Goal: Transaction & Acquisition: Download file/media

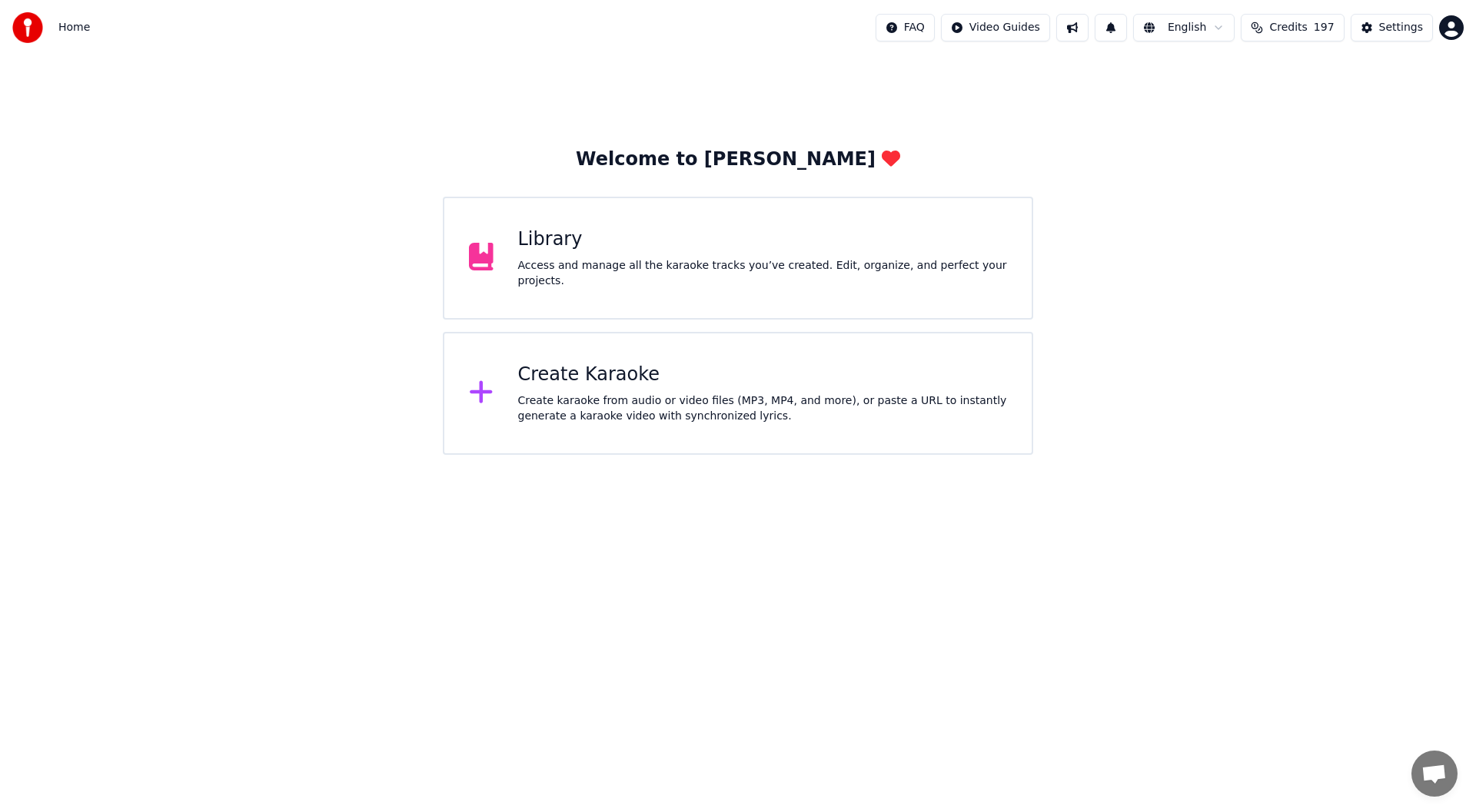
click at [691, 383] on div "Create Karaoke" at bounding box center [763, 374] width 489 height 24
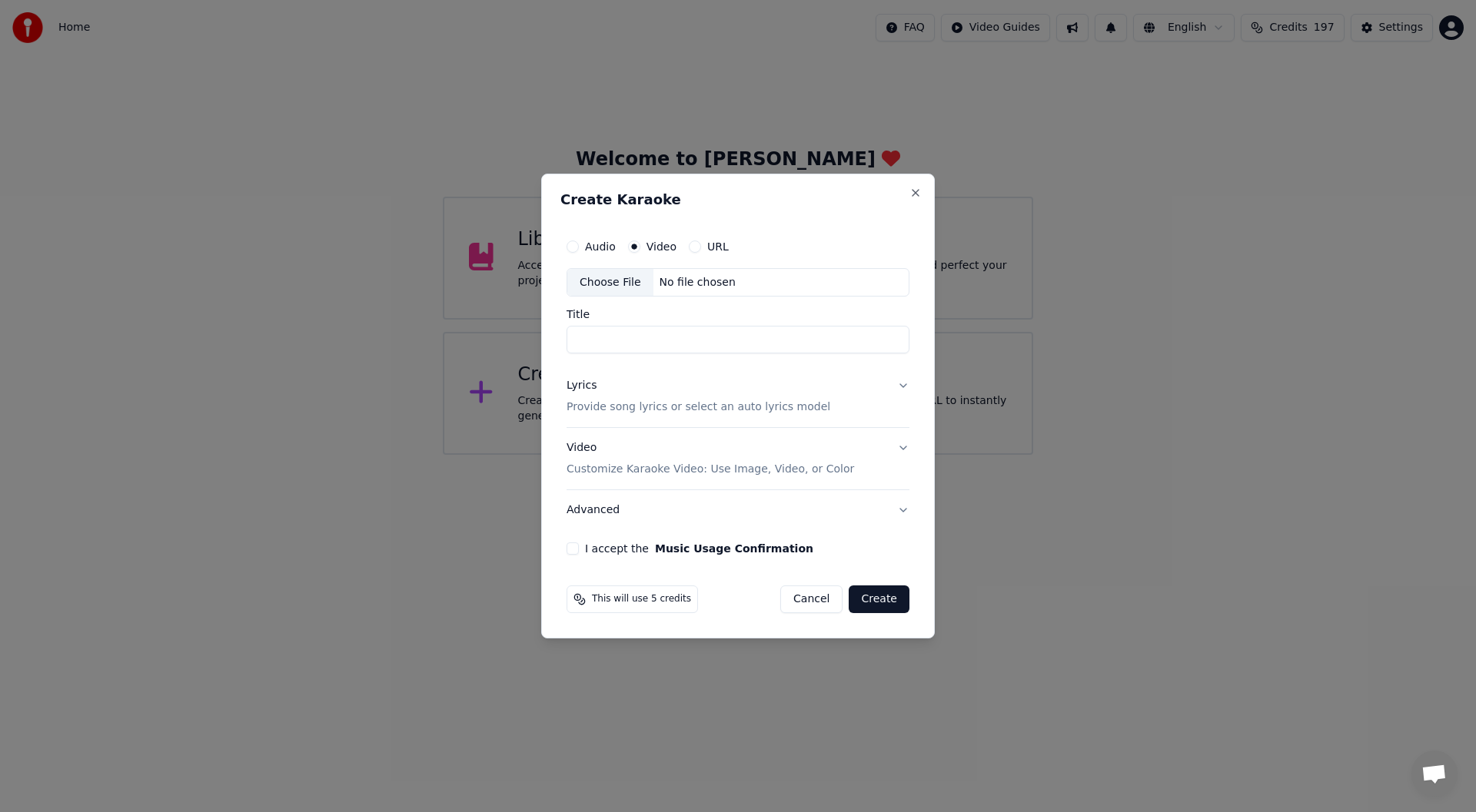
click at [596, 275] on div "Choose File" at bounding box center [609, 282] width 86 height 28
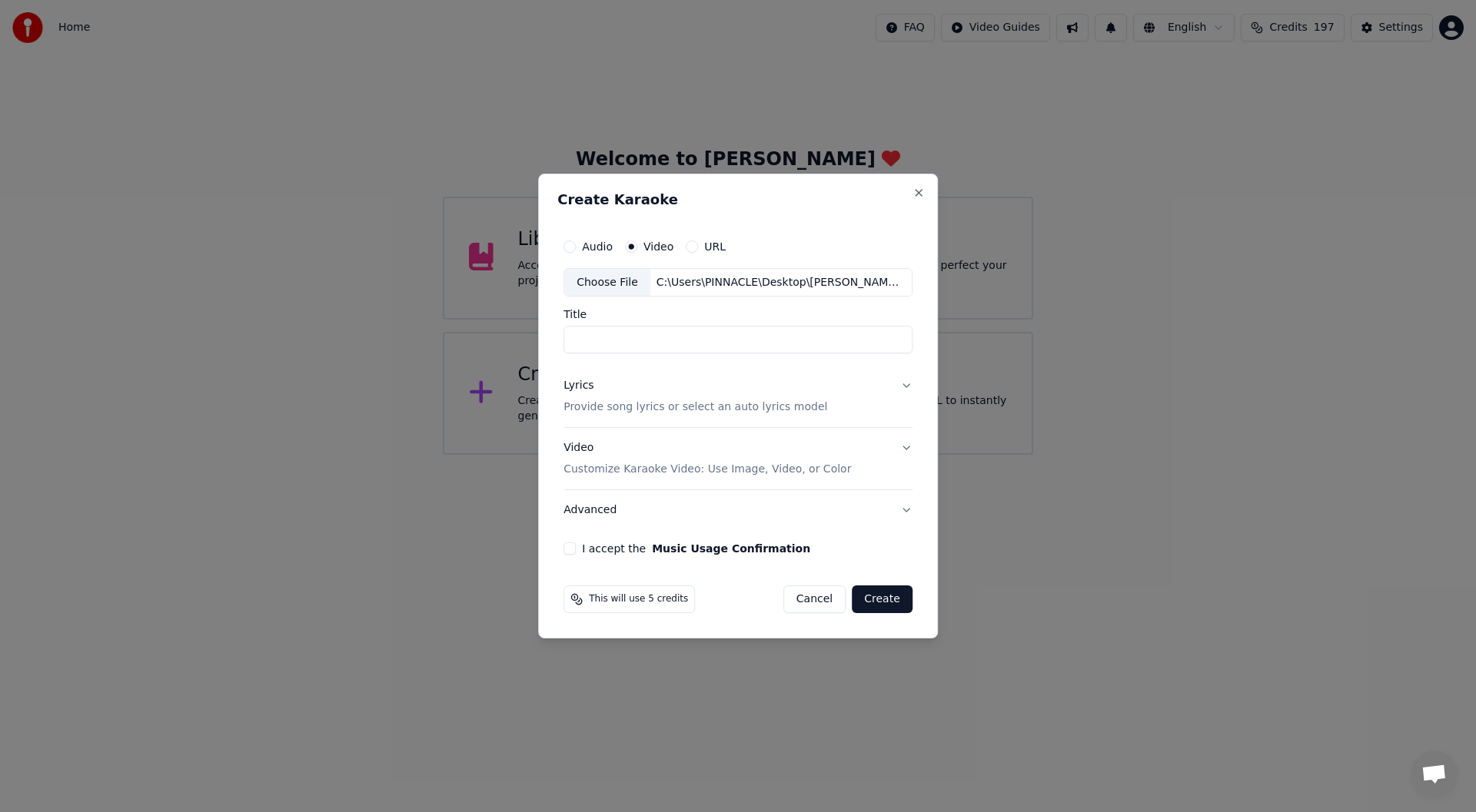
type input "**********"
click at [578, 385] on div "Lyrics" at bounding box center [578, 386] width 30 height 15
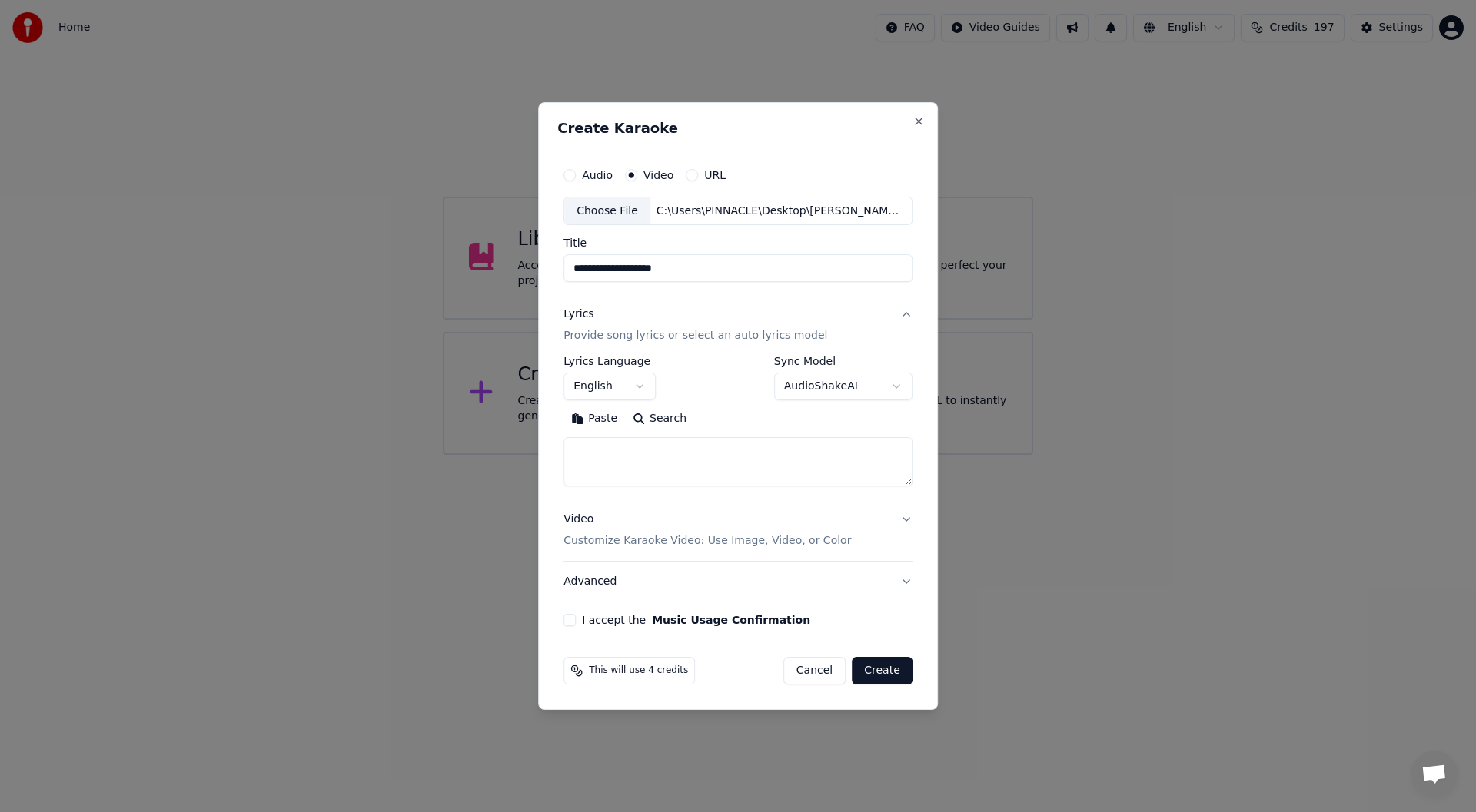
click at [598, 418] on button "Paste" at bounding box center [594, 419] width 61 height 24
click at [572, 618] on button "I accept the Music Usage Confirmation" at bounding box center [570, 620] width 13 height 13
click at [886, 667] on button "Create" at bounding box center [881, 670] width 60 height 28
type textarea "**********"
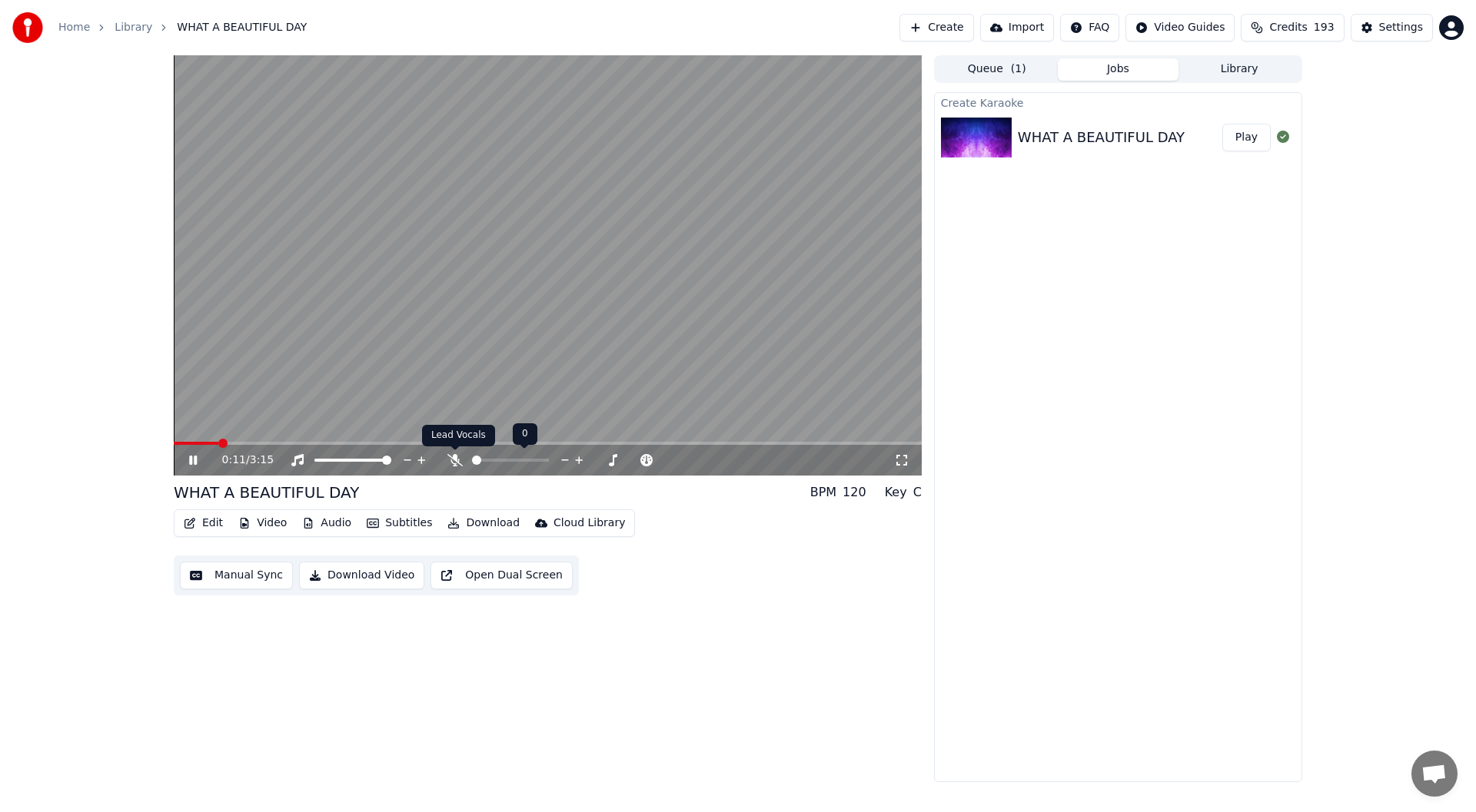
click at [452, 457] on icon at bounding box center [455, 460] width 15 height 13
click at [903, 449] on div "0:13 / 3:15" at bounding box center [547, 460] width 747 height 31
click at [907, 463] on icon at bounding box center [901, 460] width 15 height 13
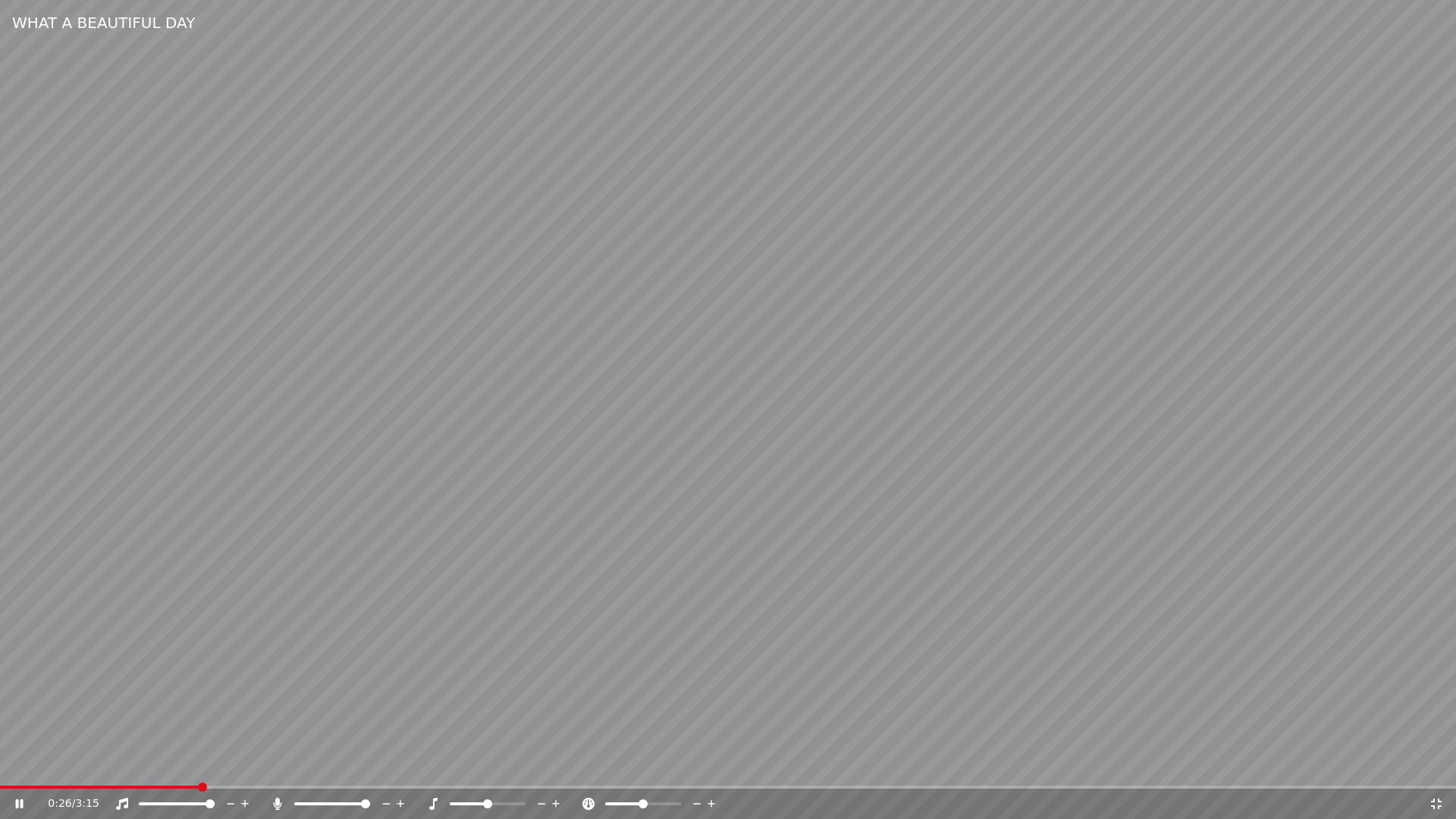
click at [18, 800] on icon at bounding box center [20, 803] width 8 height 9
click at [20, 800] on icon at bounding box center [20, 804] width 9 height 11
click at [1436, 800] on icon at bounding box center [1436, 804] width 15 height 12
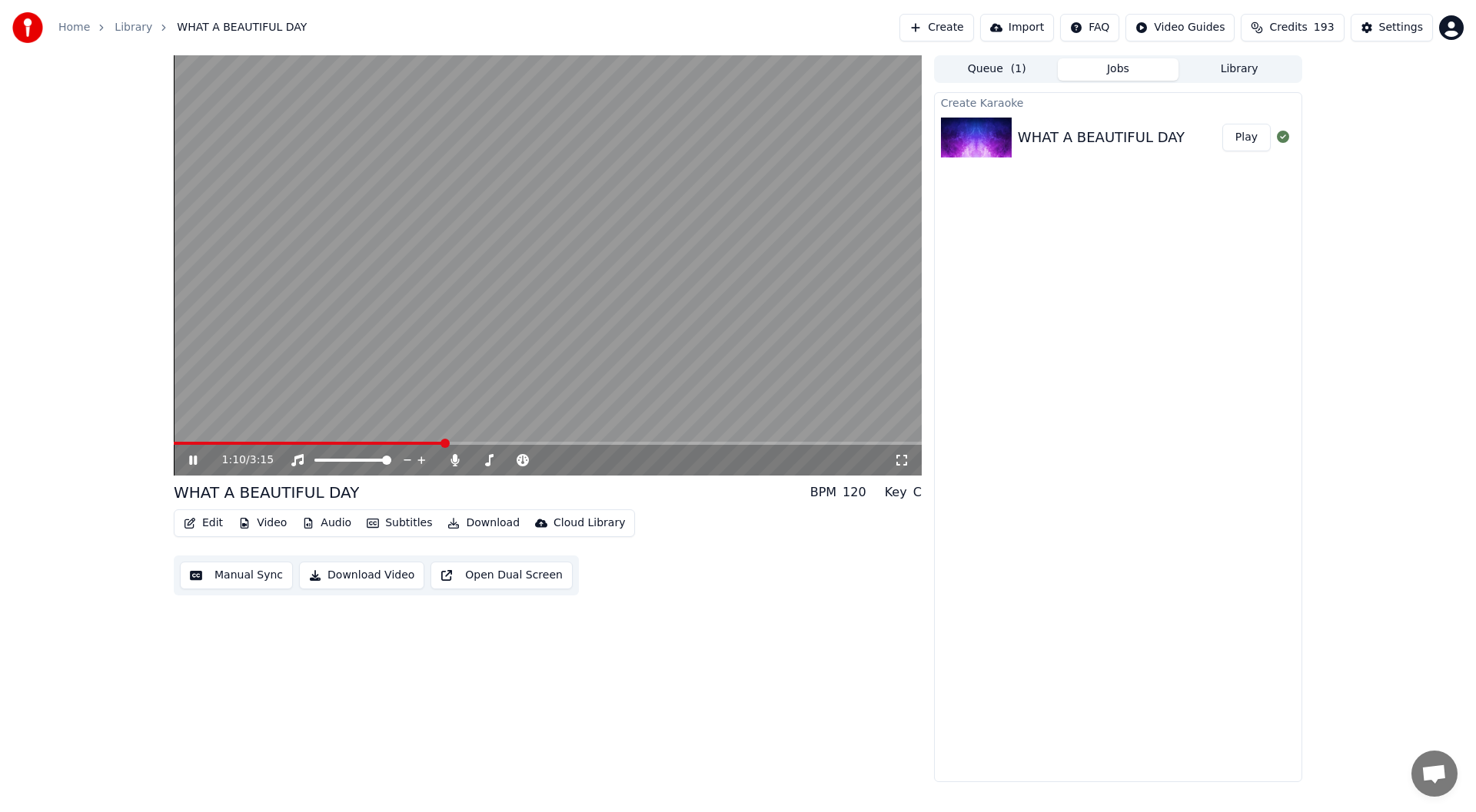
click at [190, 458] on icon at bounding box center [192, 460] width 8 height 9
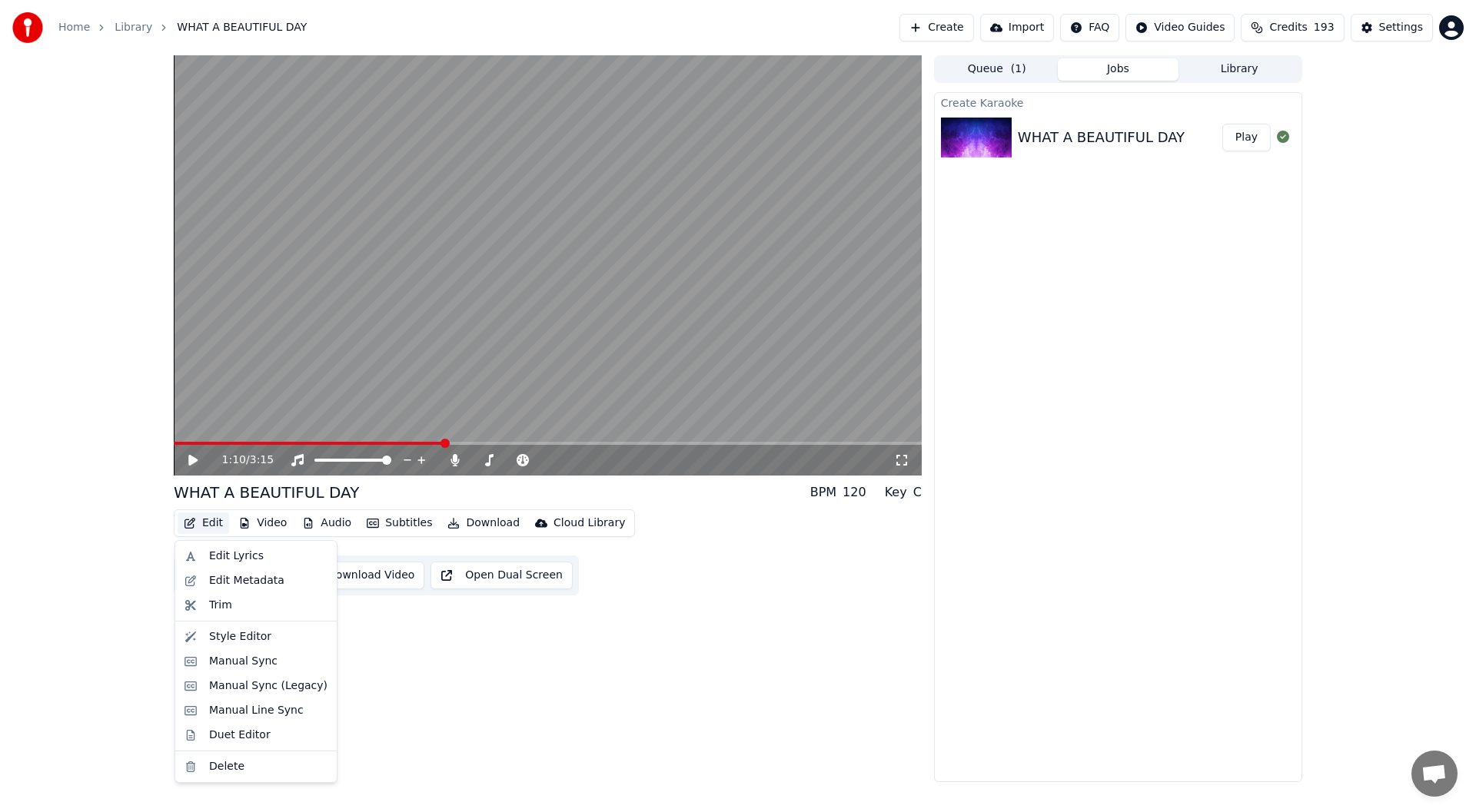
click at [204, 521] on button "Edit" at bounding box center [203, 523] width 51 height 22
click at [223, 741] on div "Duet Editor" at bounding box center [240, 734] width 61 height 15
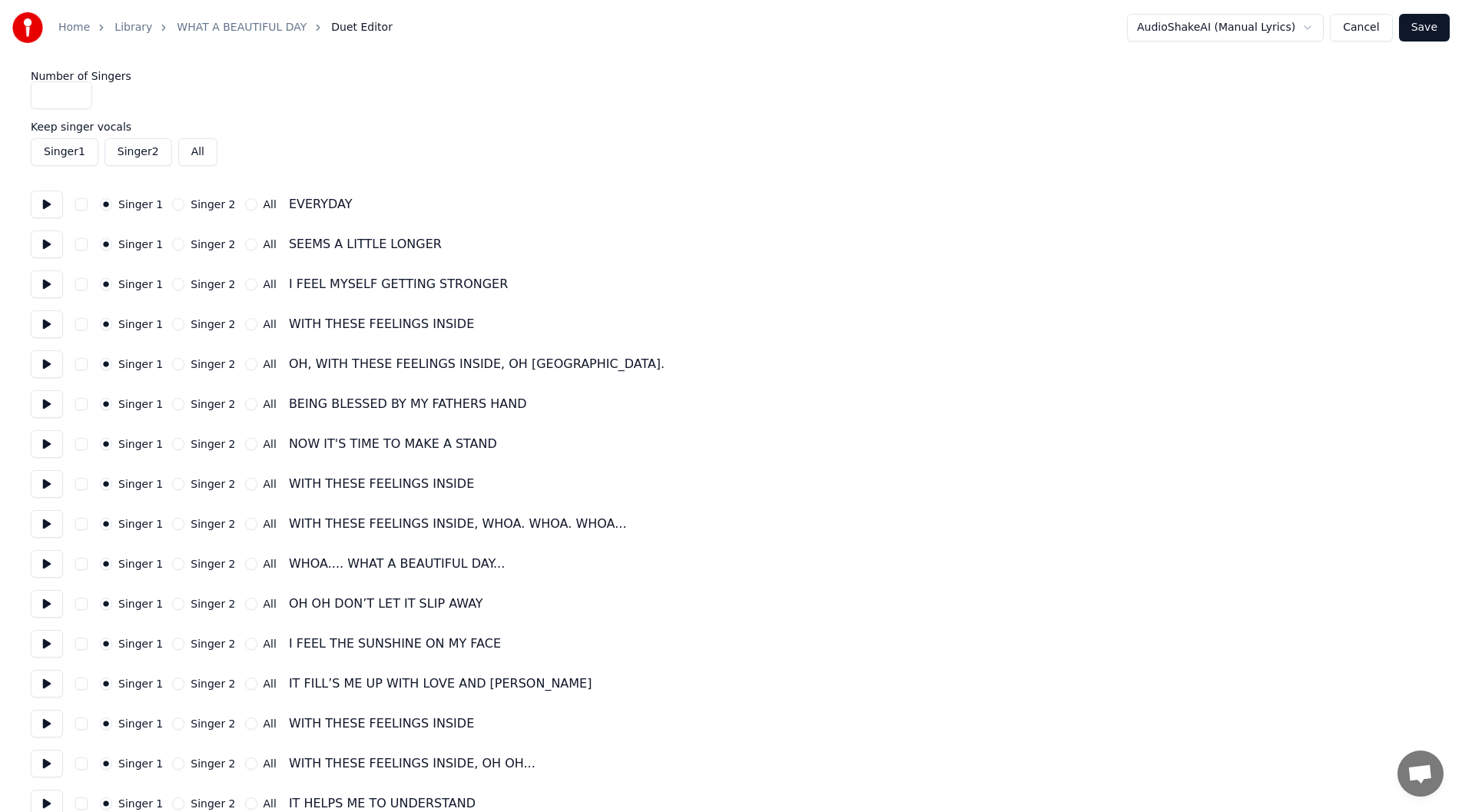
click at [43, 521] on button at bounding box center [47, 523] width 32 height 28
click at [42, 562] on button at bounding box center [47, 564] width 32 height 28
click at [43, 560] on button at bounding box center [47, 564] width 32 height 28
click at [44, 563] on button at bounding box center [47, 564] width 32 height 28
click at [43, 562] on button at bounding box center [47, 564] width 32 height 28
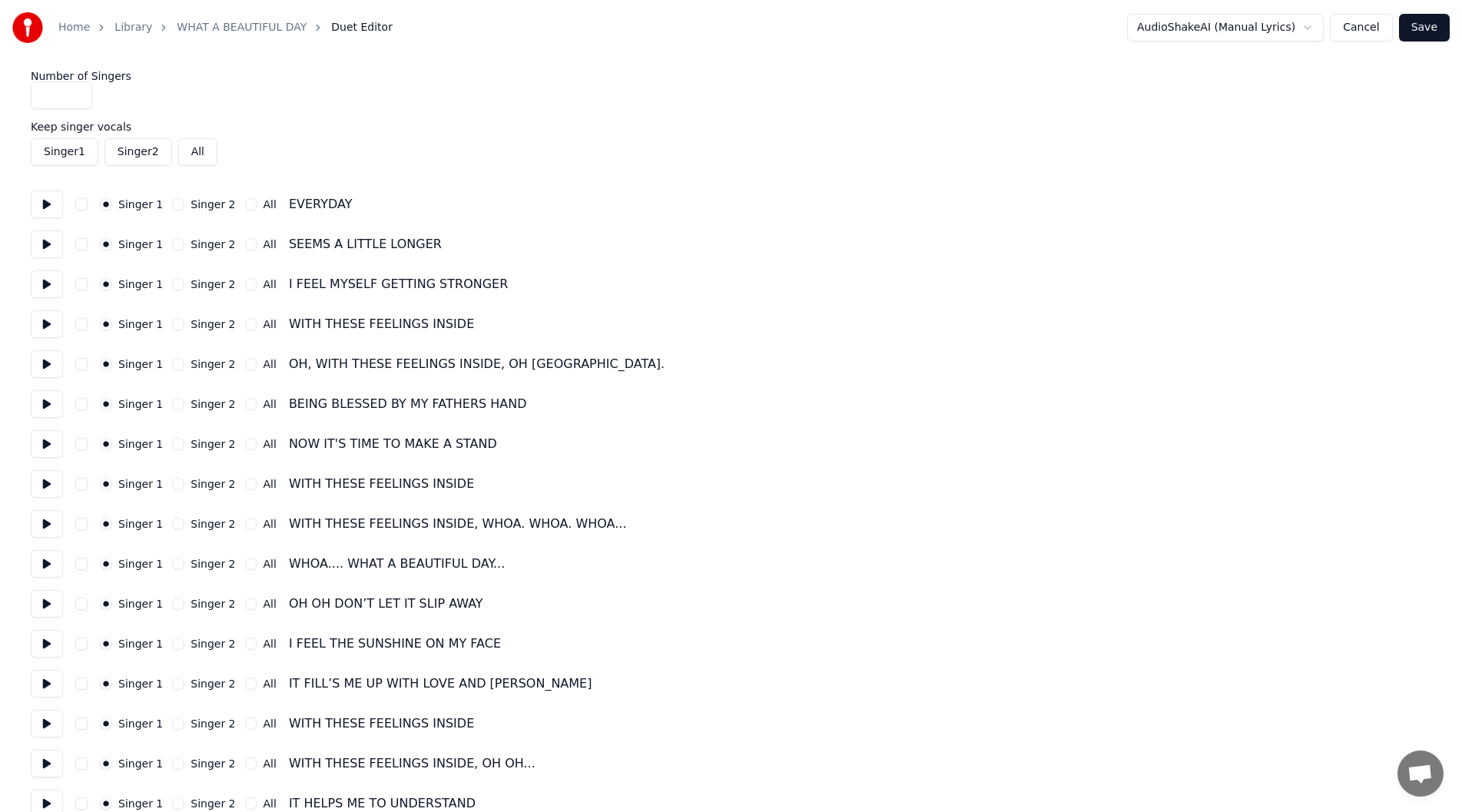
click at [245, 562] on button "All" at bounding box center [252, 564] width 13 height 13
click at [43, 597] on button at bounding box center [47, 604] width 32 height 28
click at [173, 603] on button "Singer 2" at bounding box center [179, 604] width 13 height 13
click at [44, 641] on button at bounding box center [47, 643] width 32 height 28
click at [172, 644] on button "Singer 2" at bounding box center [179, 644] width 13 height 13
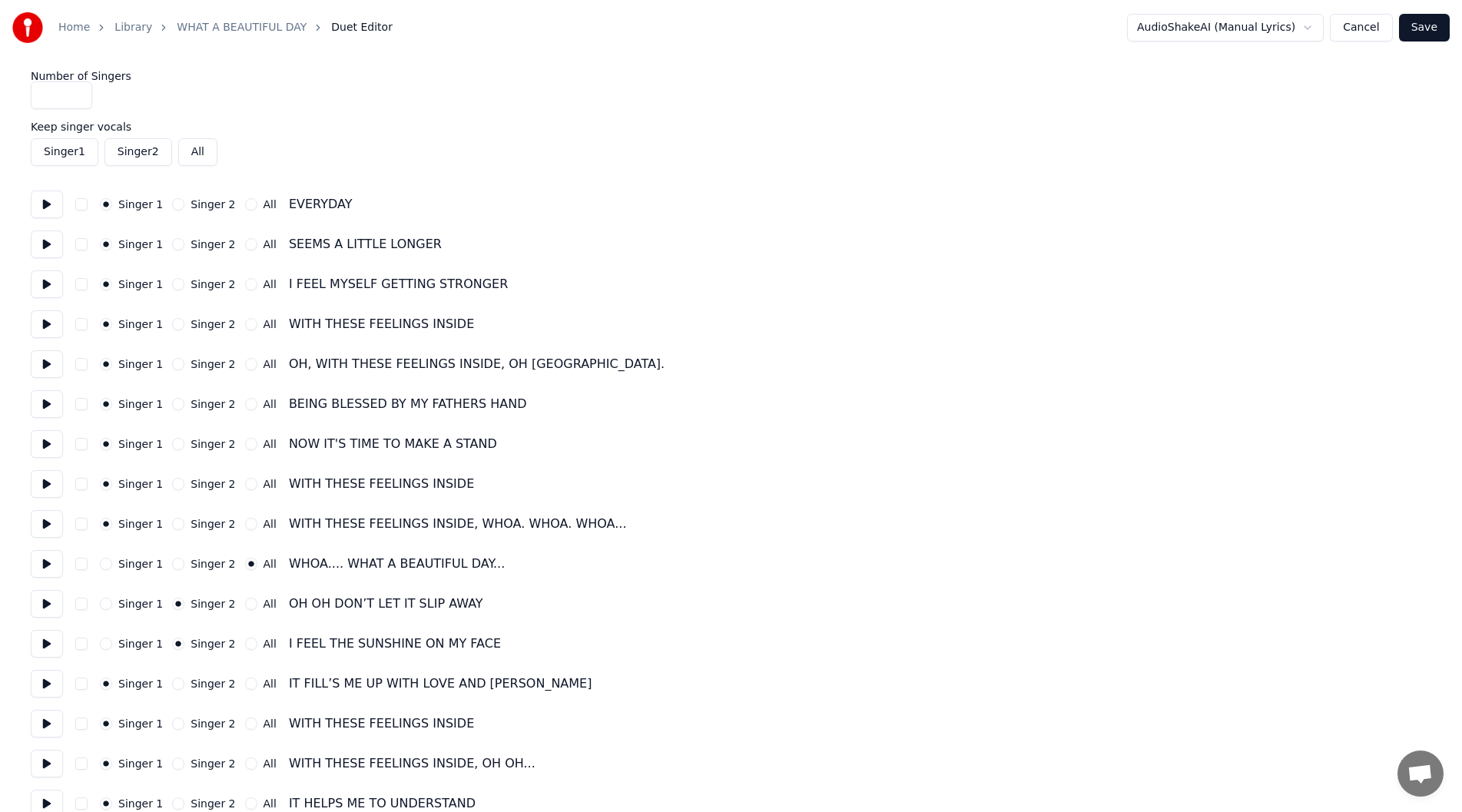
click at [43, 682] on button at bounding box center [47, 683] width 32 height 28
click at [172, 682] on button "Singer 2" at bounding box center [179, 684] width 13 height 13
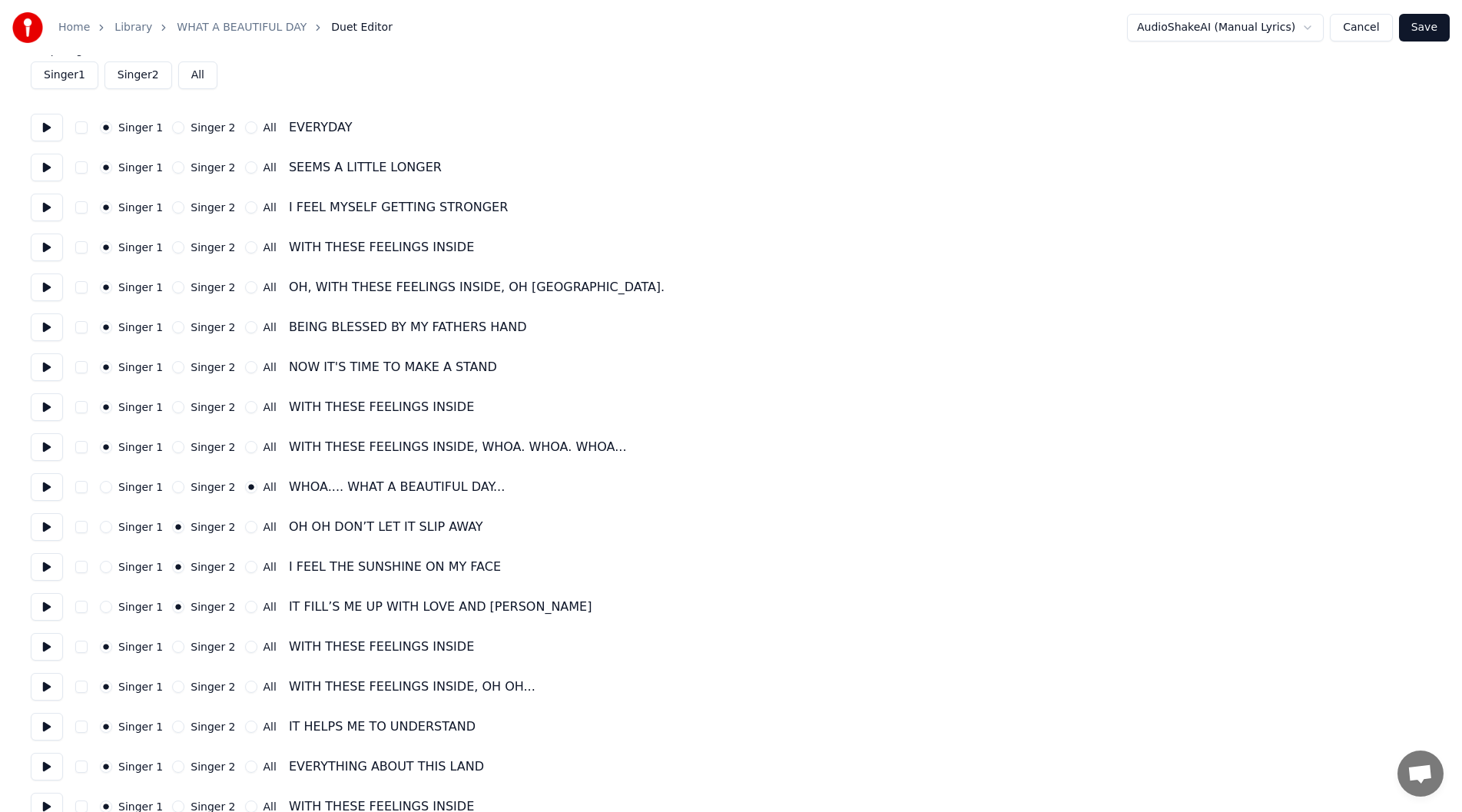
scroll to position [153, 0]
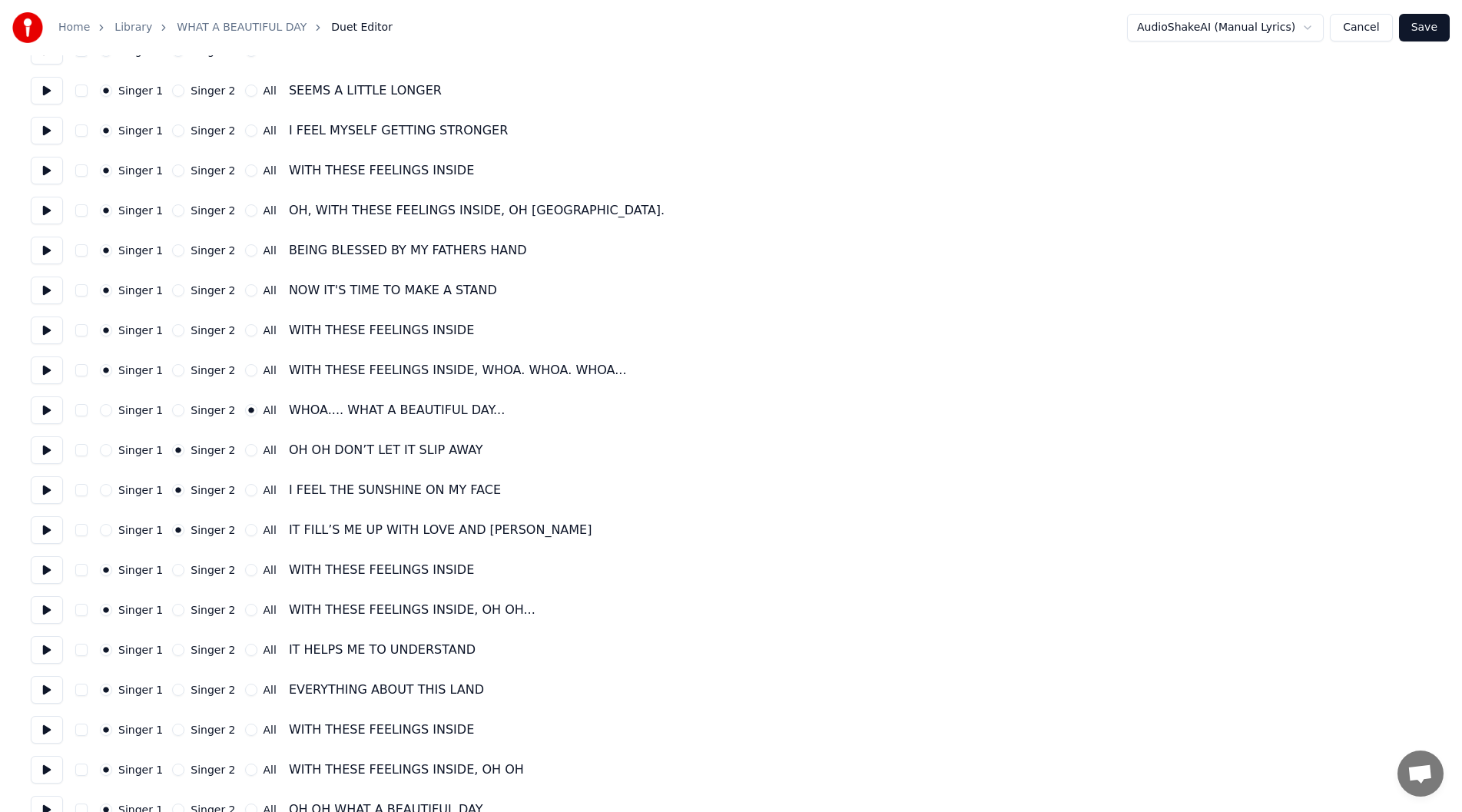
click at [43, 568] on button at bounding box center [47, 569] width 32 height 28
click at [173, 567] on button "Singer 2" at bounding box center [179, 570] width 13 height 13
click at [44, 607] on button at bounding box center [47, 610] width 32 height 28
click at [172, 609] on button "Singer 2" at bounding box center [179, 610] width 13 height 13
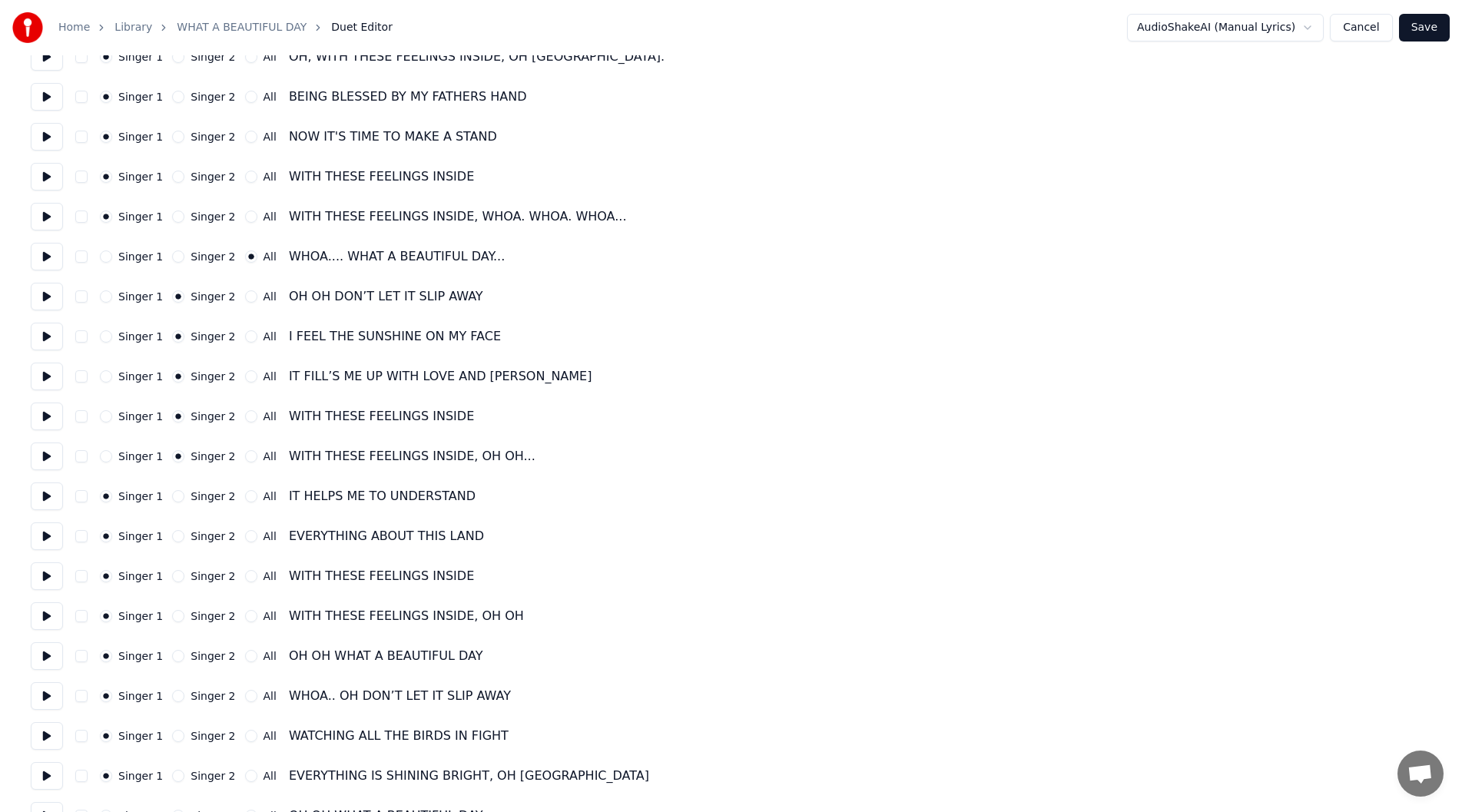
scroll to position [384, 0]
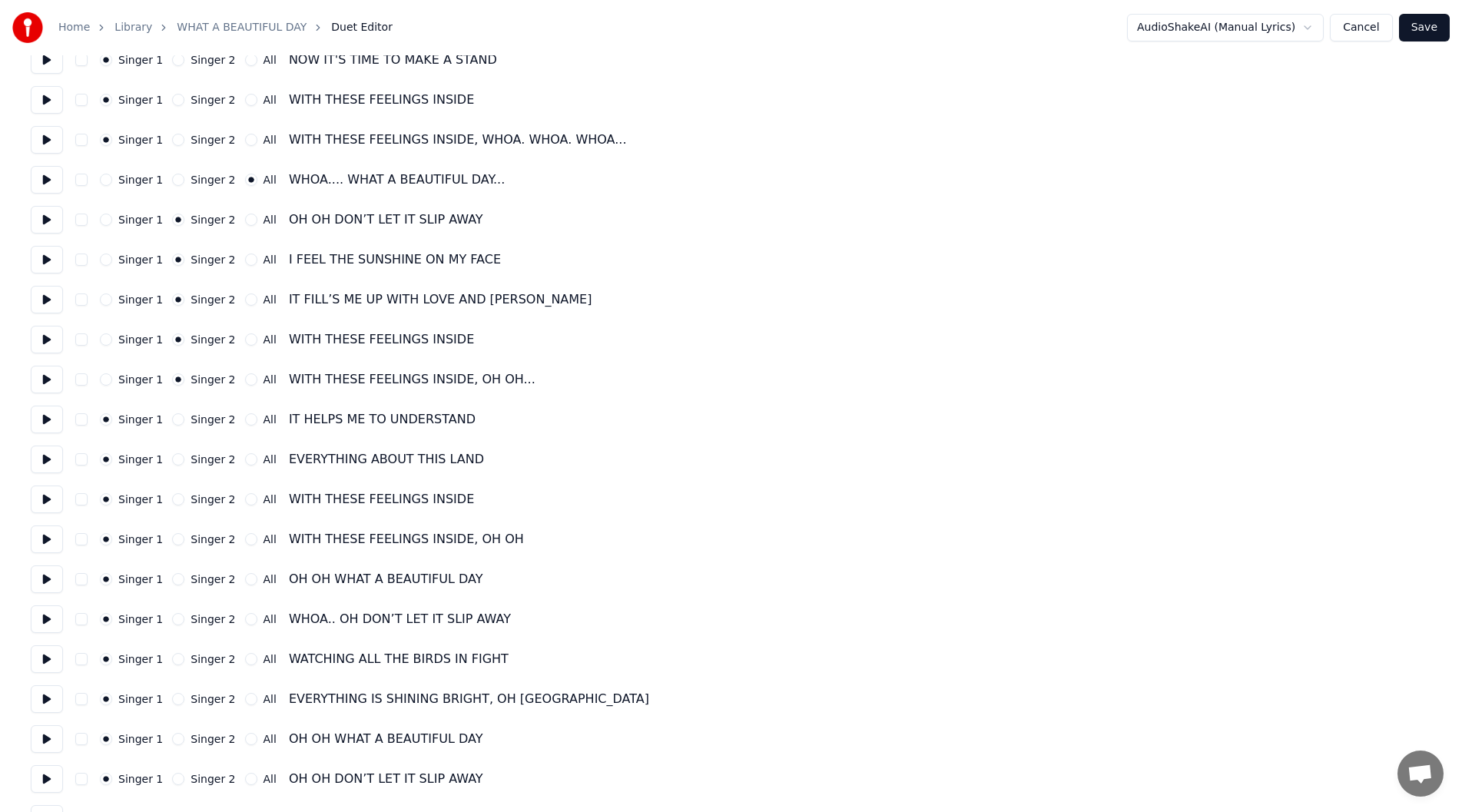
click at [42, 415] on button at bounding box center [47, 420] width 32 height 28
click at [43, 366] on button at bounding box center [47, 379] width 32 height 28
click at [40, 419] on button at bounding box center [47, 420] width 32 height 28
click at [172, 420] on button "Singer 2" at bounding box center [179, 420] width 13 height 13
click at [44, 458] on button at bounding box center [47, 459] width 32 height 28
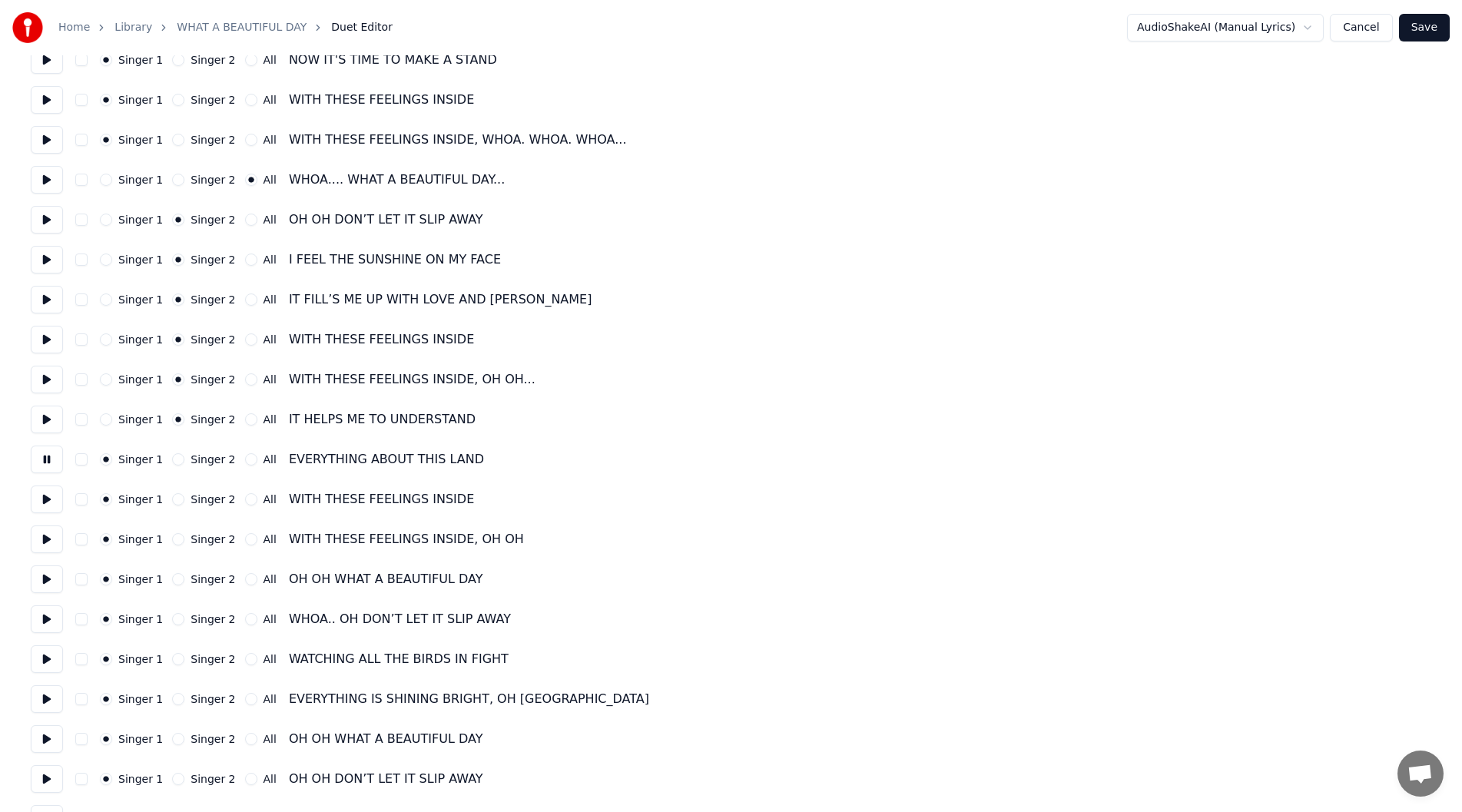
click at [172, 457] on button "Singer 2" at bounding box center [179, 459] width 13 height 13
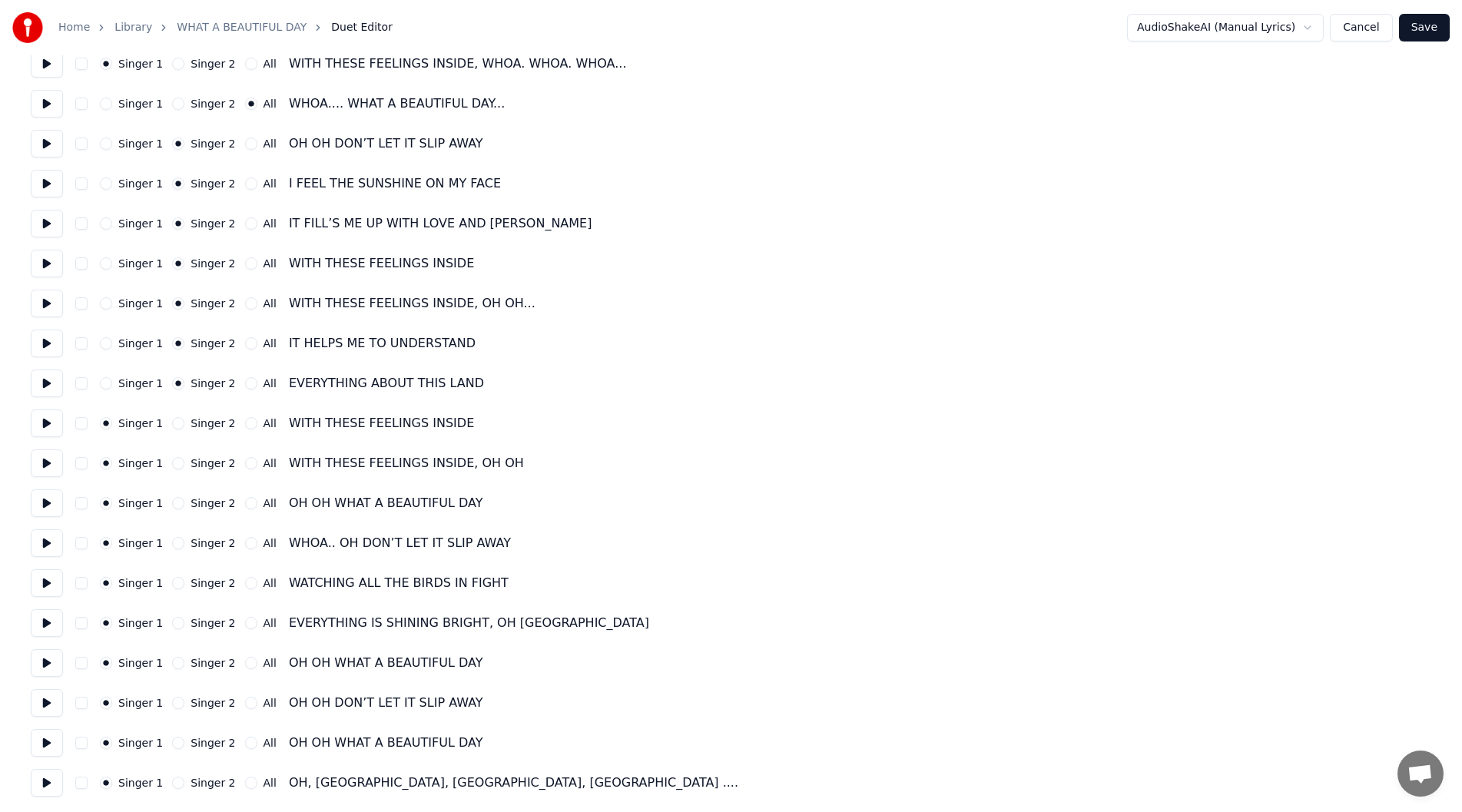
click at [44, 418] on button at bounding box center [47, 423] width 32 height 28
click at [172, 421] on button "Singer 2" at bounding box center [179, 423] width 13 height 13
click at [42, 462] on button at bounding box center [47, 463] width 32 height 28
click at [173, 462] on button "Singer 2" at bounding box center [179, 464] width 13 height 13
click at [45, 502] on button at bounding box center [47, 503] width 32 height 28
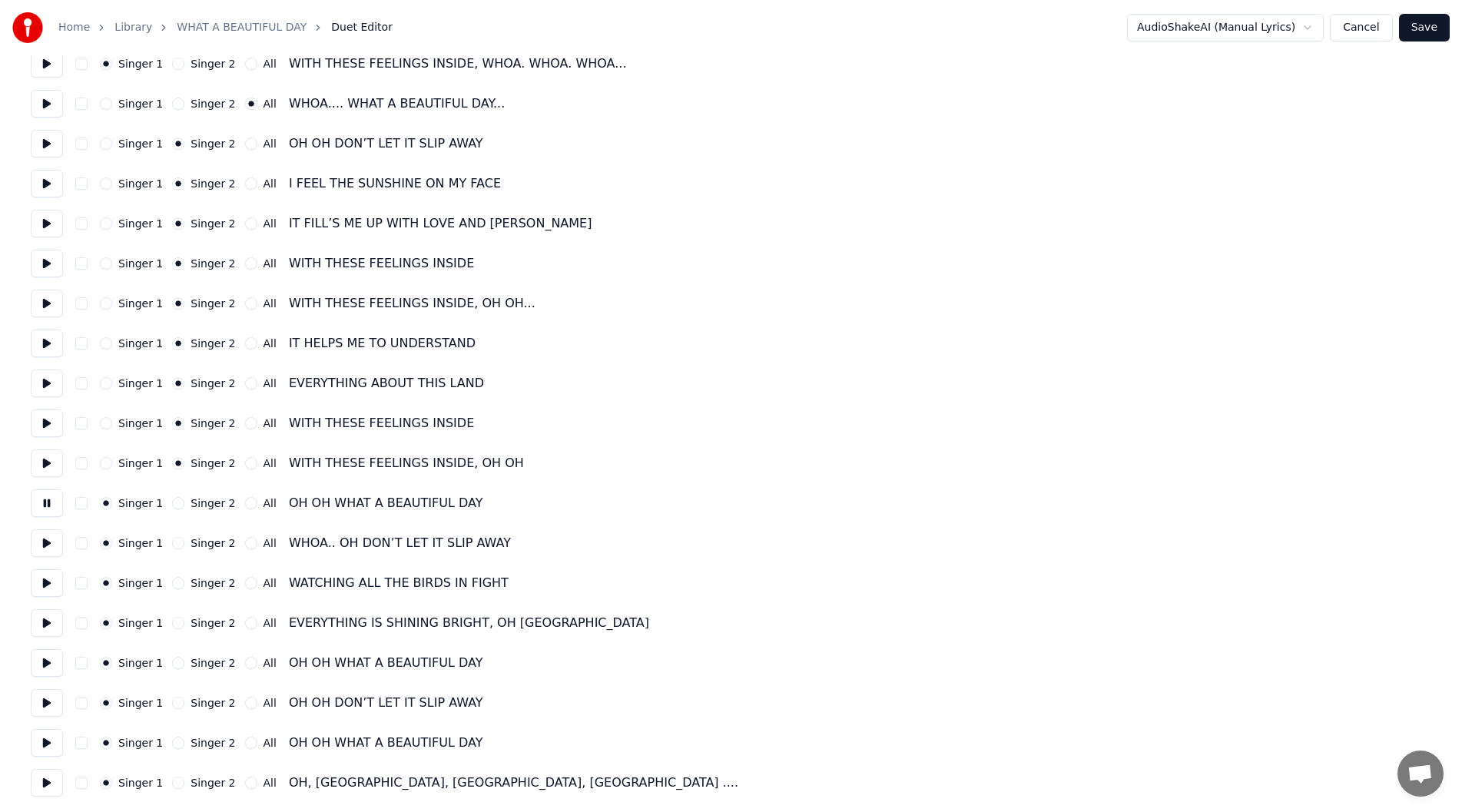
click at [245, 501] on button "All" at bounding box center [252, 503] width 13 height 13
click at [39, 539] on button at bounding box center [47, 543] width 32 height 28
click at [245, 545] on button "All" at bounding box center [252, 543] width 13 height 13
click at [44, 575] on button at bounding box center [47, 583] width 32 height 28
click at [245, 580] on button "All" at bounding box center [252, 583] width 13 height 13
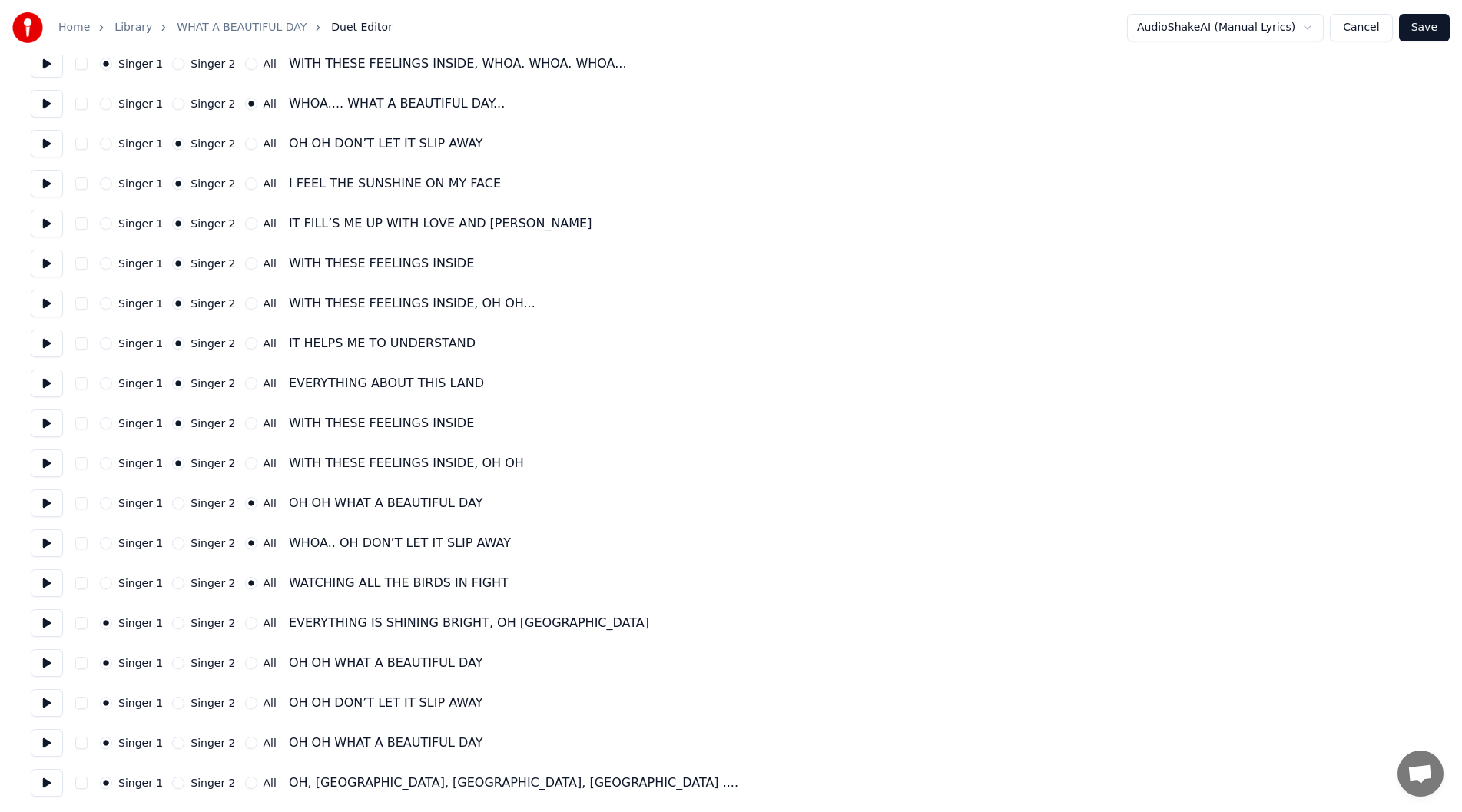
click at [41, 619] on button at bounding box center [47, 623] width 32 height 28
click at [245, 623] on button "All" at bounding box center [252, 623] width 13 height 13
click at [39, 659] on button at bounding box center [47, 662] width 32 height 28
click at [245, 660] on button "All" at bounding box center [252, 663] width 13 height 13
click at [45, 704] on button at bounding box center [47, 703] width 32 height 28
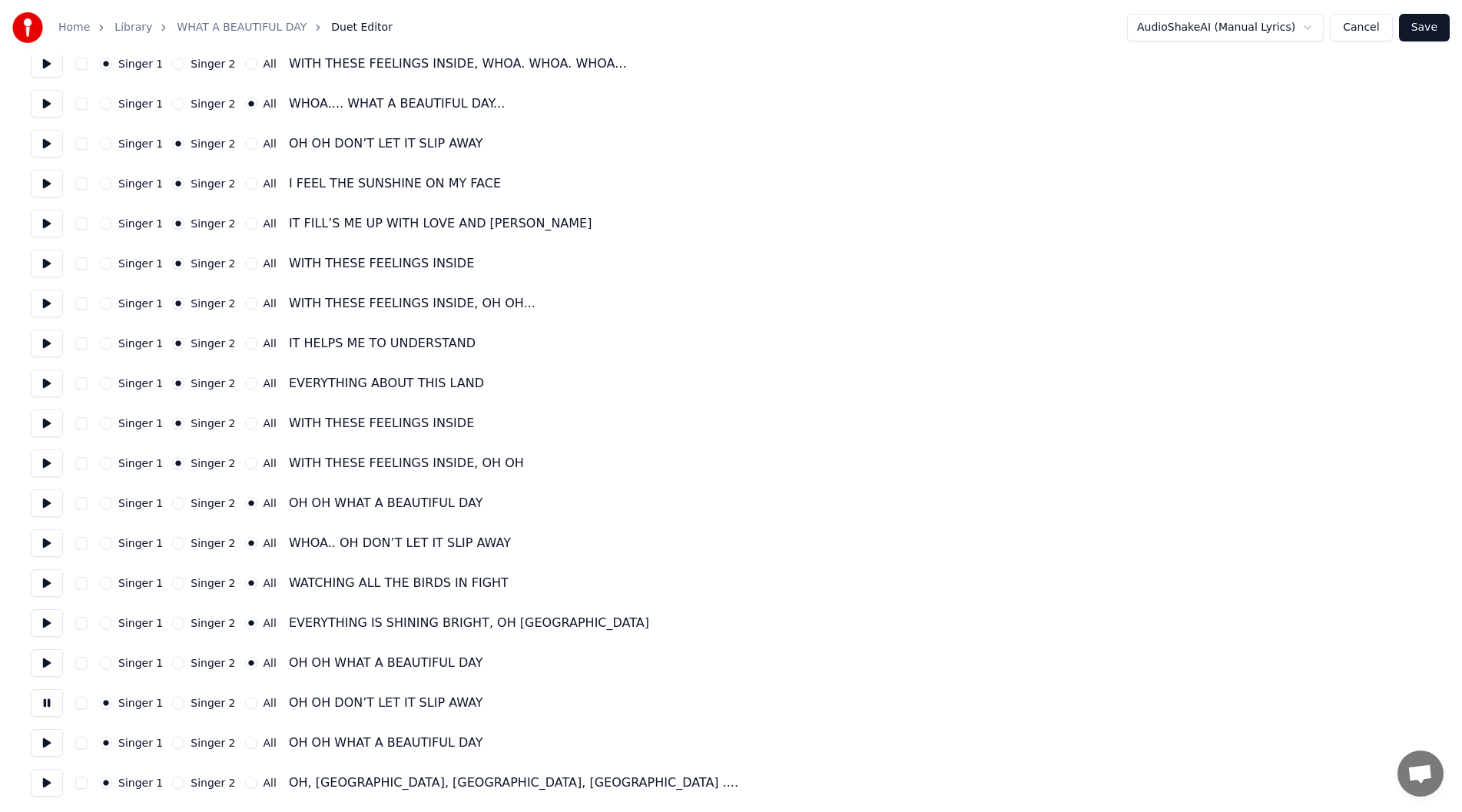
click at [245, 700] on button "All" at bounding box center [252, 703] width 13 height 13
click at [43, 745] on button at bounding box center [47, 743] width 32 height 28
click at [245, 743] on button "All" at bounding box center [252, 743] width 13 height 13
click at [45, 780] on button at bounding box center [47, 782] width 32 height 28
click at [245, 781] on button "All" at bounding box center [252, 783] width 13 height 13
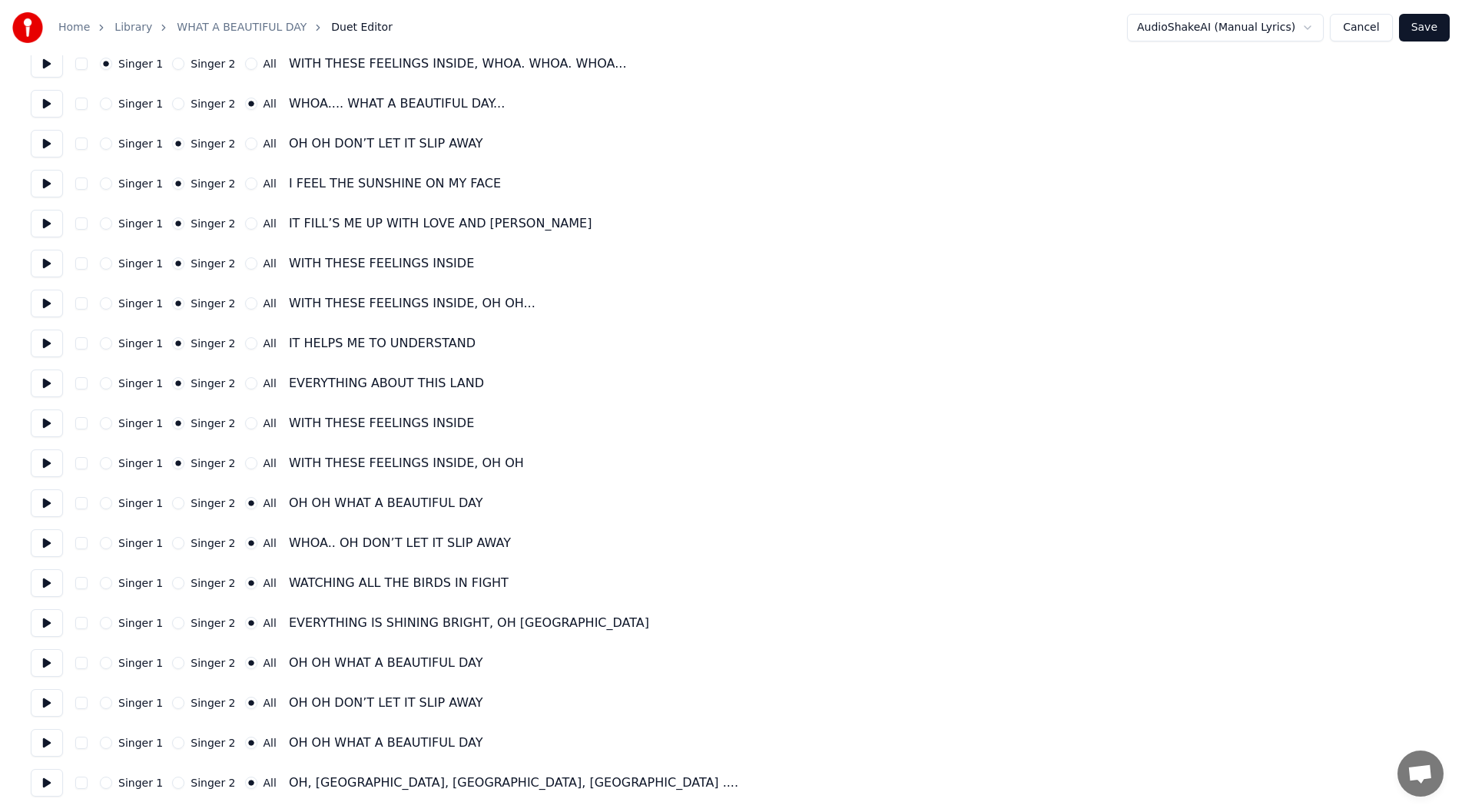
click at [1425, 23] on button "Save" at bounding box center [1424, 27] width 51 height 28
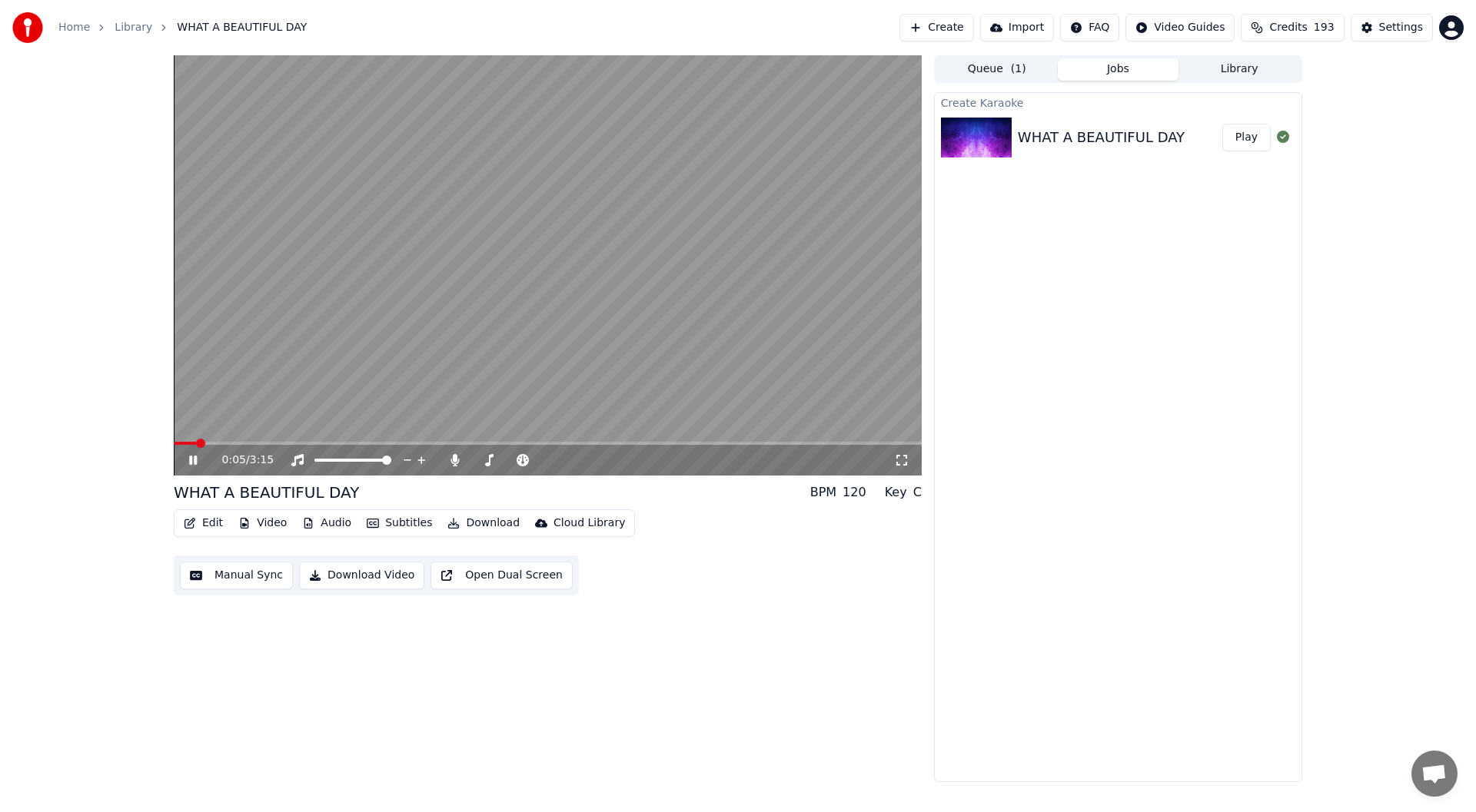
click at [190, 457] on icon at bounding box center [192, 460] width 8 height 9
click at [209, 520] on button "Edit" at bounding box center [203, 523] width 51 height 22
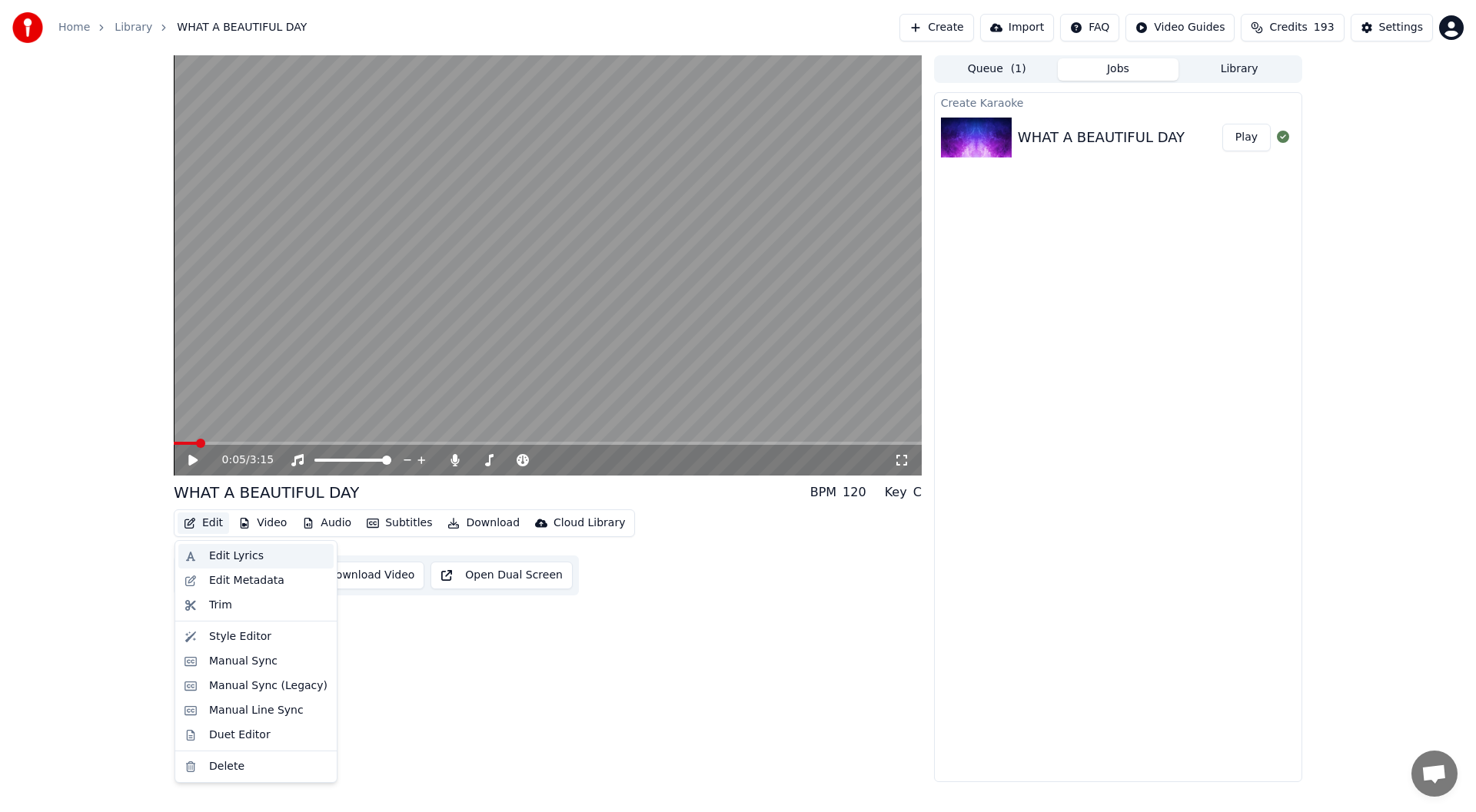
click at [218, 551] on div "Edit Lyrics" at bounding box center [237, 556] width 54 height 15
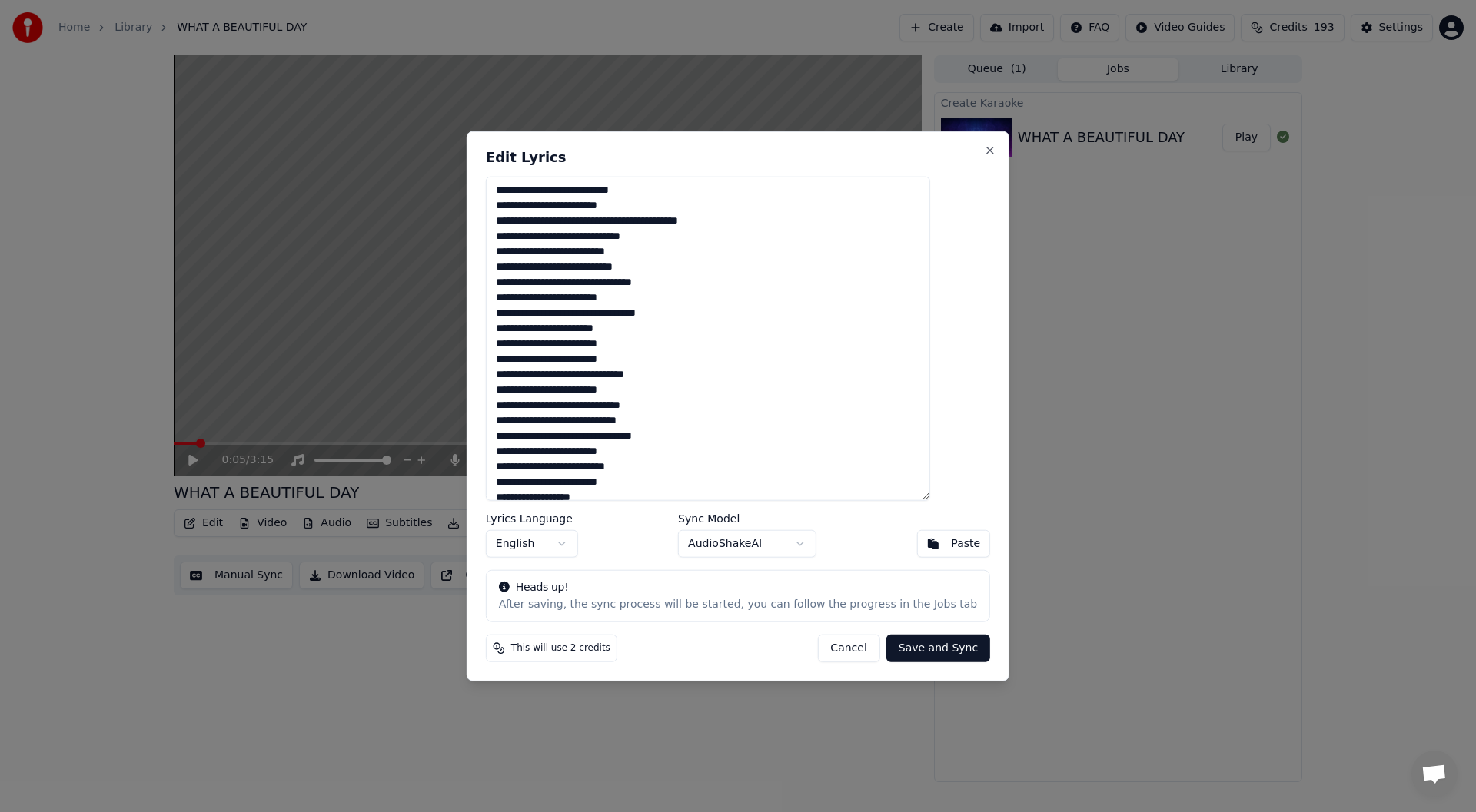
scroll to position [104, 0]
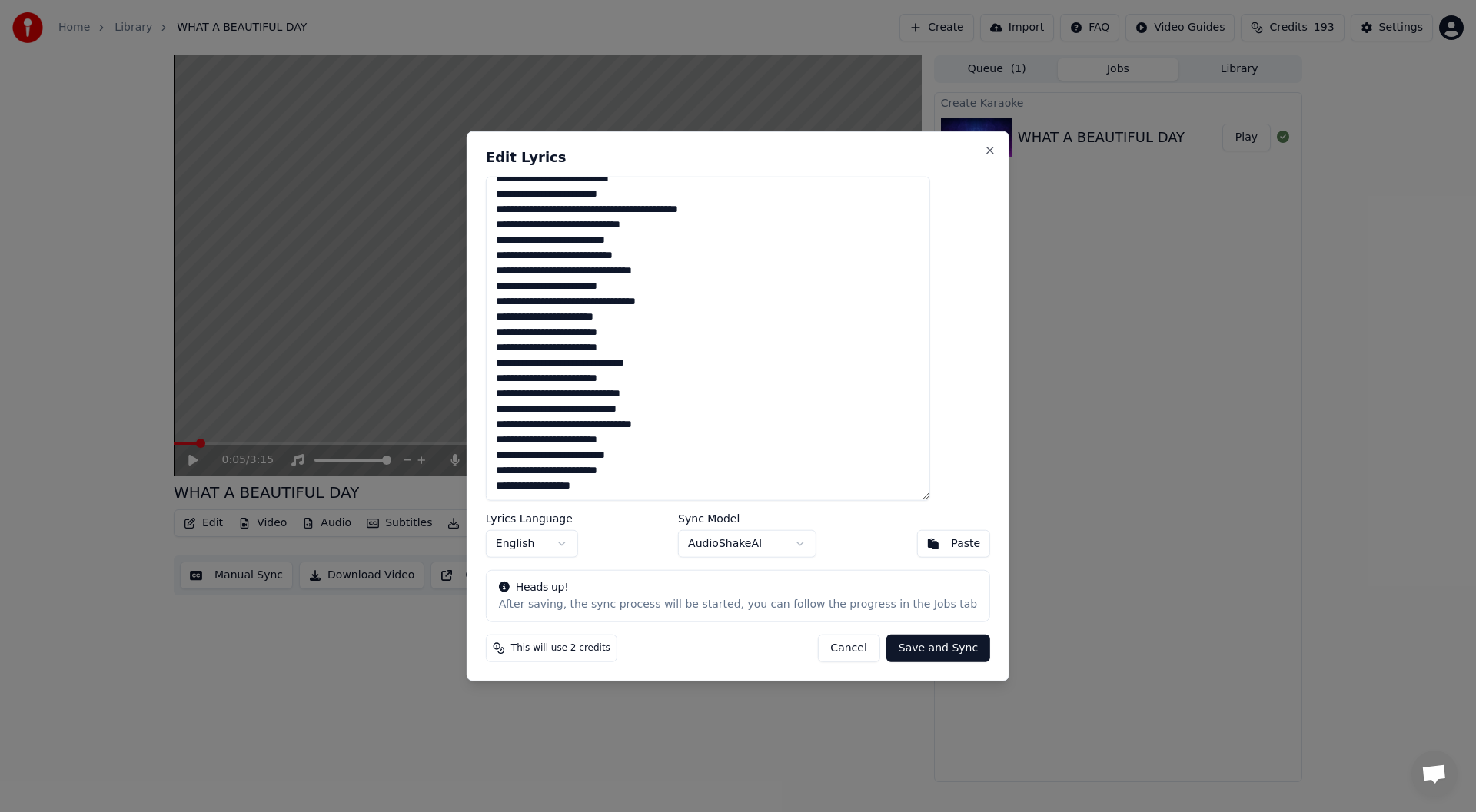
click at [565, 484] on textarea "**********" at bounding box center [708, 338] width 444 height 325
drag, startPoint x: 565, startPoint y: 485, endPoint x: 614, endPoint y: 483, distance: 49.0
click at [614, 482] on textarea "**********" at bounding box center [708, 338] width 444 height 325
drag, startPoint x: 619, startPoint y: 483, endPoint x: 567, endPoint y: 486, distance: 52.1
click at [567, 486] on textarea "**********" at bounding box center [708, 338] width 444 height 325
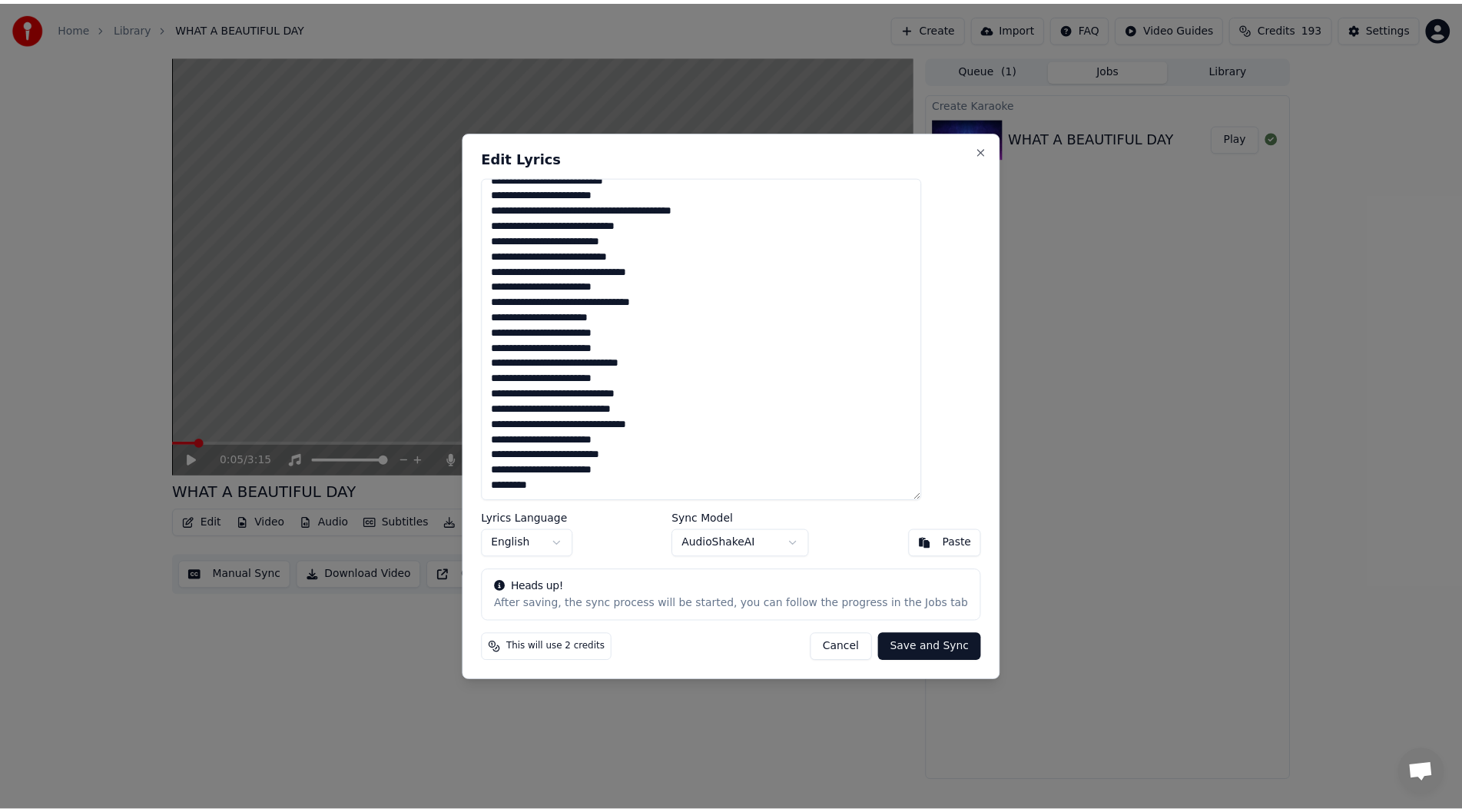
scroll to position [112, 0]
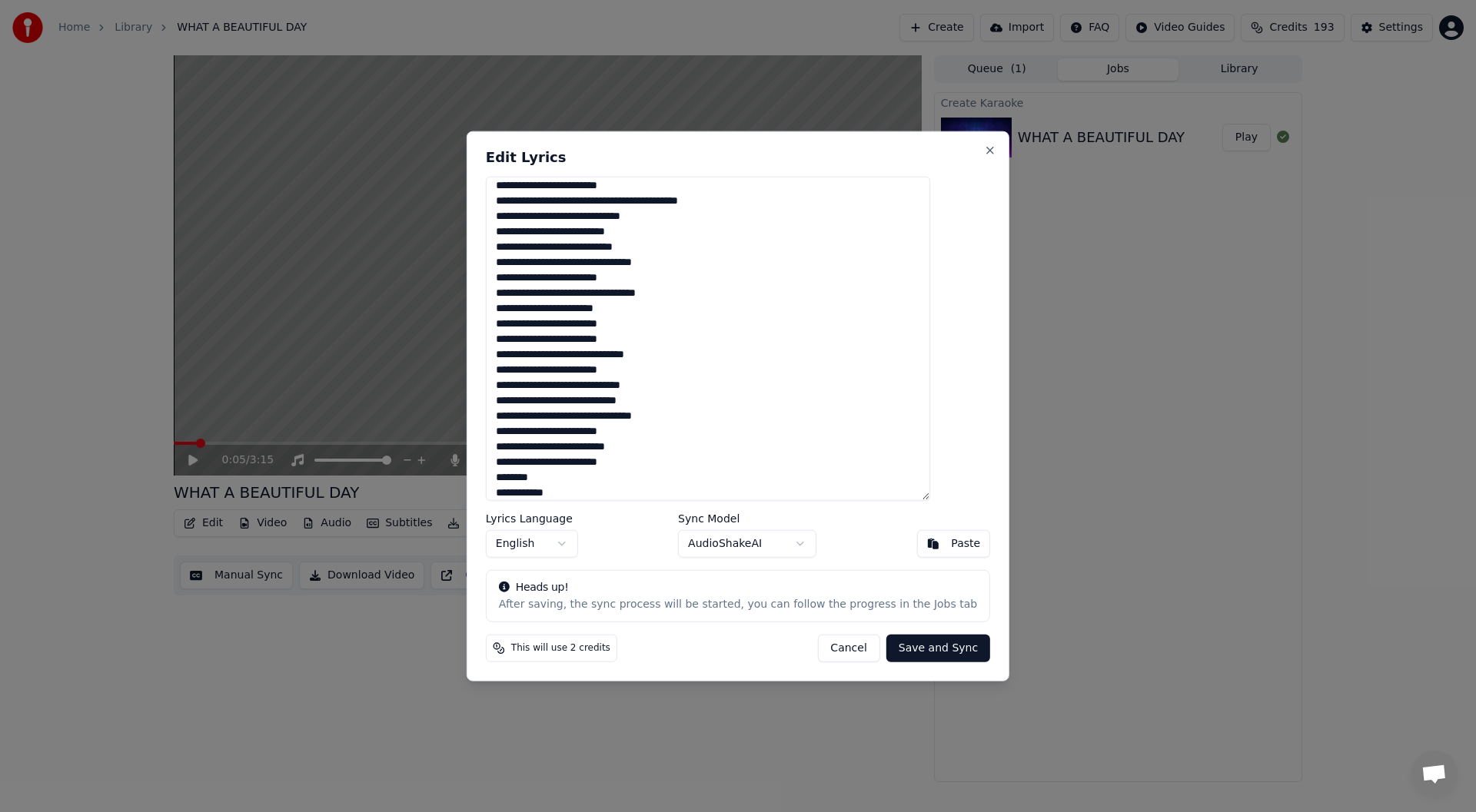
type textarea "**********"
click at [908, 647] on button "Save and Sync" at bounding box center [938, 648] width 104 height 28
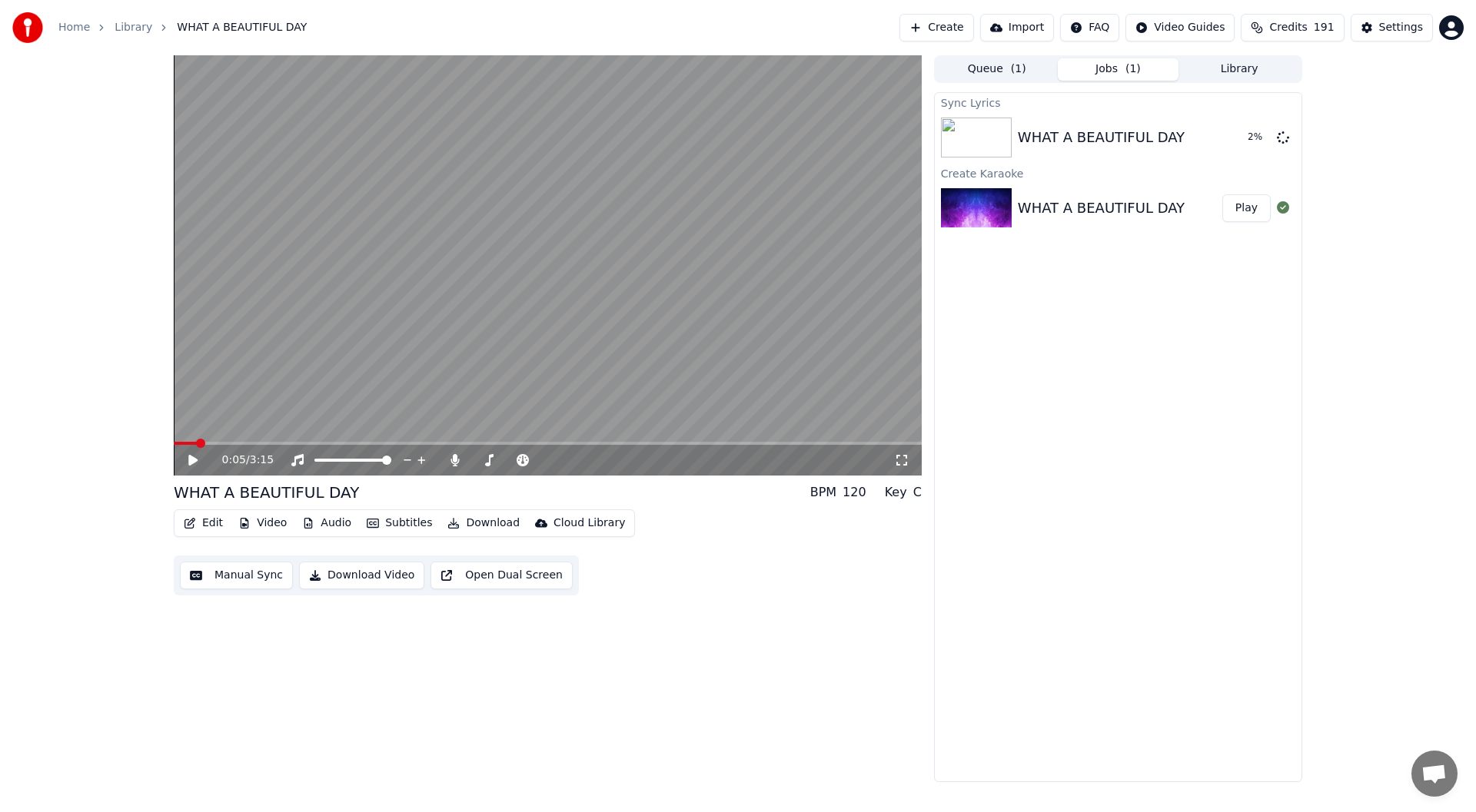
click at [763, 442] on span at bounding box center [547, 443] width 747 height 3
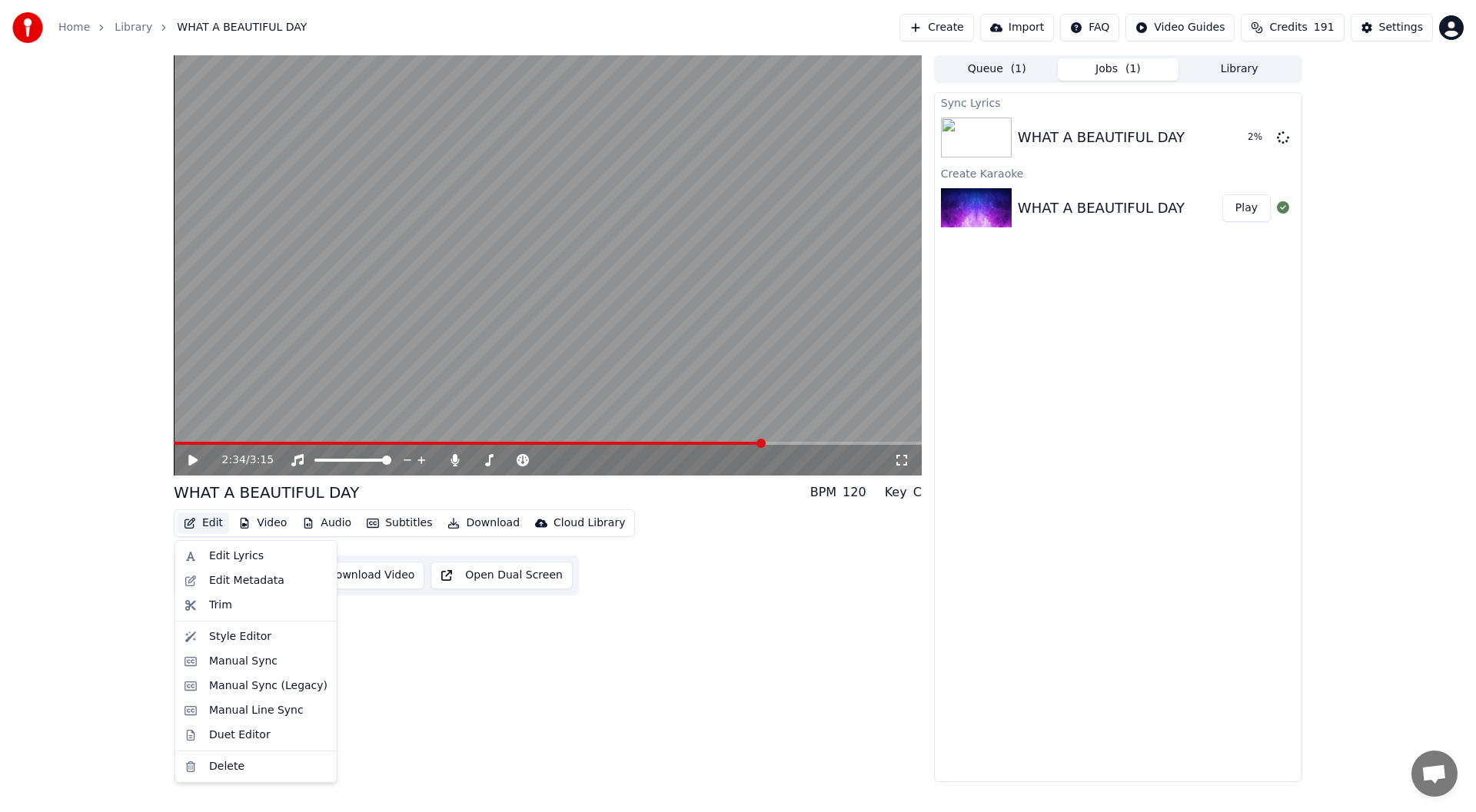
click at [210, 515] on button "Edit" at bounding box center [203, 523] width 51 height 22
click at [224, 736] on div "Duet Editor" at bounding box center [240, 734] width 61 height 15
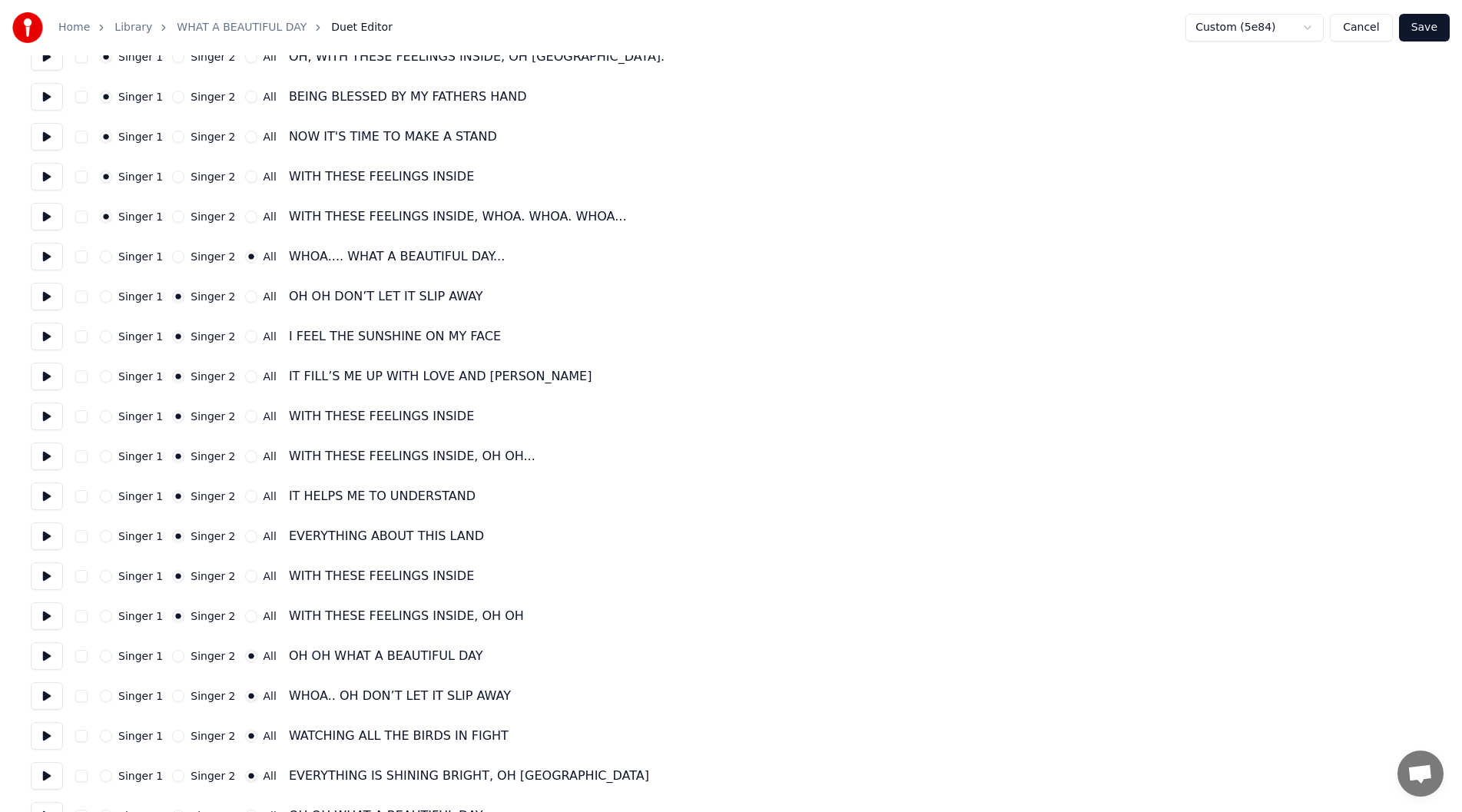
scroll to position [460, 0]
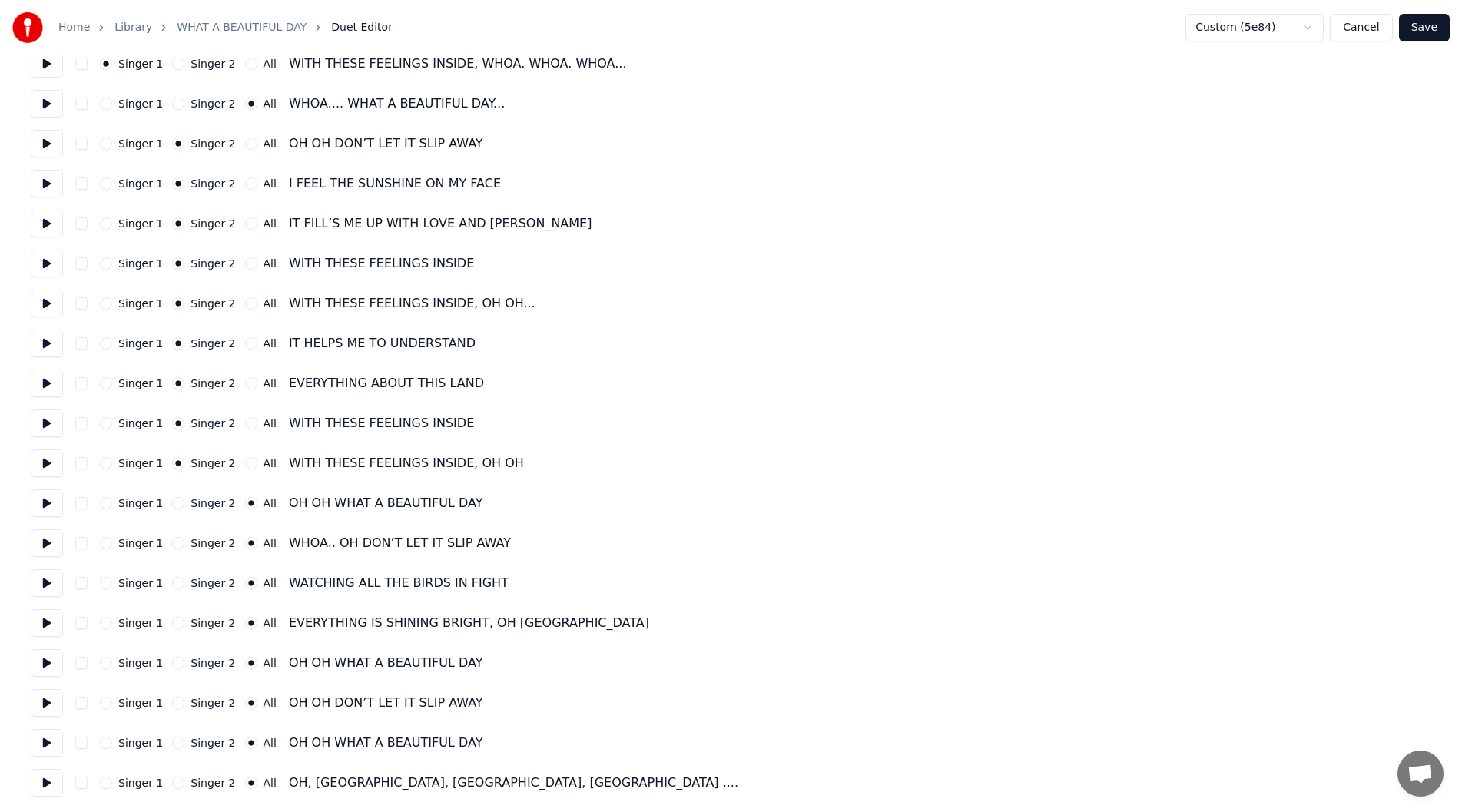
click at [43, 779] on button at bounding box center [47, 782] width 32 height 28
click at [1425, 20] on button "Save" at bounding box center [1424, 27] width 51 height 28
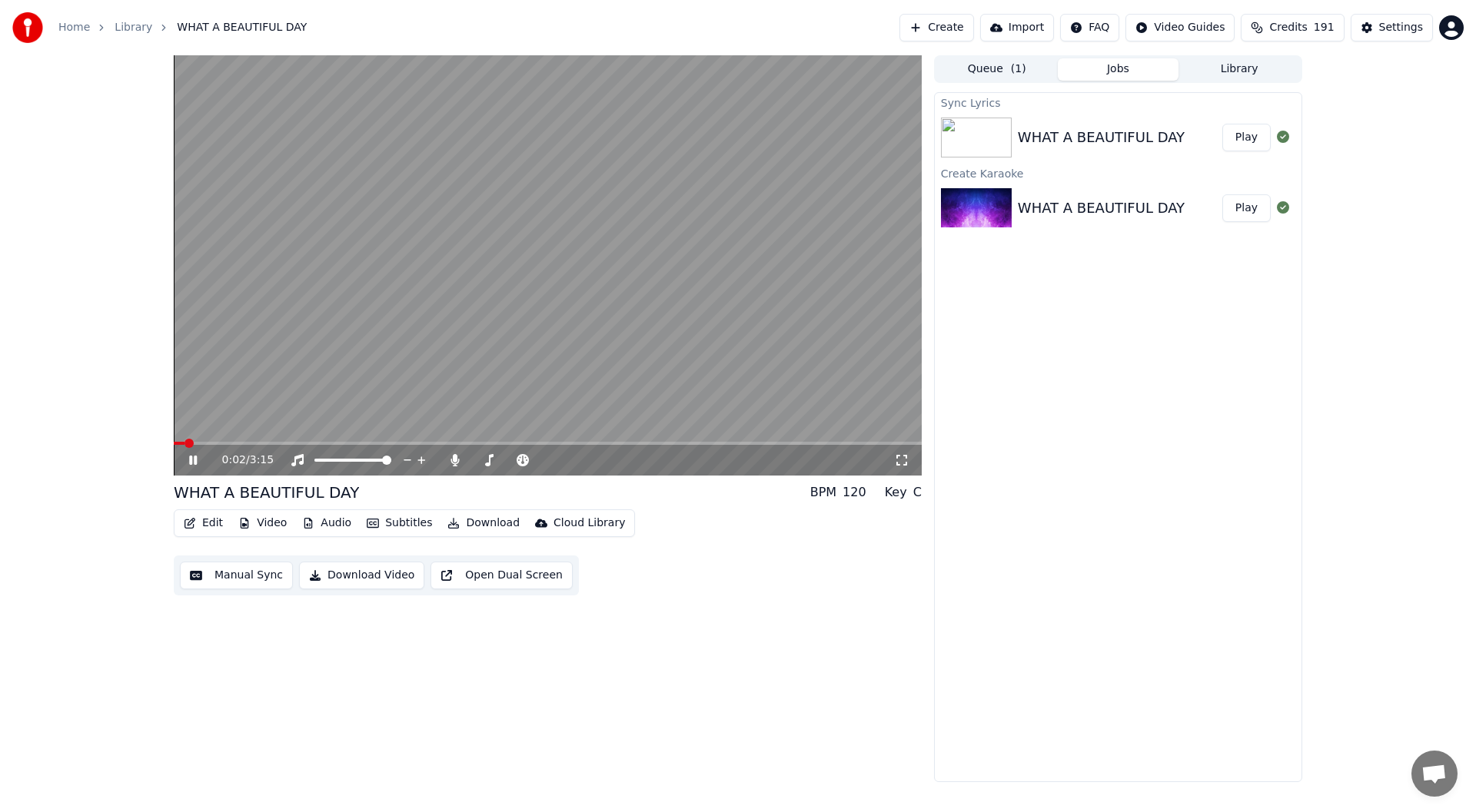
click at [819, 444] on span at bounding box center [547, 443] width 747 height 3
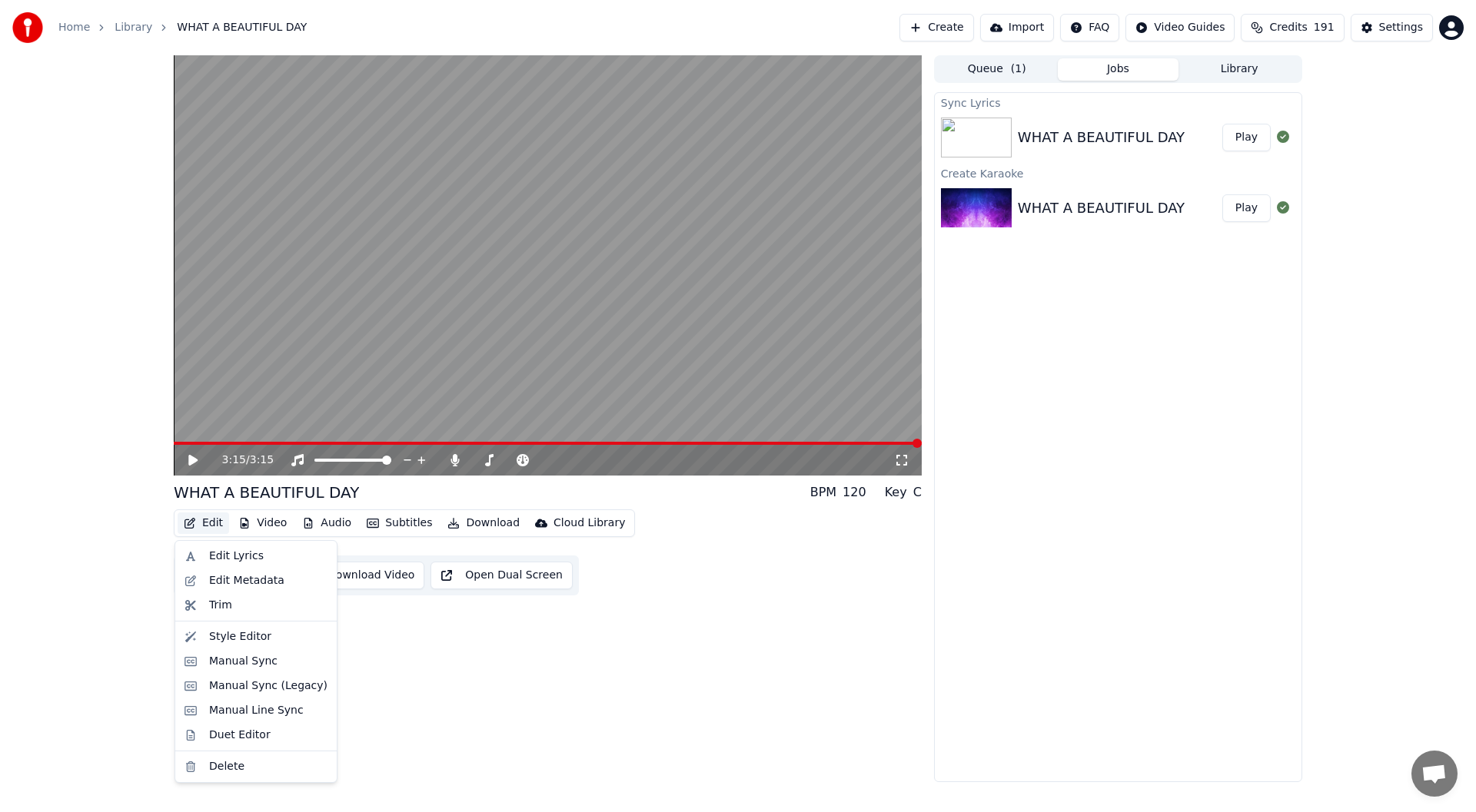
click at [207, 520] on button "Edit" at bounding box center [203, 523] width 51 height 22
click at [225, 556] on div "Edit Lyrics" at bounding box center [237, 556] width 54 height 15
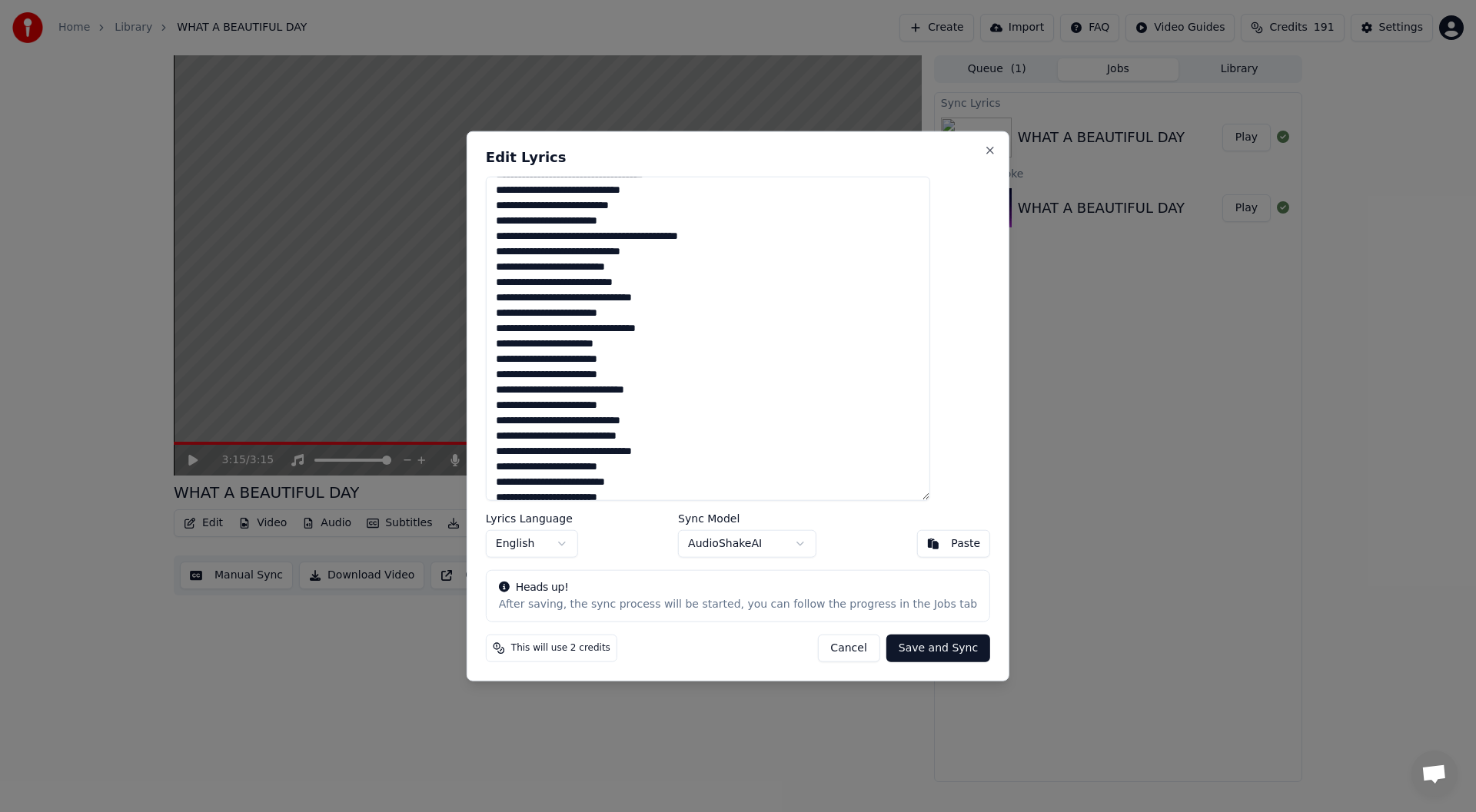
scroll to position [119, 0]
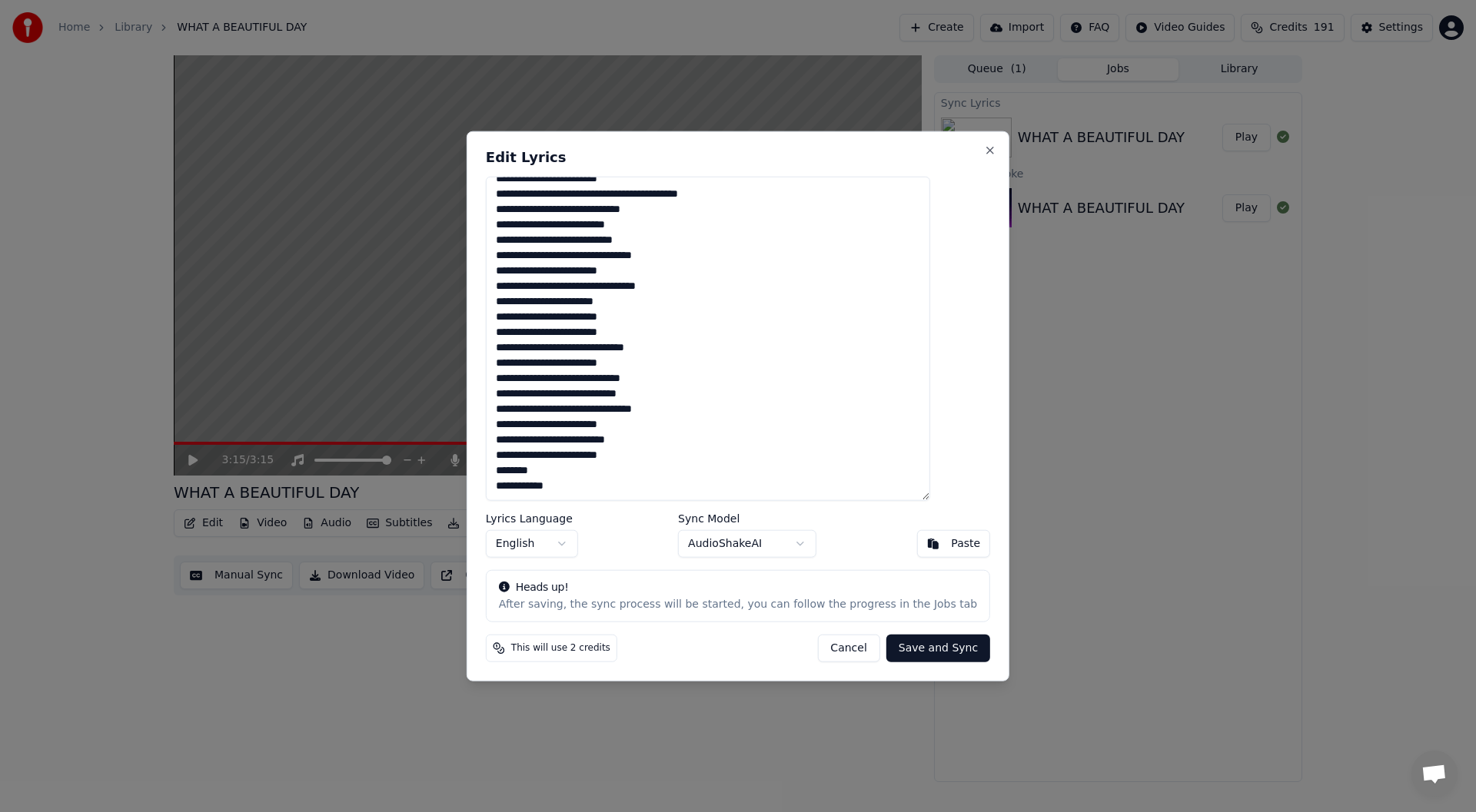
click at [951, 540] on div "Paste" at bounding box center [965, 543] width 29 height 15
drag, startPoint x: 567, startPoint y: 441, endPoint x: 620, endPoint y: 442, distance: 53.0
click at [620, 442] on textarea "**********" at bounding box center [708, 338] width 444 height 325
click at [530, 459] on textarea "**********" at bounding box center [708, 338] width 444 height 325
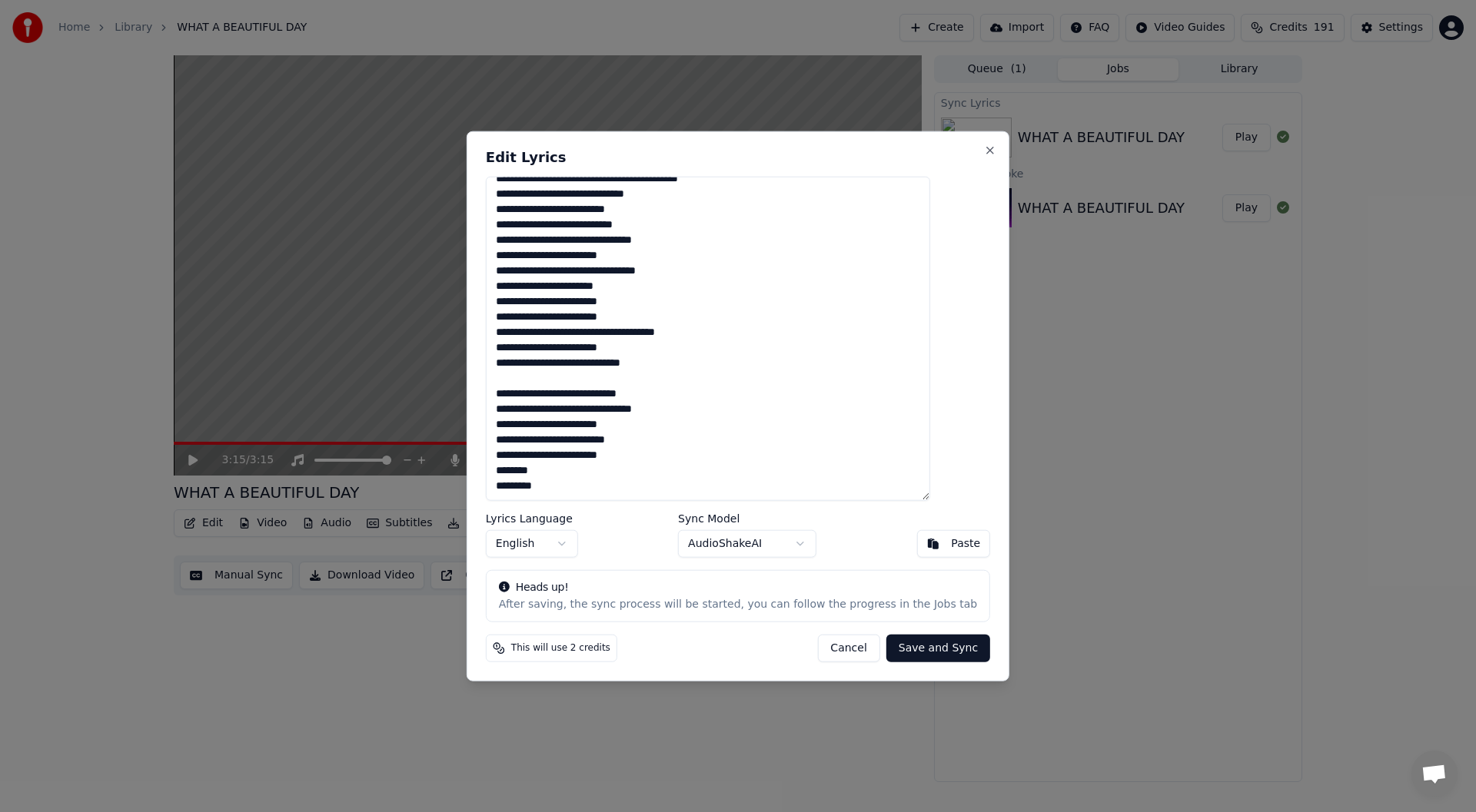
click at [906, 646] on button "Save and Sync" at bounding box center [938, 648] width 104 height 28
type textarea "**********"
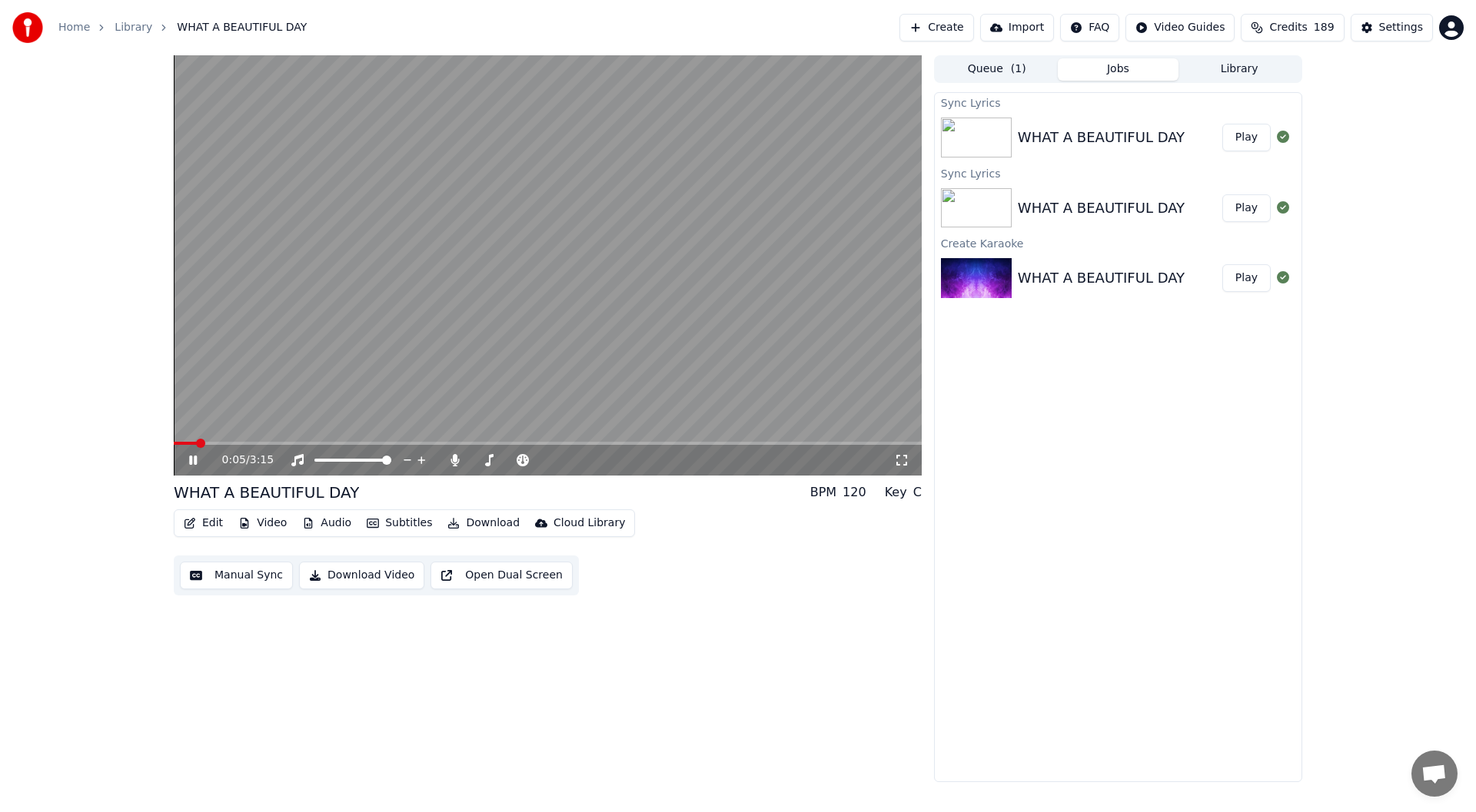
click at [827, 440] on video at bounding box center [547, 265] width 747 height 420
click at [836, 446] on div "0:06 / 3:15" at bounding box center [547, 460] width 747 height 31
click at [833, 444] on span at bounding box center [547, 443] width 747 height 3
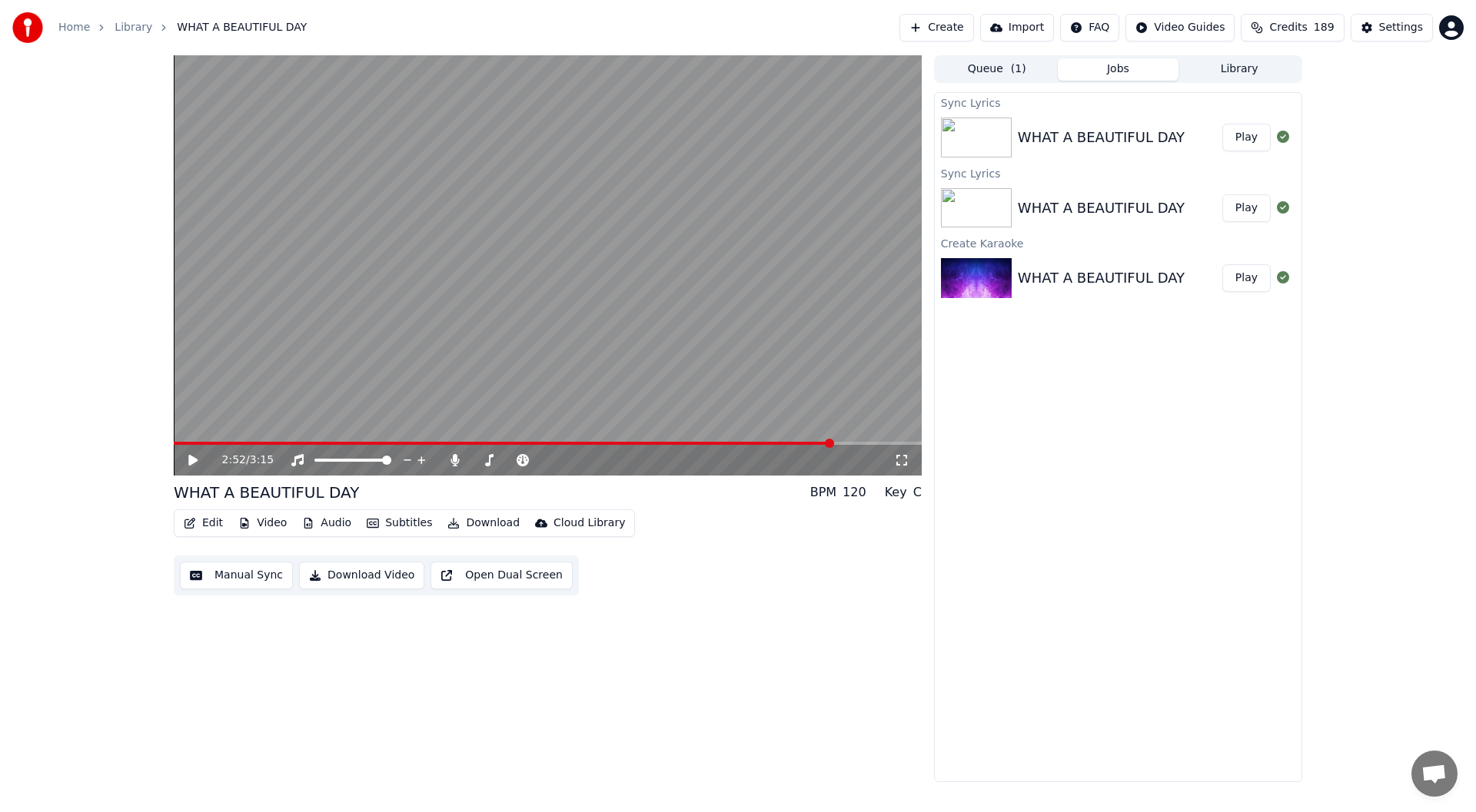
click at [189, 461] on icon at bounding box center [204, 460] width 36 height 13
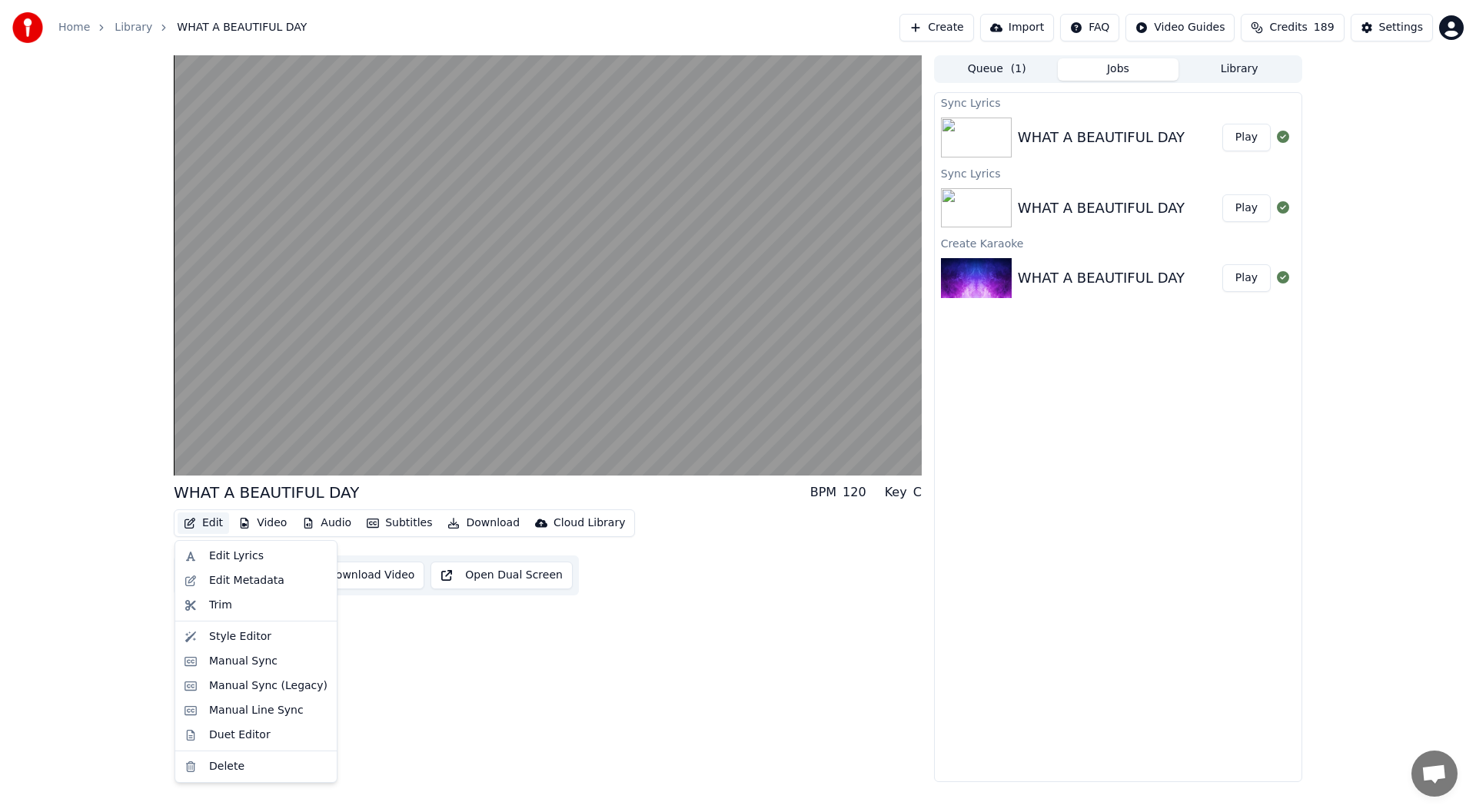
click at [208, 520] on button "Edit" at bounding box center [203, 523] width 51 height 22
click at [240, 736] on div "Duet Editor" at bounding box center [240, 734] width 61 height 15
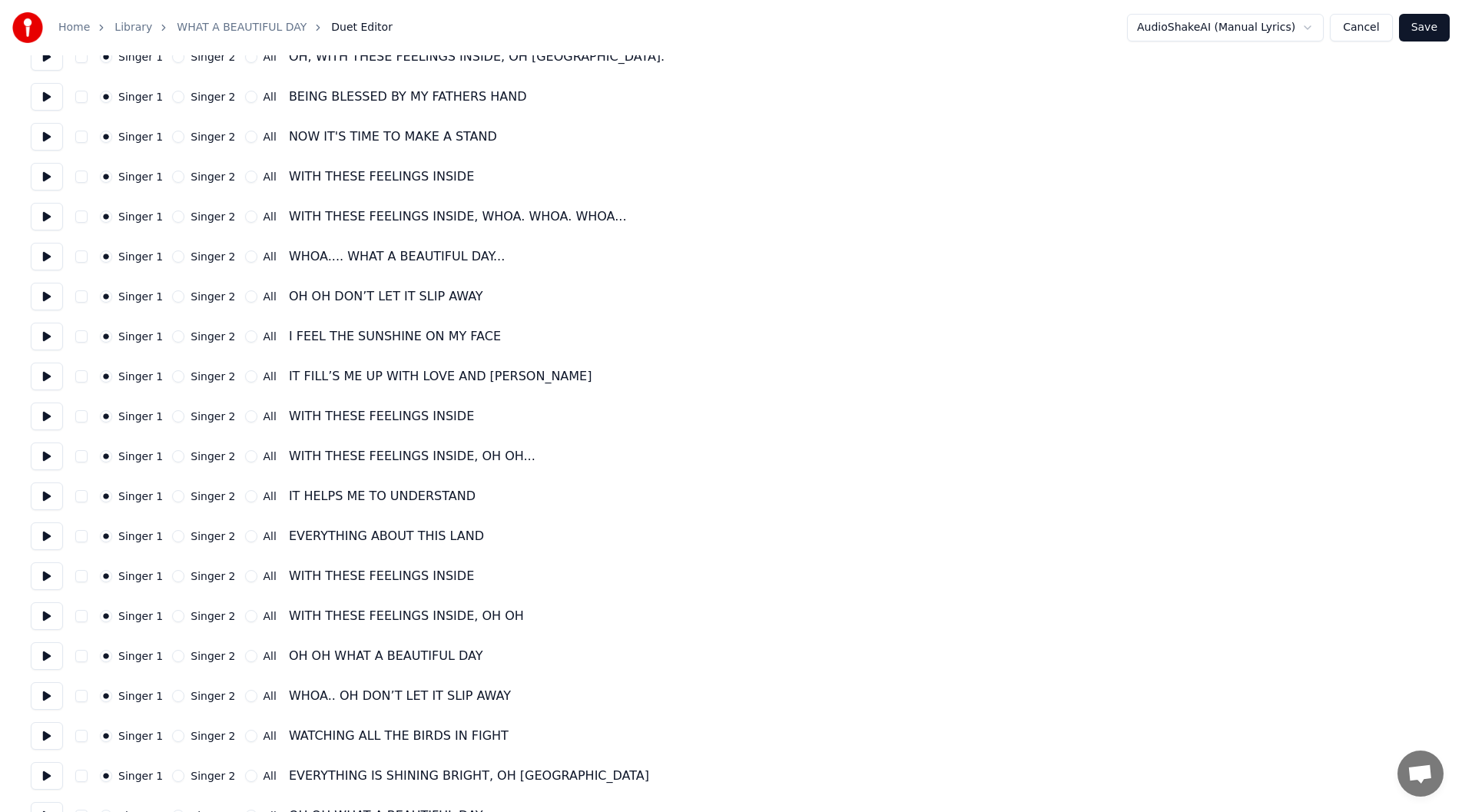
scroll to position [500, 0]
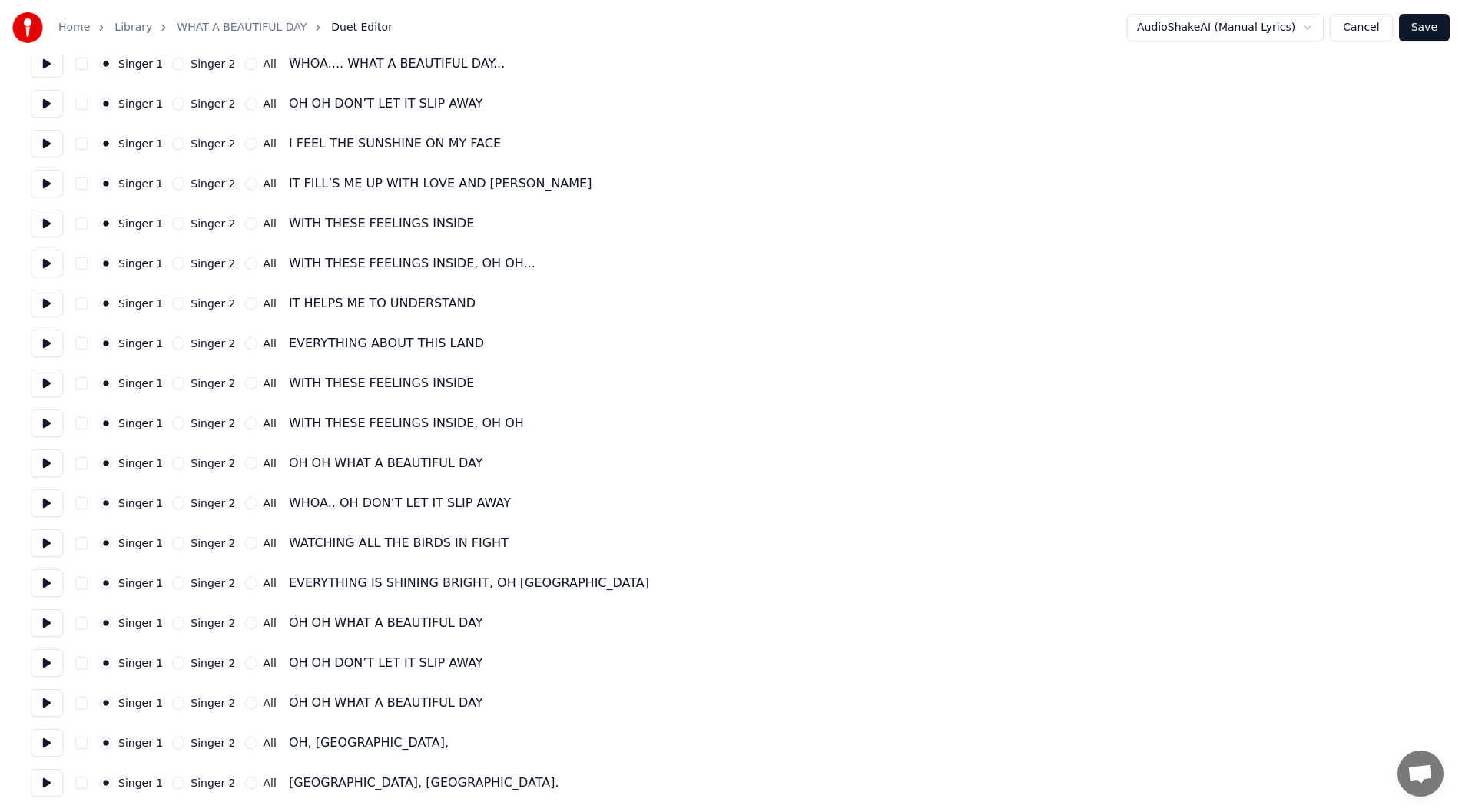
click at [43, 742] on button at bounding box center [47, 743] width 32 height 28
click at [39, 780] on button at bounding box center [47, 782] width 32 height 28
click at [172, 780] on button "Singer 2" at bounding box center [179, 783] width 13 height 13
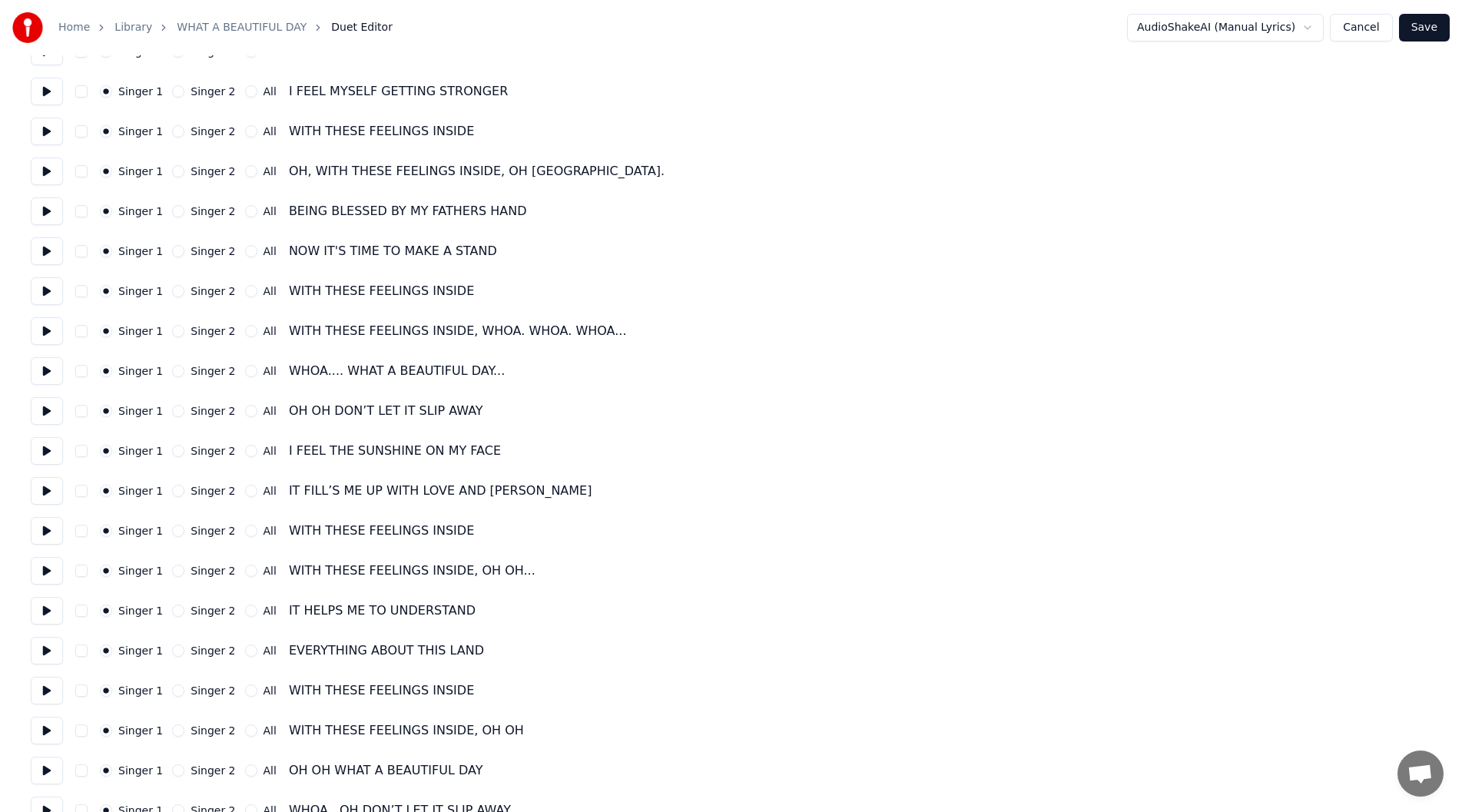
scroll to position [0, 0]
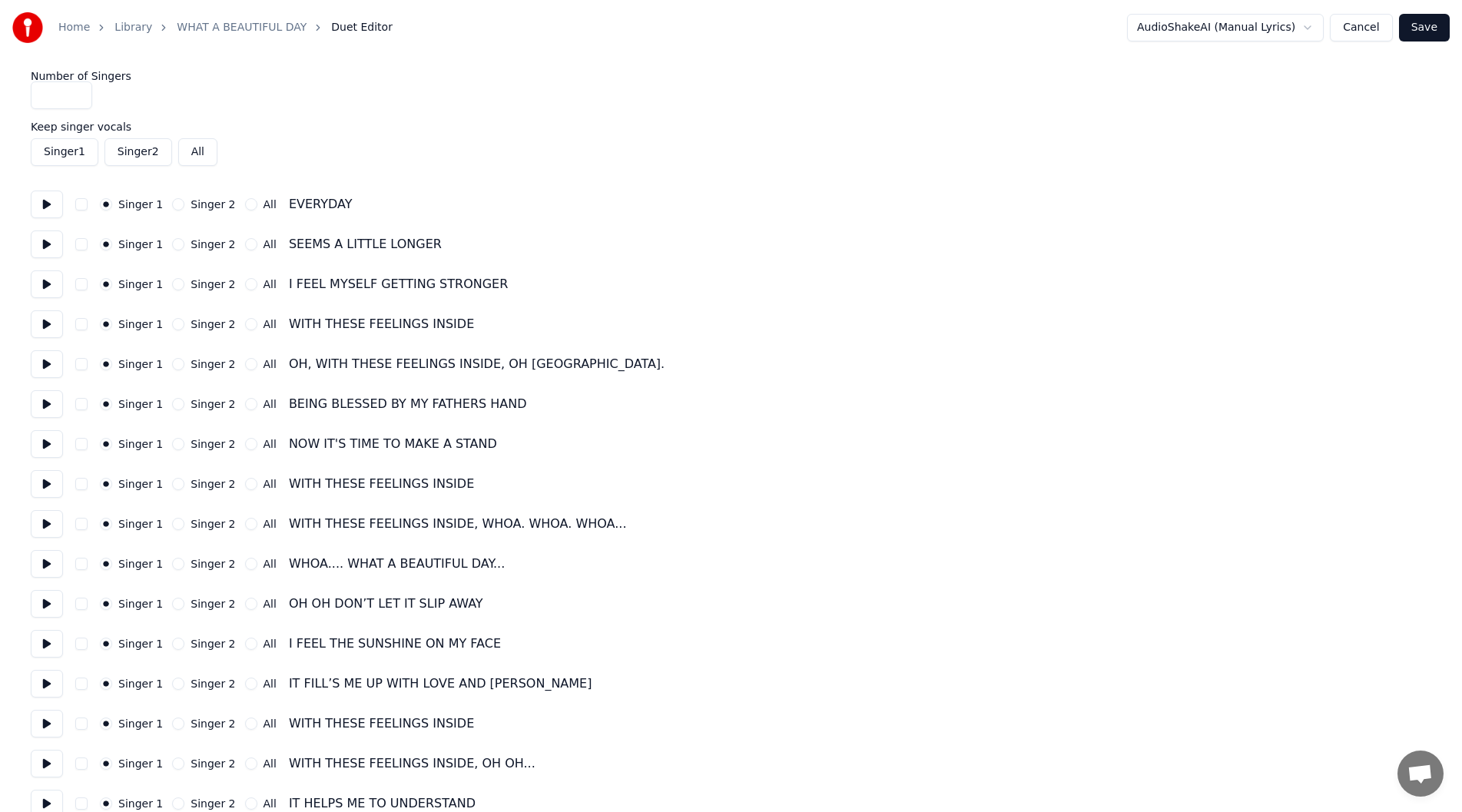
click at [44, 484] on button at bounding box center [47, 484] width 32 height 28
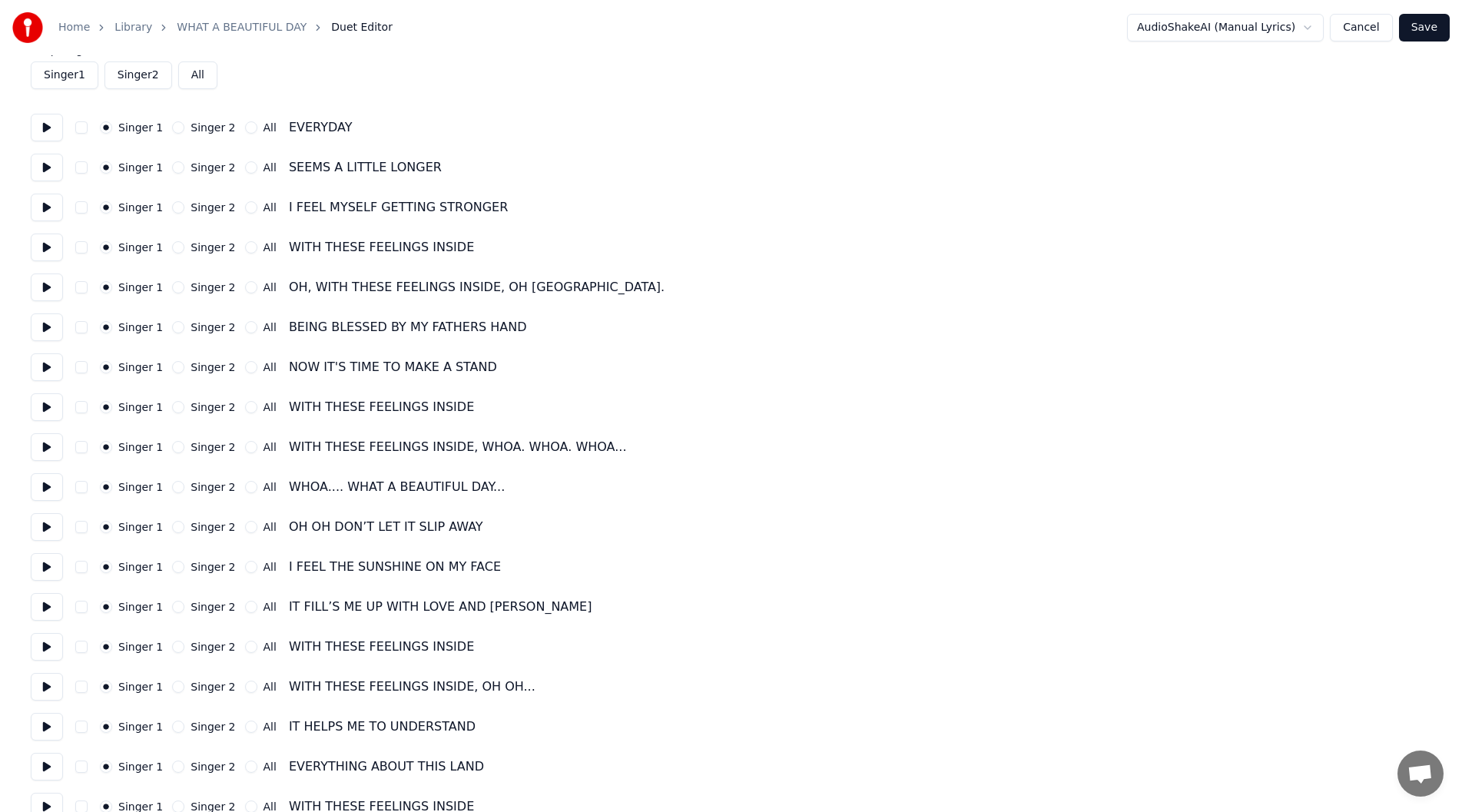
click at [37, 411] on button at bounding box center [47, 407] width 32 height 28
click at [44, 448] on button at bounding box center [47, 447] width 32 height 28
click at [45, 484] on button at bounding box center [47, 486] width 32 height 28
click at [245, 485] on button "All" at bounding box center [252, 487] width 13 height 13
click at [44, 527] on button at bounding box center [47, 527] width 32 height 28
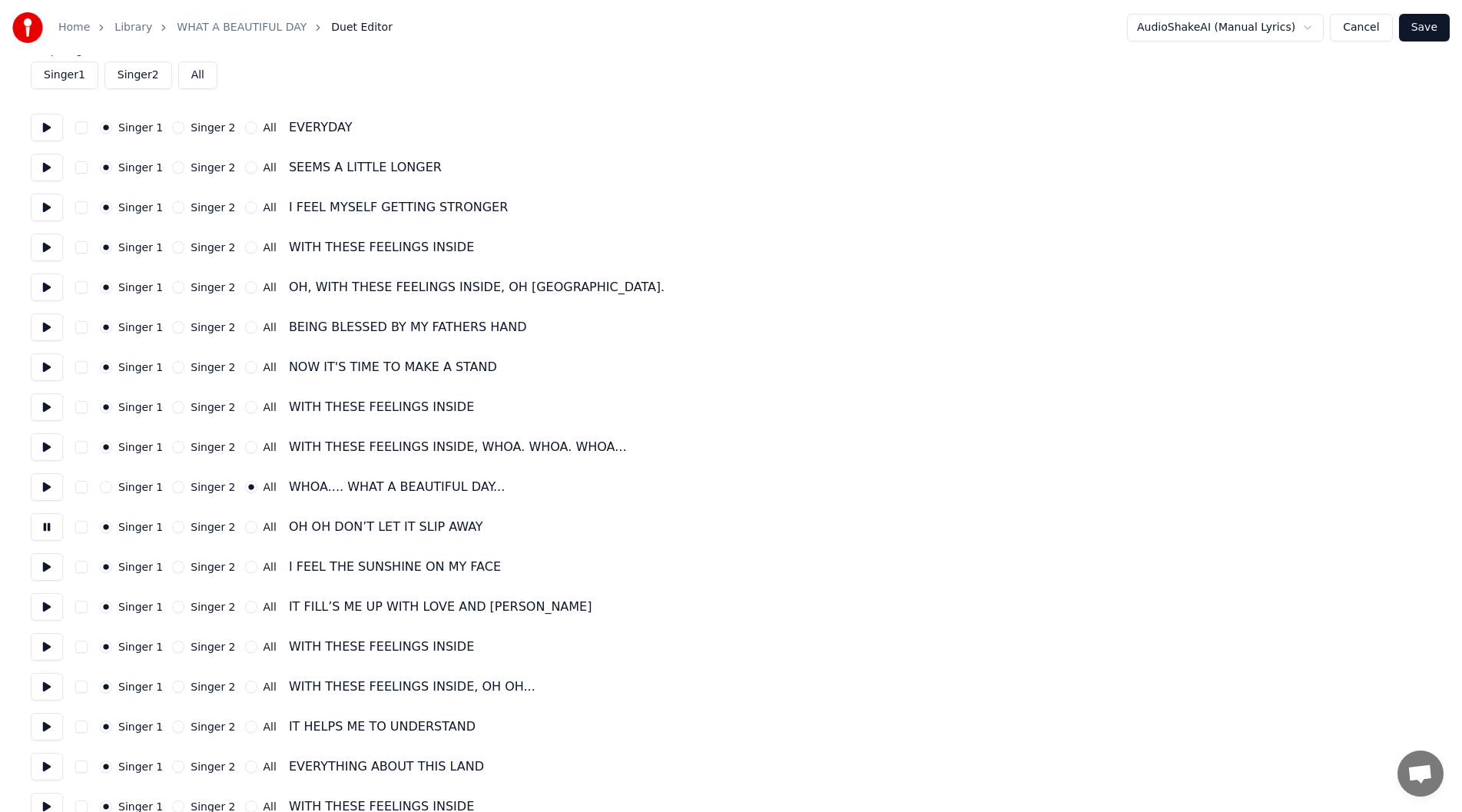
click at [245, 526] on button "All" at bounding box center [252, 527] width 13 height 13
click at [41, 567] on button at bounding box center [47, 567] width 32 height 28
click at [38, 522] on button at bounding box center [47, 527] width 32 height 28
click at [43, 567] on button at bounding box center [47, 567] width 32 height 28
click at [172, 565] on button "Singer 2" at bounding box center [179, 567] width 13 height 13
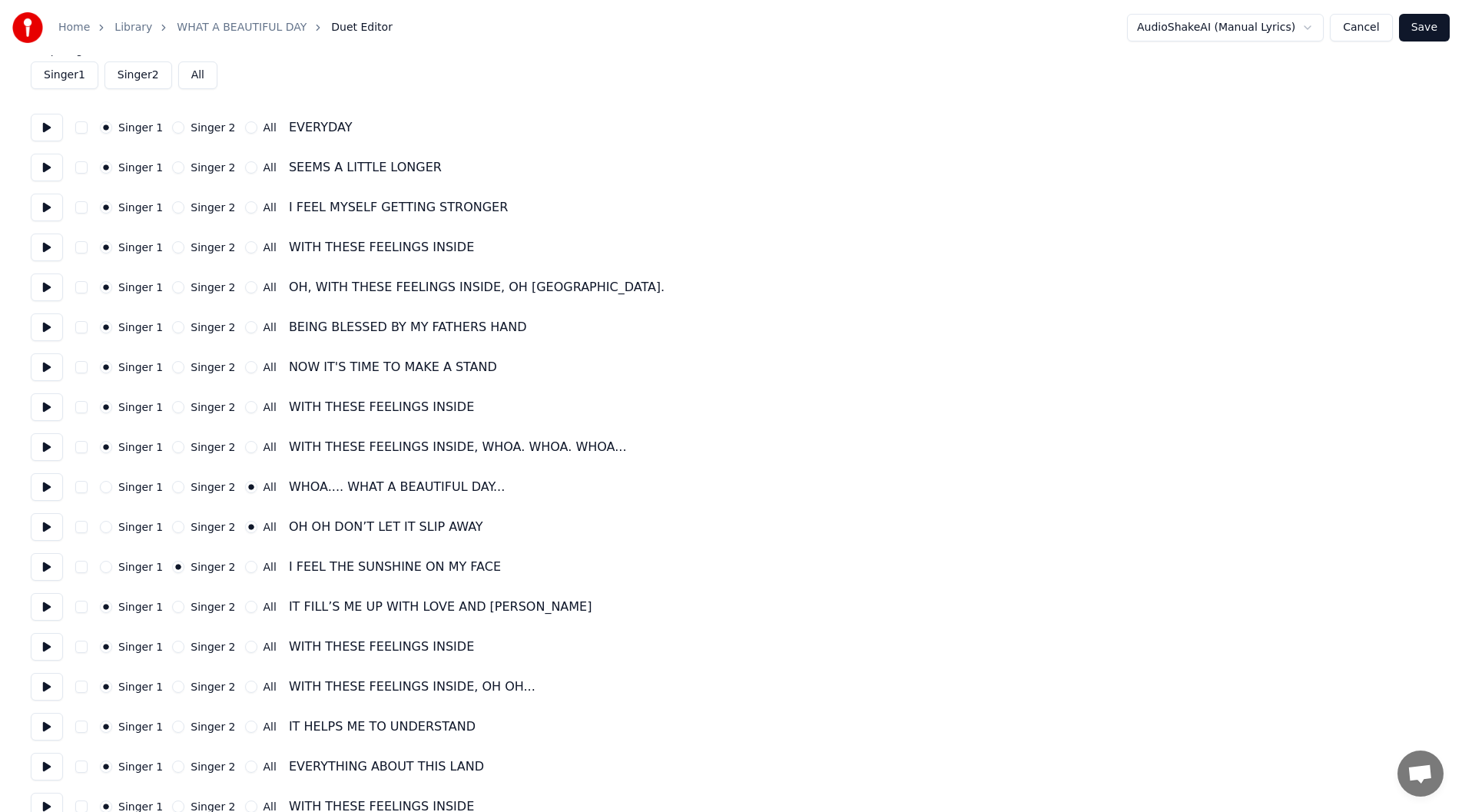
click at [42, 607] on button at bounding box center [47, 606] width 32 height 28
click at [172, 607] on button "Singer 2" at bounding box center [179, 607] width 13 height 13
click at [43, 644] on button at bounding box center [47, 647] width 32 height 28
click at [173, 647] on button "Singer 2" at bounding box center [179, 647] width 13 height 13
click at [47, 684] on button at bounding box center [47, 687] width 32 height 28
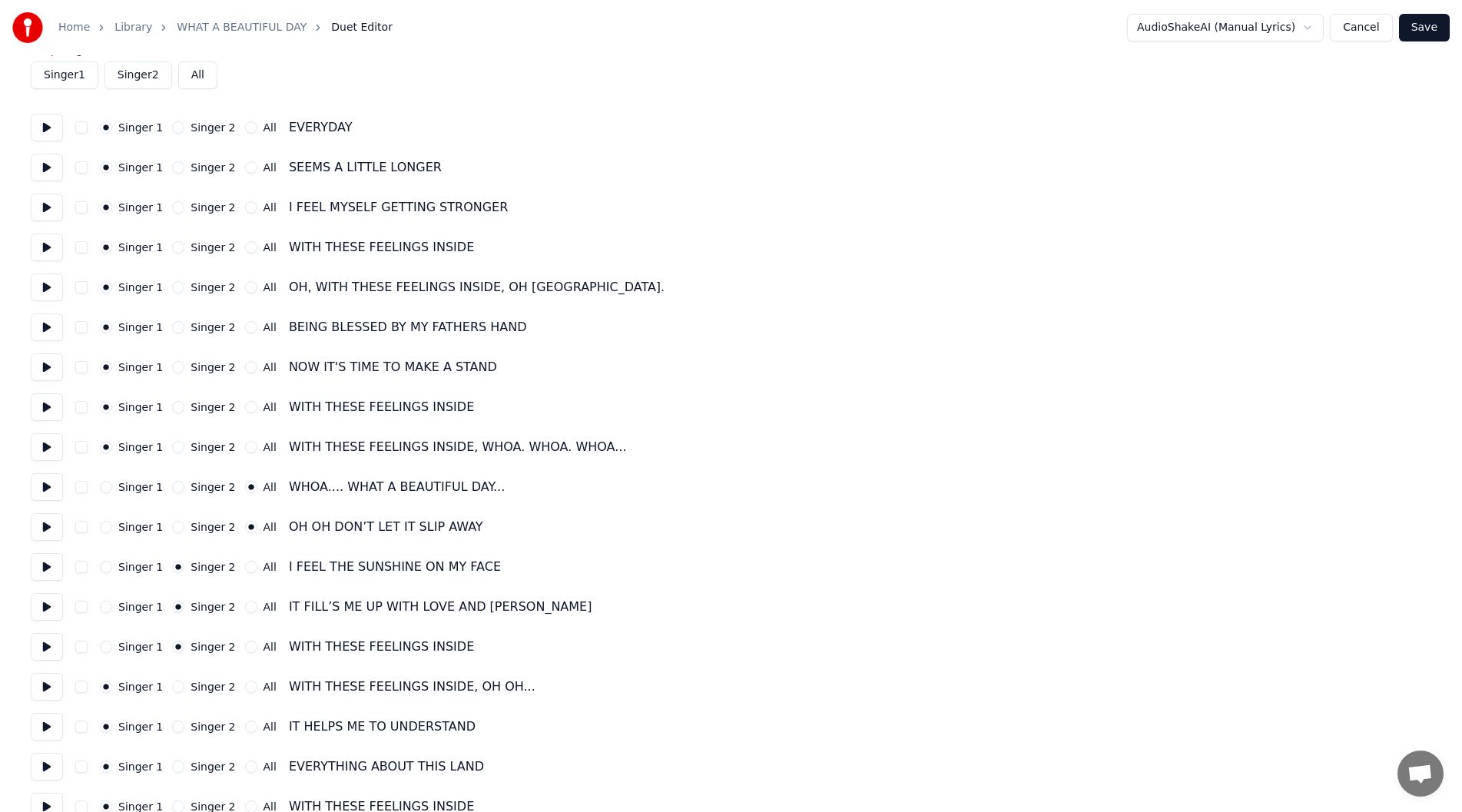
click at [172, 687] on button "Singer 2" at bounding box center [179, 687] width 13 height 13
click at [42, 724] on button at bounding box center [47, 726] width 32 height 28
click at [172, 724] on button "Singer 2" at bounding box center [179, 727] width 13 height 13
click at [51, 764] on button at bounding box center [47, 766] width 32 height 28
click at [172, 762] on button "Singer 2" at bounding box center [179, 767] width 13 height 13
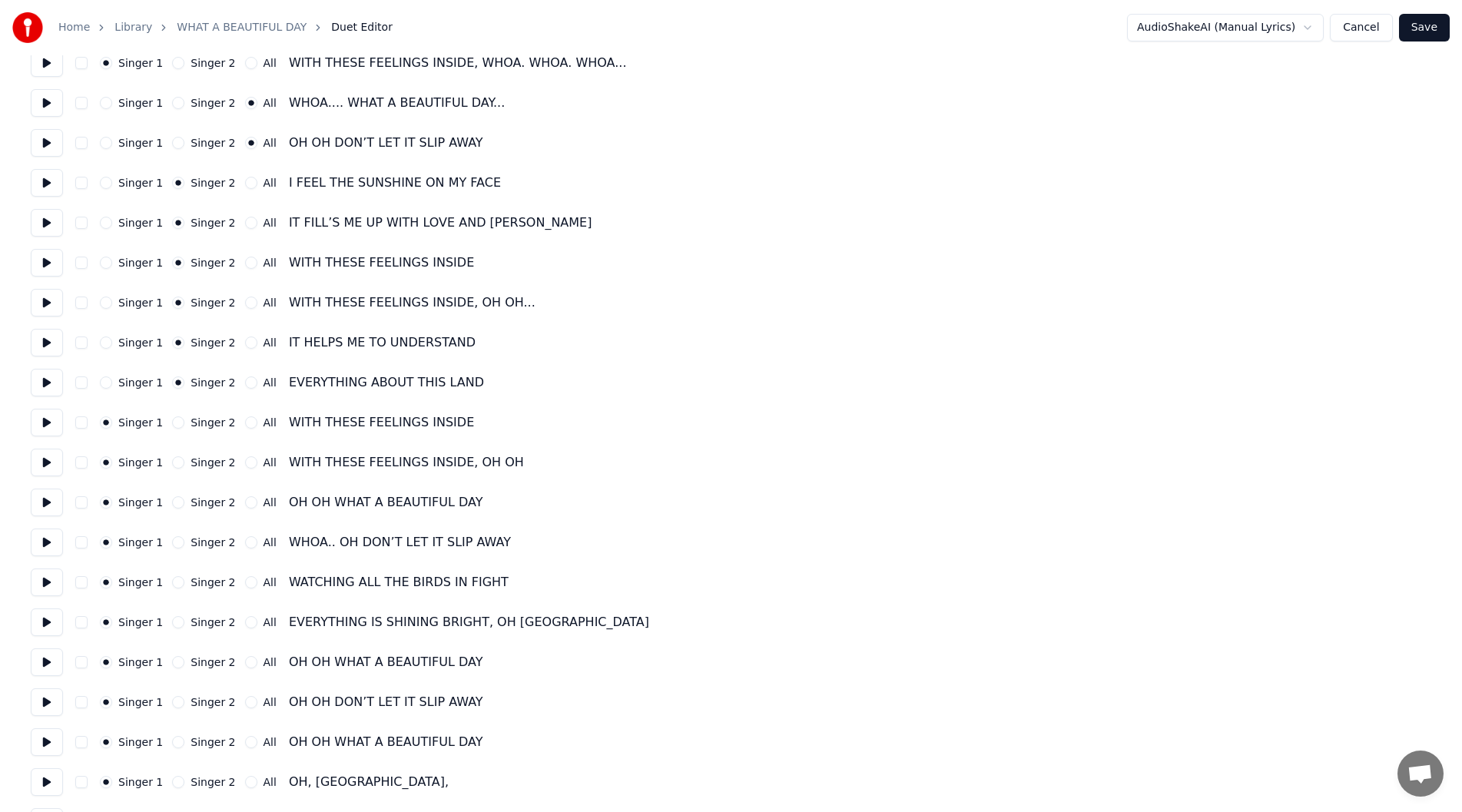
scroll to position [500, 0]
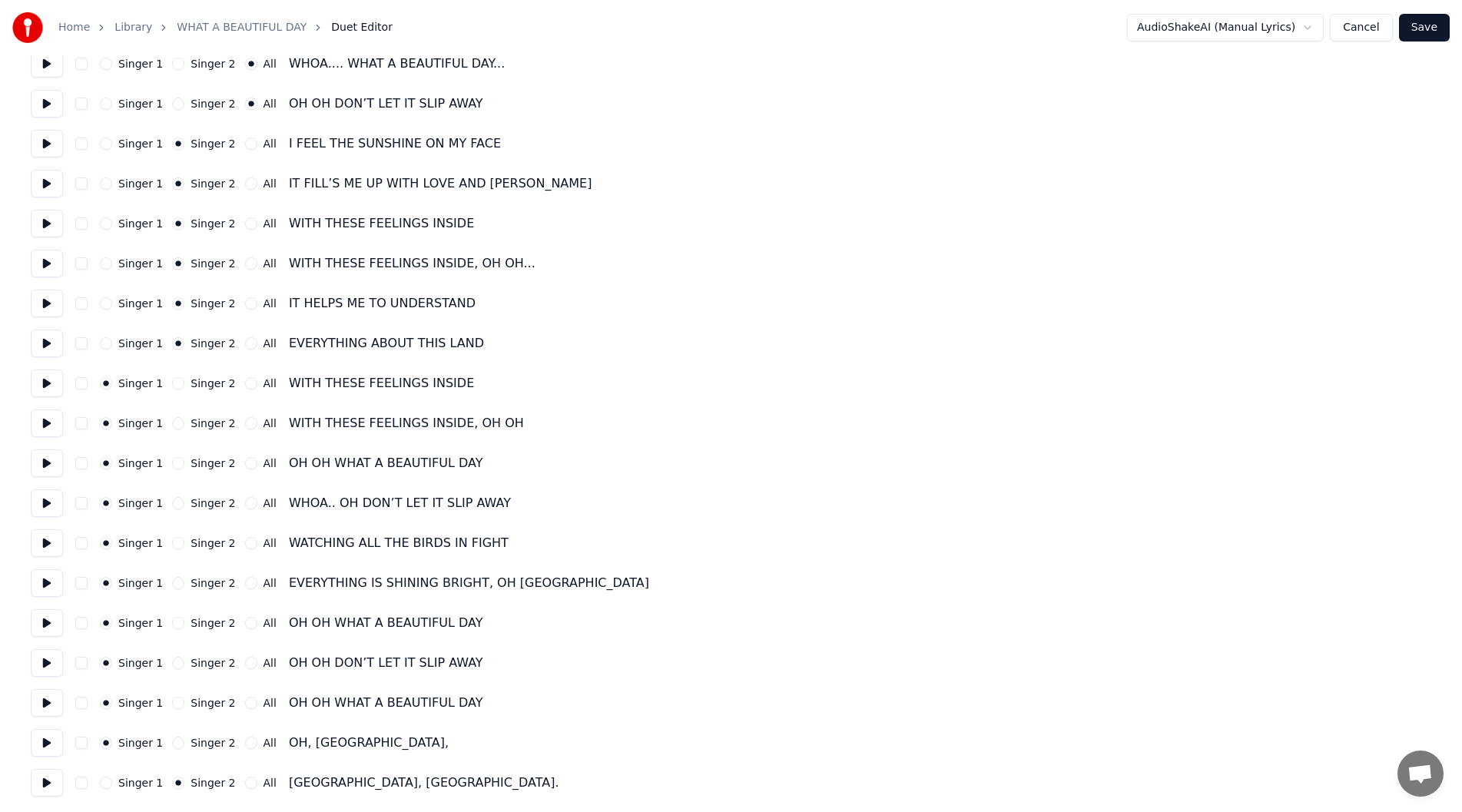
click at [43, 381] on button at bounding box center [47, 383] width 32 height 28
click at [172, 380] on button "Singer 2" at bounding box center [179, 383] width 13 height 13
click at [43, 419] on button at bounding box center [47, 423] width 32 height 28
click at [172, 421] on button "Singer 2" at bounding box center [179, 423] width 13 height 13
click at [43, 457] on button at bounding box center [47, 463] width 32 height 28
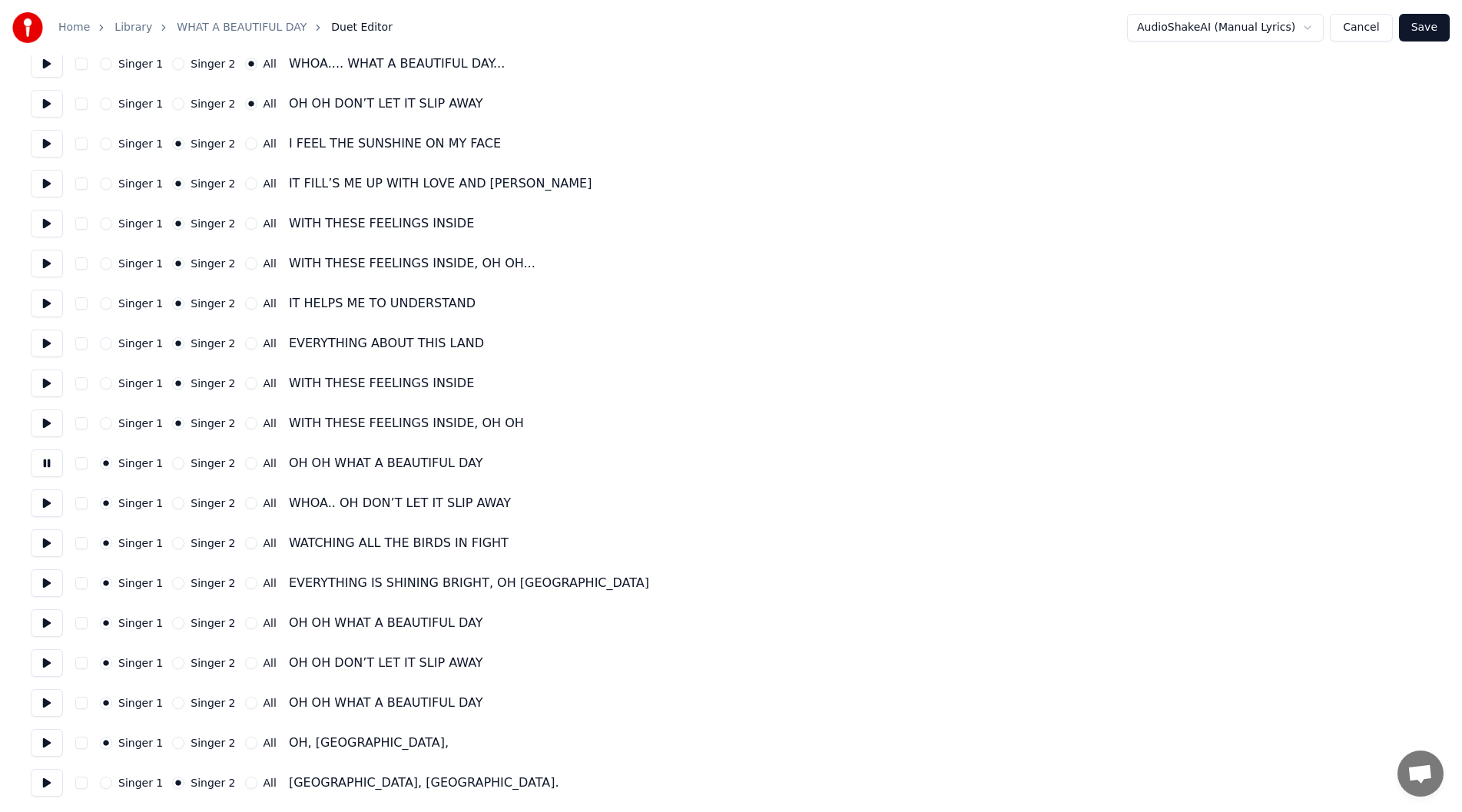
click at [245, 461] on button "All" at bounding box center [252, 464] width 13 height 13
click at [43, 499] on button at bounding box center [47, 503] width 32 height 28
click at [245, 503] on button "All" at bounding box center [252, 503] width 13 height 13
click at [39, 545] on button at bounding box center [47, 543] width 32 height 28
click at [245, 540] on button "All" at bounding box center [252, 543] width 13 height 13
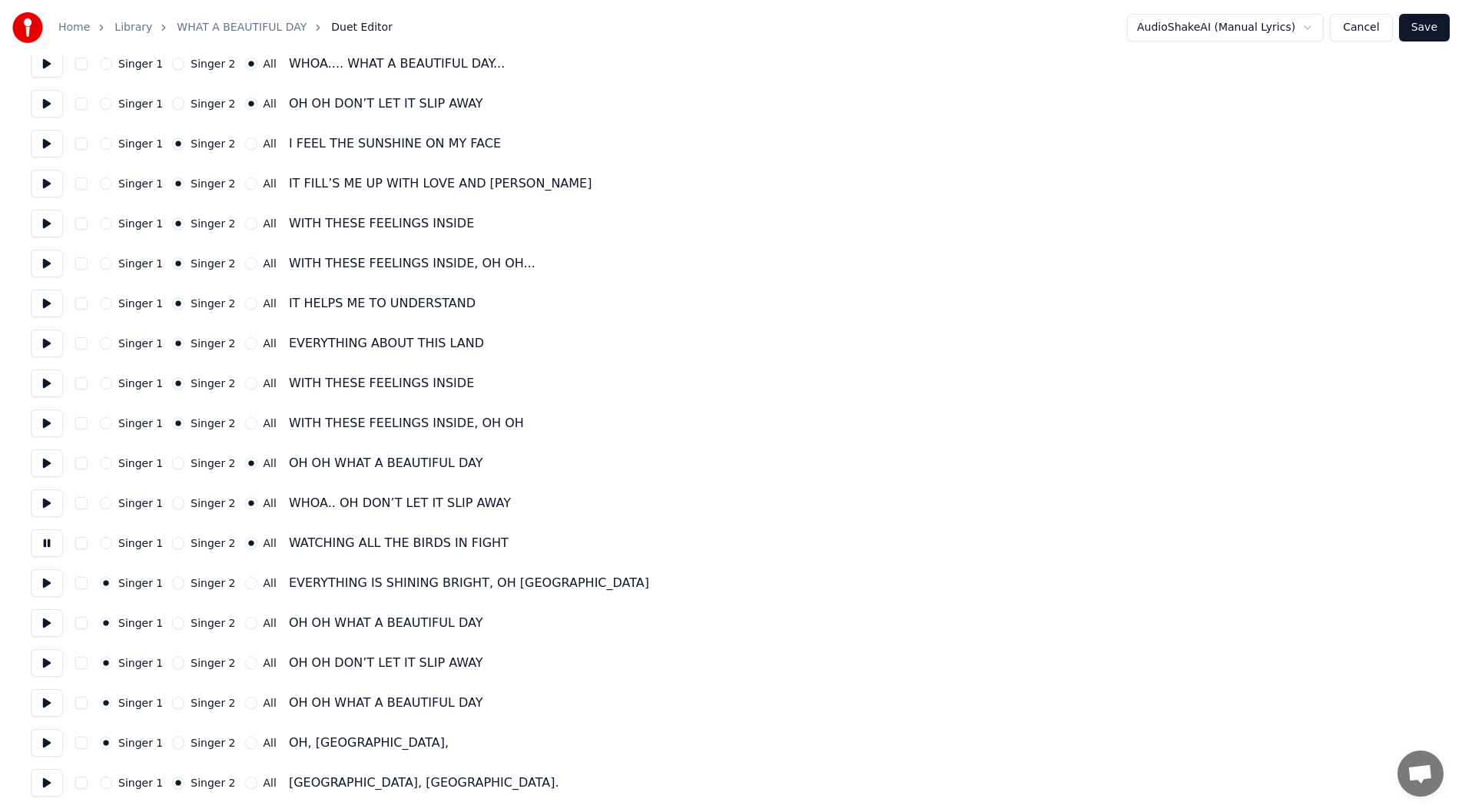
click at [44, 580] on button at bounding box center [47, 583] width 32 height 28
click at [245, 583] on button "All" at bounding box center [252, 583] width 13 height 13
click at [41, 619] on button at bounding box center [47, 623] width 32 height 28
click at [245, 622] on button "All" at bounding box center [252, 623] width 13 height 13
click at [42, 580] on button at bounding box center [47, 583] width 32 height 28
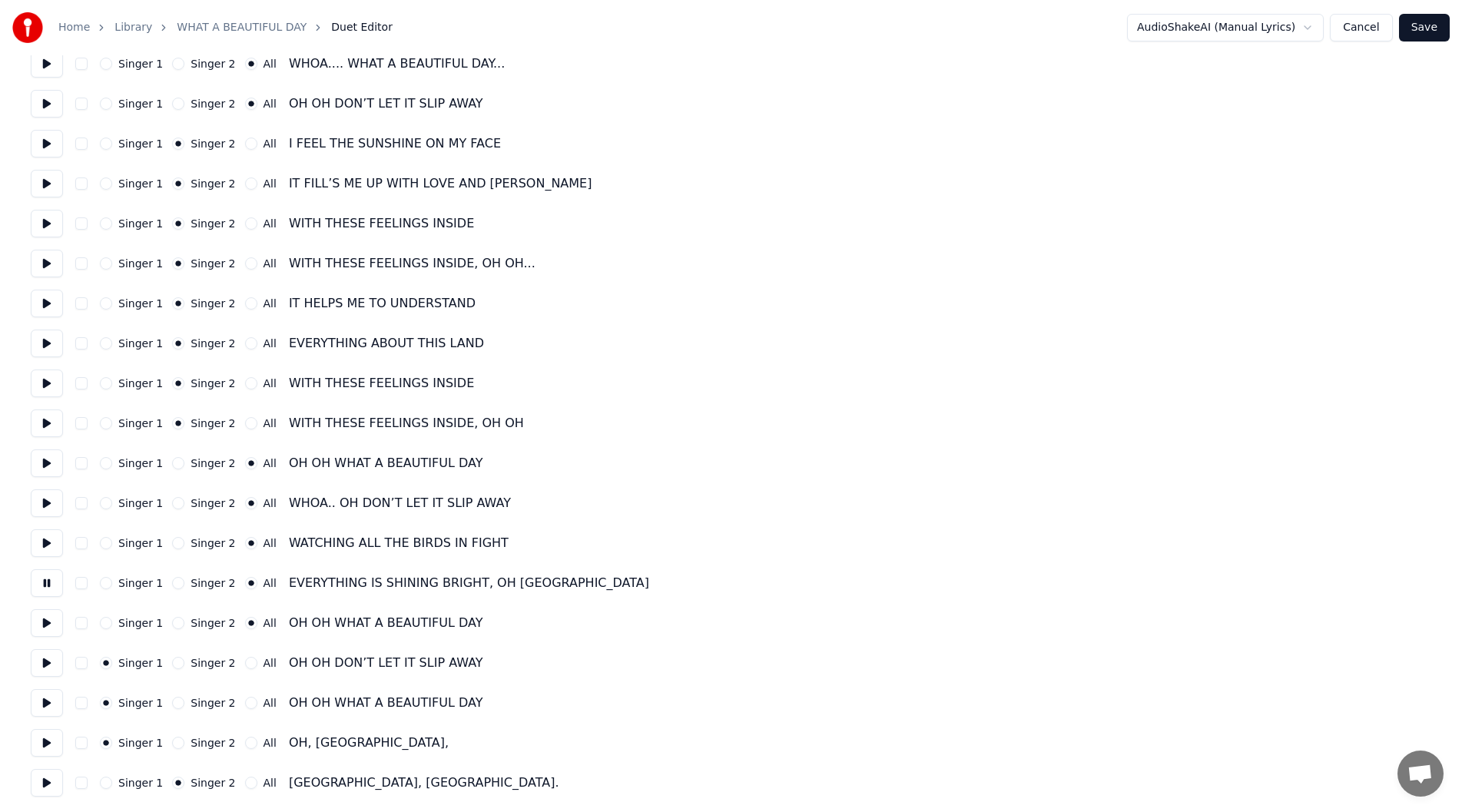
click at [42, 660] on button at bounding box center [47, 662] width 32 height 28
click at [245, 662] on button "All" at bounding box center [252, 663] width 13 height 13
click at [42, 699] on button at bounding box center [47, 703] width 32 height 28
click at [245, 704] on button "All" at bounding box center [252, 703] width 13 height 13
click at [45, 741] on button at bounding box center [47, 743] width 32 height 28
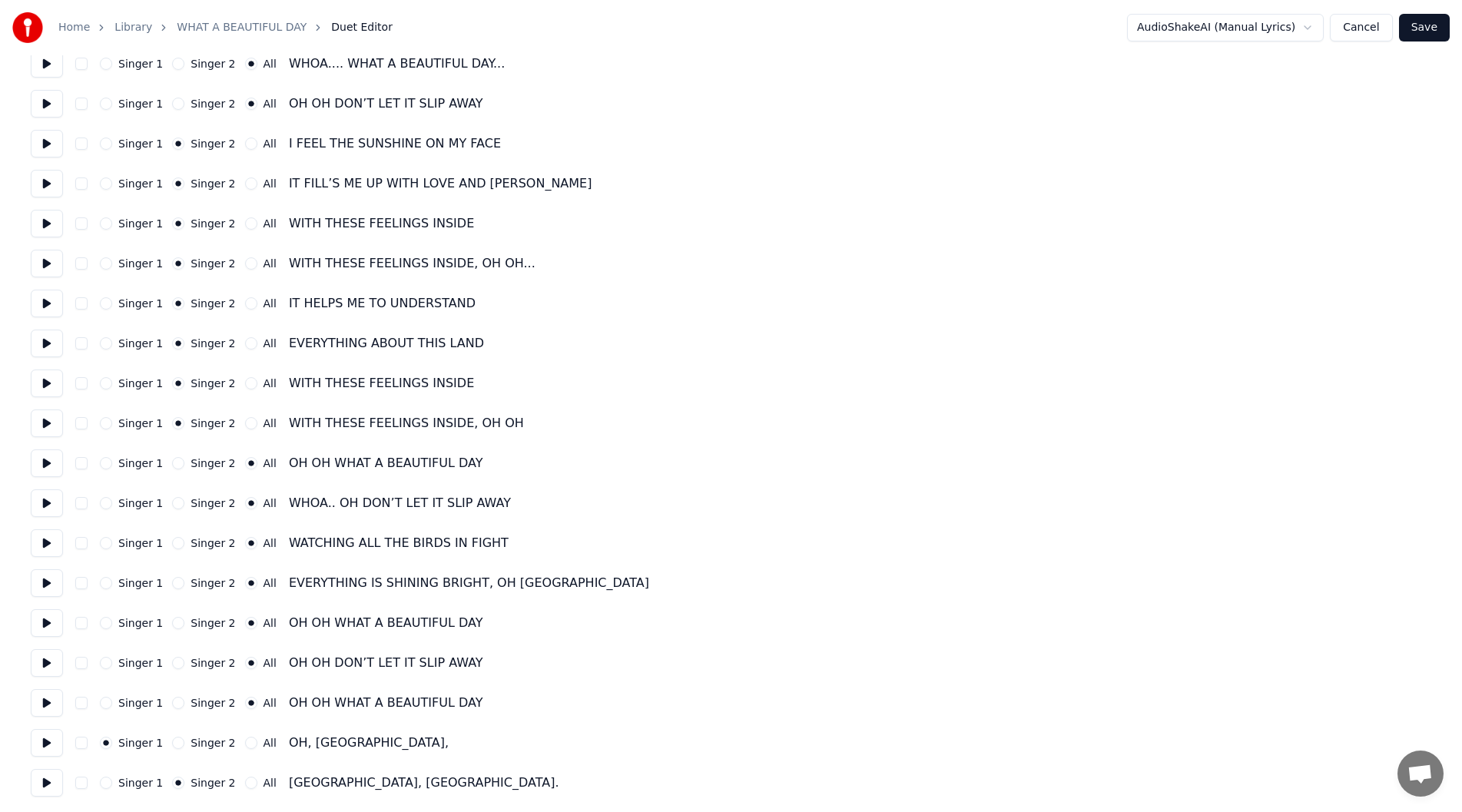
click at [45, 696] on button at bounding box center [47, 703] width 32 height 28
click at [45, 738] on button at bounding box center [47, 743] width 32 height 28
click at [45, 777] on button at bounding box center [47, 782] width 32 height 28
click at [1422, 27] on button "Save" at bounding box center [1424, 27] width 51 height 28
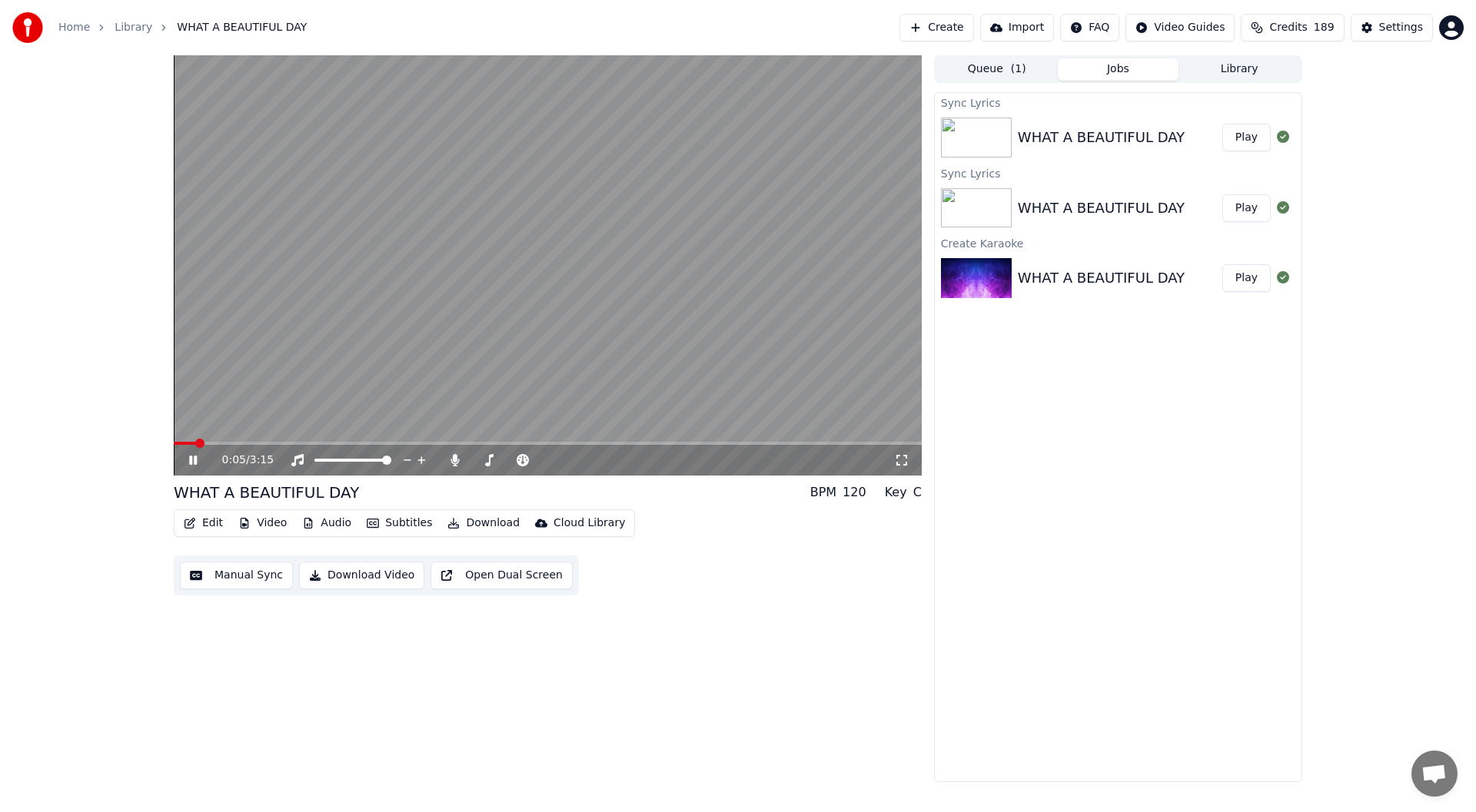
drag, startPoint x: 903, startPoint y: 461, endPoint x: 903, endPoint y: 478, distance: 17.0
click at [903, 461] on icon at bounding box center [901, 460] width 15 height 13
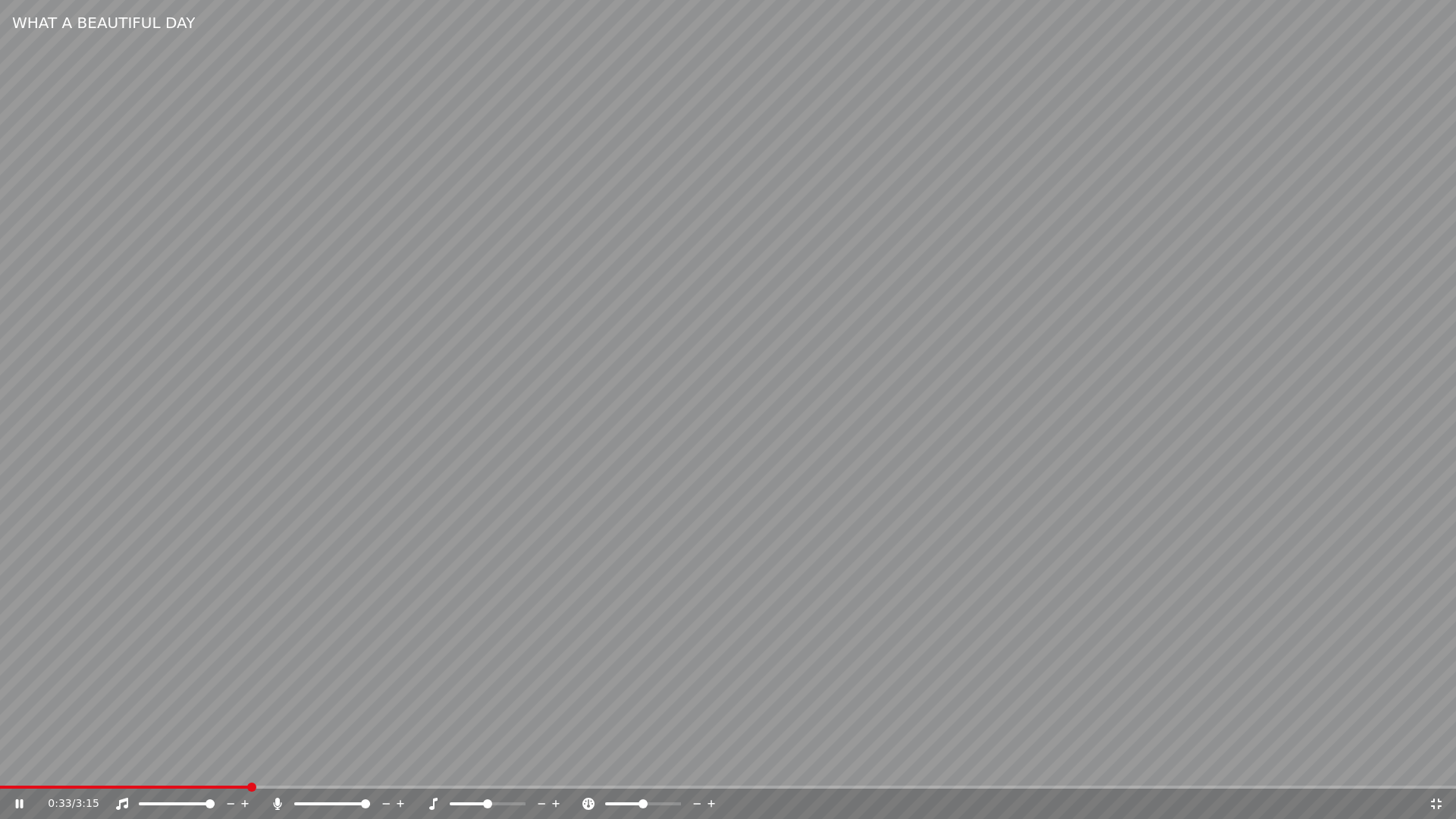
click at [22, 800] on icon at bounding box center [20, 803] width 8 height 9
click at [1436, 800] on icon at bounding box center [1436, 804] width 15 height 12
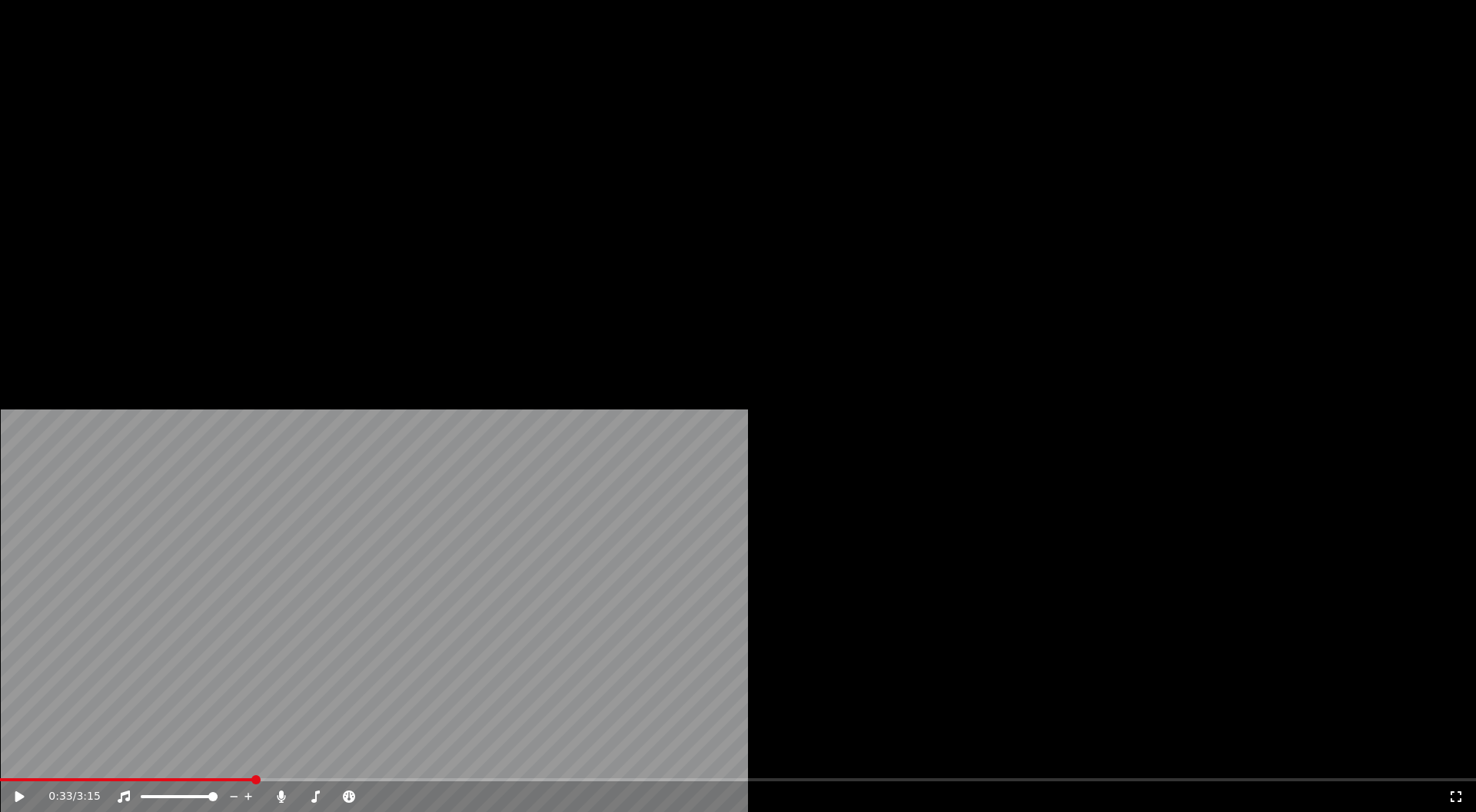
click at [203, 114] on button "Edit" at bounding box center [203, 103] width 51 height 22
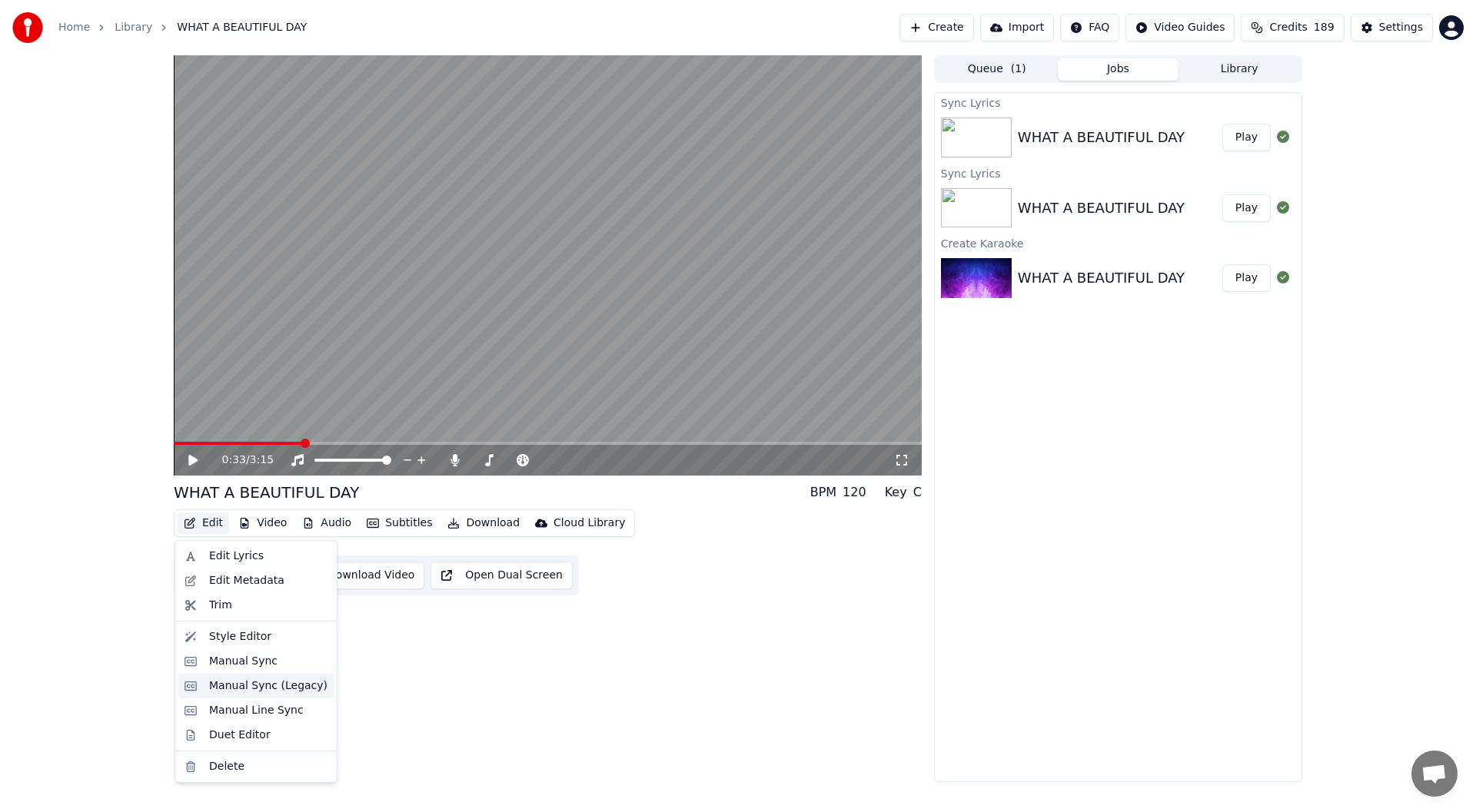
click at [267, 684] on div "Manual Sync (Legacy)" at bounding box center [268, 686] width 118 height 15
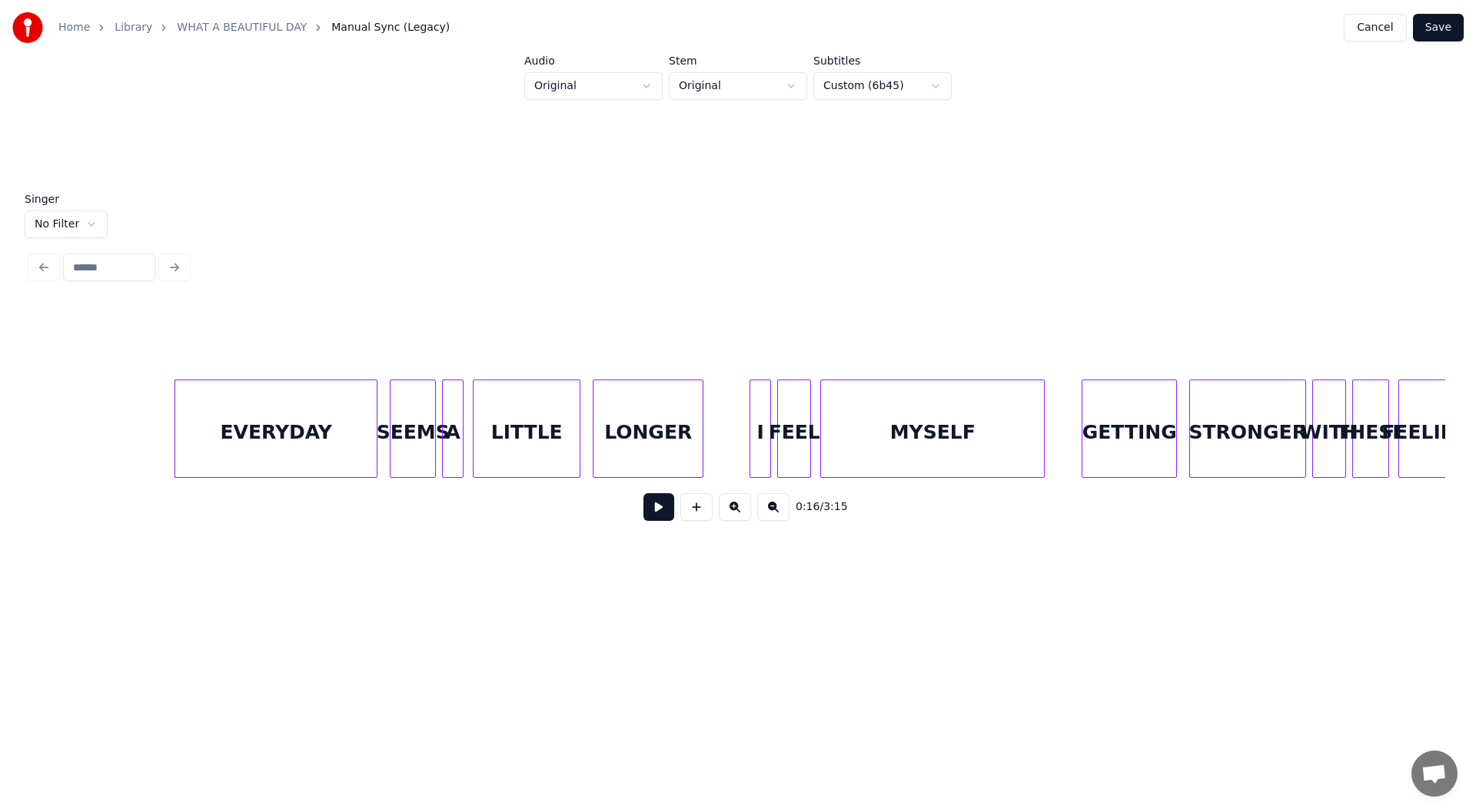
scroll to position [0, 2341]
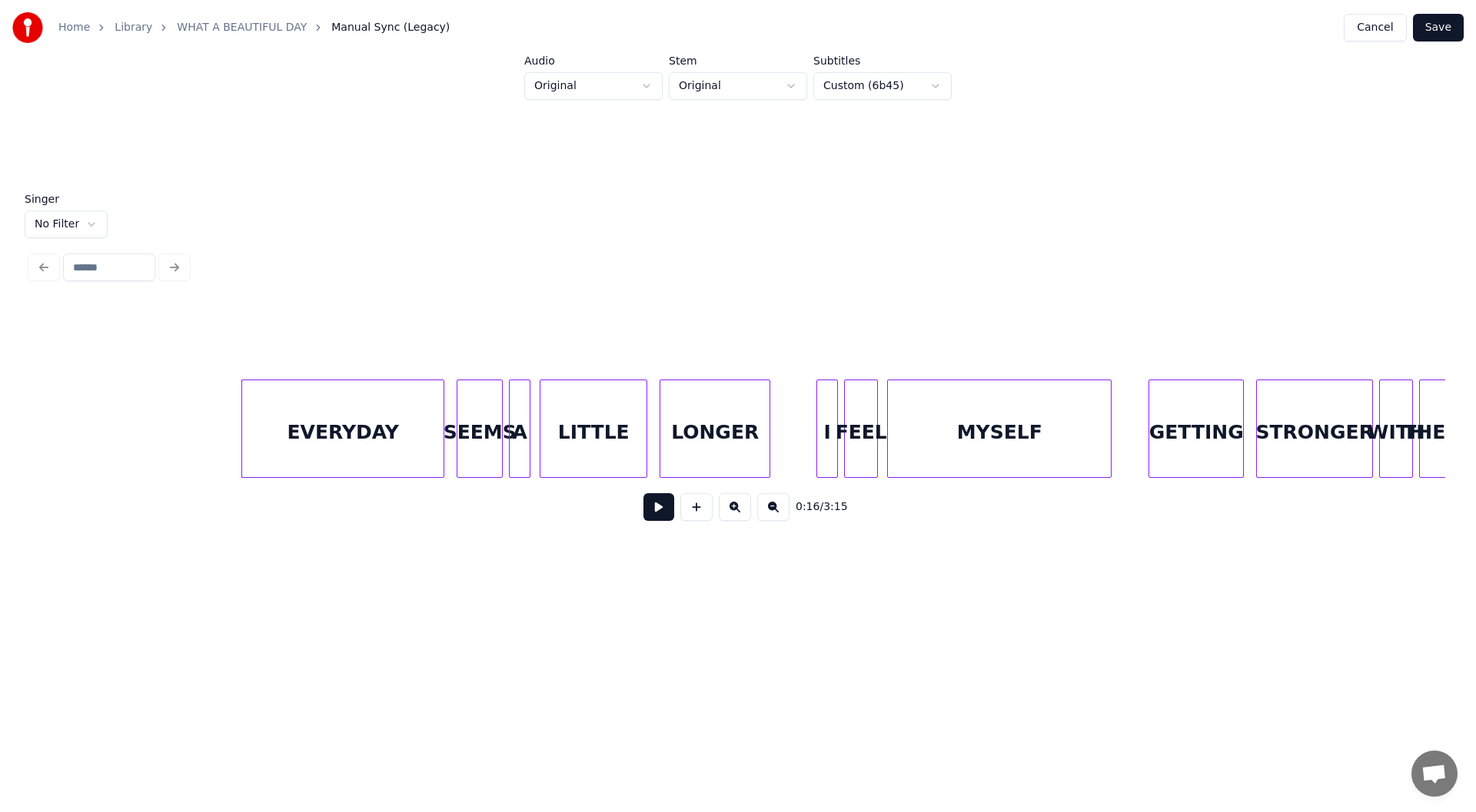
click at [228, 438] on div at bounding box center [229, 428] width 5 height 97
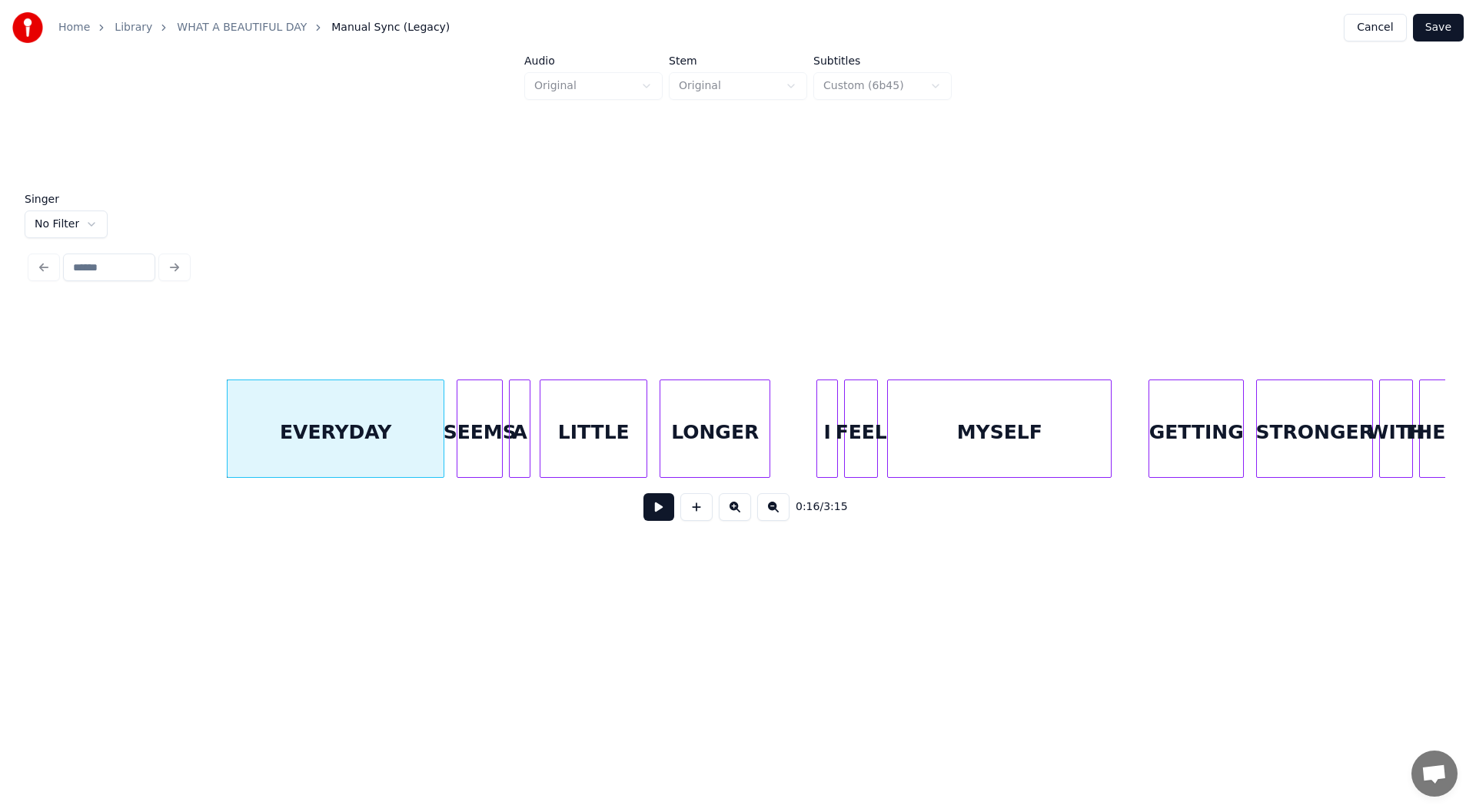
click at [659, 519] on button at bounding box center [659, 507] width 31 height 28
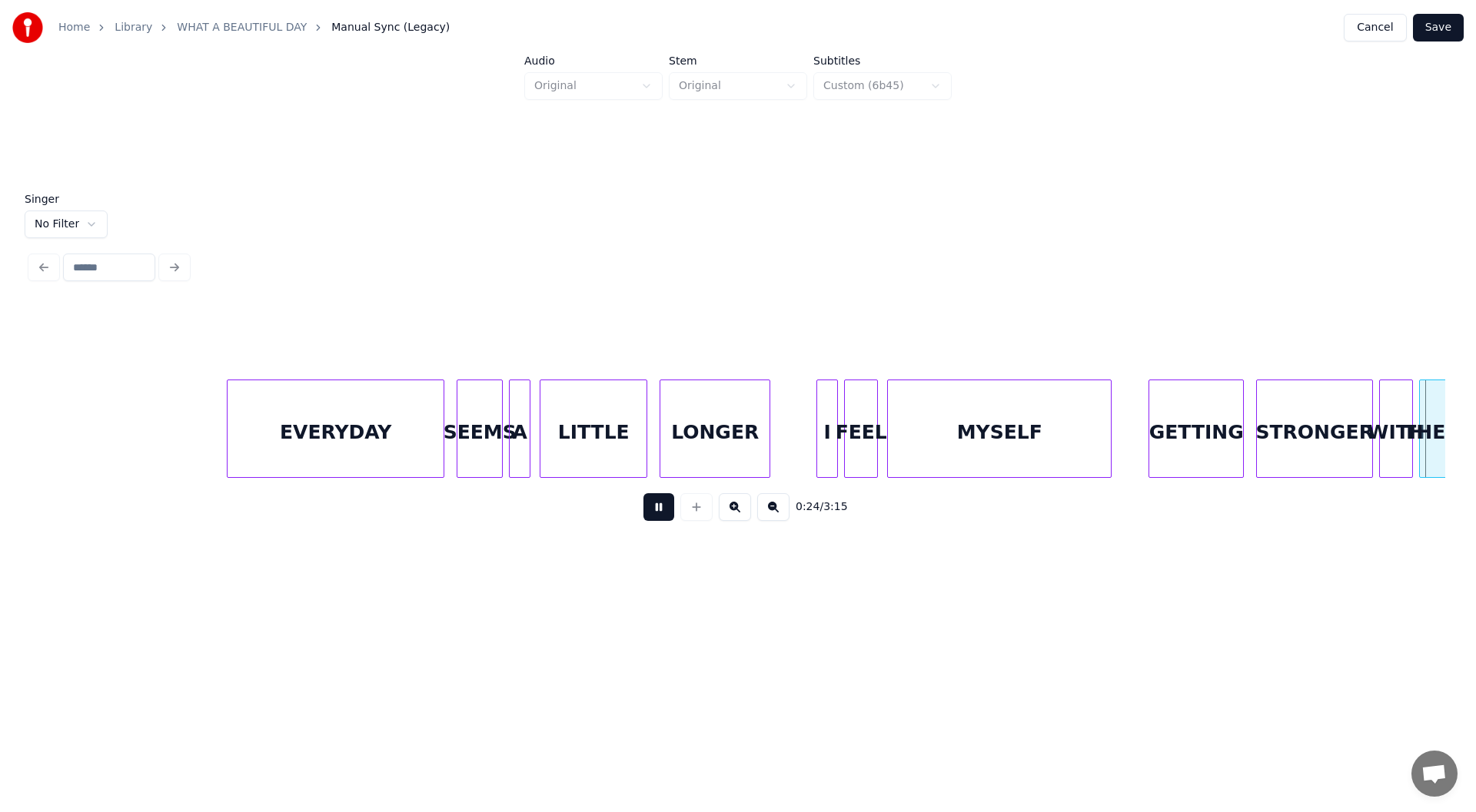
scroll to position [0, 3755]
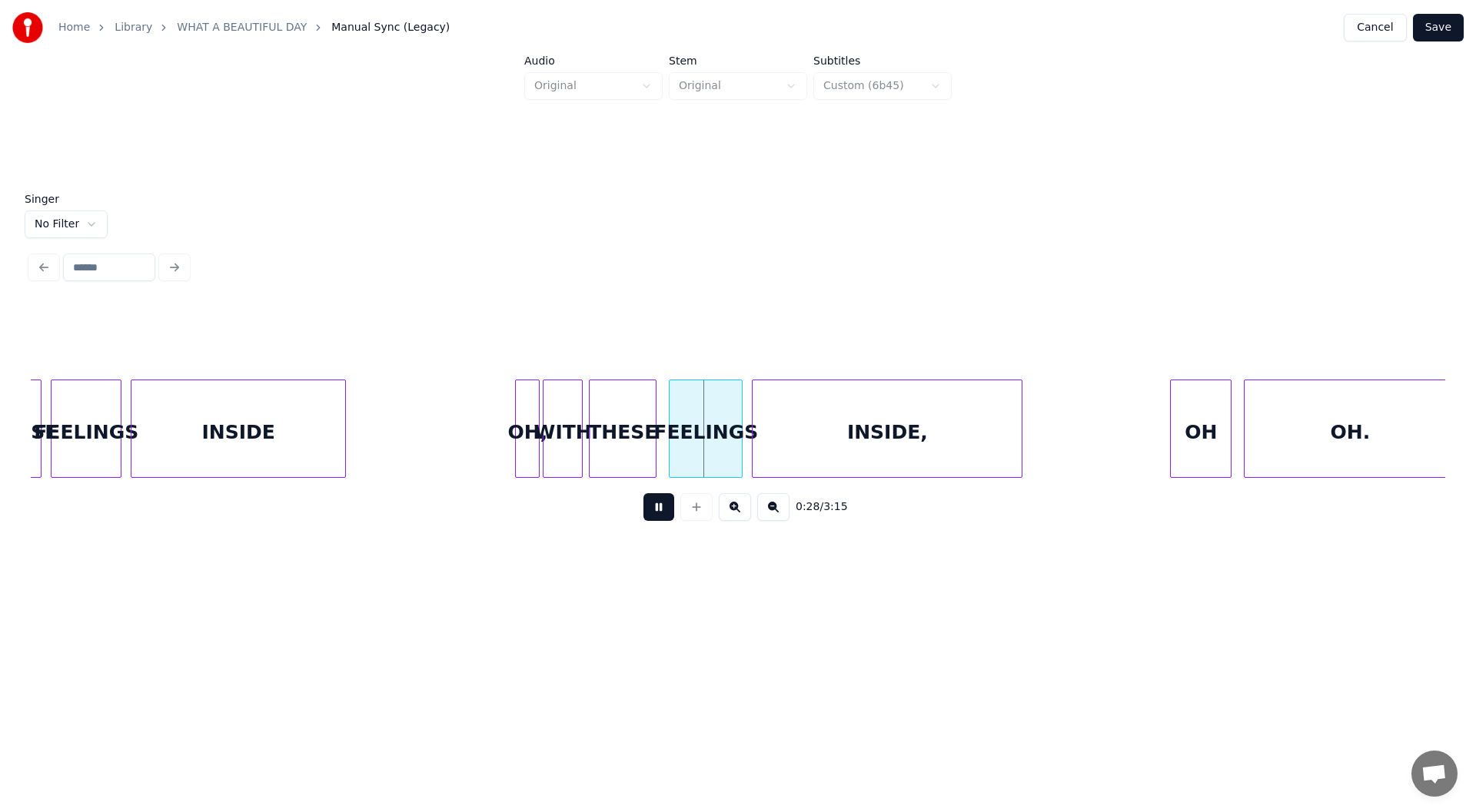
click at [651, 513] on button at bounding box center [659, 507] width 31 height 28
click at [562, 433] on div "WITH" at bounding box center [562, 432] width 39 height 105
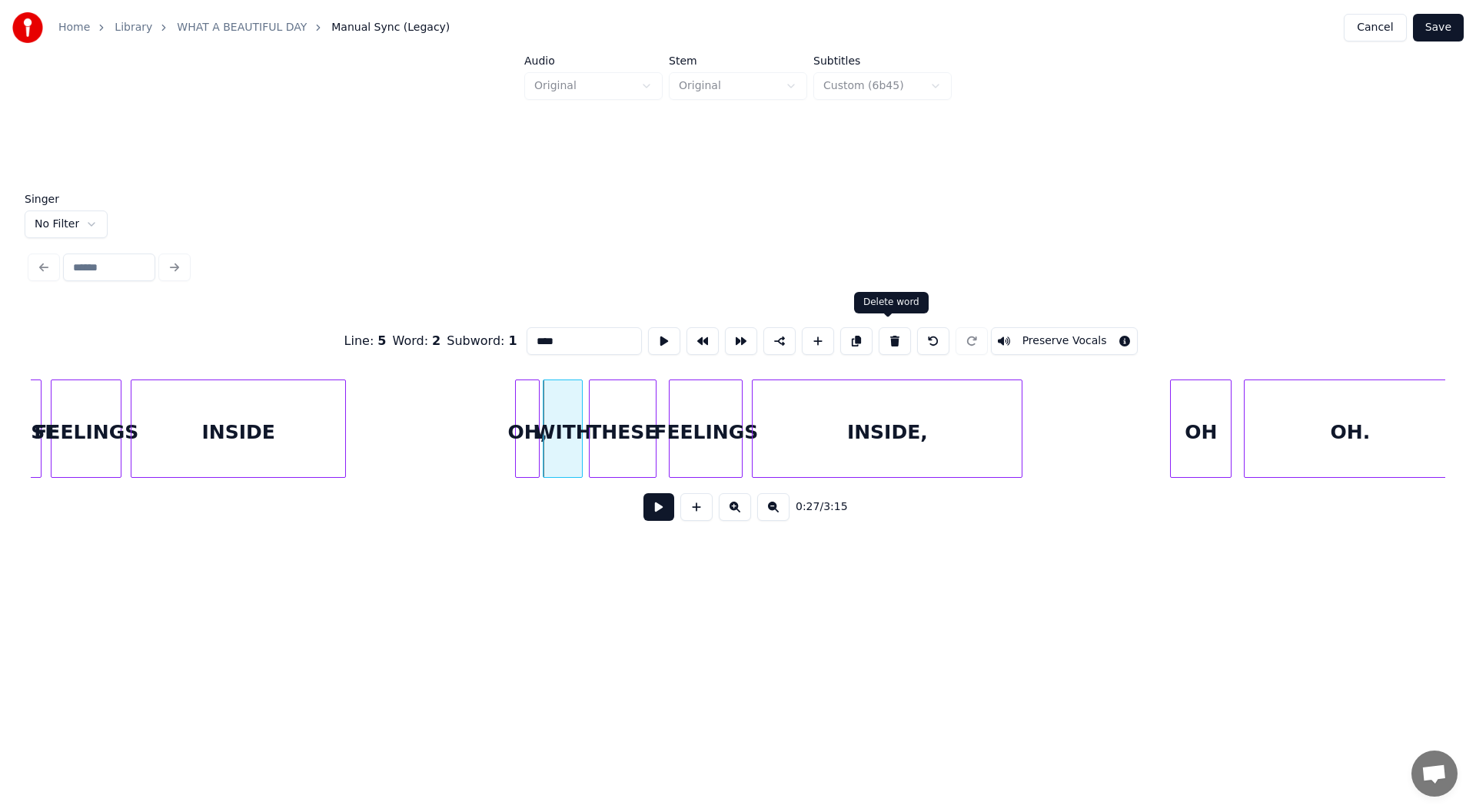
click at [889, 330] on button at bounding box center [895, 341] width 32 height 28
type input "***"
click at [572, 437] on div at bounding box center [571, 428] width 5 height 97
click at [552, 423] on div "OH," at bounding box center [557, 432] width 58 height 105
click at [660, 514] on button at bounding box center [659, 507] width 31 height 28
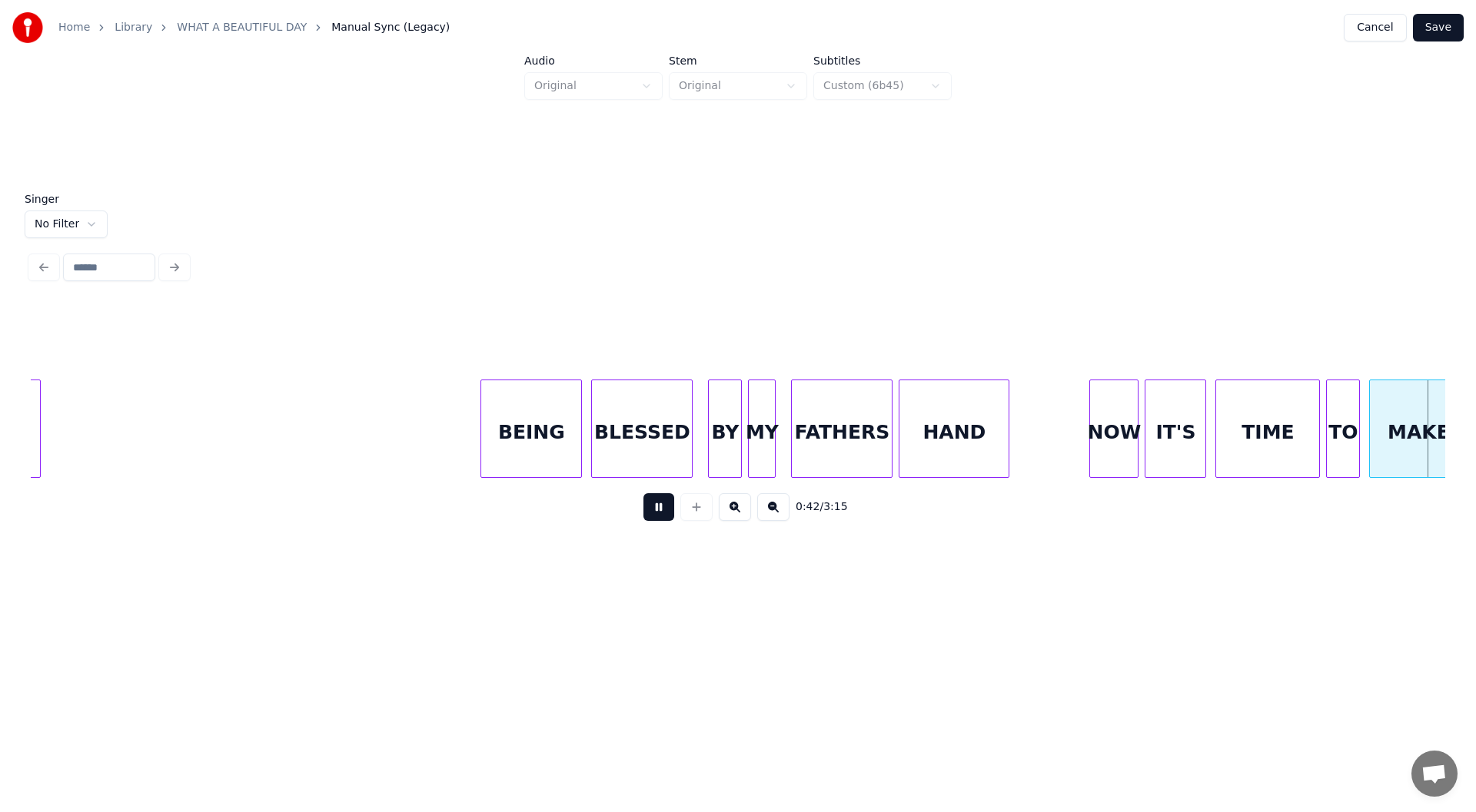
scroll to position [0, 6586]
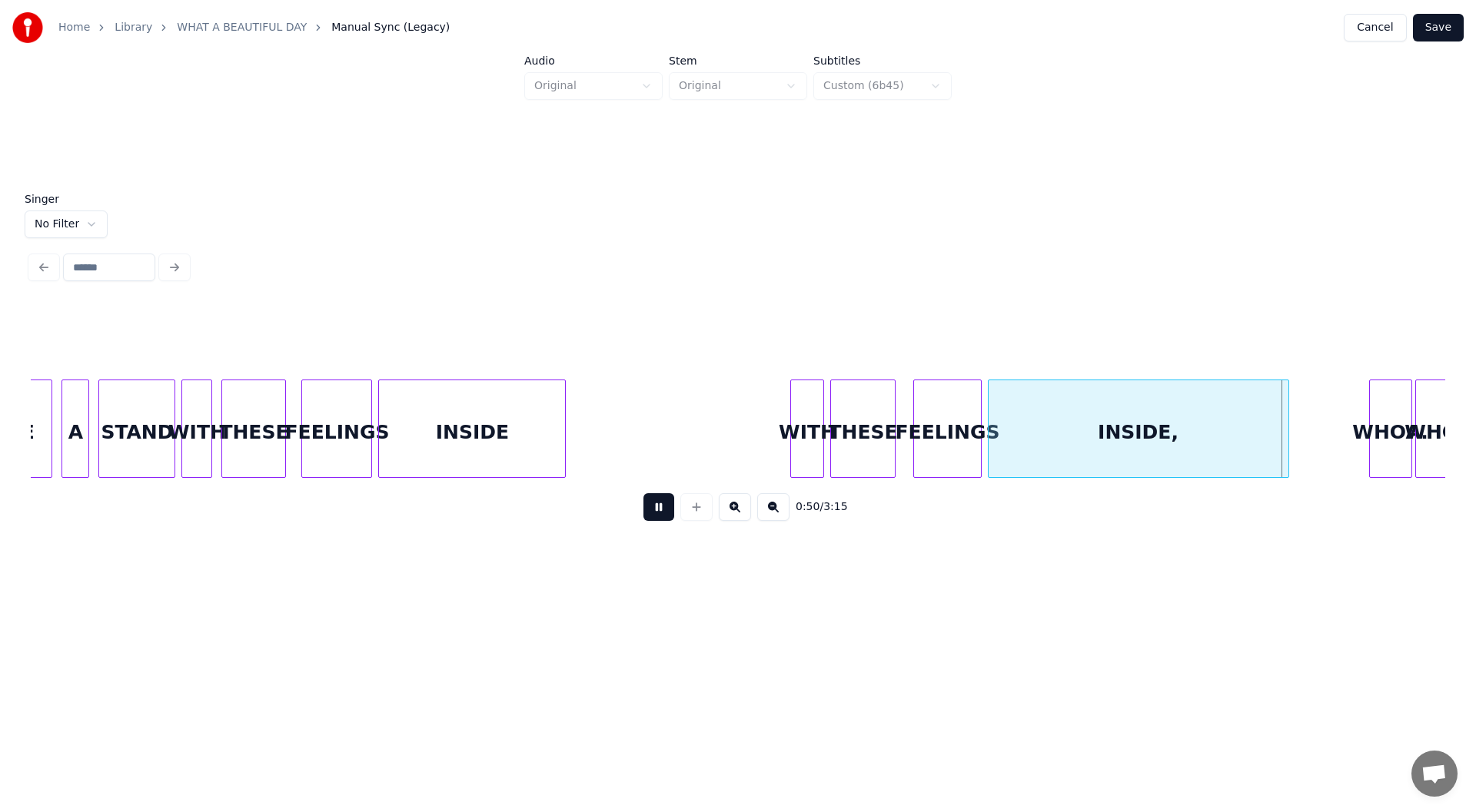
click at [650, 510] on button at bounding box center [659, 507] width 31 height 28
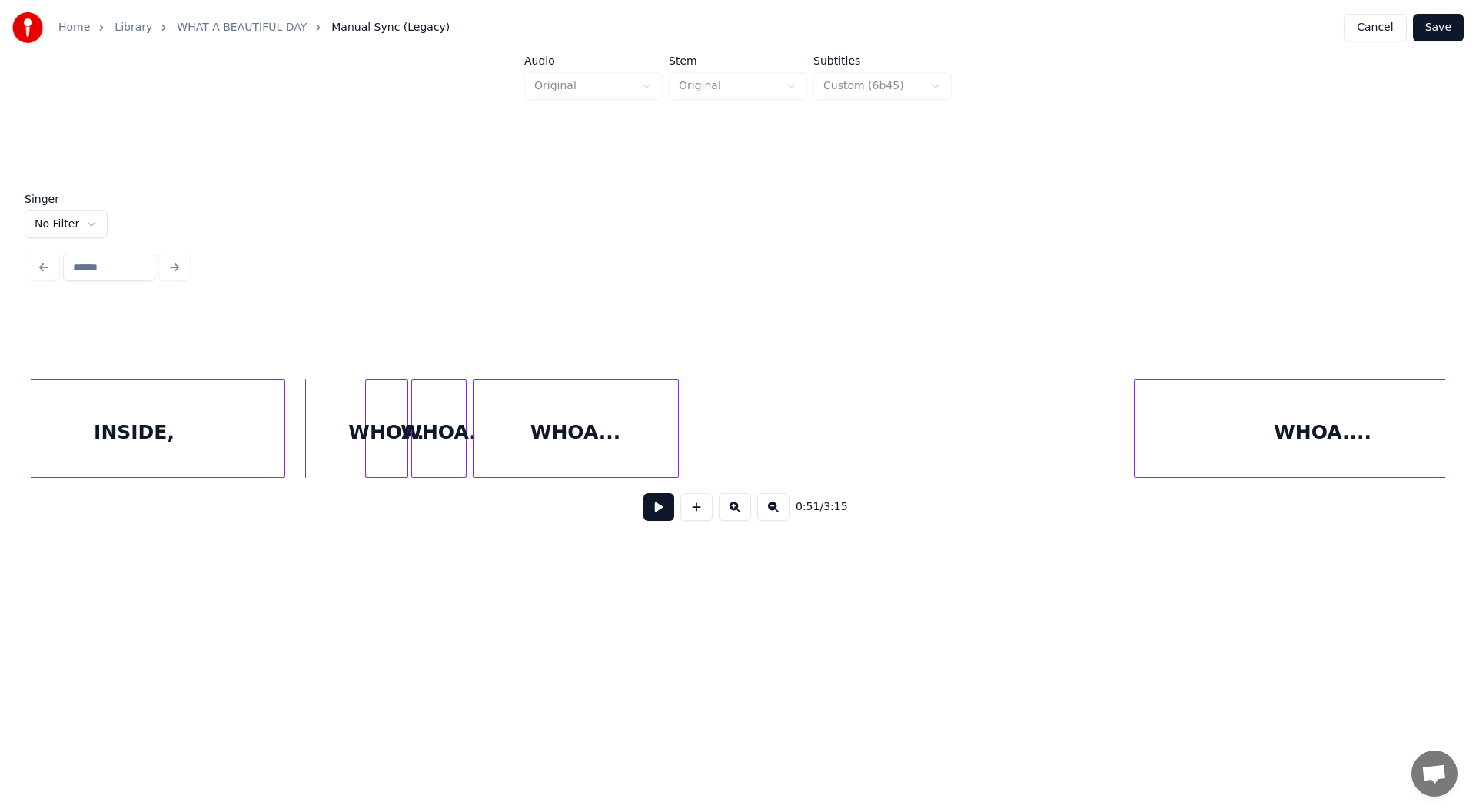
scroll to position [0, 7656]
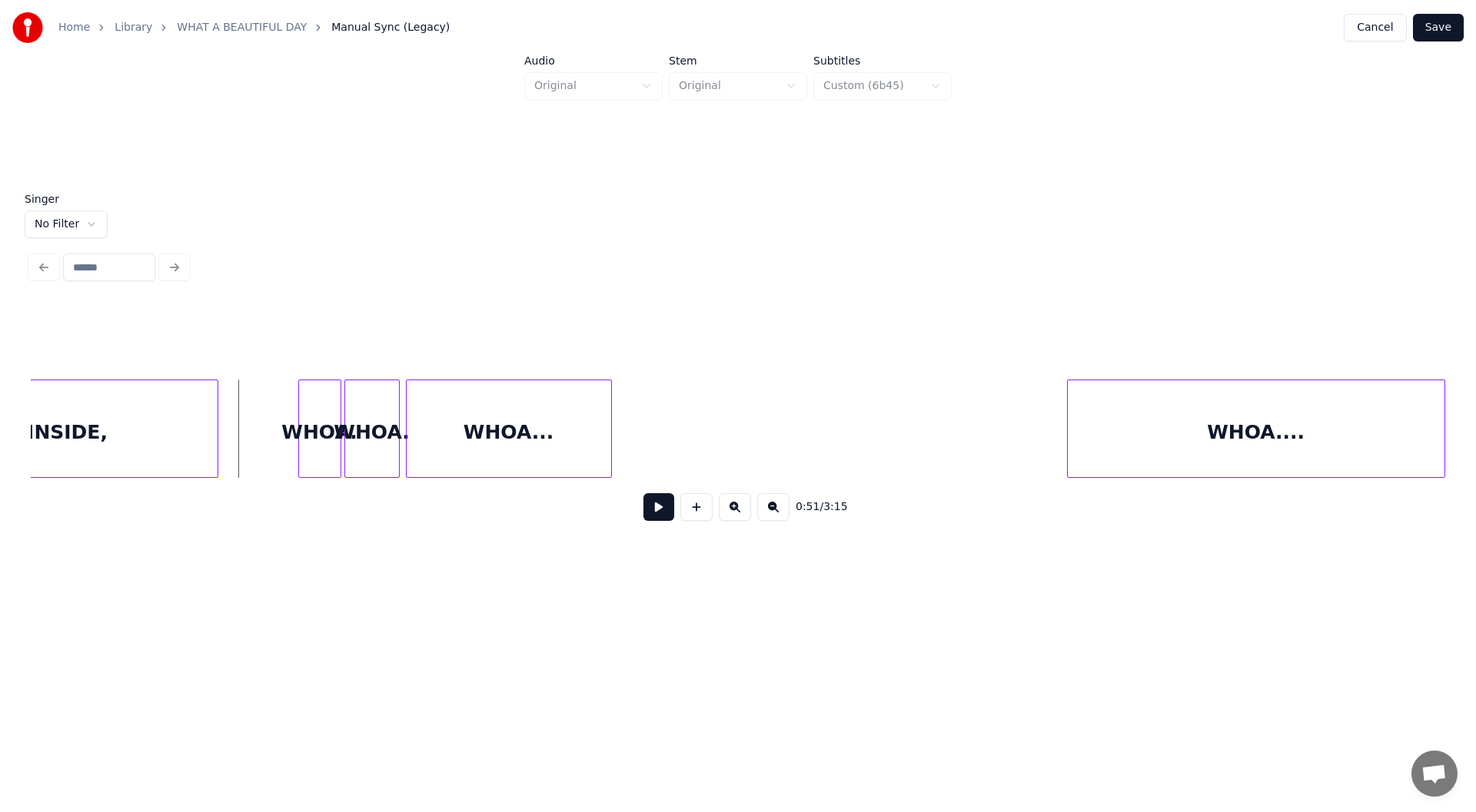
click at [112, 421] on div "INSIDE," at bounding box center [68, 432] width 300 height 105
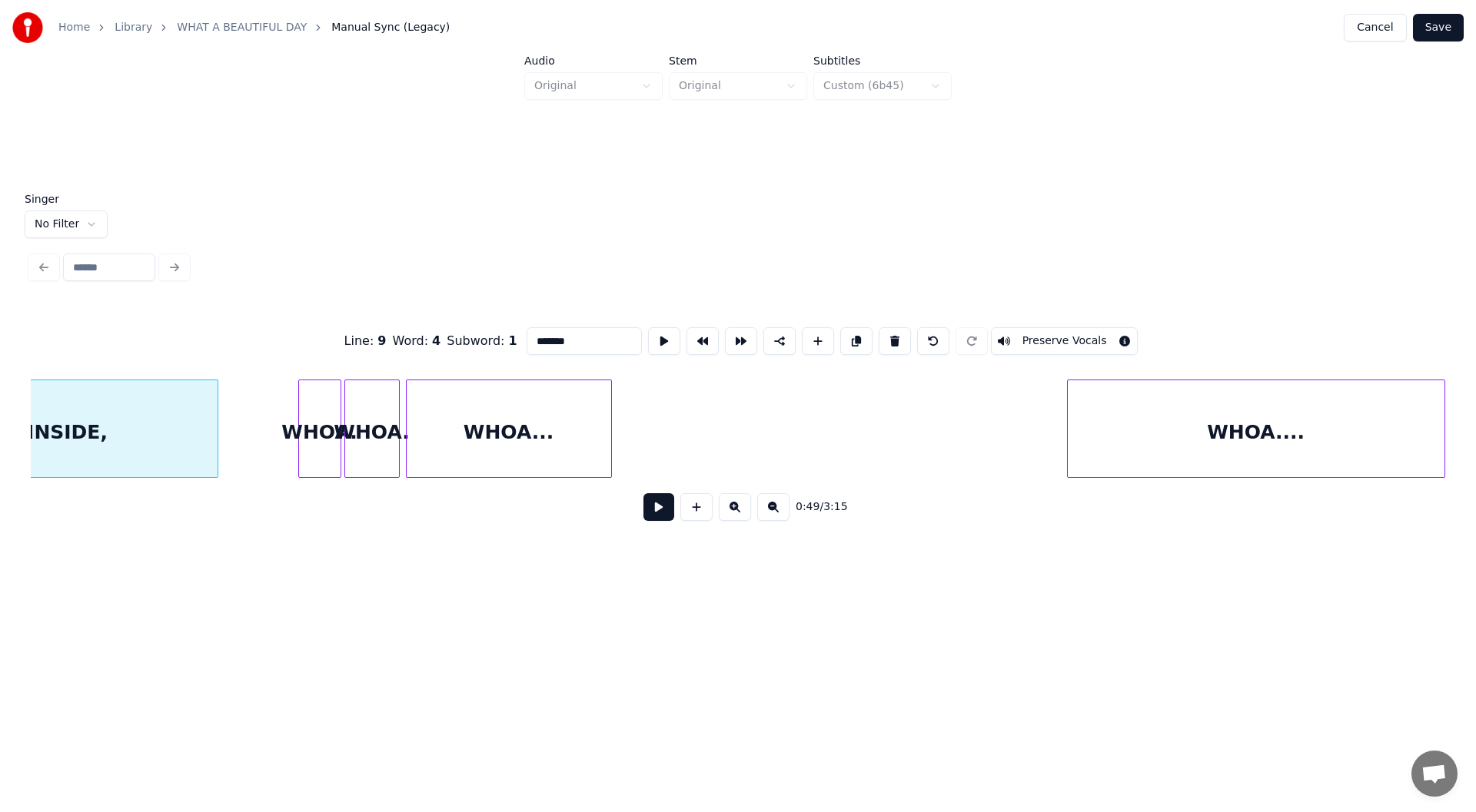
scroll to position [0, 7542]
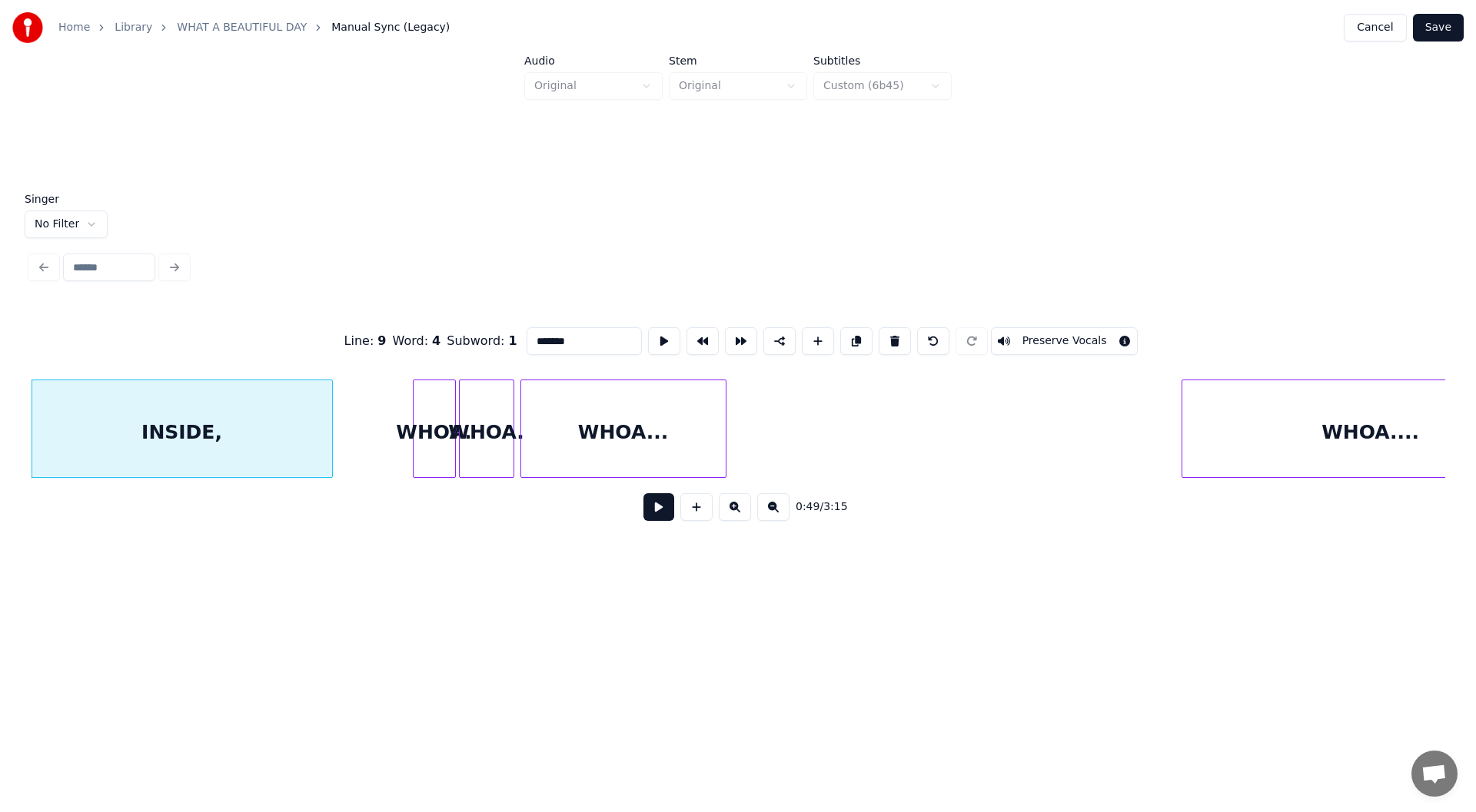
click at [652, 509] on button at bounding box center [659, 507] width 31 height 28
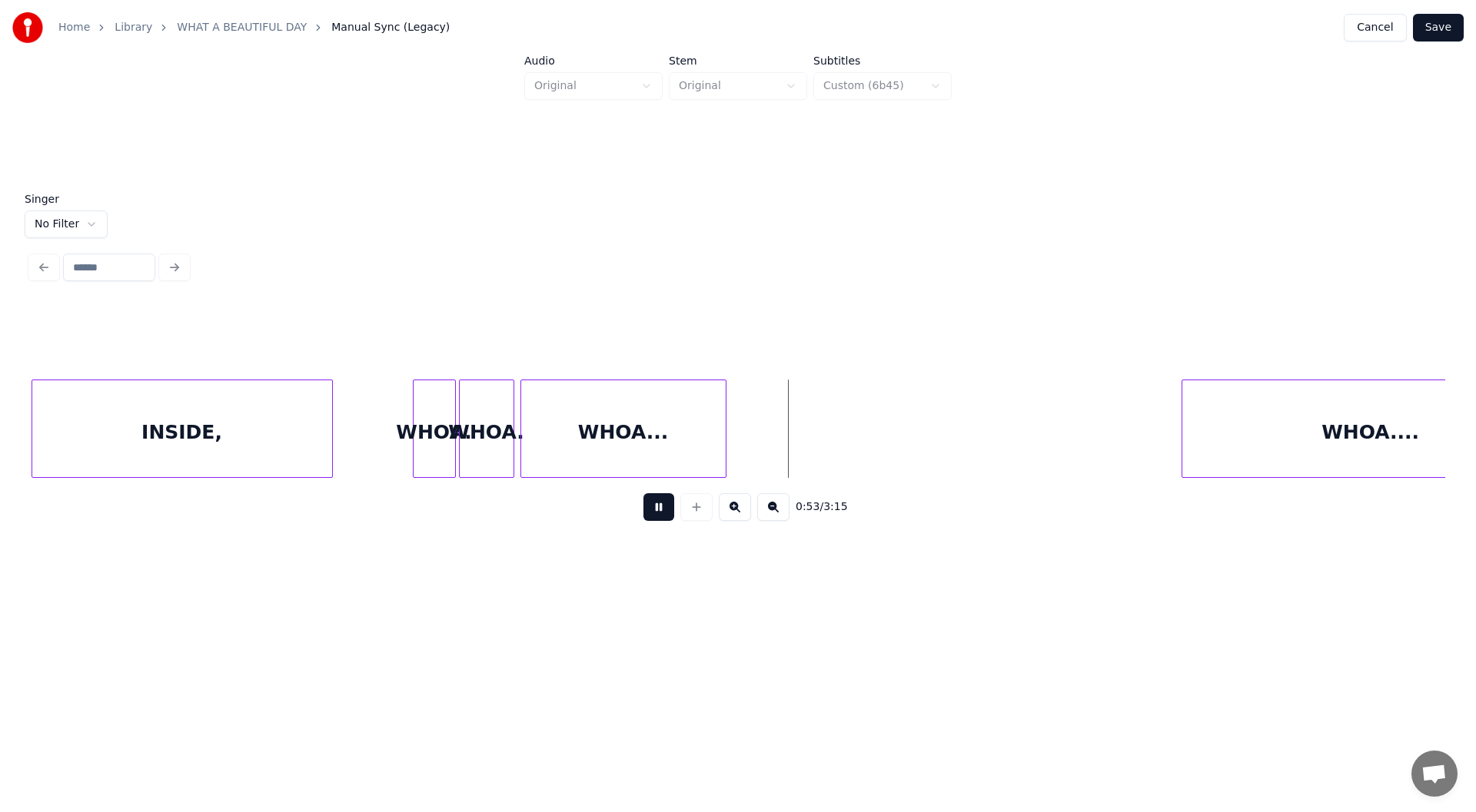
click at [656, 512] on button at bounding box center [659, 507] width 31 height 28
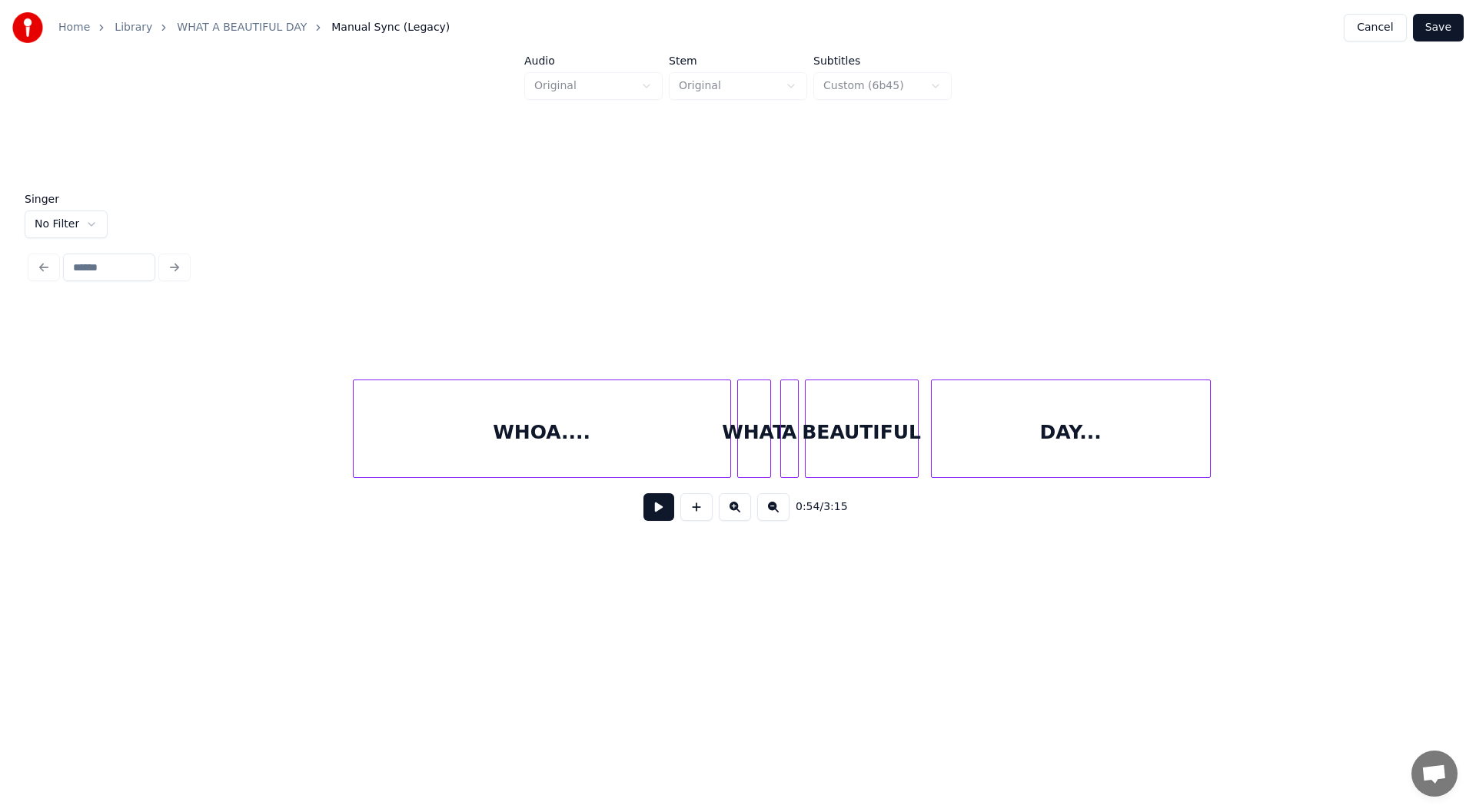
scroll to position [0, 8520]
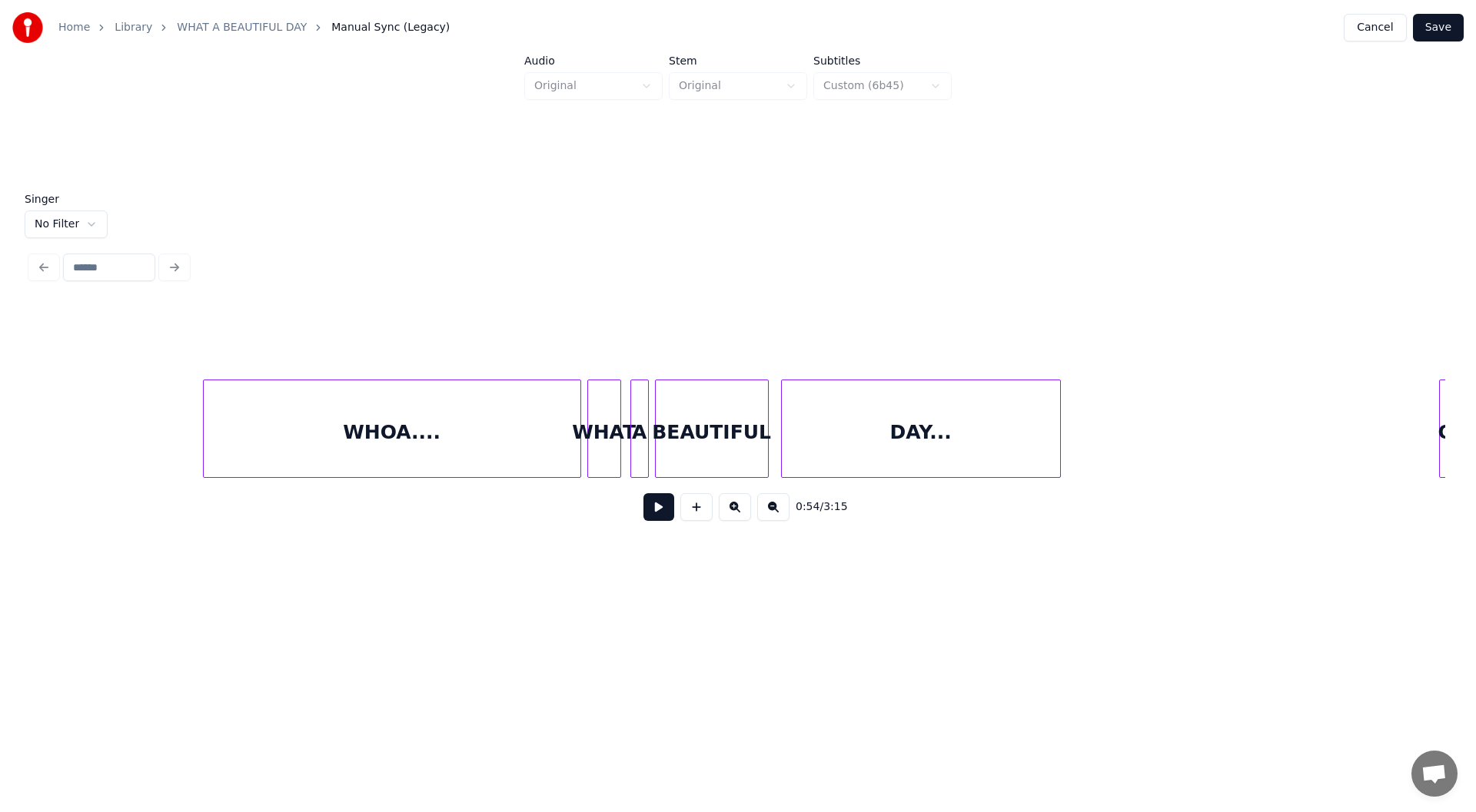
click at [651, 511] on button at bounding box center [659, 507] width 31 height 28
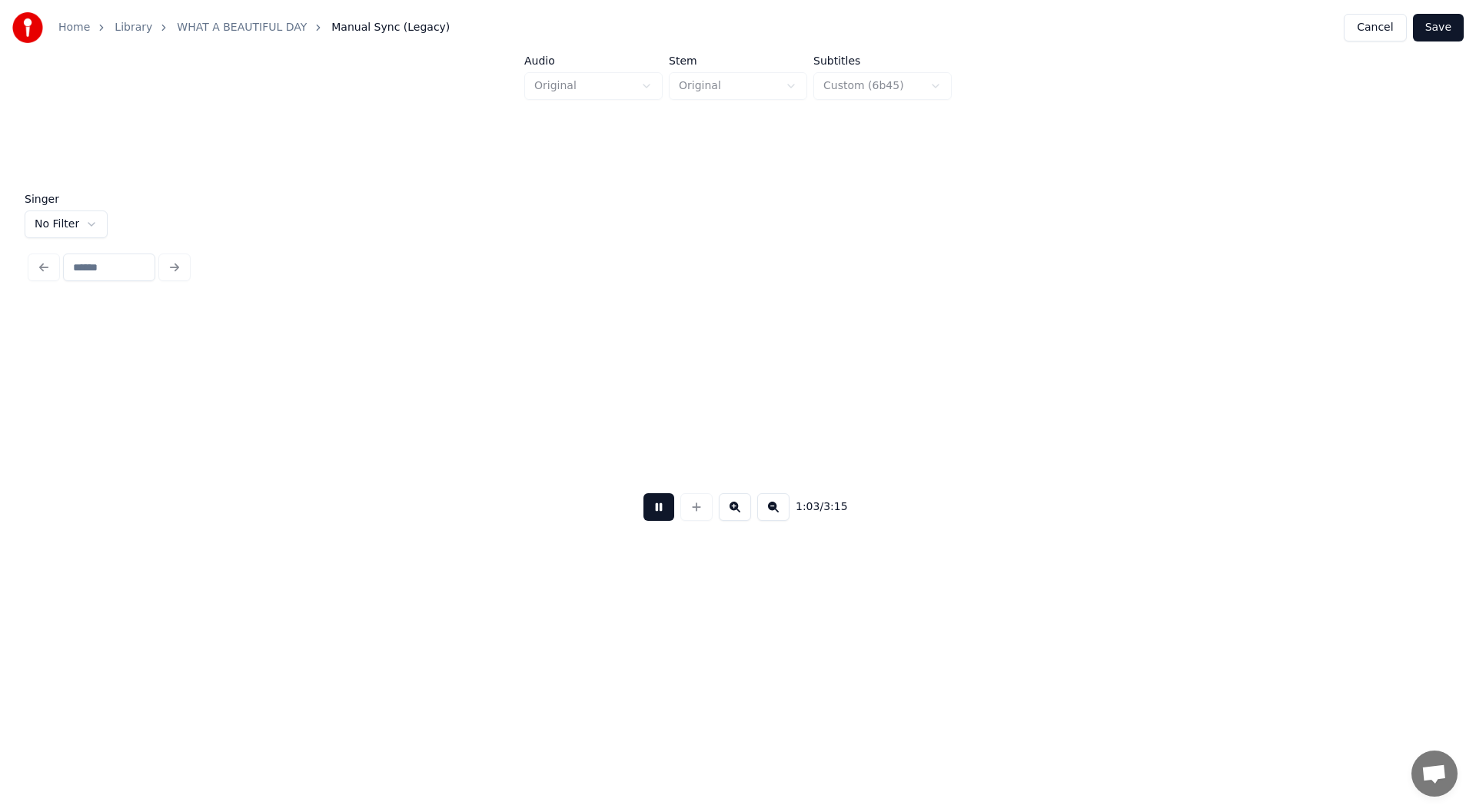
scroll to position [0, 9752]
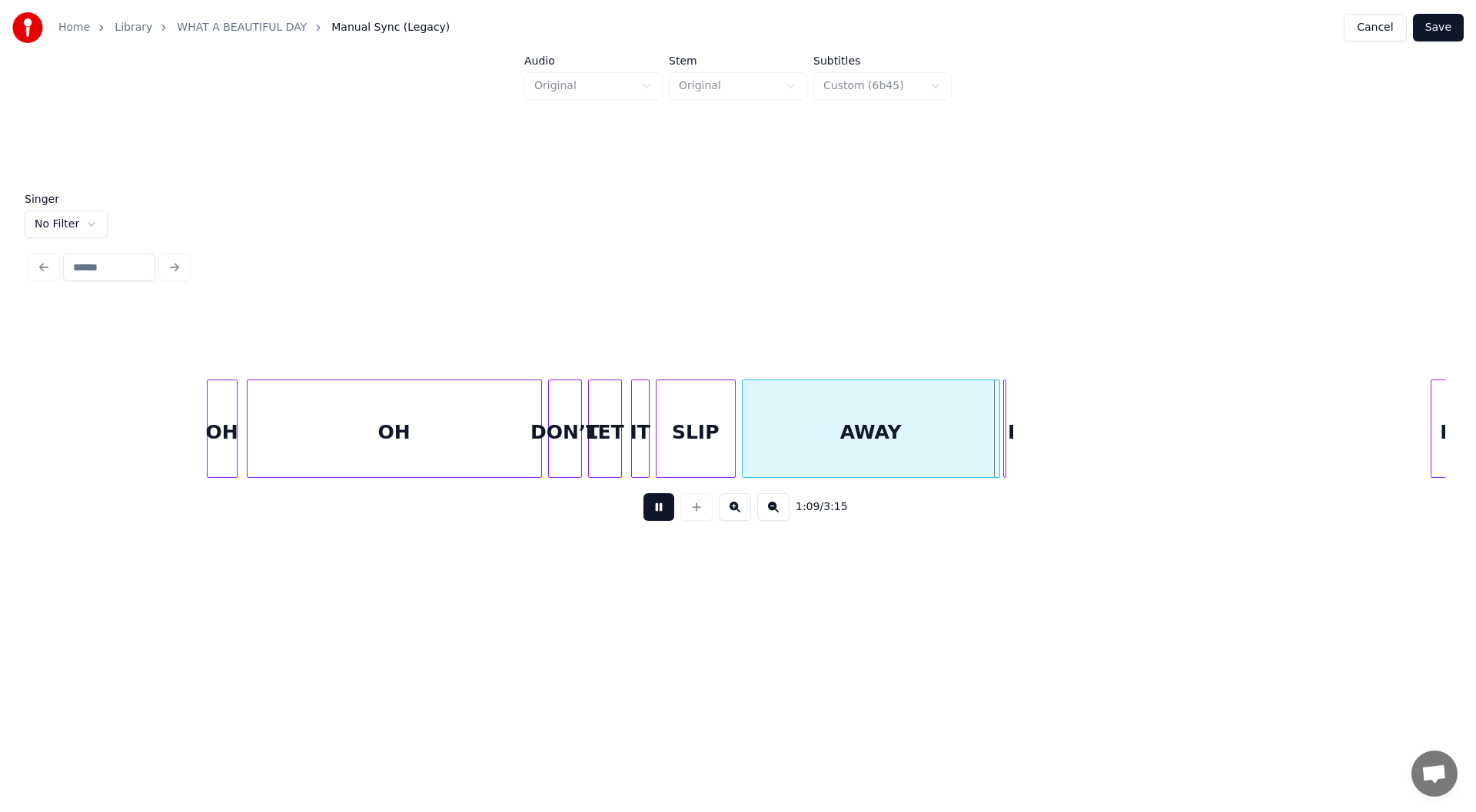
click at [655, 507] on button at bounding box center [659, 507] width 31 height 28
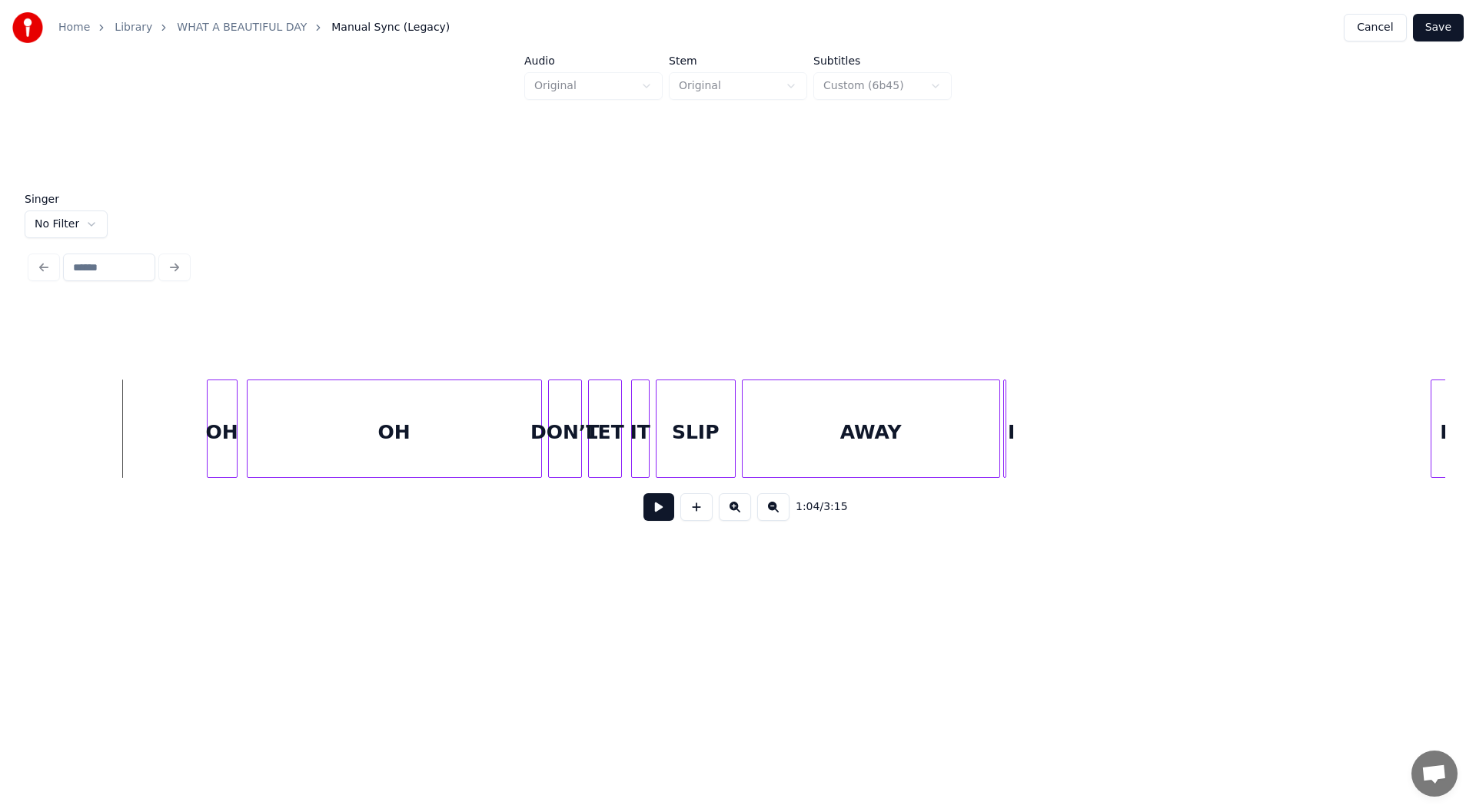
click at [654, 512] on button at bounding box center [659, 507] width 31 height 28
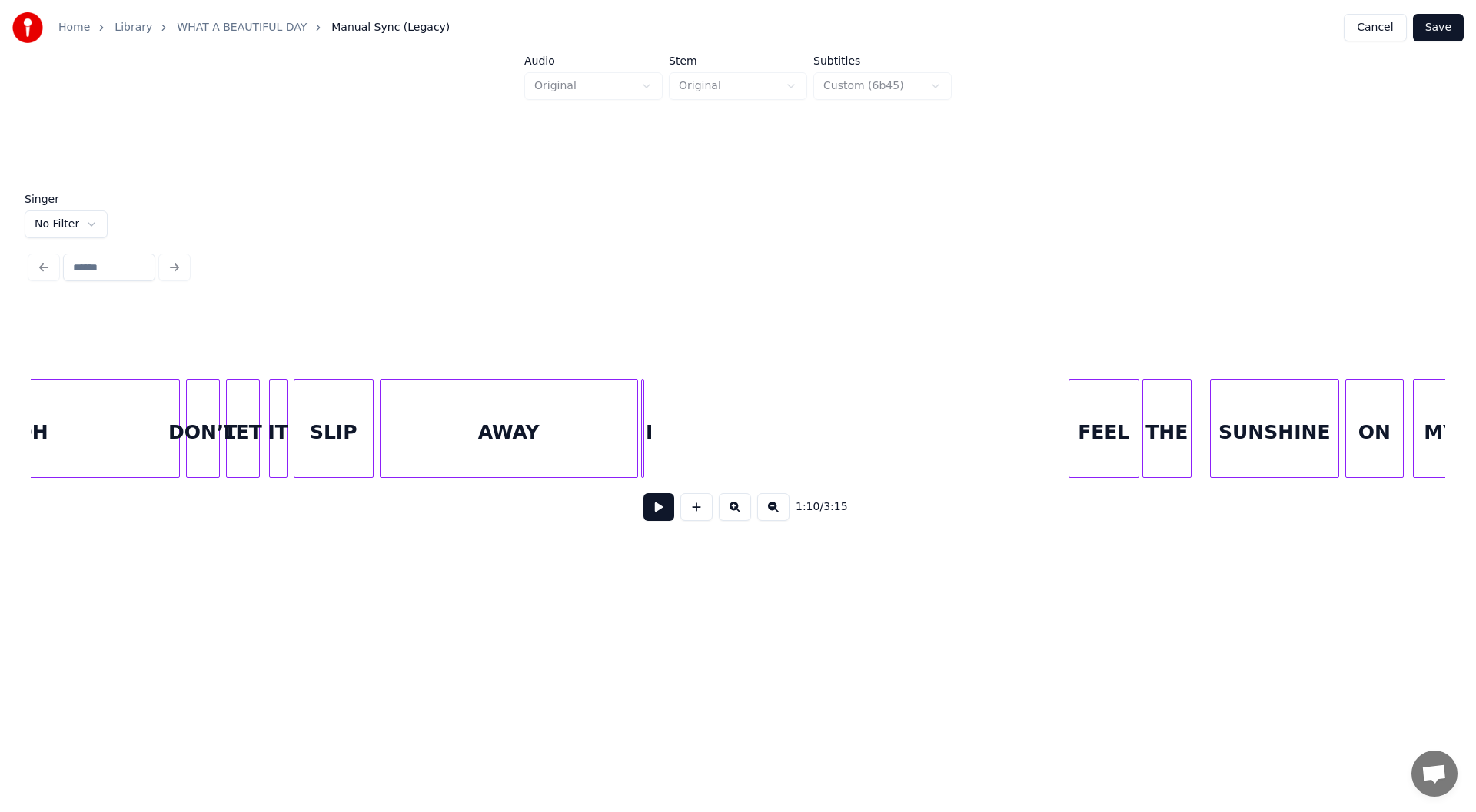
scroll to position [0, 10180]
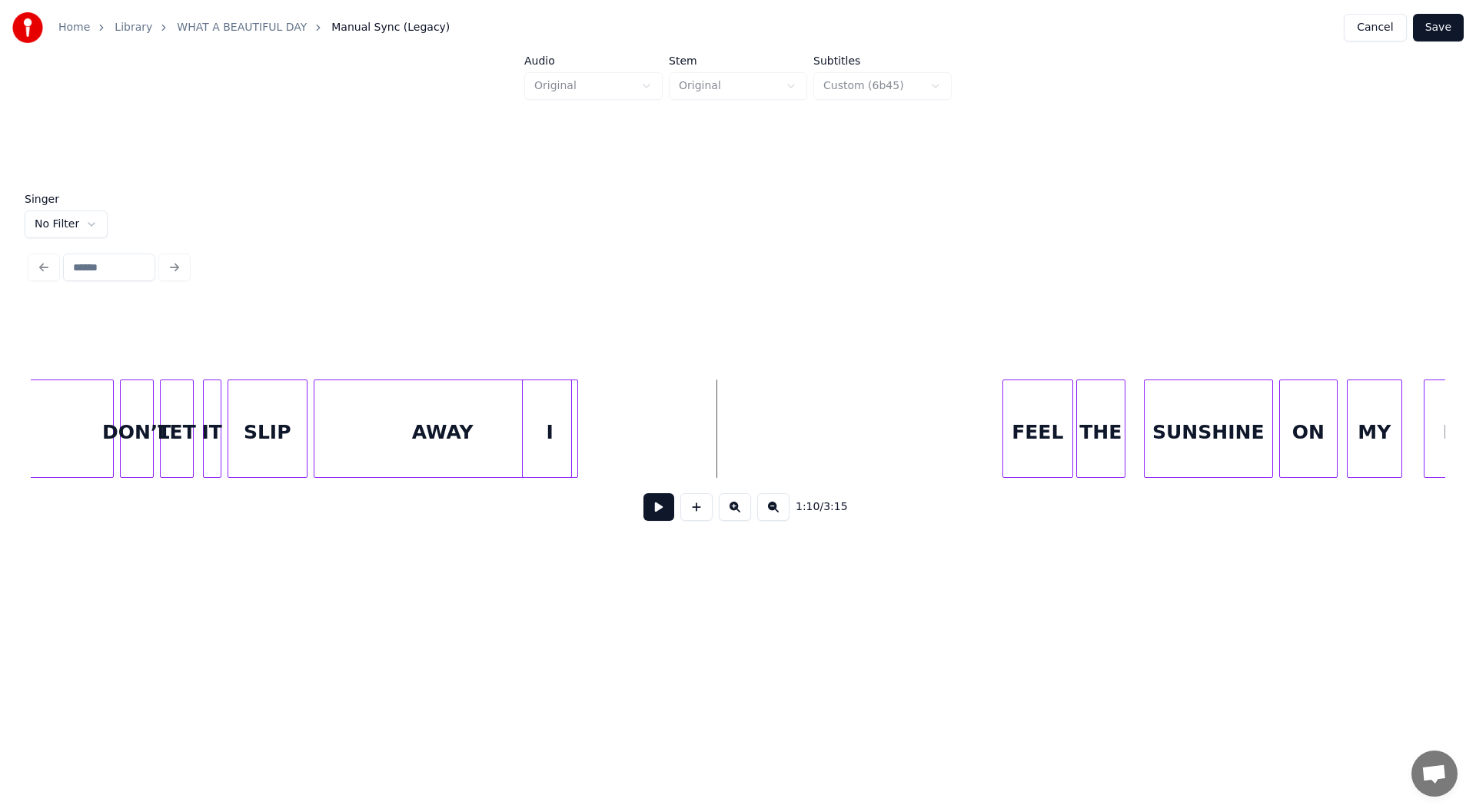
click at [525, 457] on div at bounding box center [524, 428] width 5 height 97
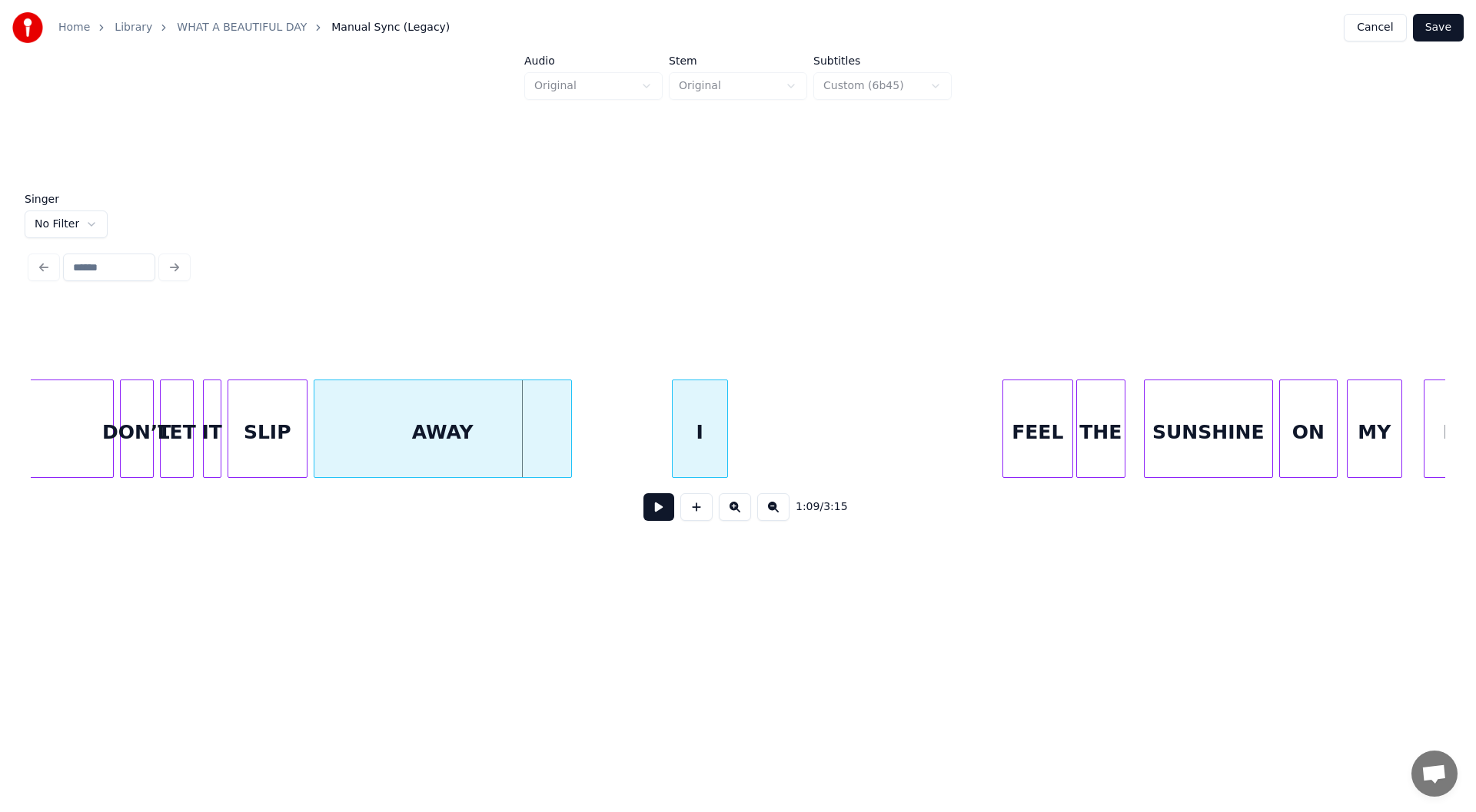
click at [701, 440] on div "I" at bounding box center [700, 432] width 54 height 105
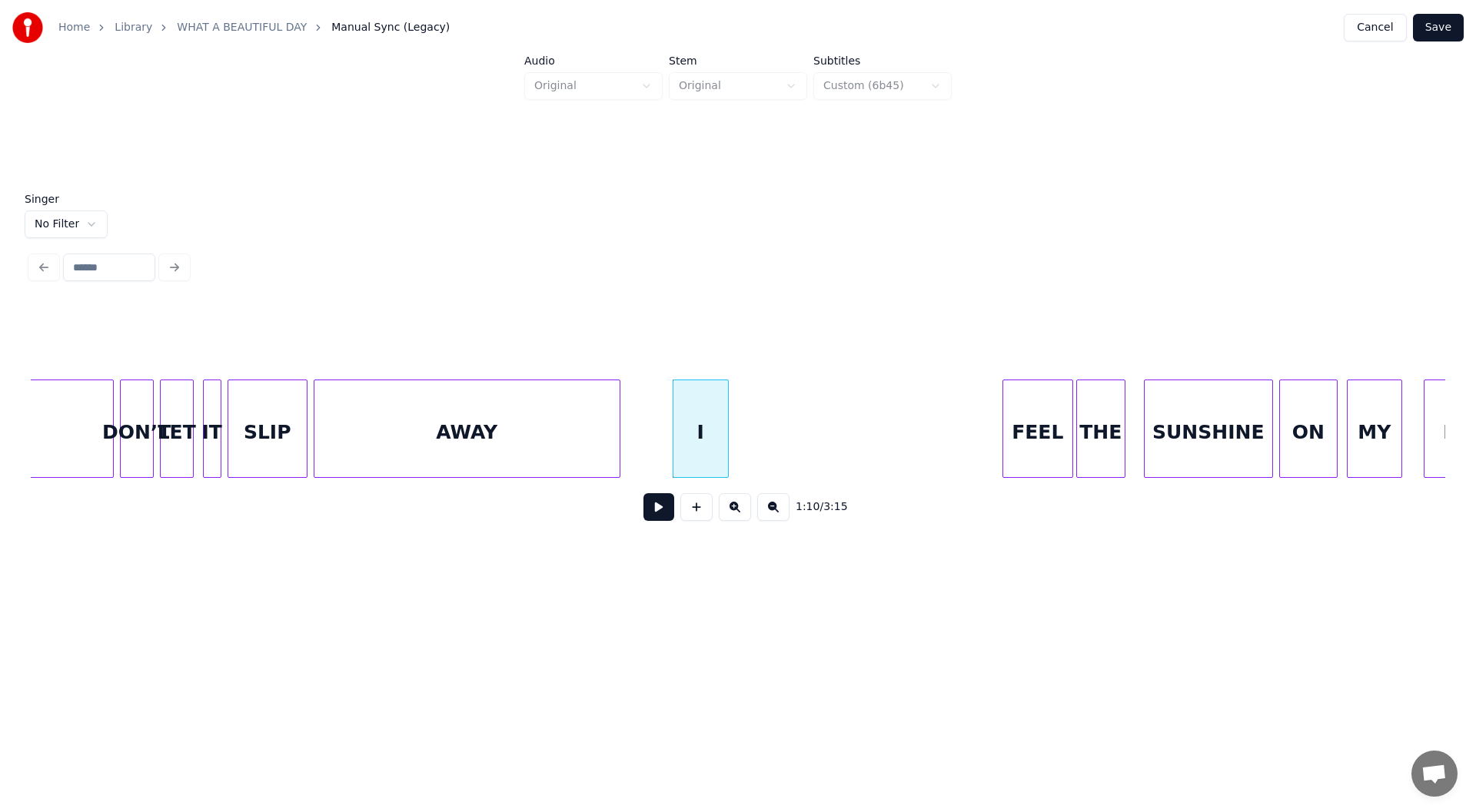
click at [617, 438] on div at bounding box center [617, 428] width 5 height 97
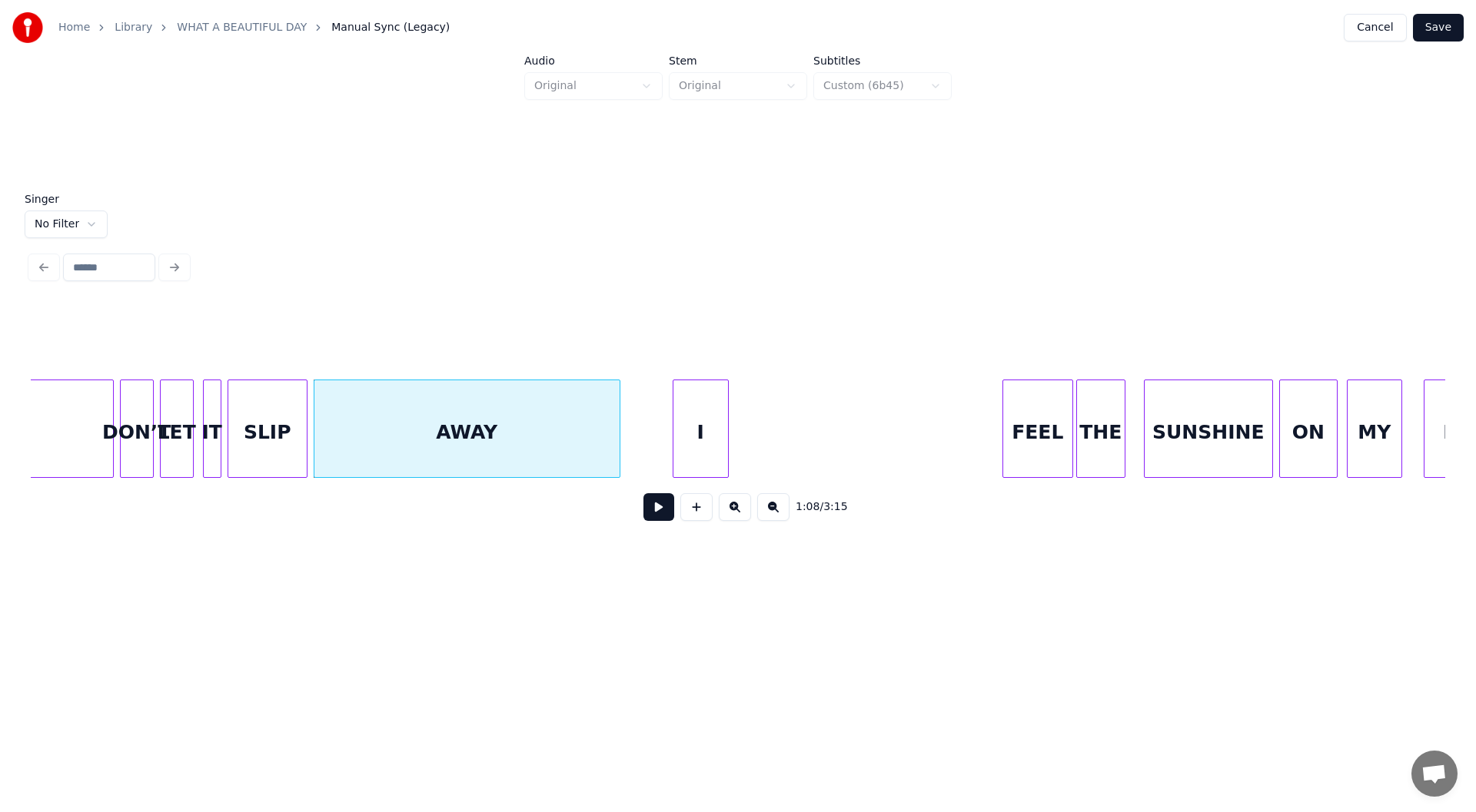
click at [656, 511] on button at bounding box center [659, 507] width 31 height 28
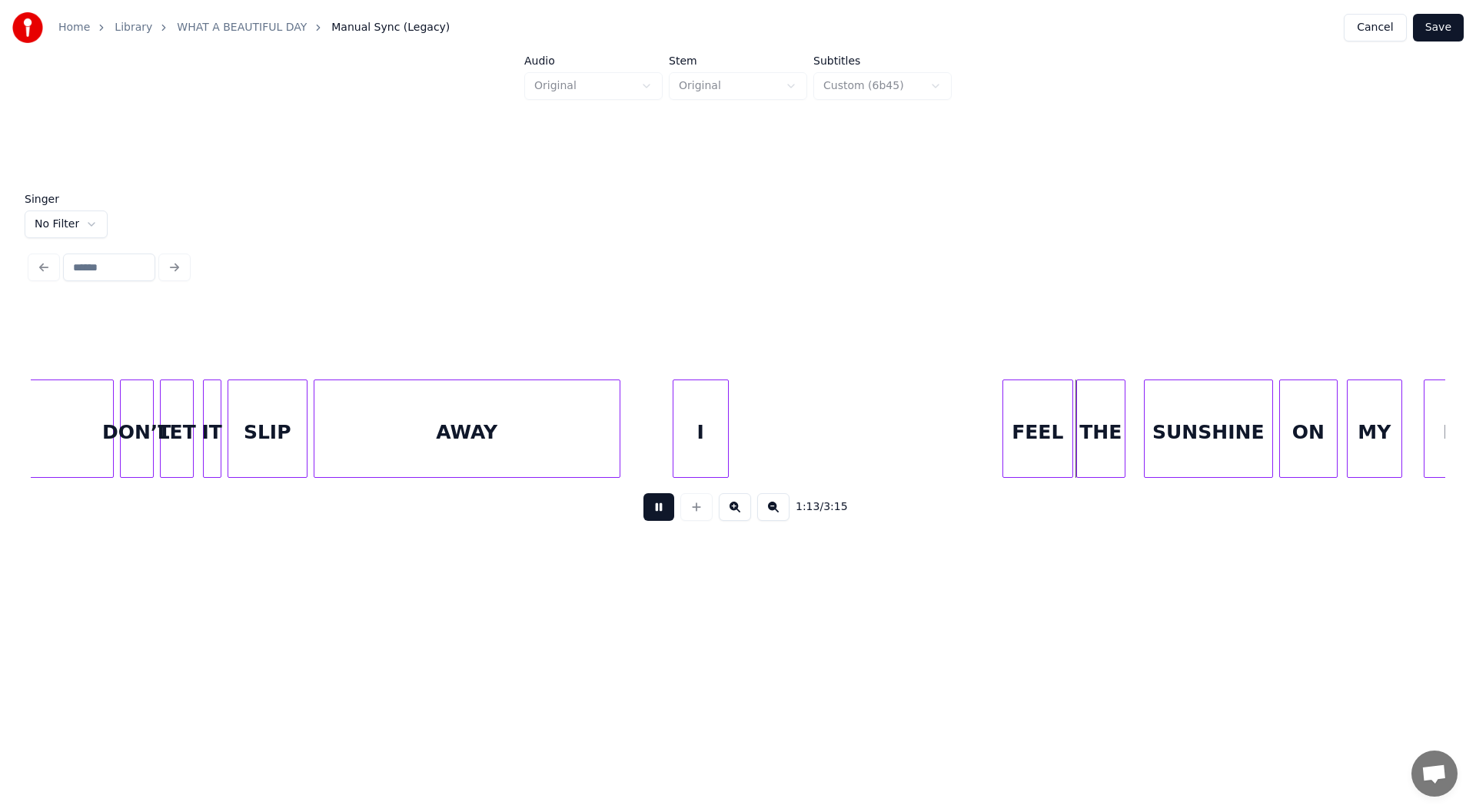
click at [656, 511] on button at bounding box center [659, 507] width 31 height 28
click at [707, 444] on div at bounding box center [707, 428] width 5 height 97
click at [971, 454] on div "I" at bounding box center [976, 432] width 23 height 105
click at [1009, 434] on div at bounding box center [1008, 428] width 5 height 97
click at [995, 438] on div "I" at bounding box center [995, 432] width 23 height 105
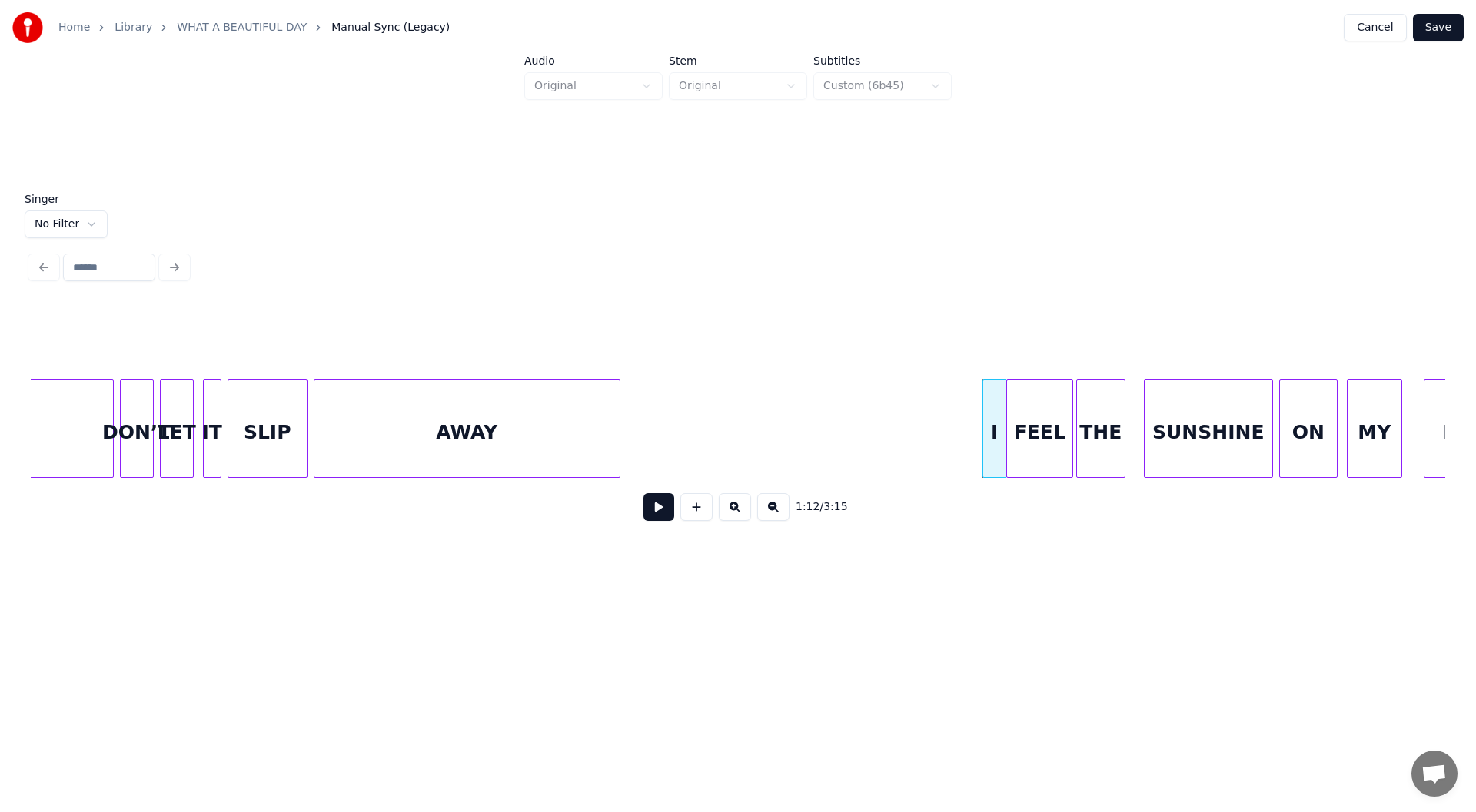
click at [655, 512] on button at bounding box center [659, 507] width 31 height 28
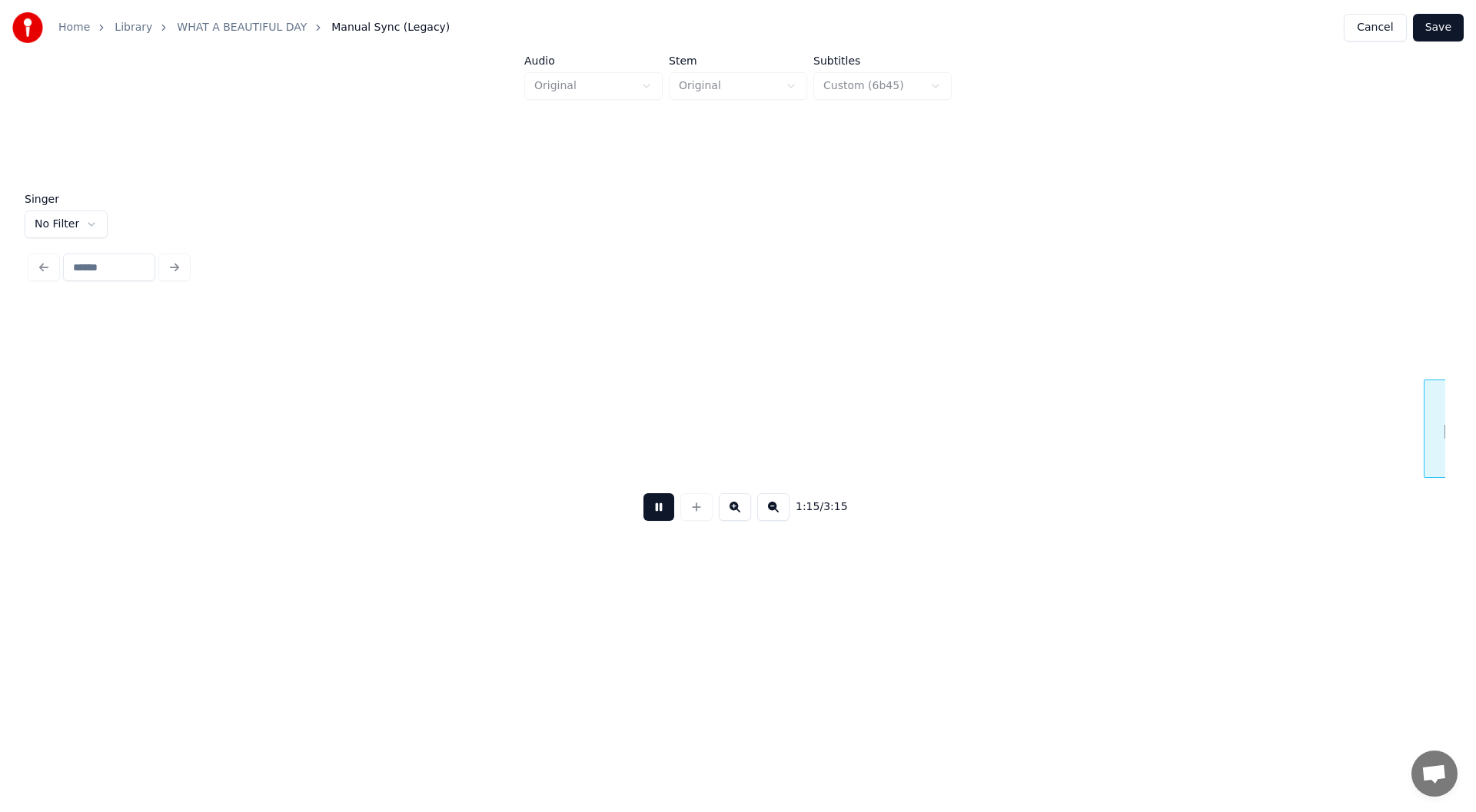
scroll to position [0, 11597]
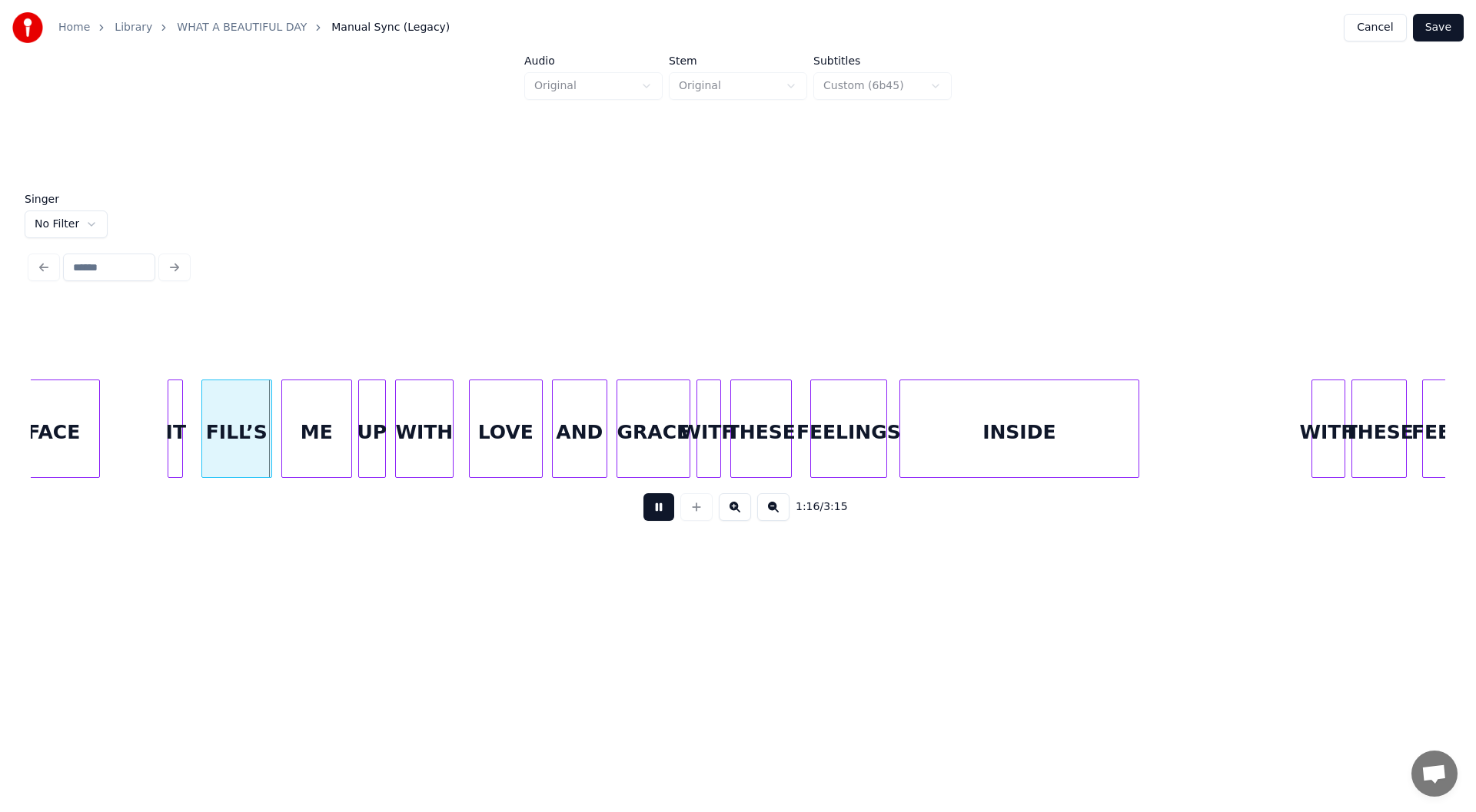
click at [654, 512] on button at bounding box center [659, 507] width 31 height 28
click at [42, 426] on div "FACE" at bounding box center [53, 432] width 90 height 105
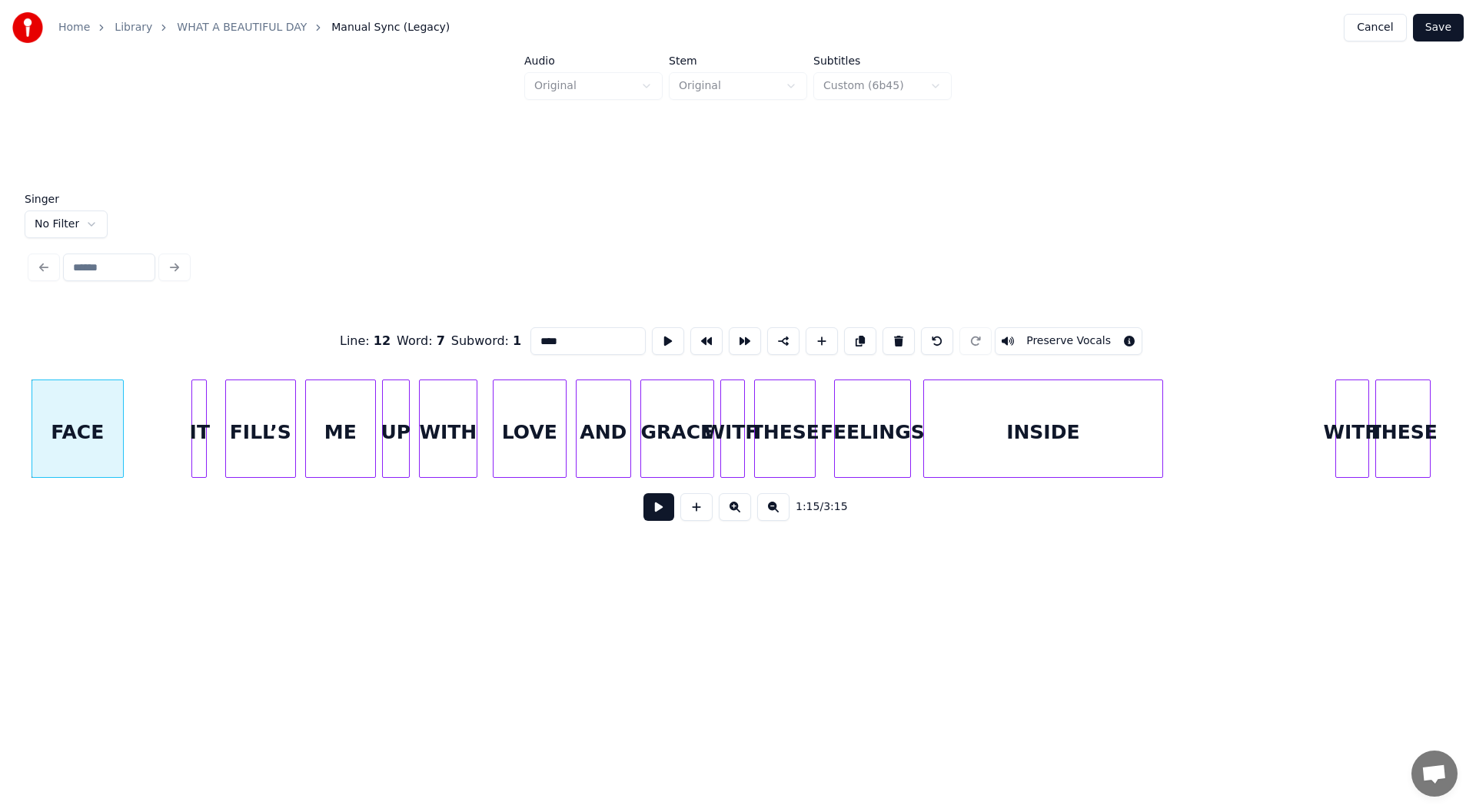
click at [658, 507] on button at bounding box center [659, 507] width 31 height 28
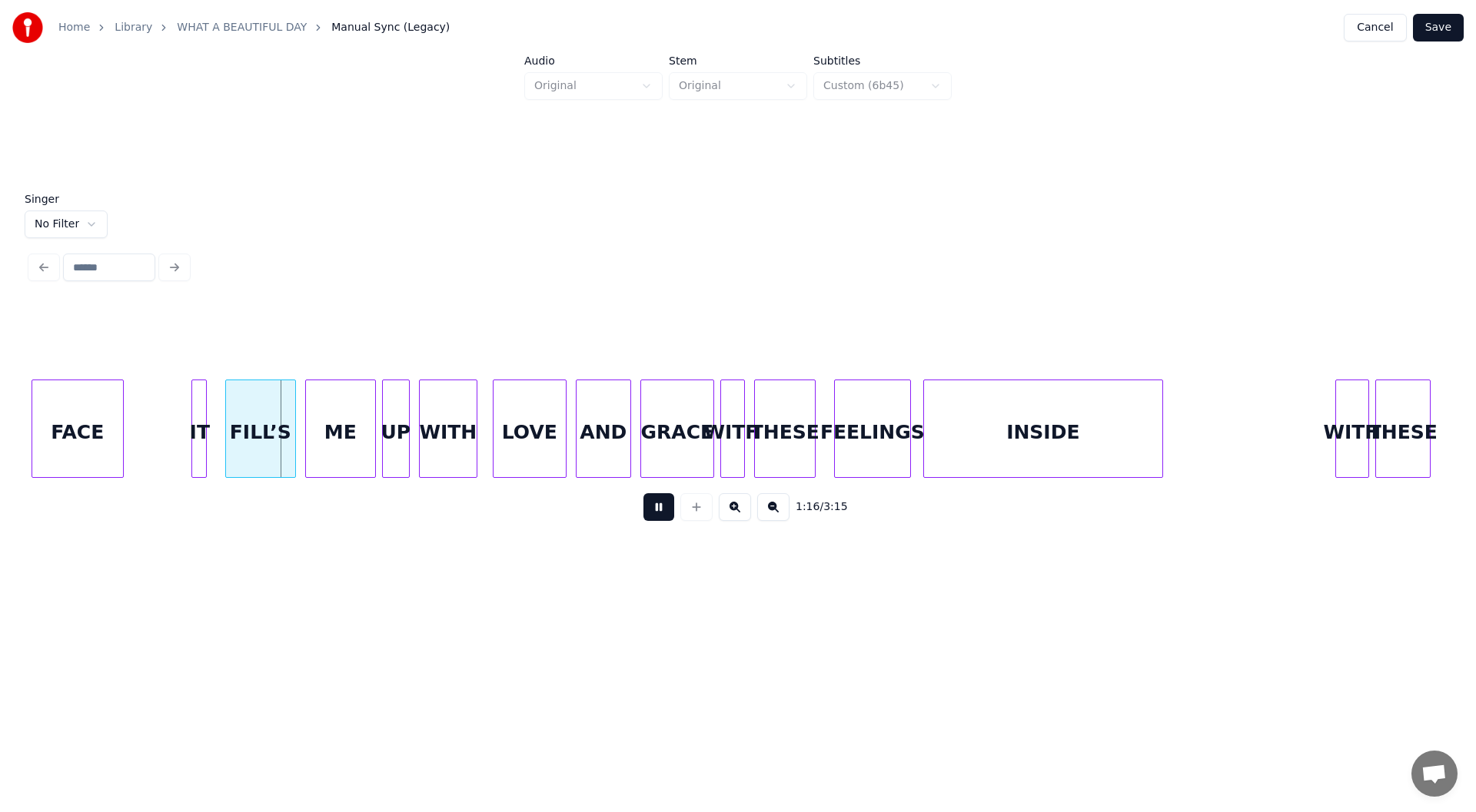
click at [655, 510] on button at bounding box center [659, 507] width 31 height 28
click at [654, 510] on button at bounding box center [659, 507] width 31 height 28
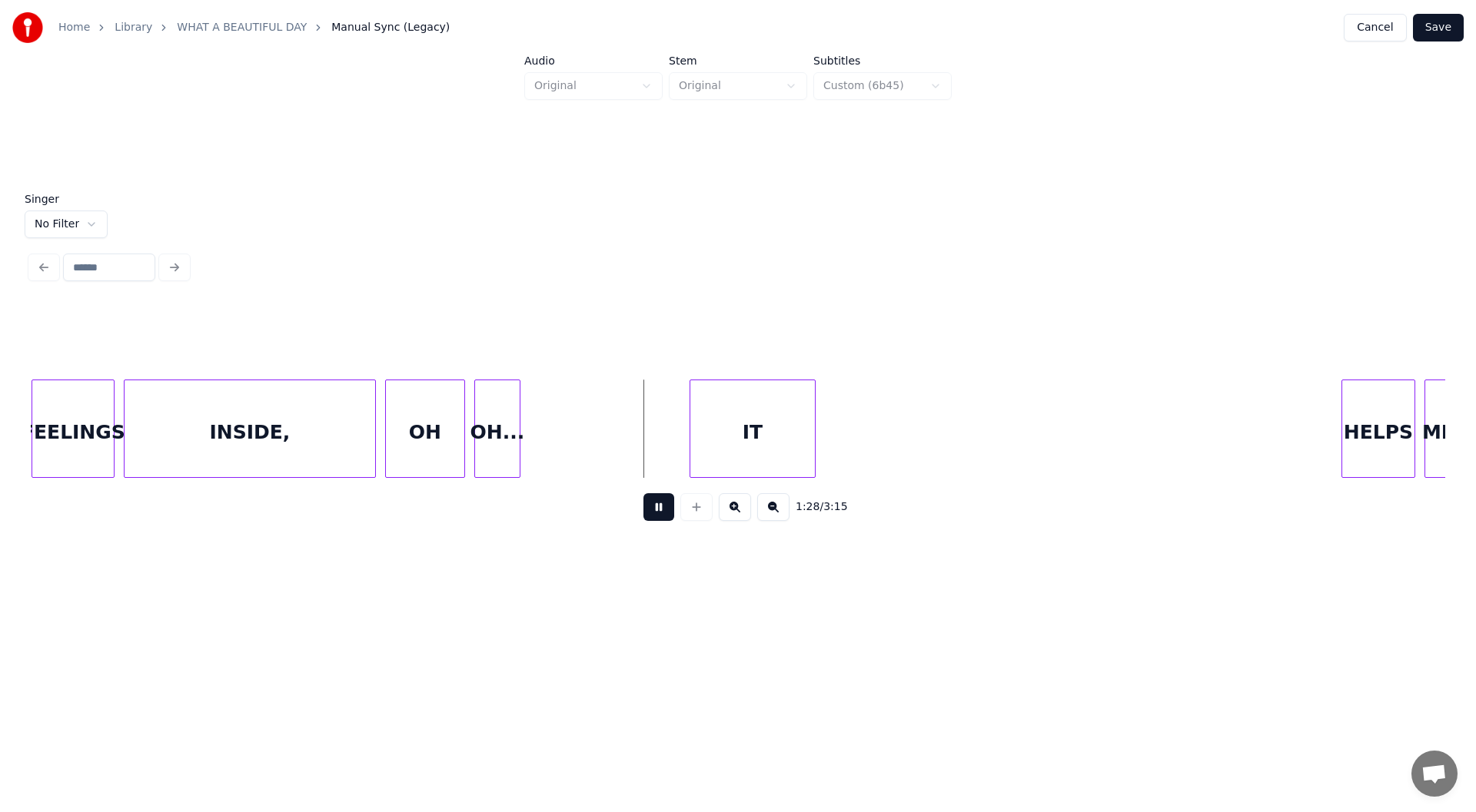
click at [654, 510] on button at bounding box center [659, 507] width 31 height 28
click at [675, 468] on div at bounding box center [675, 428] width 5 height 97
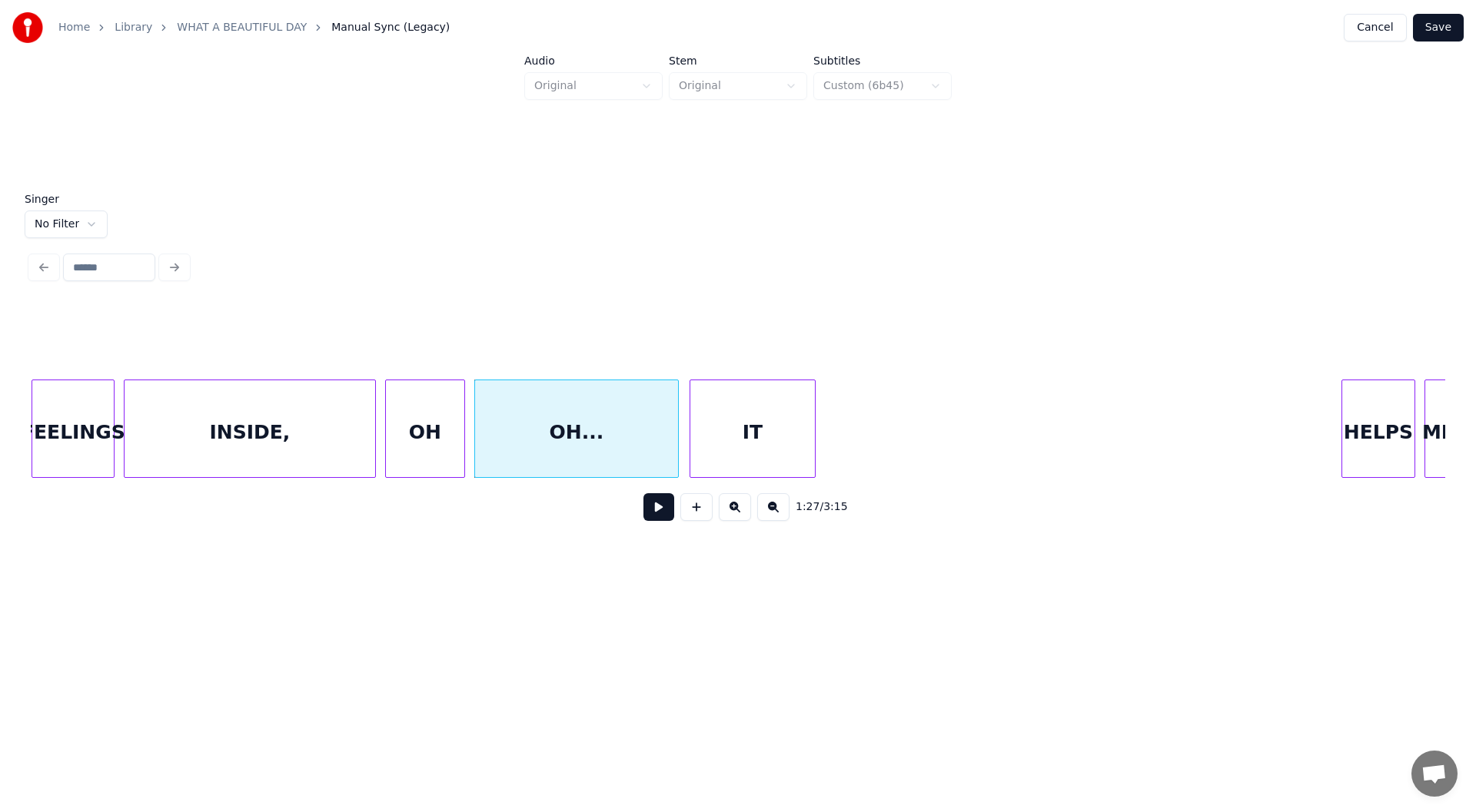
click at [315, 431] on div "INSIDE," at bounding box center [250, 432] width 251 height 105
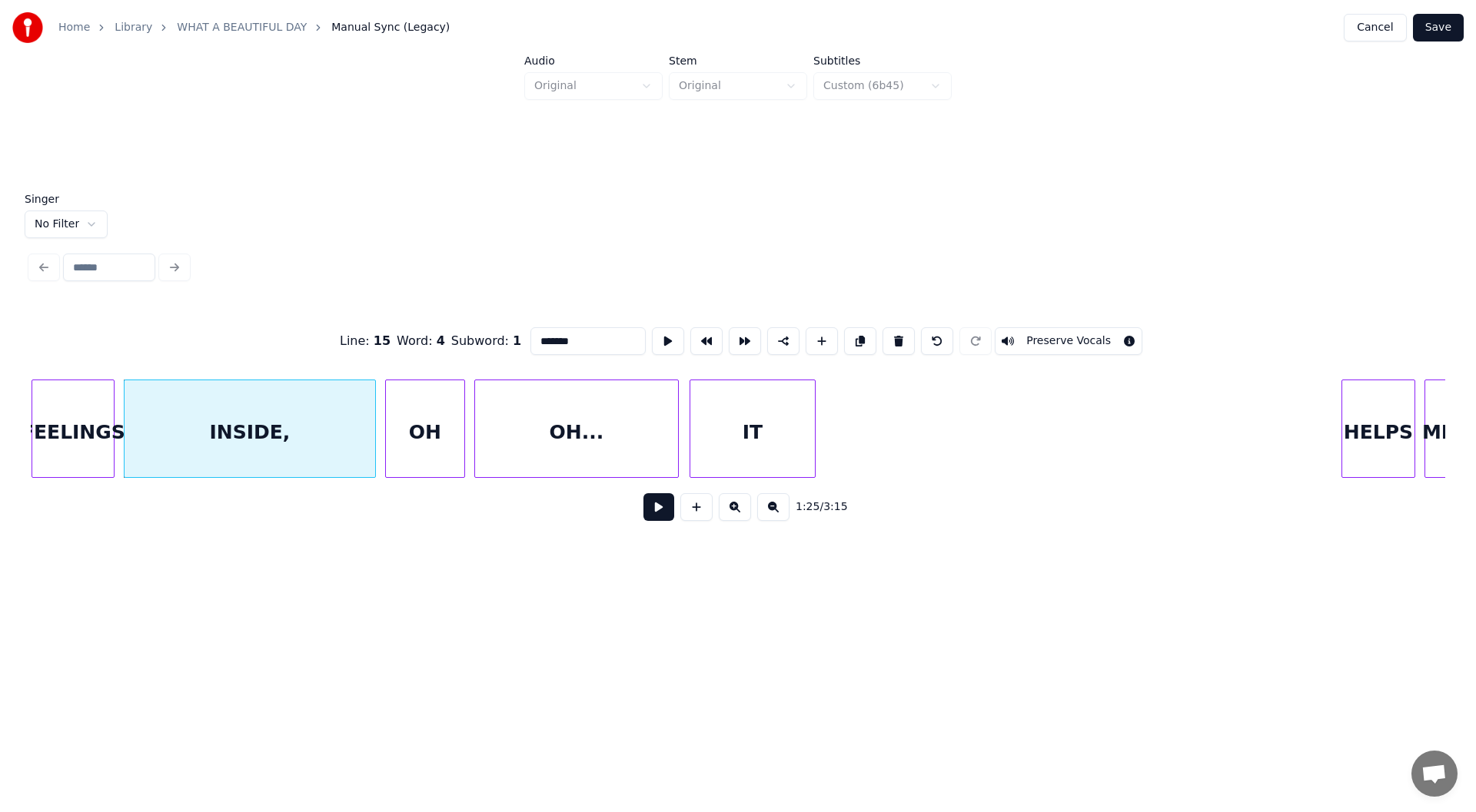
click at [649, 512] on button at bounding box center [659, 507] width 31 height 28
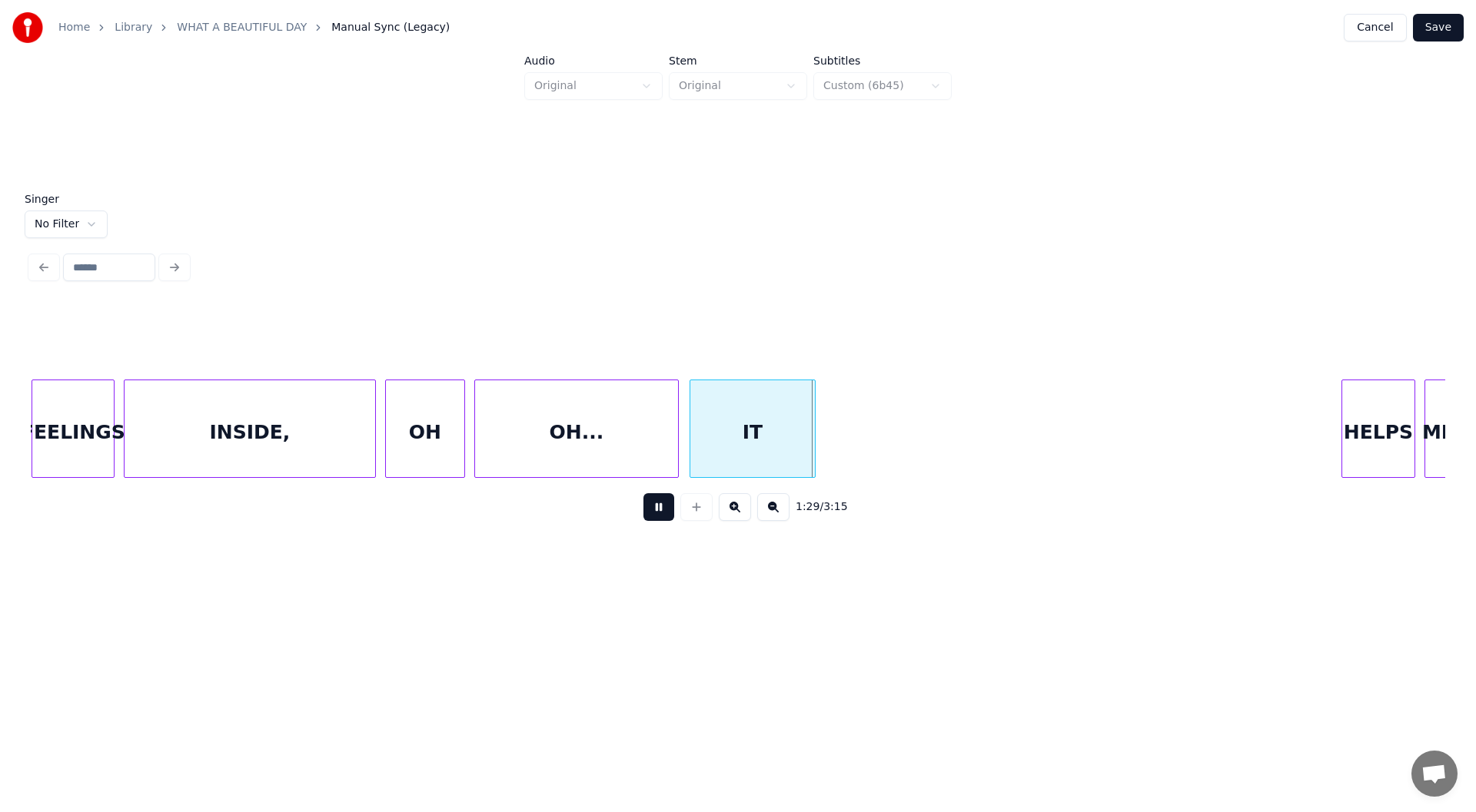
click at [655, 512] on button at bounding box center [659, 507] width 31 height 28
click at [416, 428] on div "OH" at bounding box center [424, 432] width 79 height 105
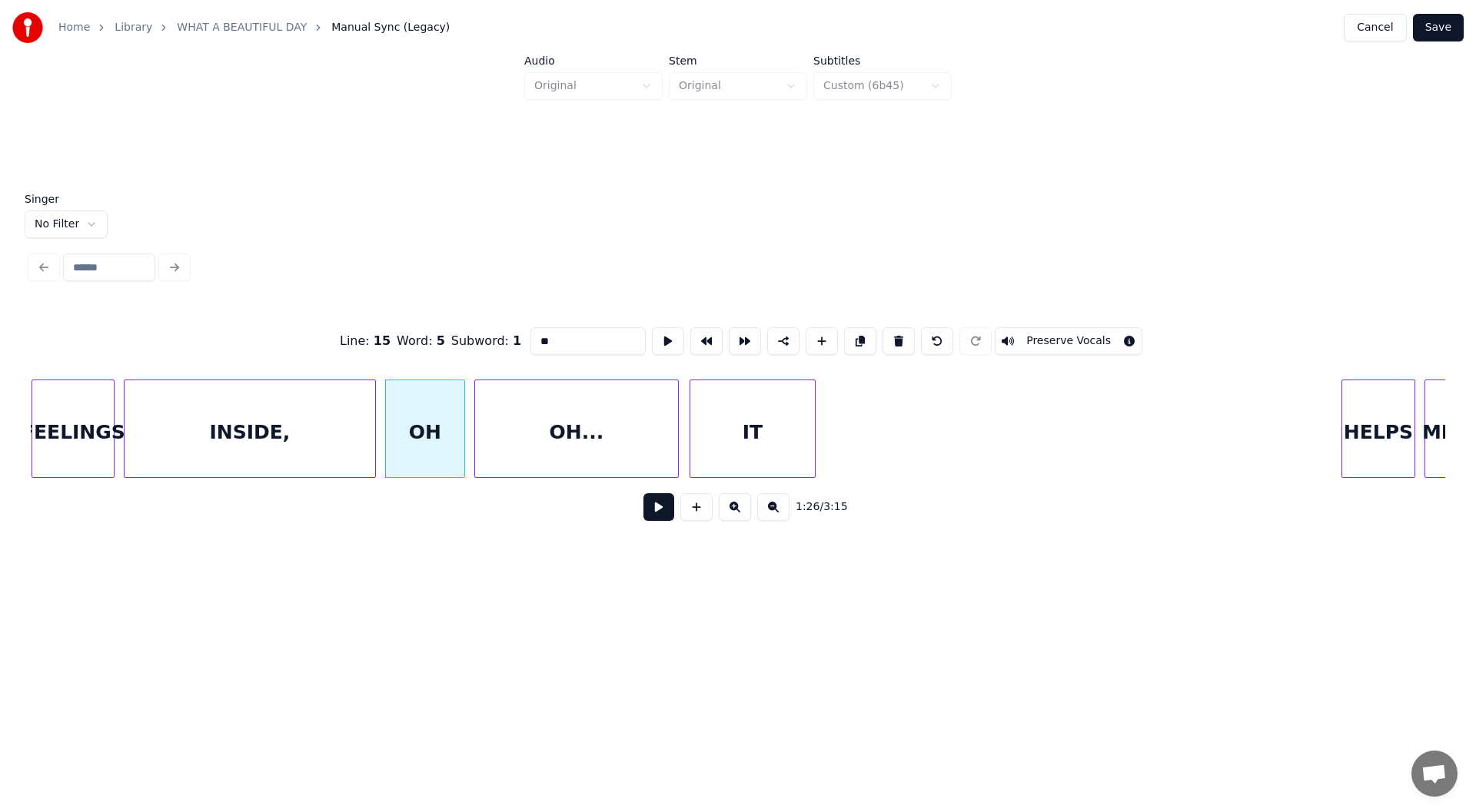
click at [551, 331] on input "**" at bounding box center [588, 341] width 116 height 28
click at [316, 421] on div "INSIDE," at bounding box center [250, 432] width 251 height 105
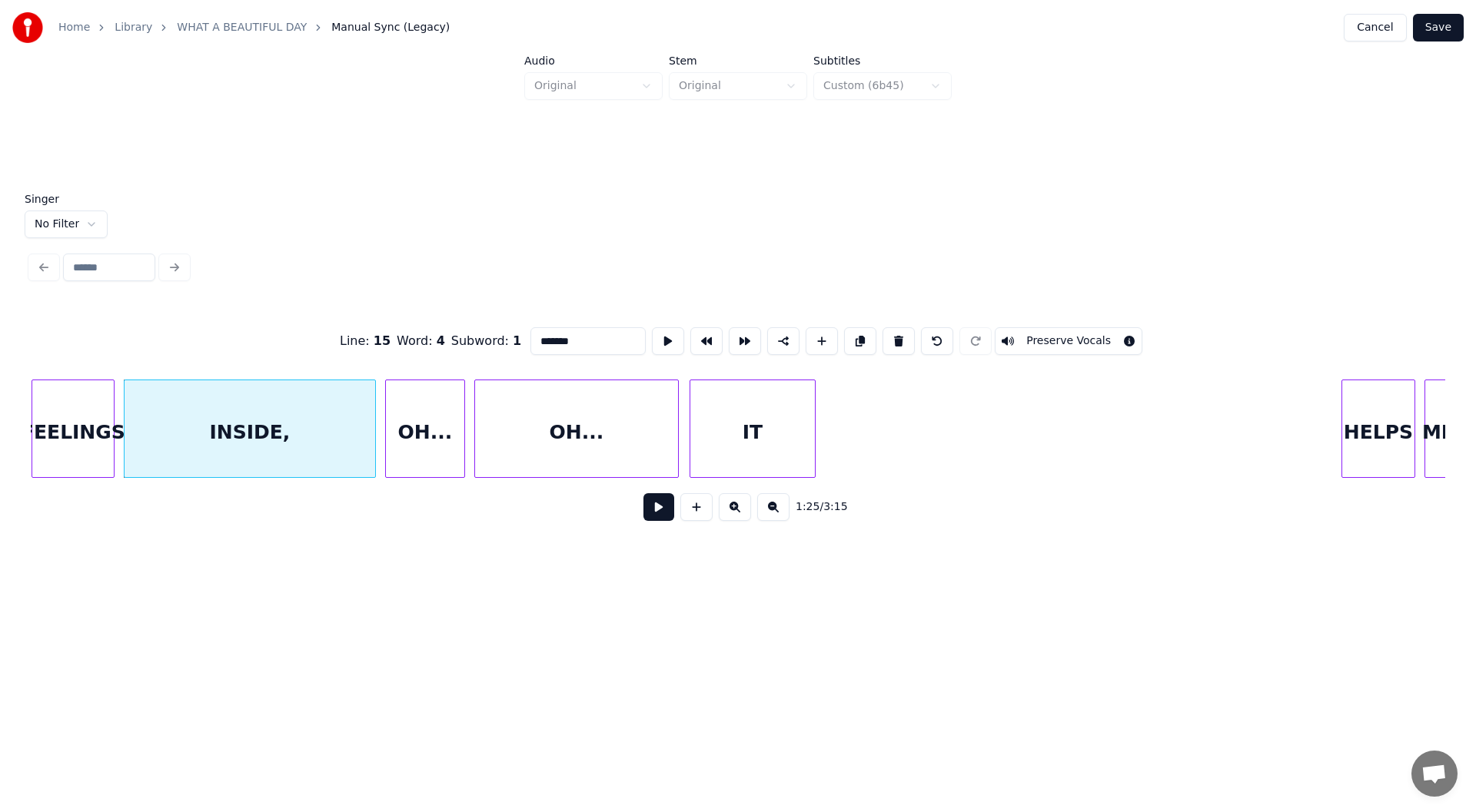
type input "*******"
click at [660, 508] on button at bounding box center [659, 507] width 31 height 28
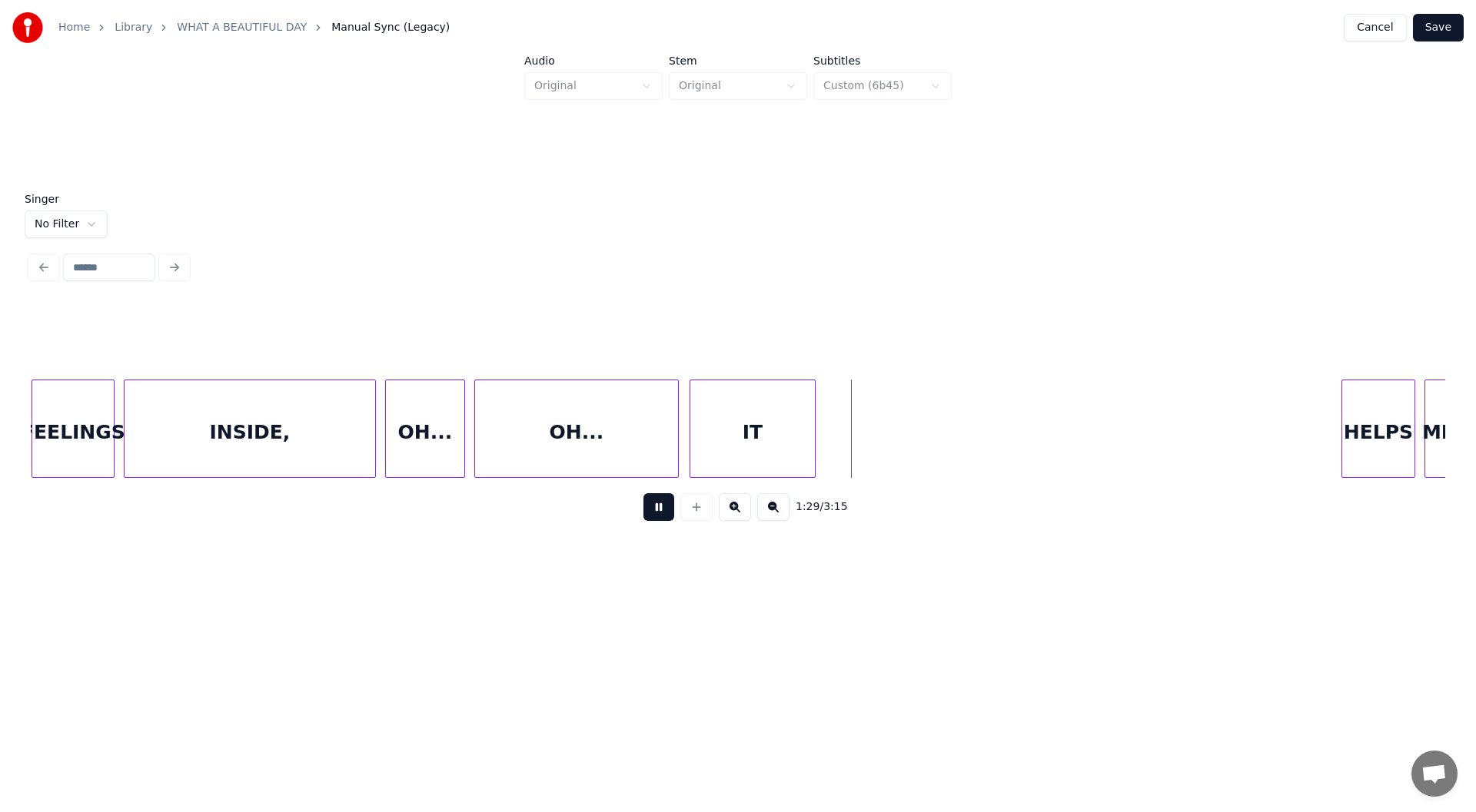
click at [659, 512] on button at bounding box center [659, 507] width 31 height 28
click at [1097, 424] on div "IT" at bounding box center [1091, 432] width 125 height 105
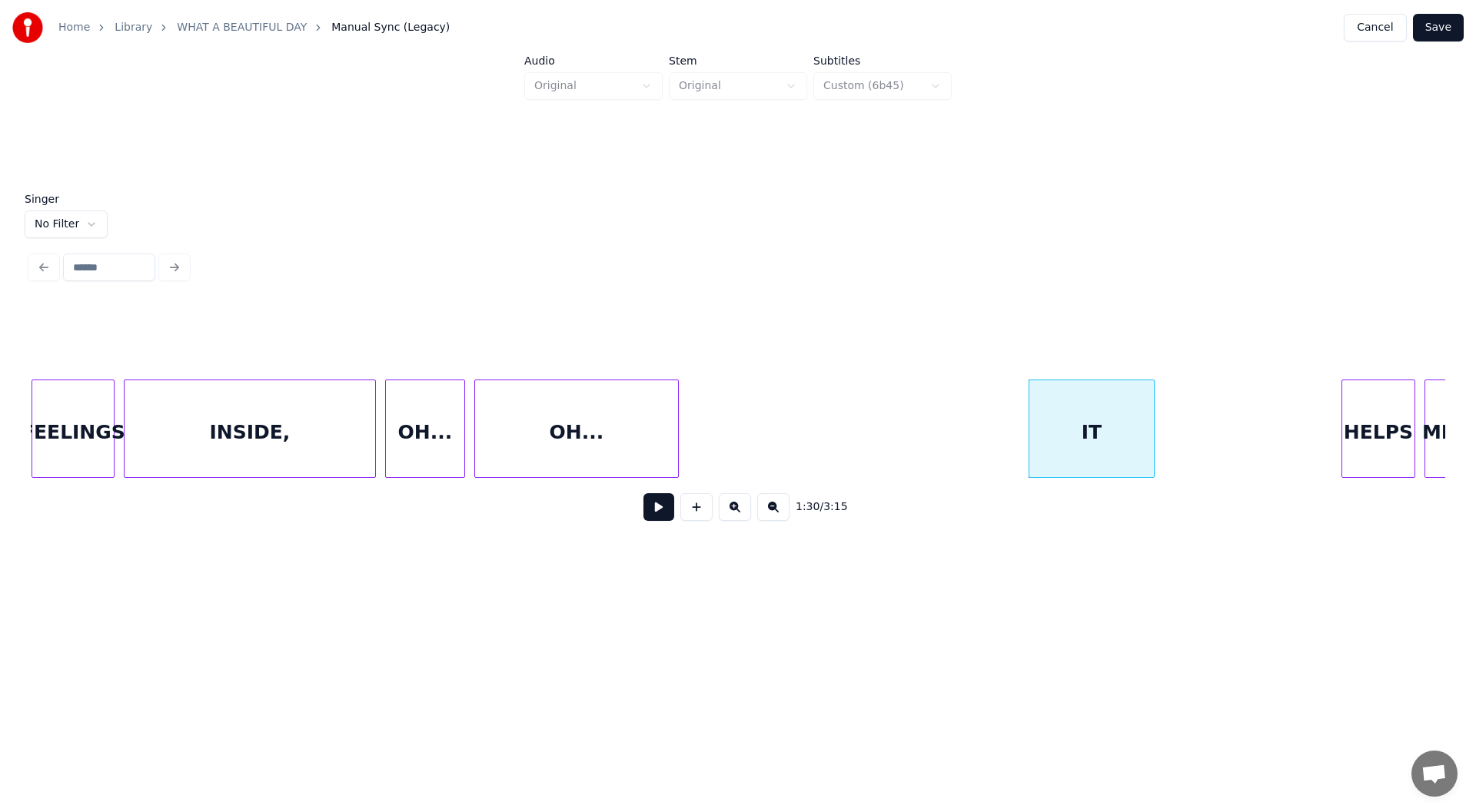
click at [595, 442] on div "OH..." at bounding box center [576, 432] width 203 height 105
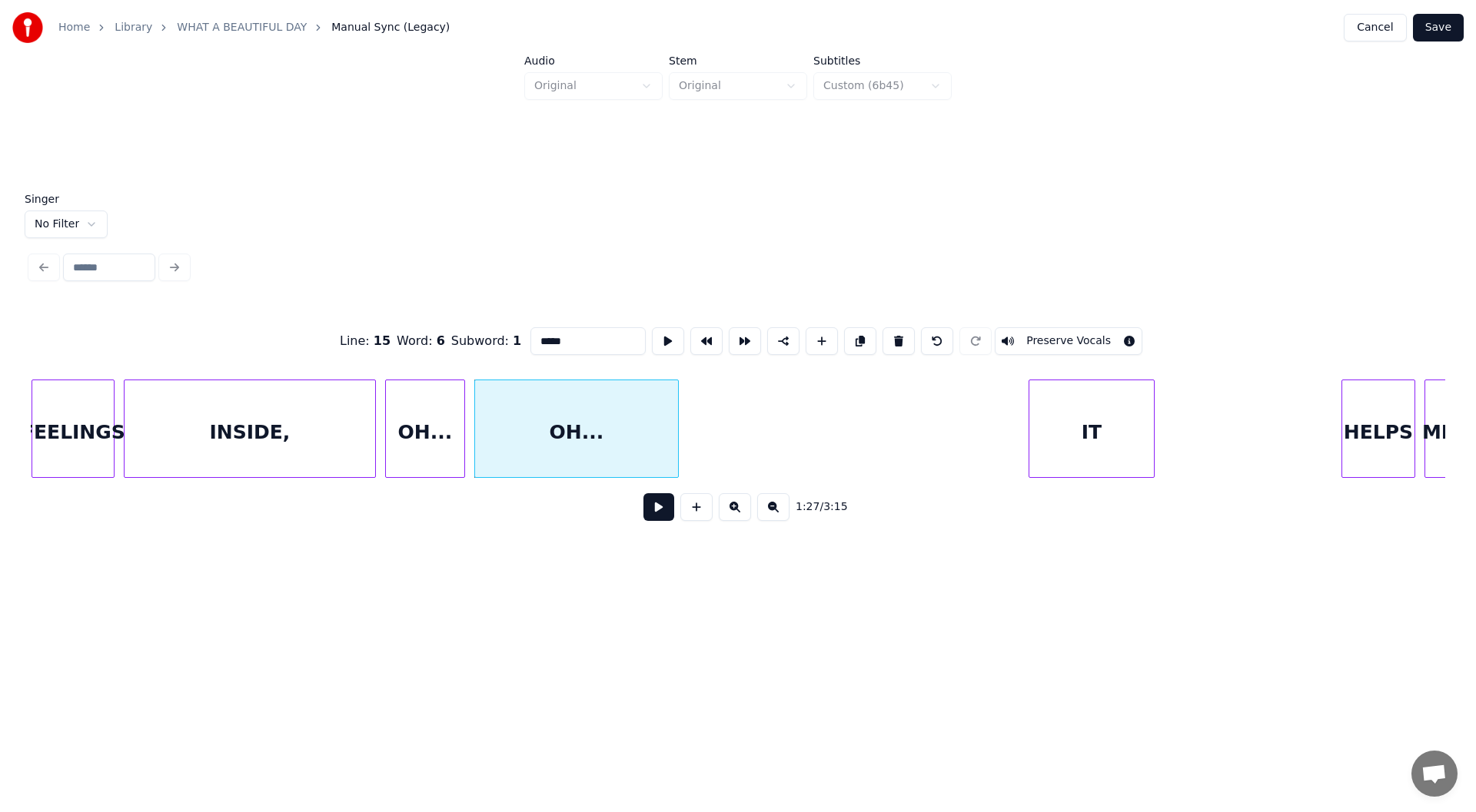
click at [656, 511] on button at bounding box center [659, 507] width 31 height 28
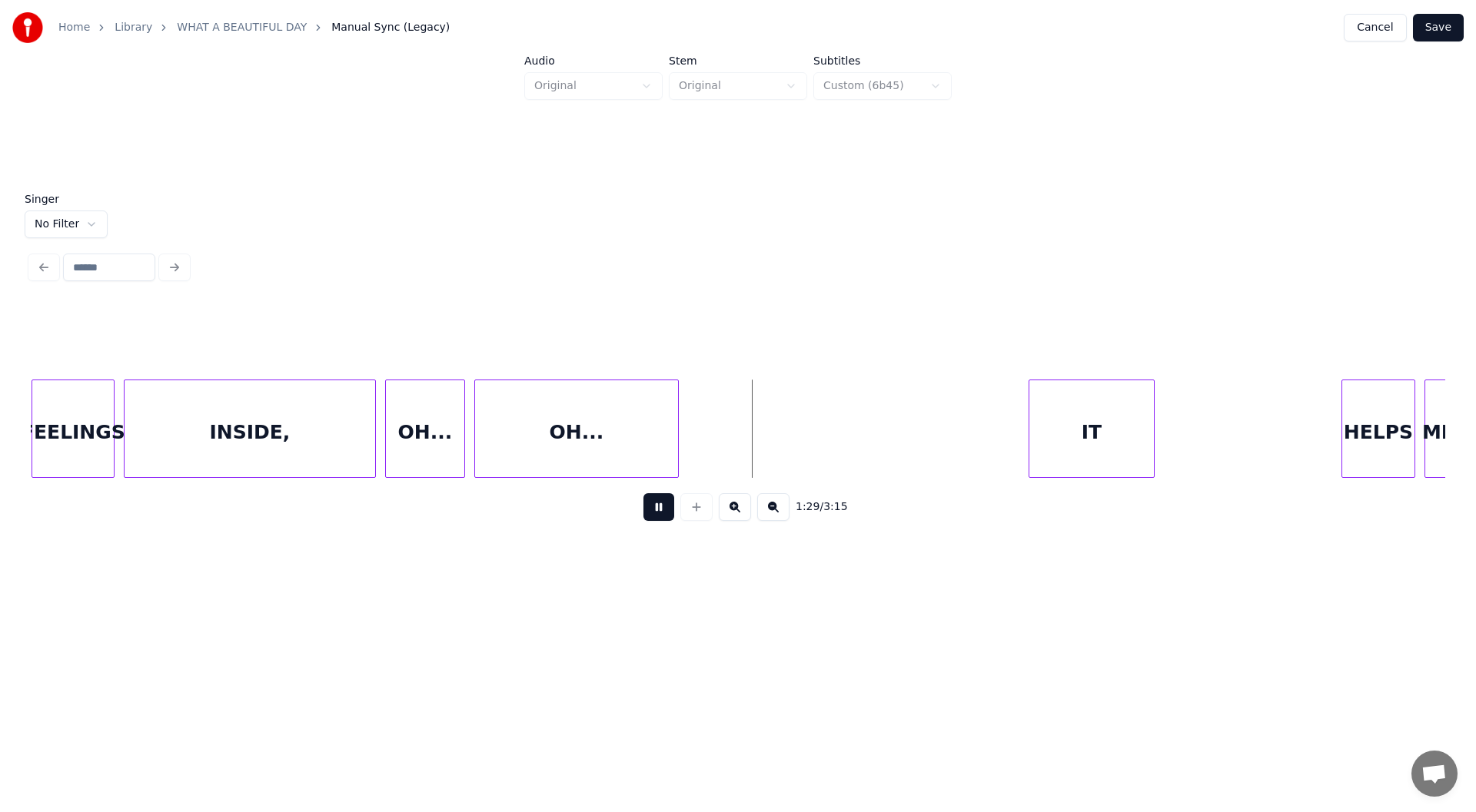
click at [660, 514] on button at bounding box center [659, 507] width 31 height 28
click at [748, 431] on div at bounding box center [747, 428] width 5 height 97
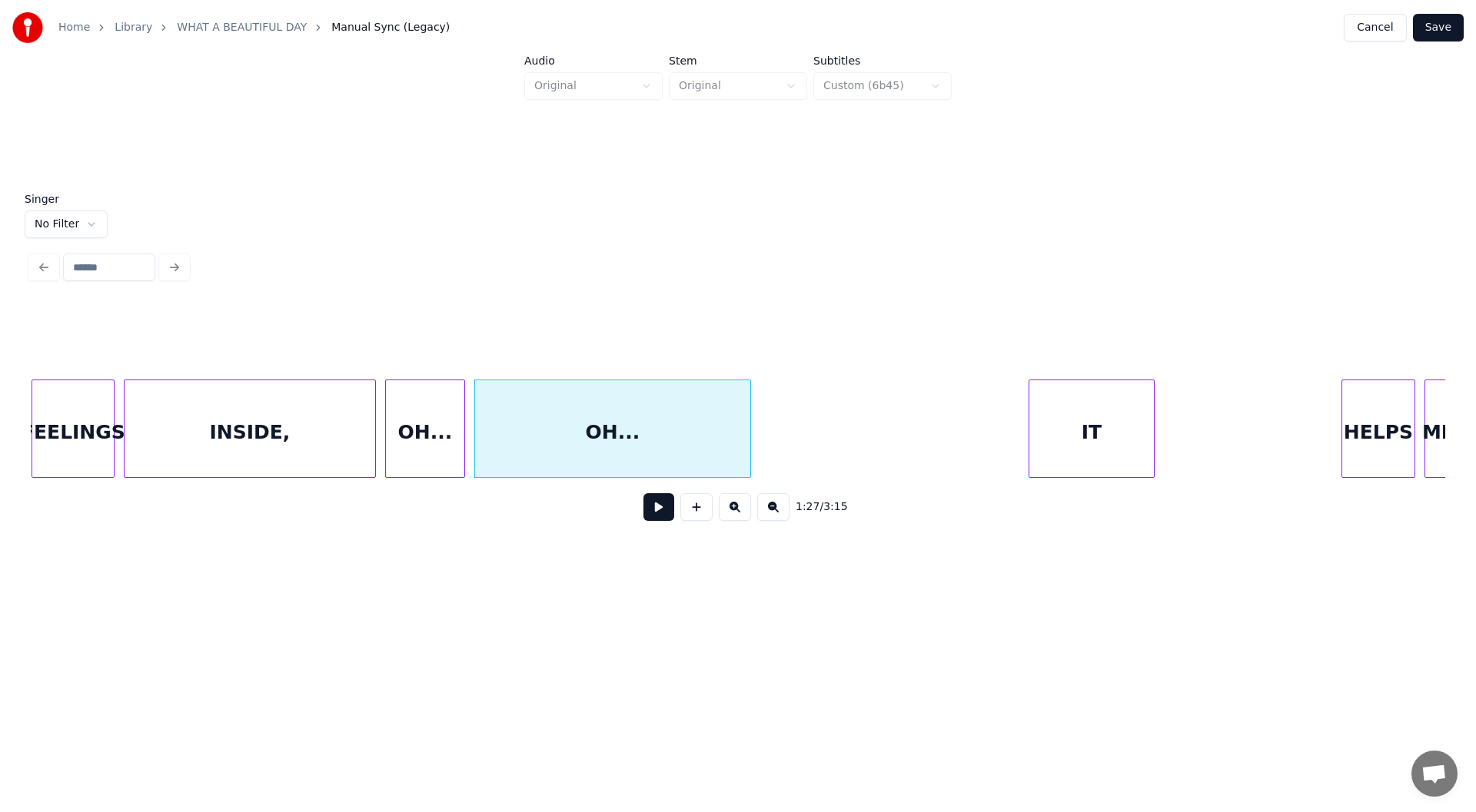
click at [654, 510] on button at bounding box center [659, 507] width 31 height 28
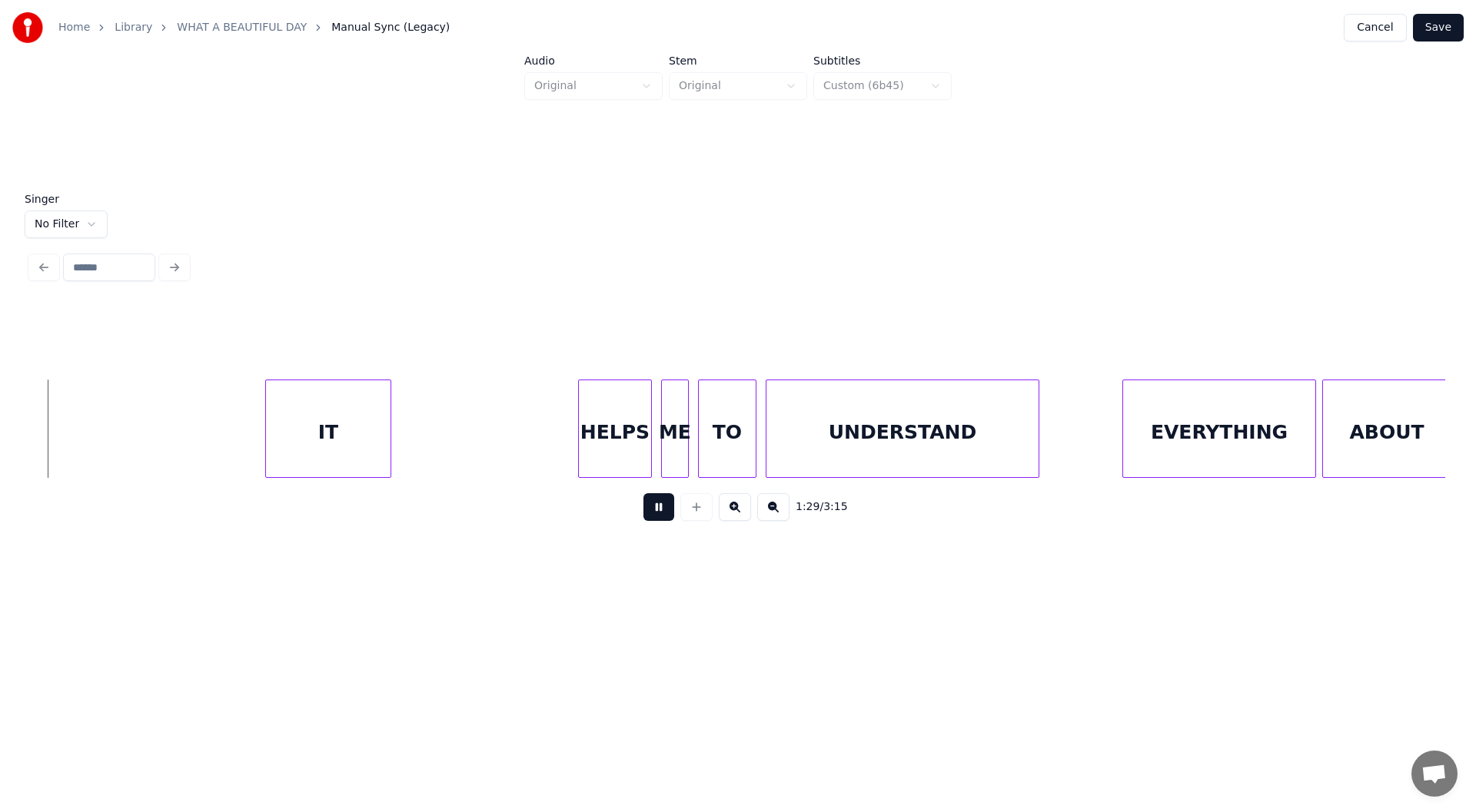
scroll to position [0, 13769]
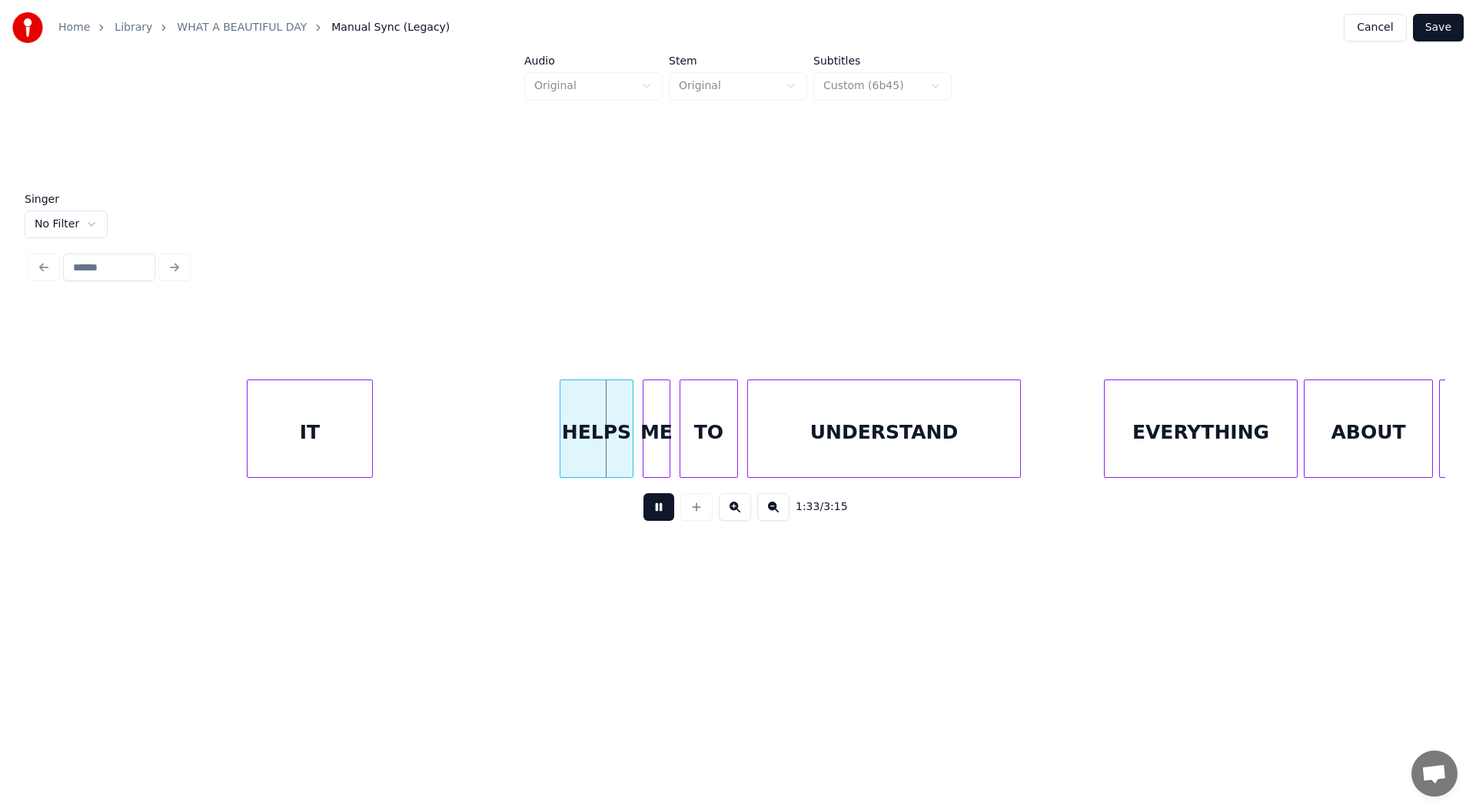
click at [654, 508] on button at bounding box center [659, 507] width 31 height 28
click at [348, 454] on div at bounding box center [349, 428] width 5 height 97
click at [551, 447] on div "IT" at bounding box center [547, 432] width 24 height 105
click at [660, 513] on button at bounding box center [659, 507] width 31 height 28
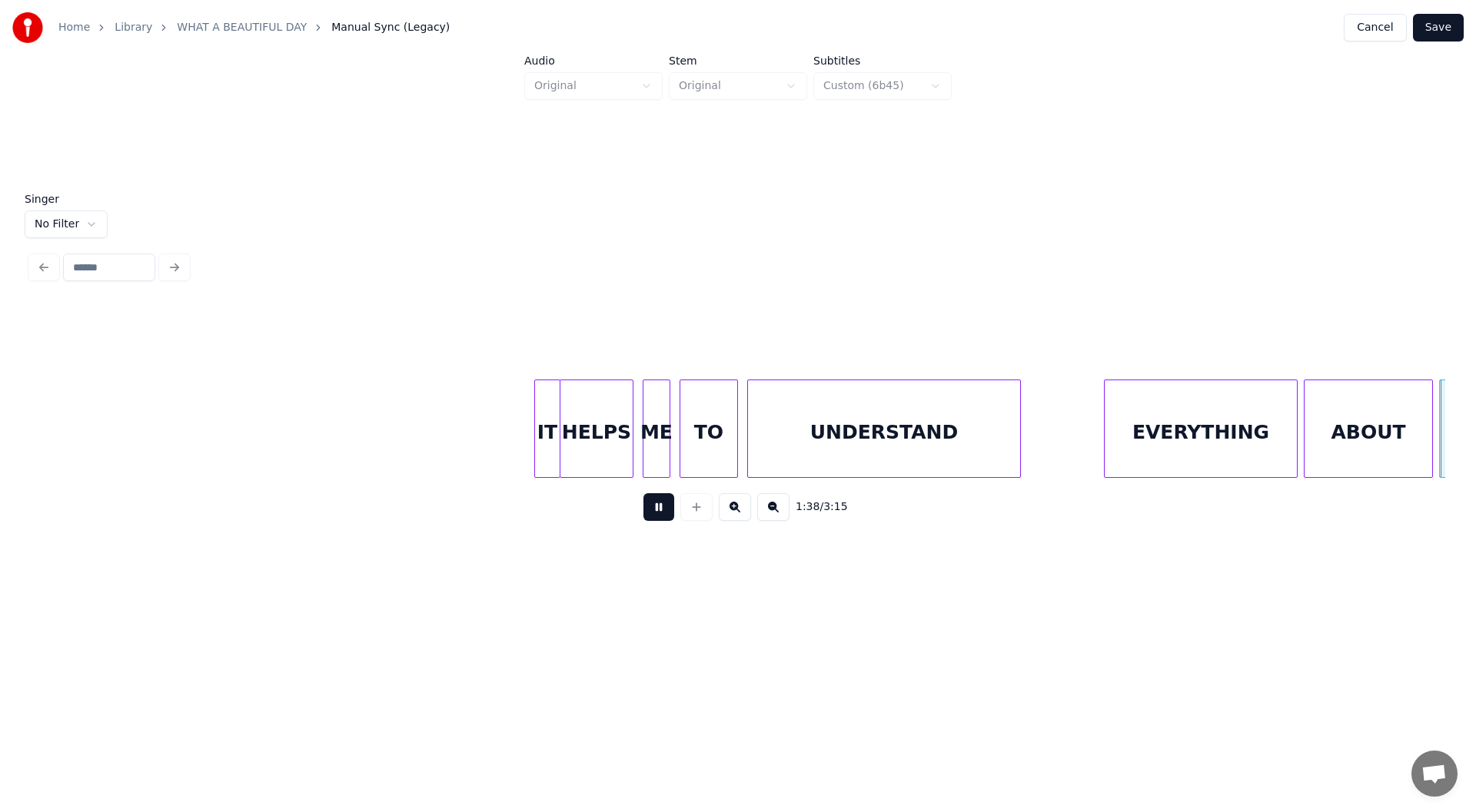
scroll to position [0, 15183]
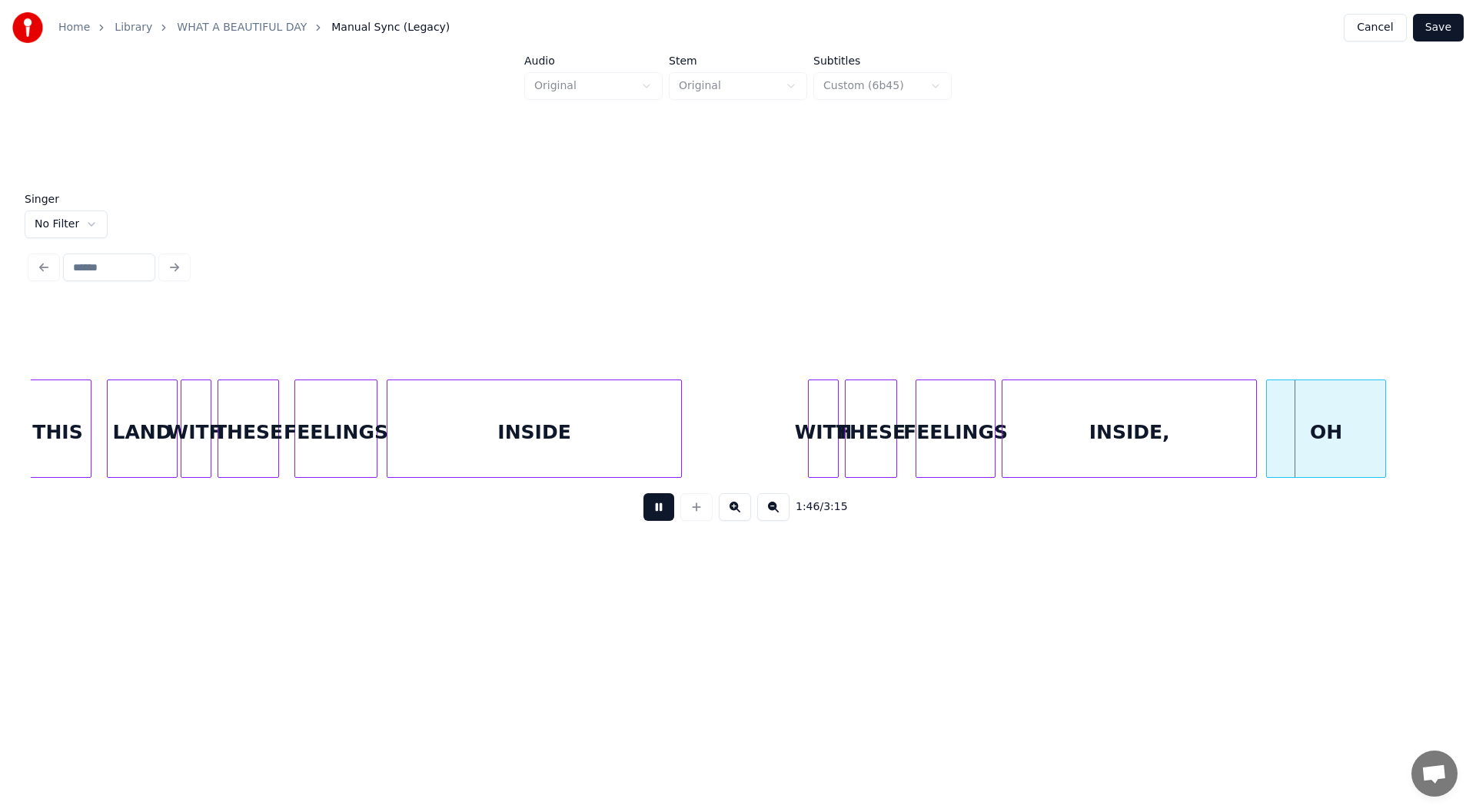
click at [654, 513] on button at bounding box center [659, 507] width 31 height 28
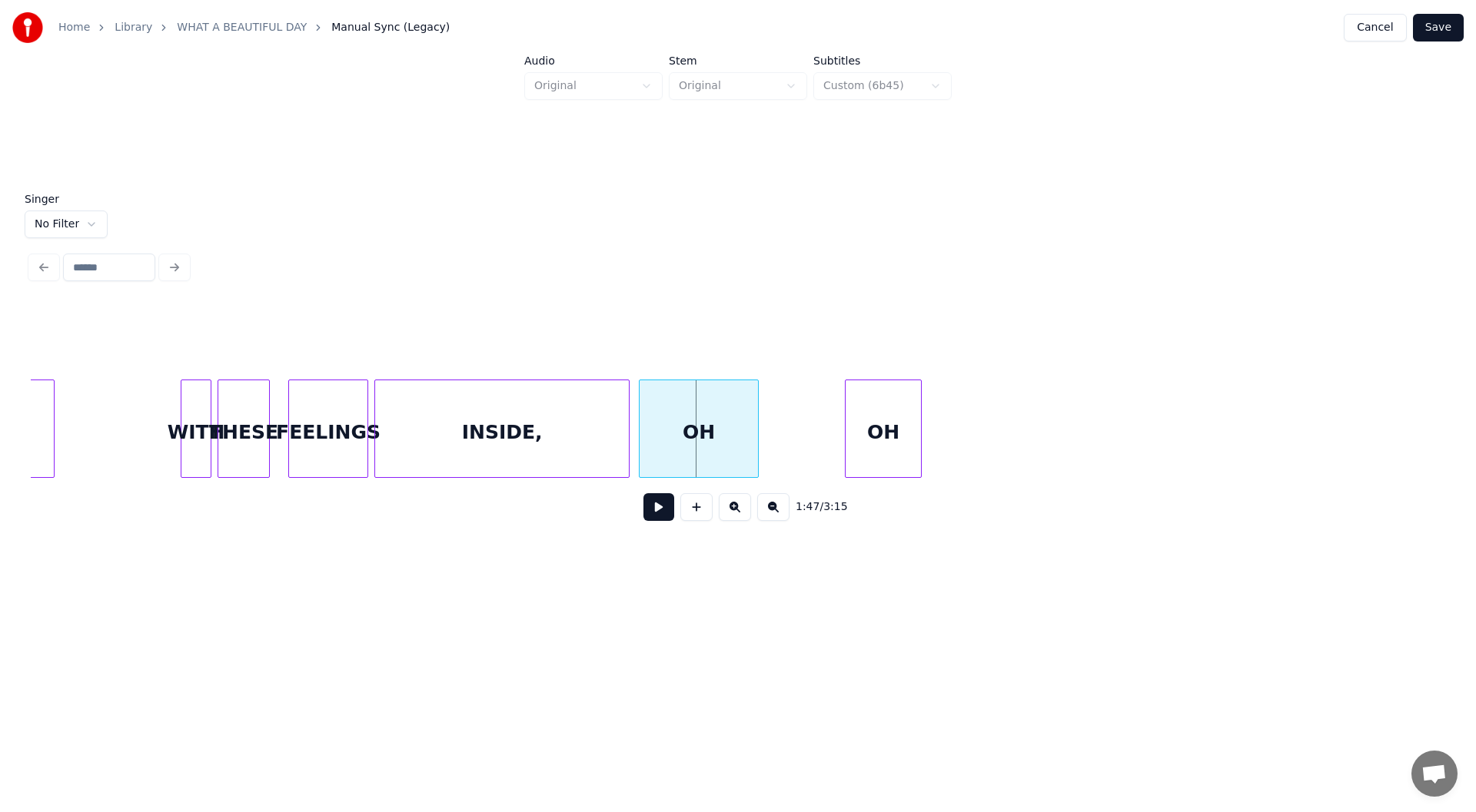
scroll to position [0, 15877]
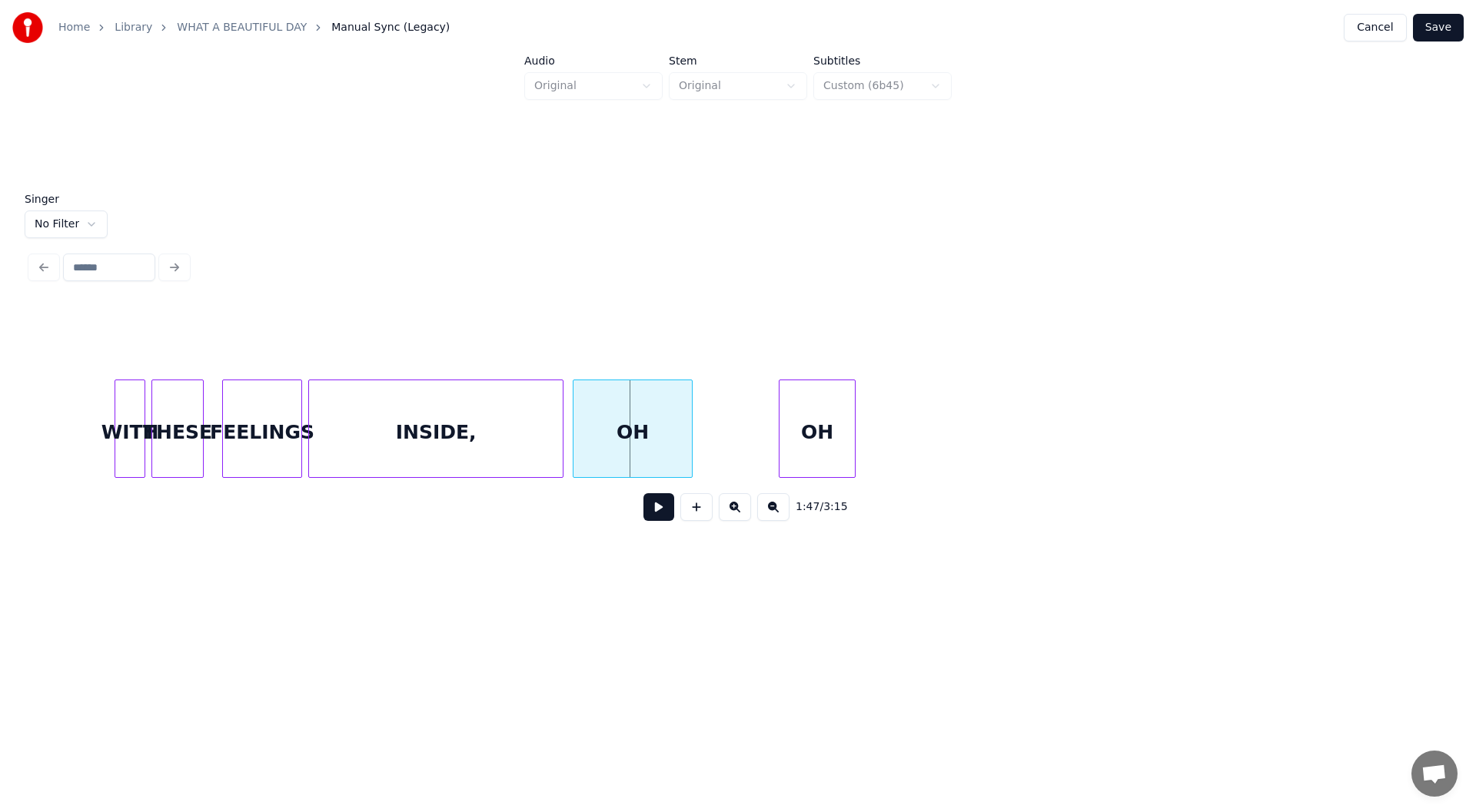
click at [473, 443] on div "INSIDE," at bounding box center [435, 432] width 254 height 105
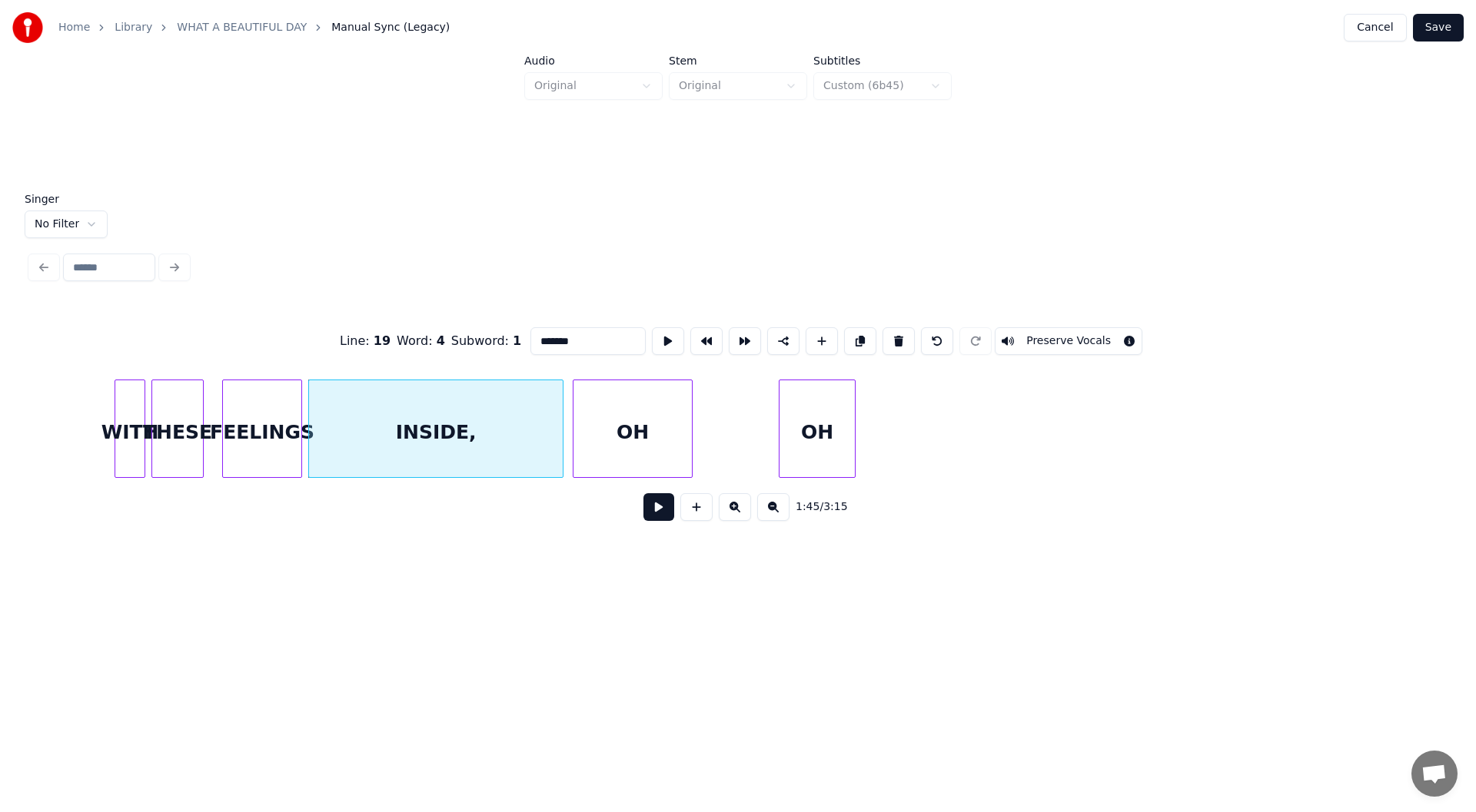
click at [660, 514] on button at bounding box center [659, 507] width 31 height 28
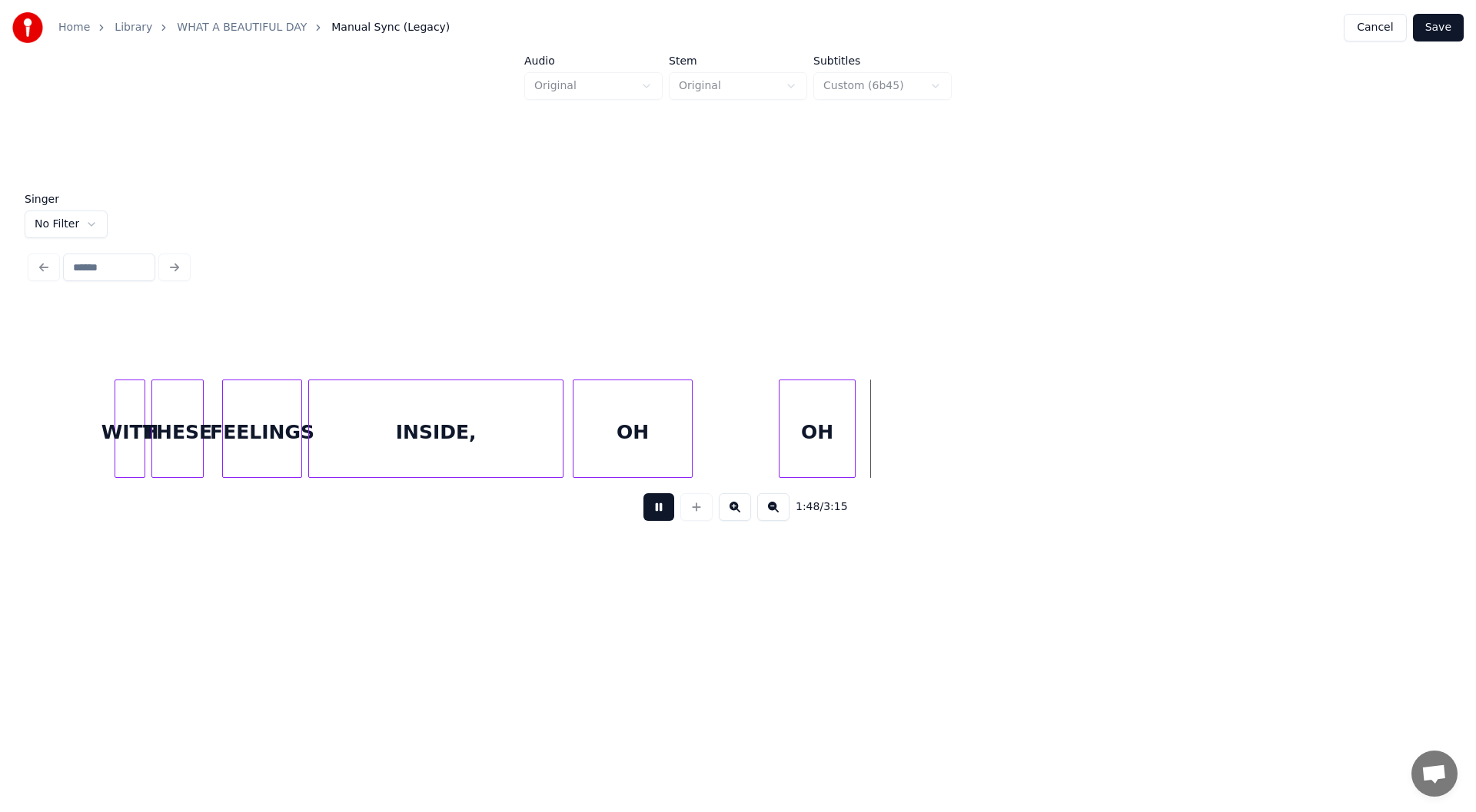
click at [658, 510] on button at bounding box center [659, 507] width 31 height 28
click at [703, 449] on div at bounding box center [704, 428] width 5 height 97
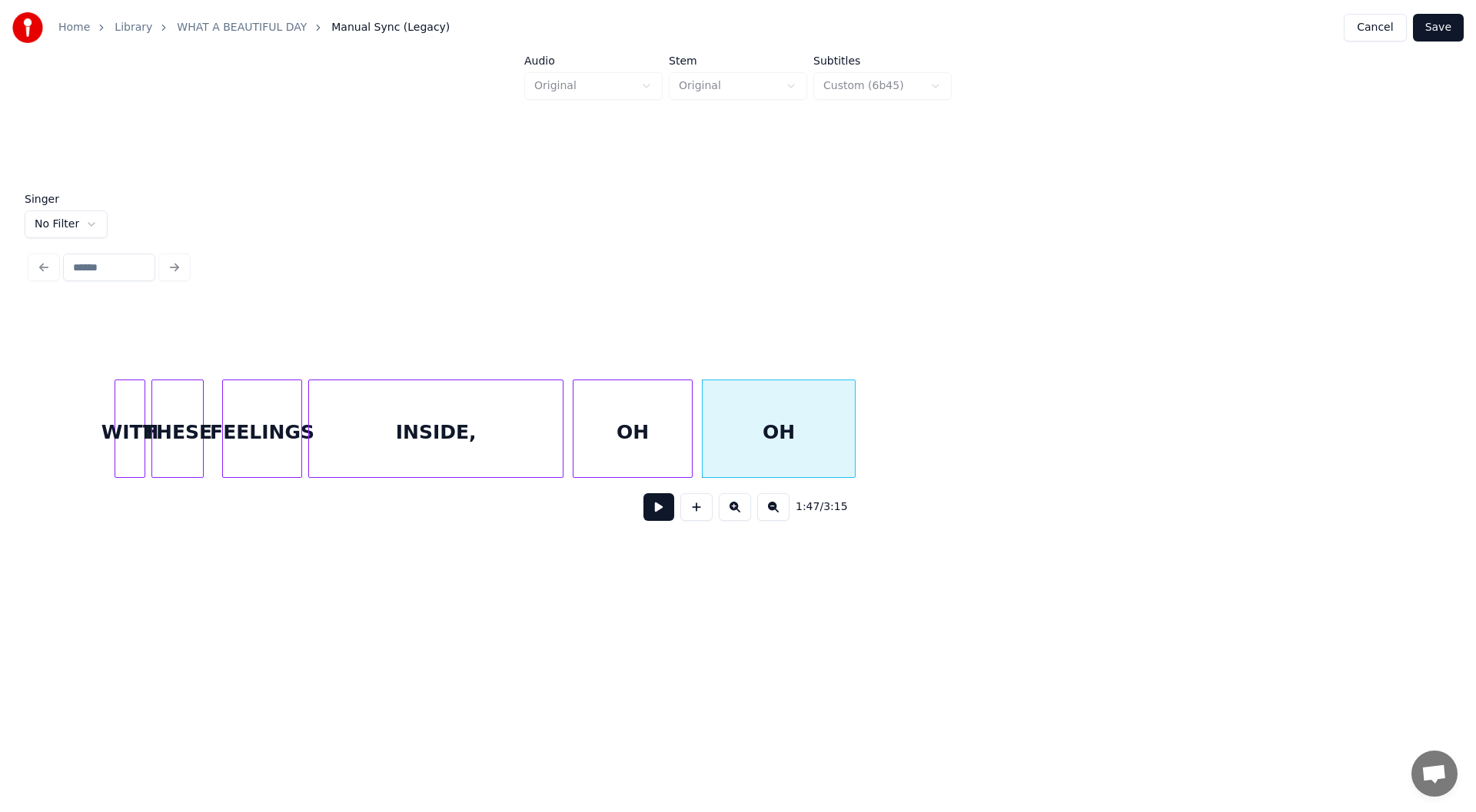
click at [436, 431] on div "INSIDE," at bounding box center [435, 432] width 254 height 105
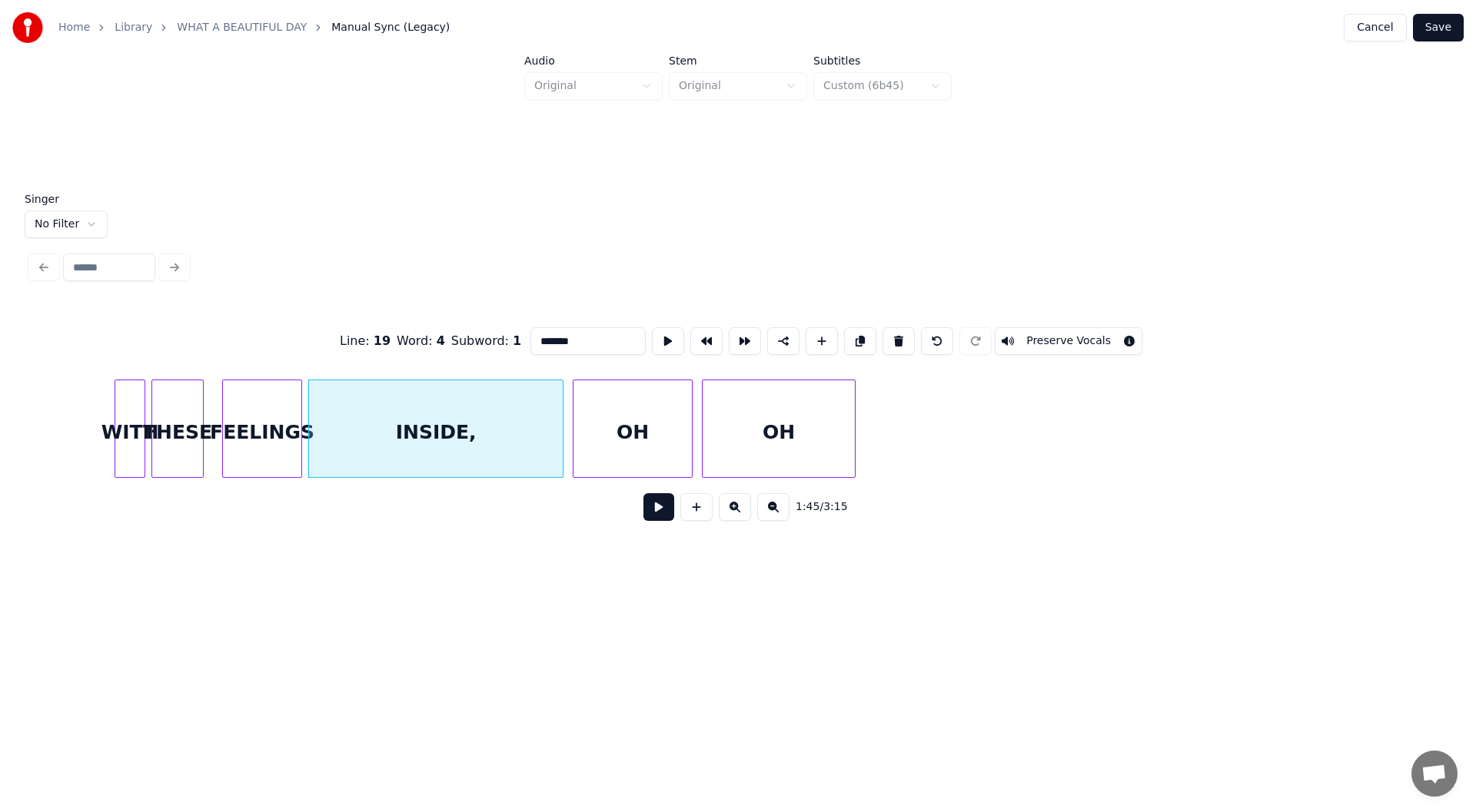
click at [655, 510] on button at bounding box center [659, 507] width 31 height 28
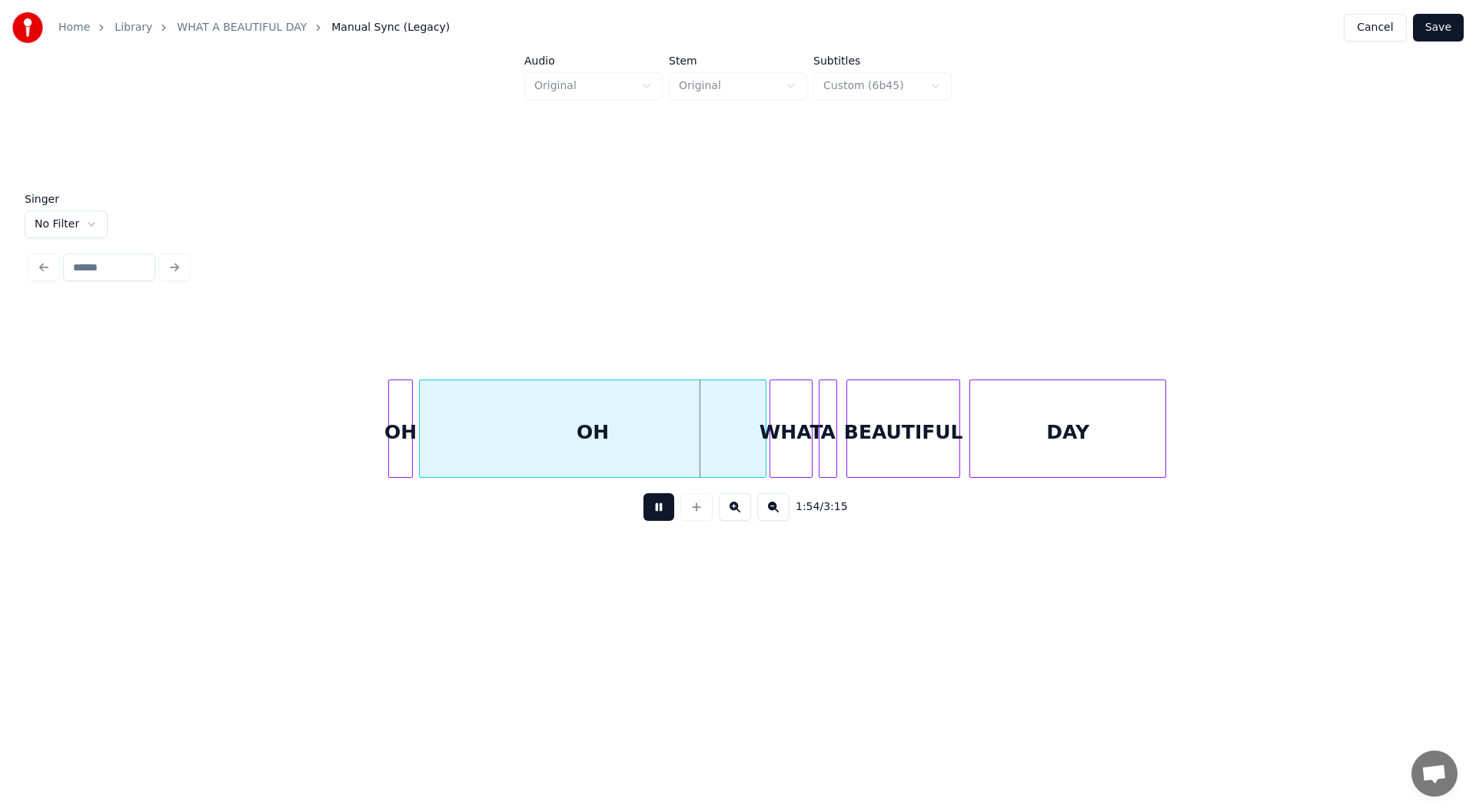
scroll to position [0, 17090]
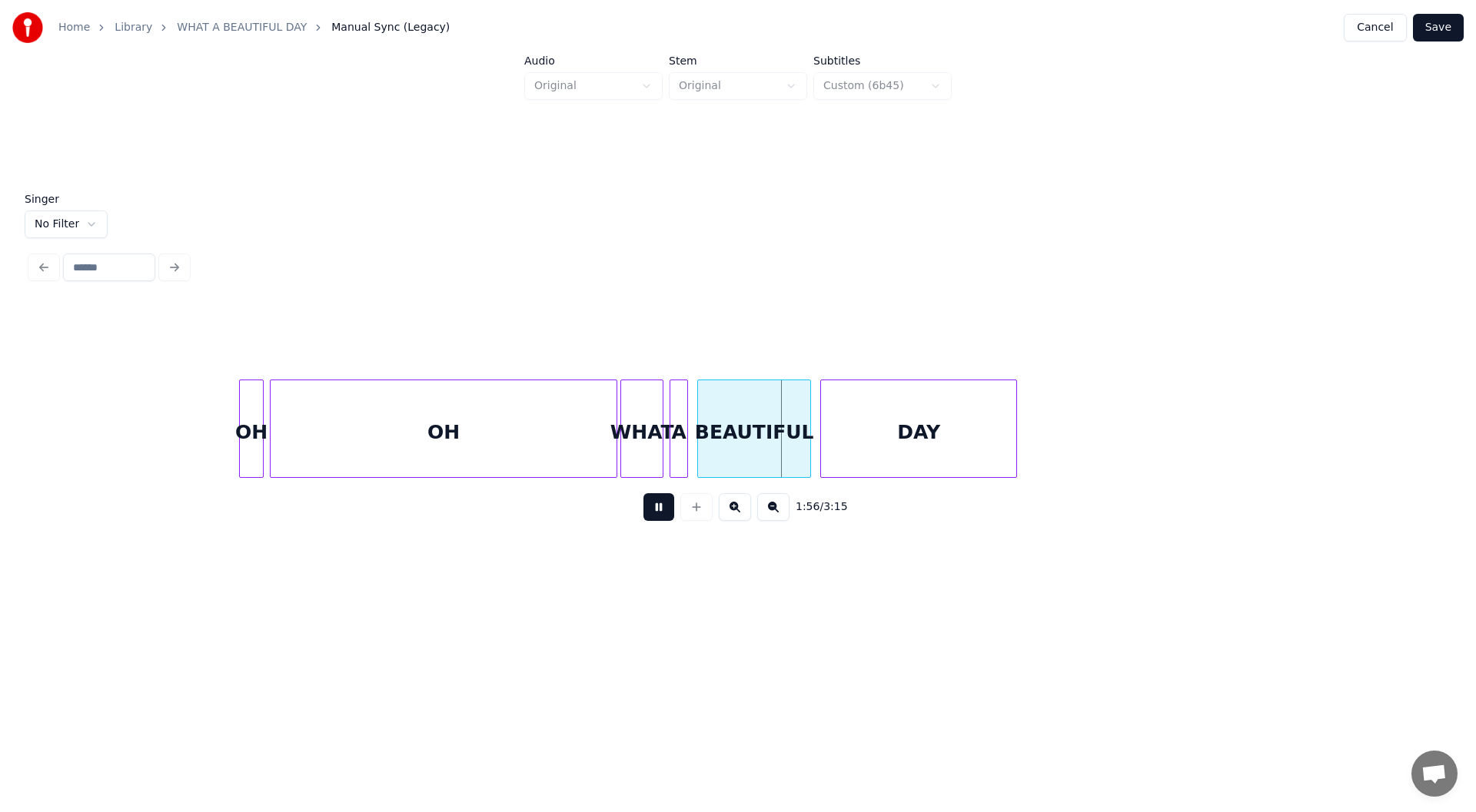
click at [663, 512] on button at bounding box center [659, 507] width 31 height 28
click at [245, 408] on div at bounding box center [242, 428] width 5 height 97
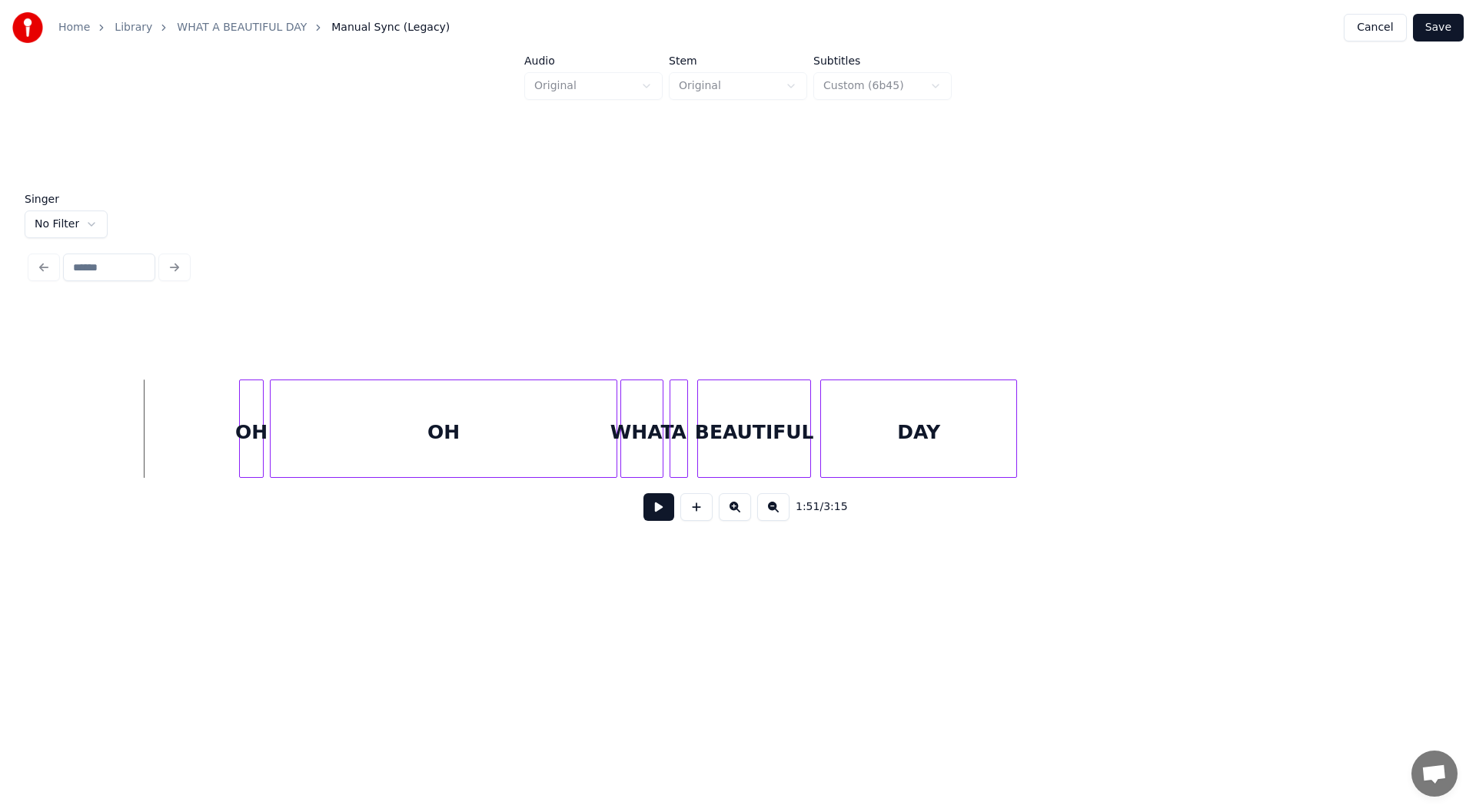
click at [654, 514] on button at bounding box center [659, 507] width 31 height 28
click at [654, 513] on button at bounding box center [659, 507] width 31 height 28
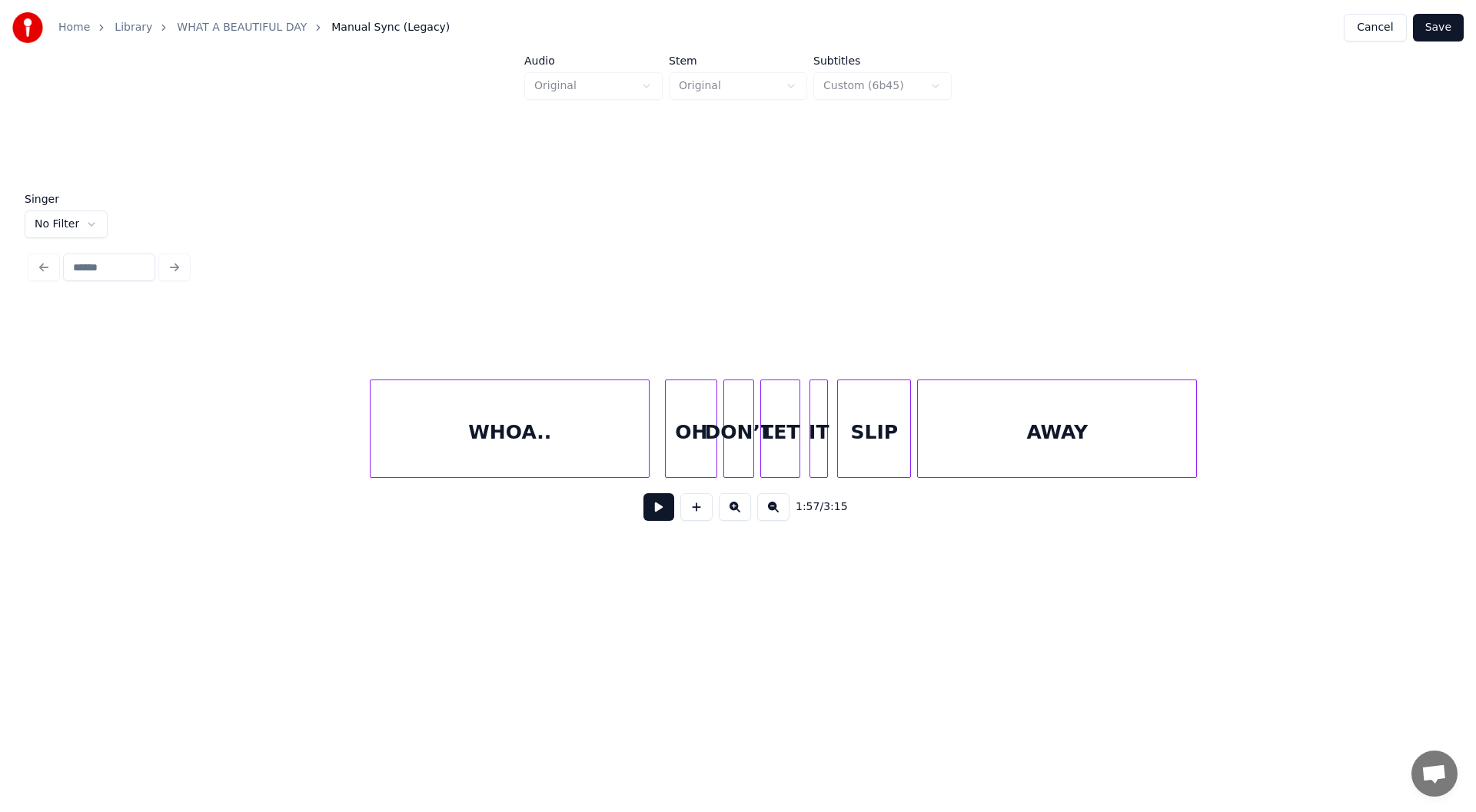
scroll to position [0, 18219]
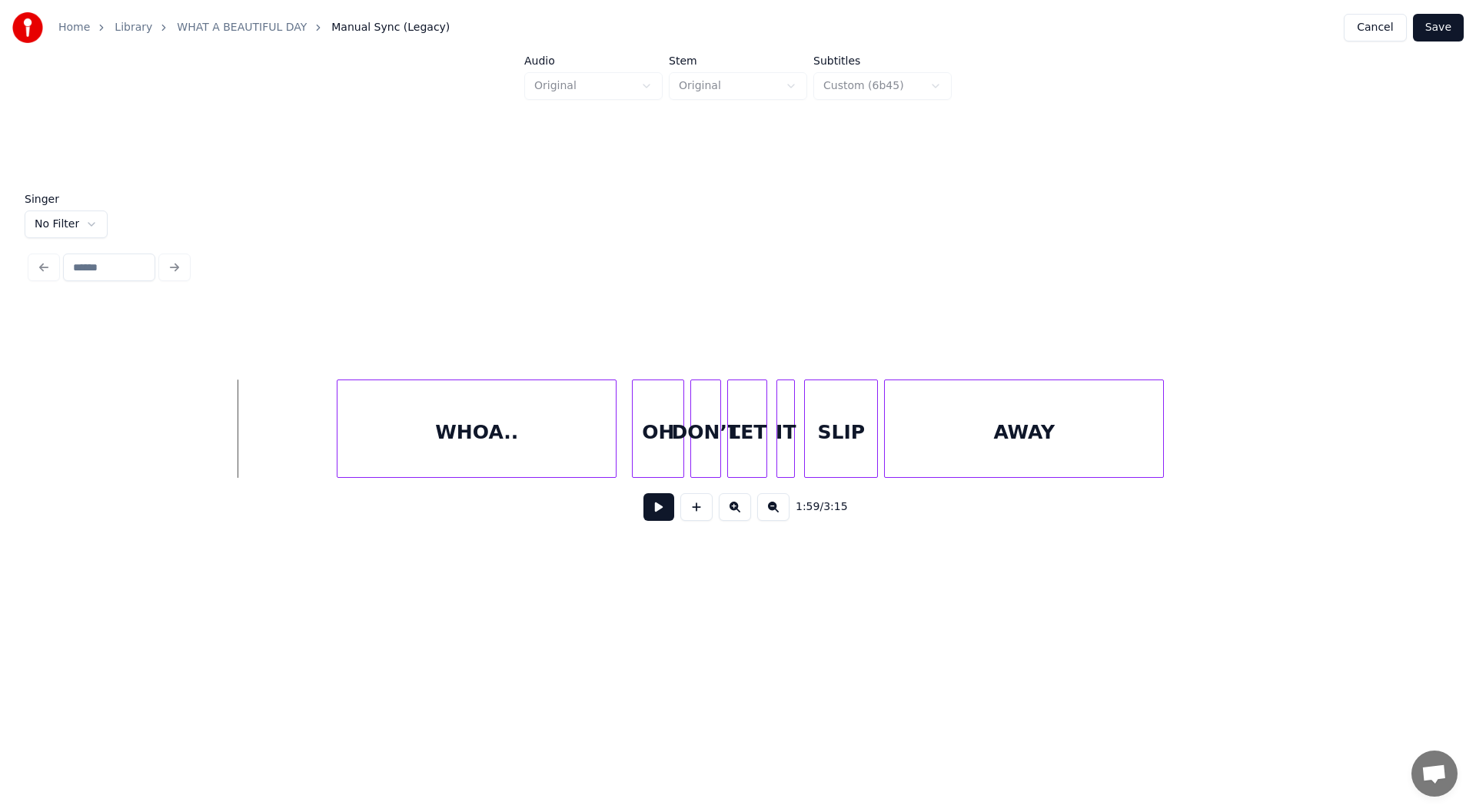
click at [658, 517] on button at bounding box center [659, 507] width 31 height 28
click at [658, 510] on button at bounding box center [659, 507] width 31 height 28
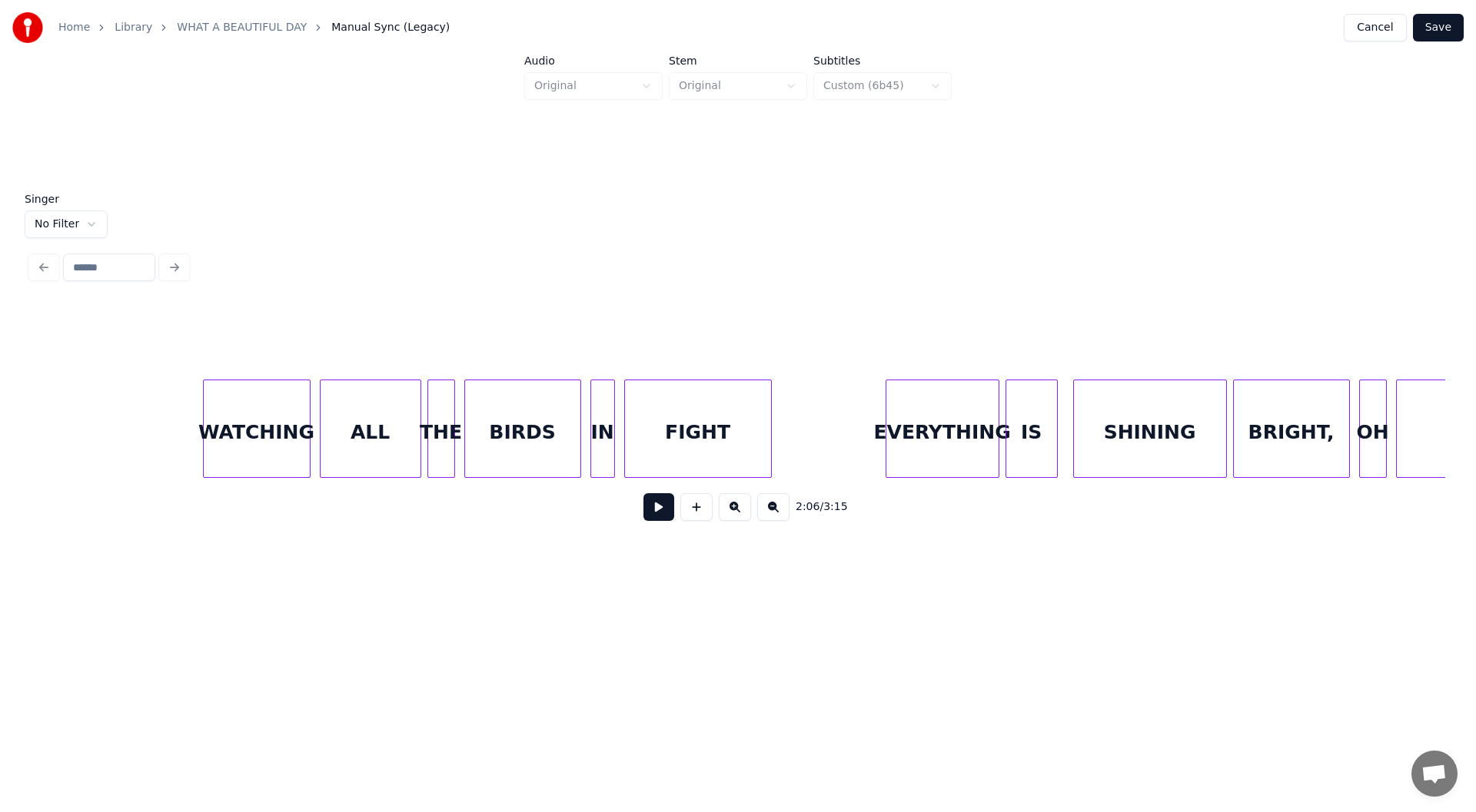
scroll to position [0, 22653]
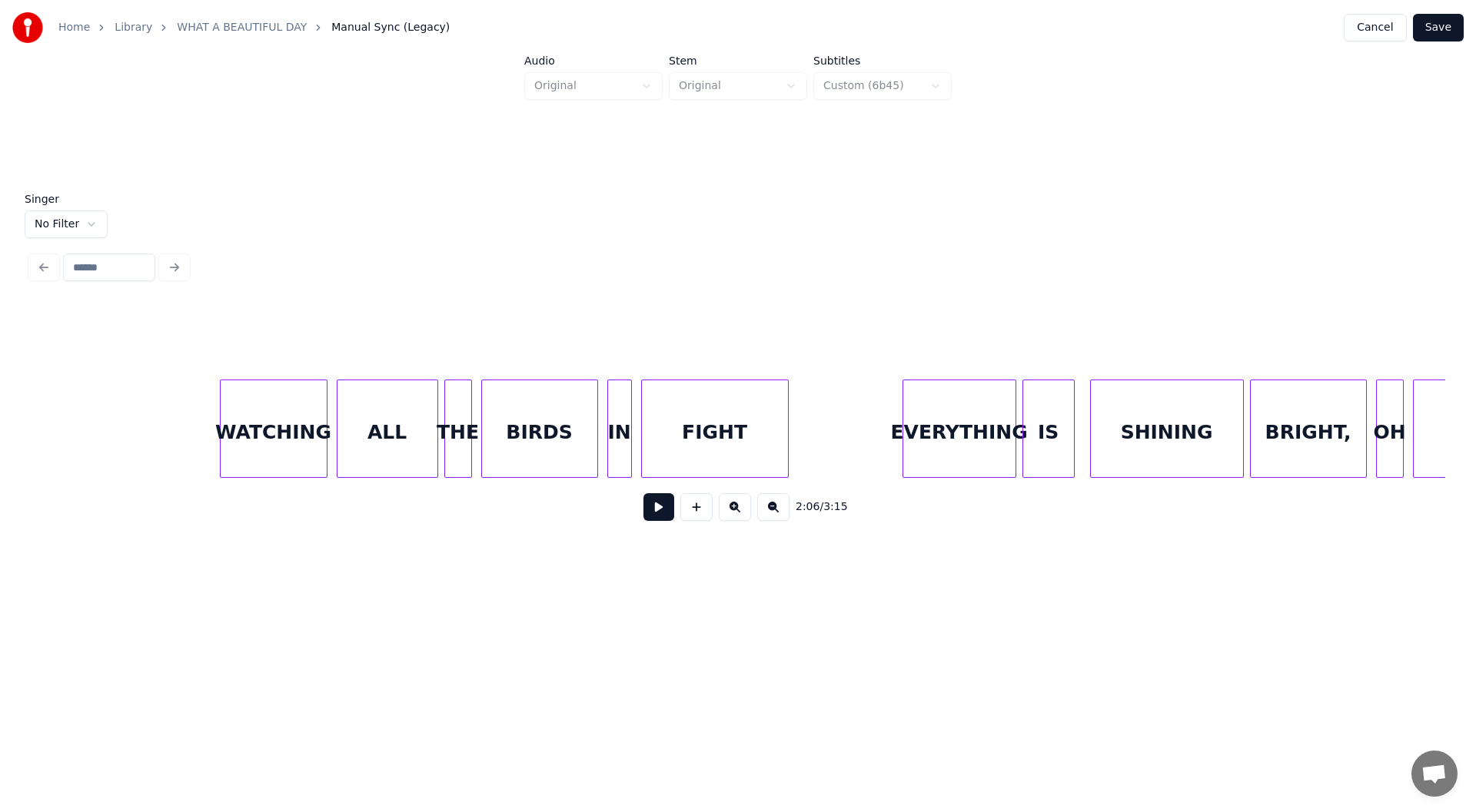
click at [655, 512] on button at bounding box center [659, 507] width 31 height 28
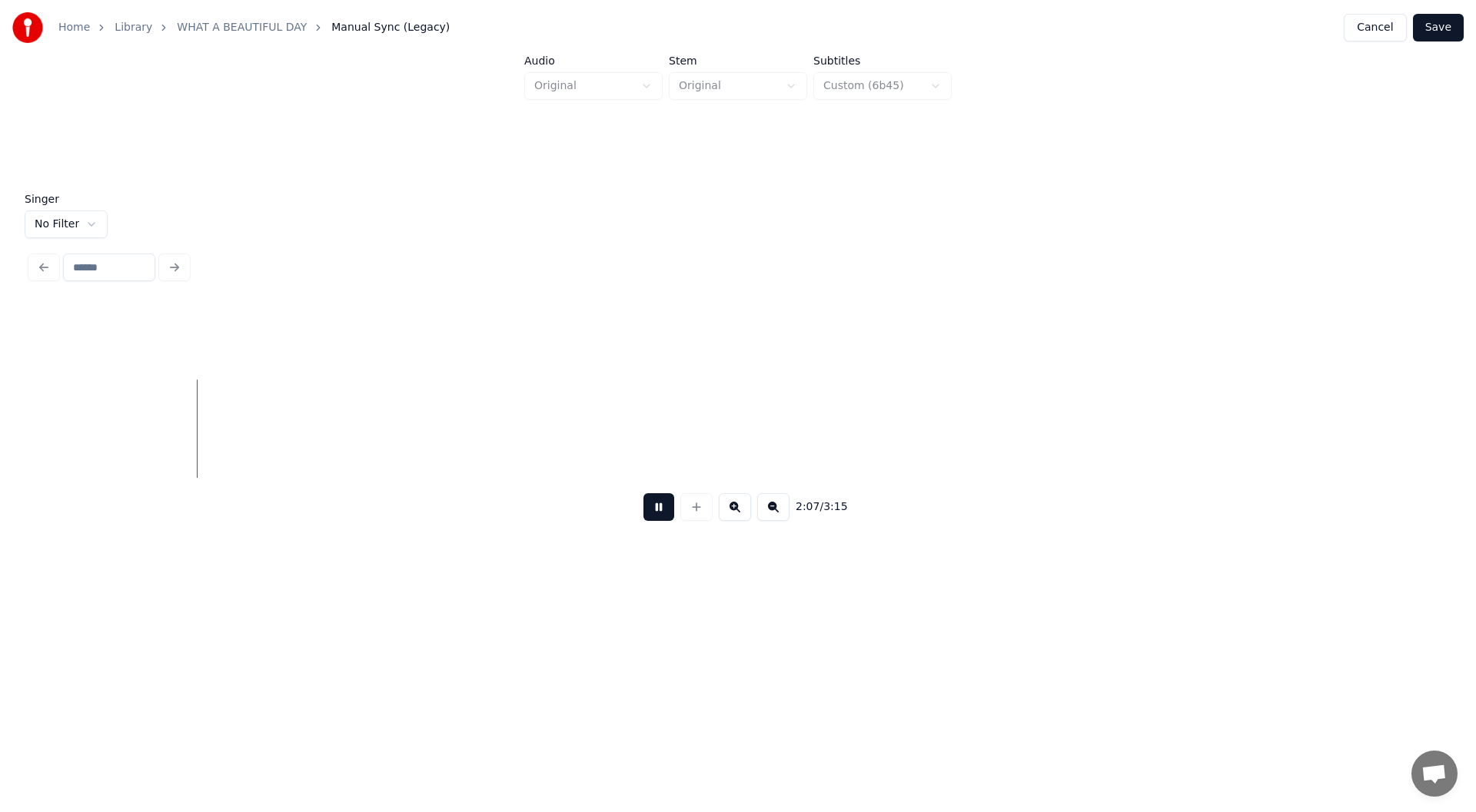
click at [658, 508] on button at bounding box center [659, 507] width 31 height 28
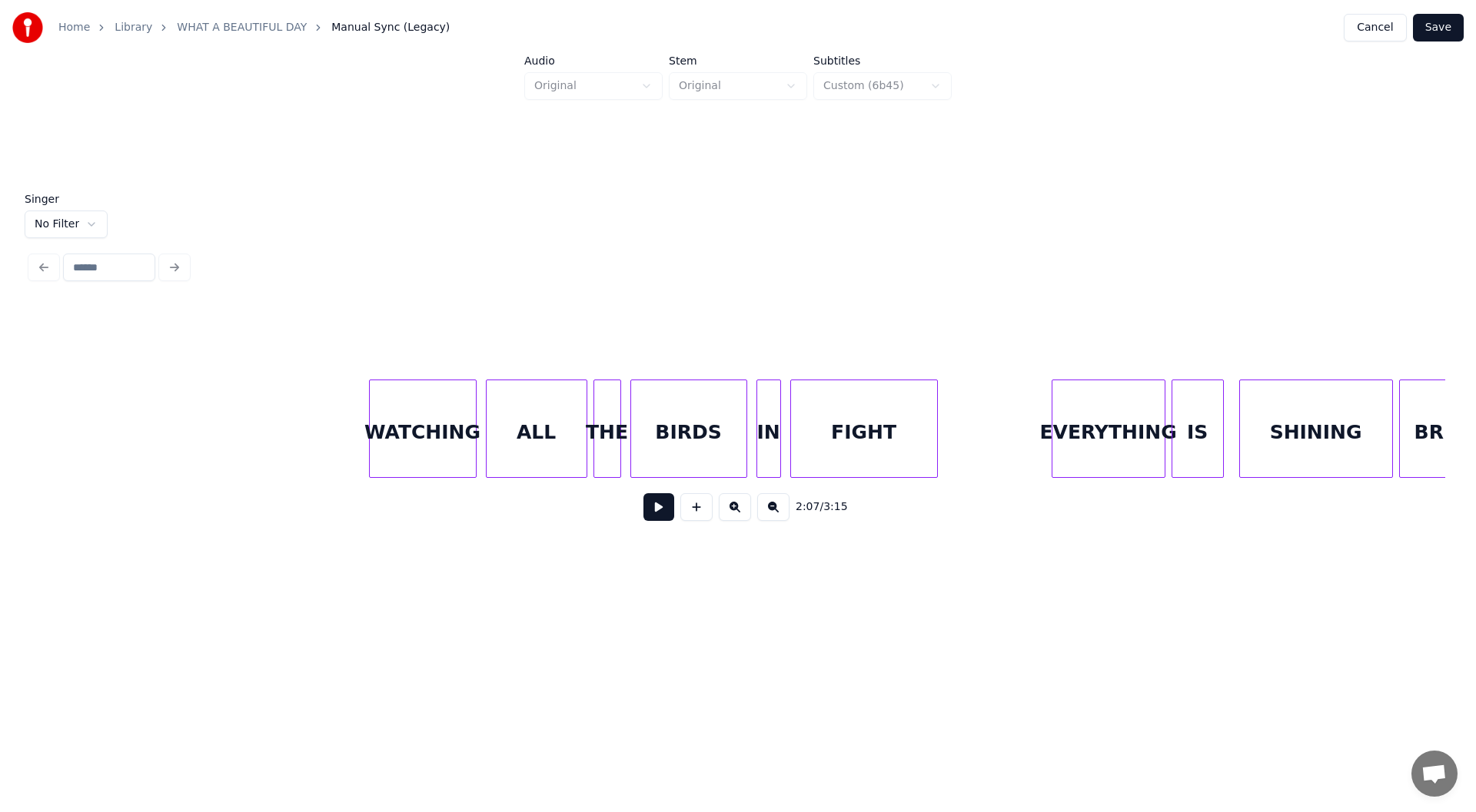
scroll to position [0, 22488]
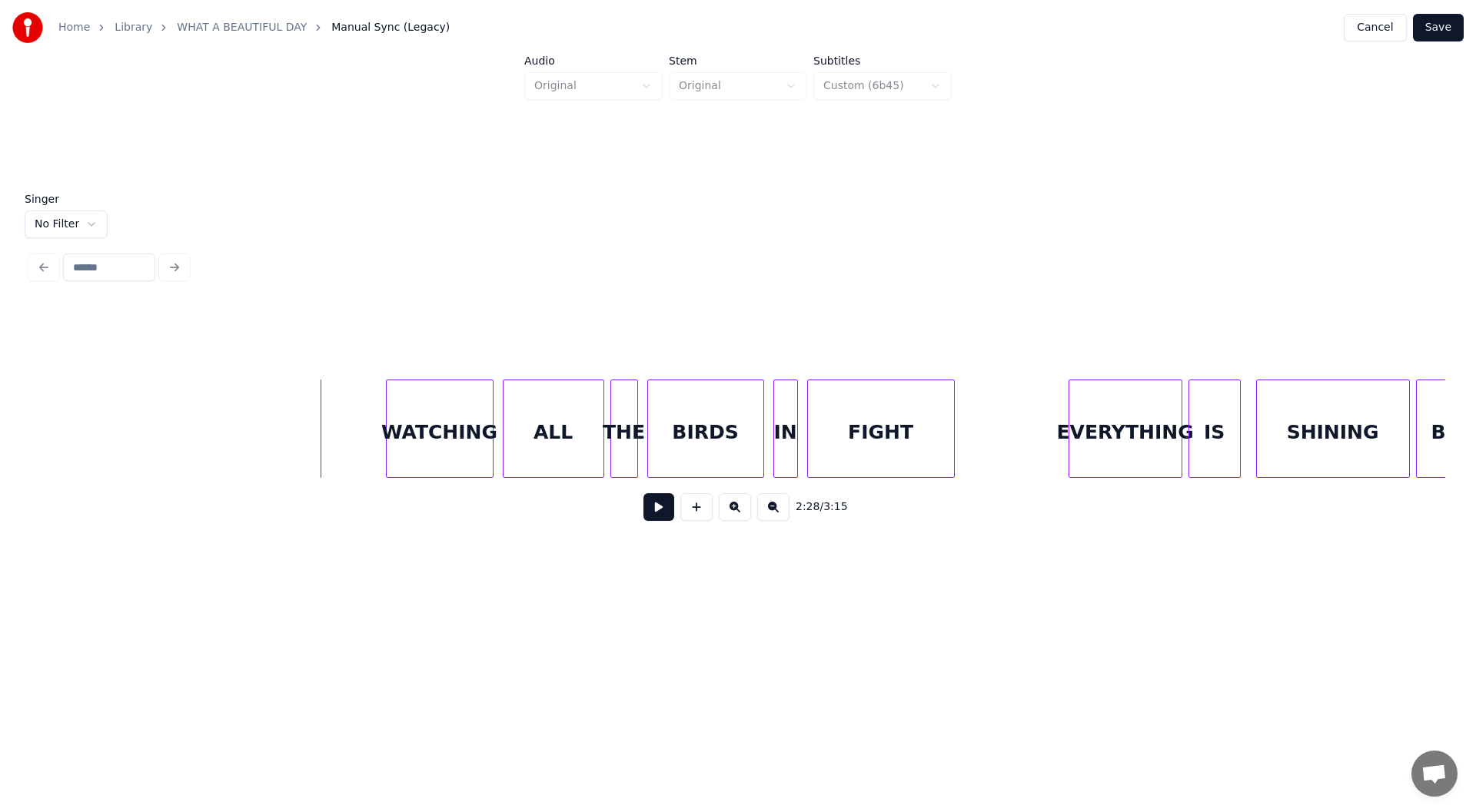
click at [654, 514] on button at bounding box center [659, 507] width 31 height 28
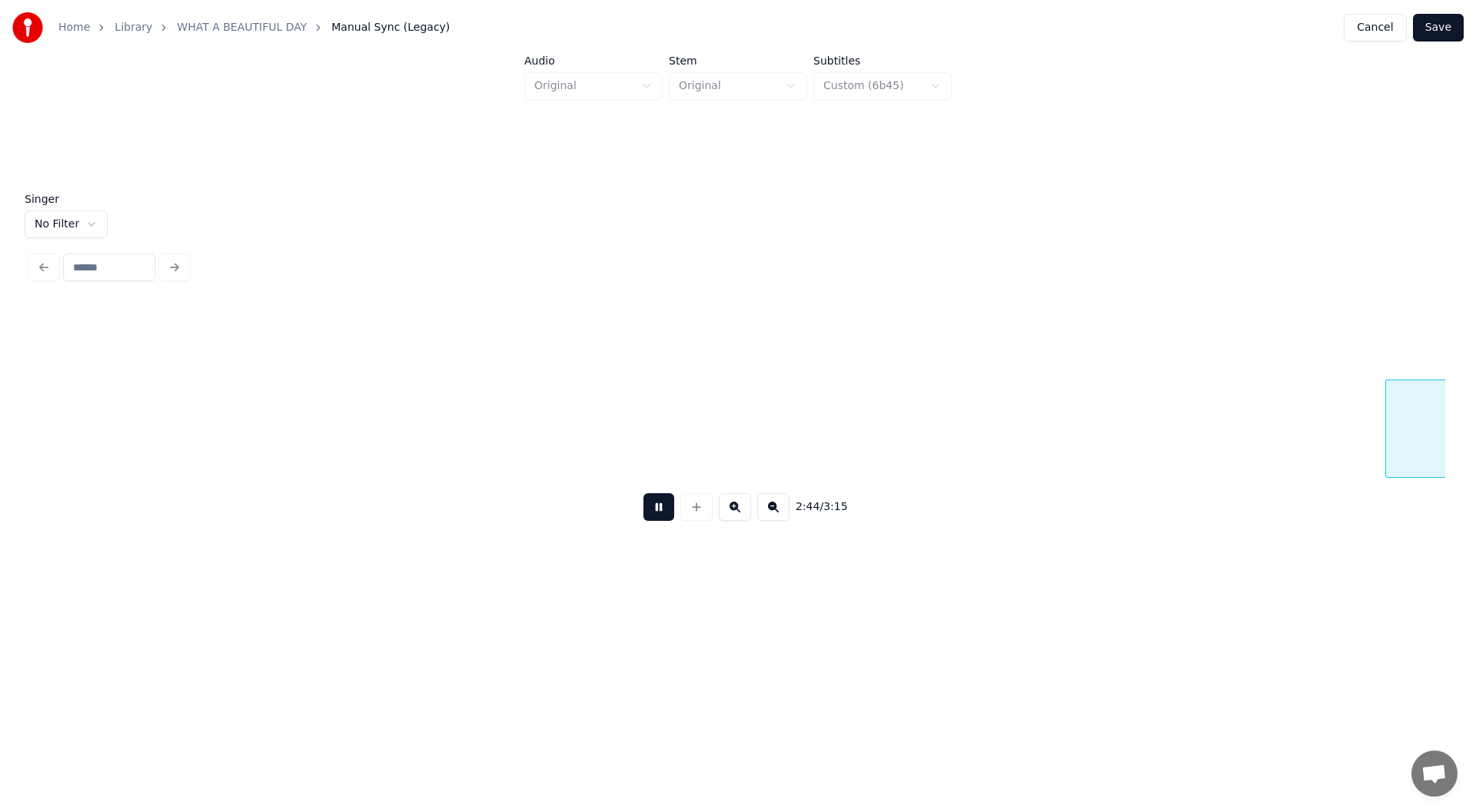
scroll to position [0, 25317]
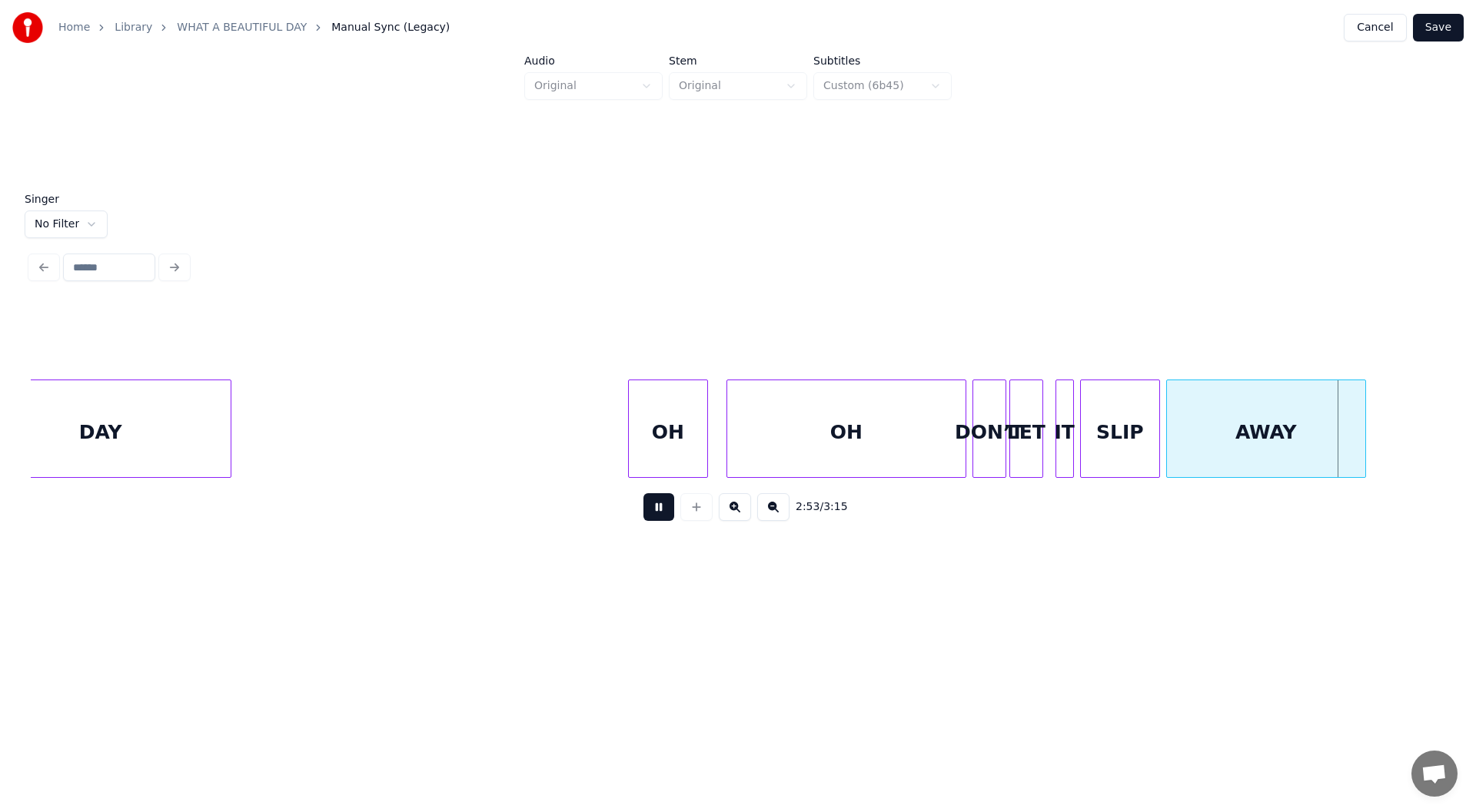
click at [657, 512] on button at bounding box center [659, 507] width 31 height 28
click at [582, 442] on div at bounding box center [584, 428] width 5 height 97
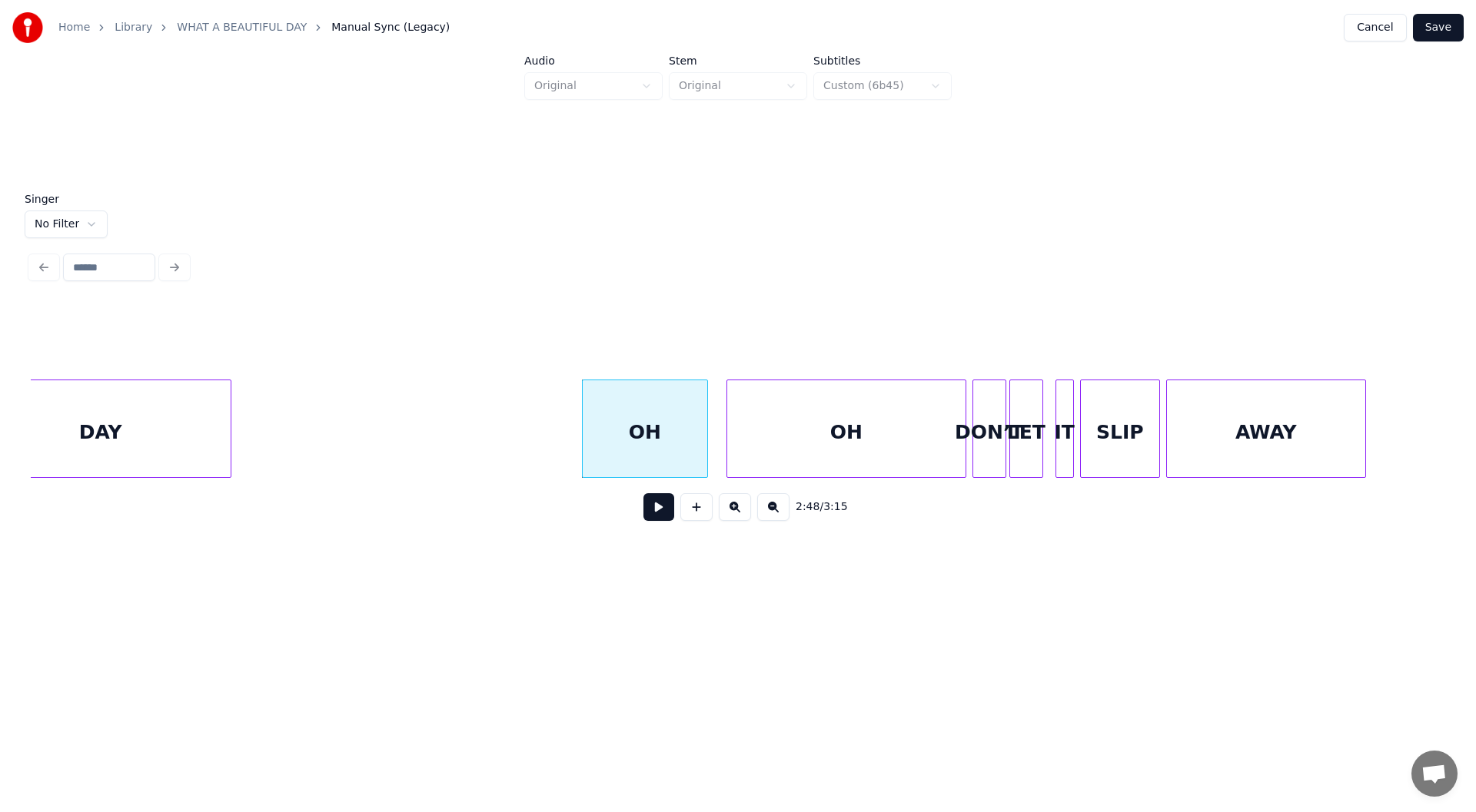
click at [654, 512] on button at bounding box center [659, 507] width 31 height 28
click at [654, 510] on button at bounding box center [659, 507] width 31 height 28
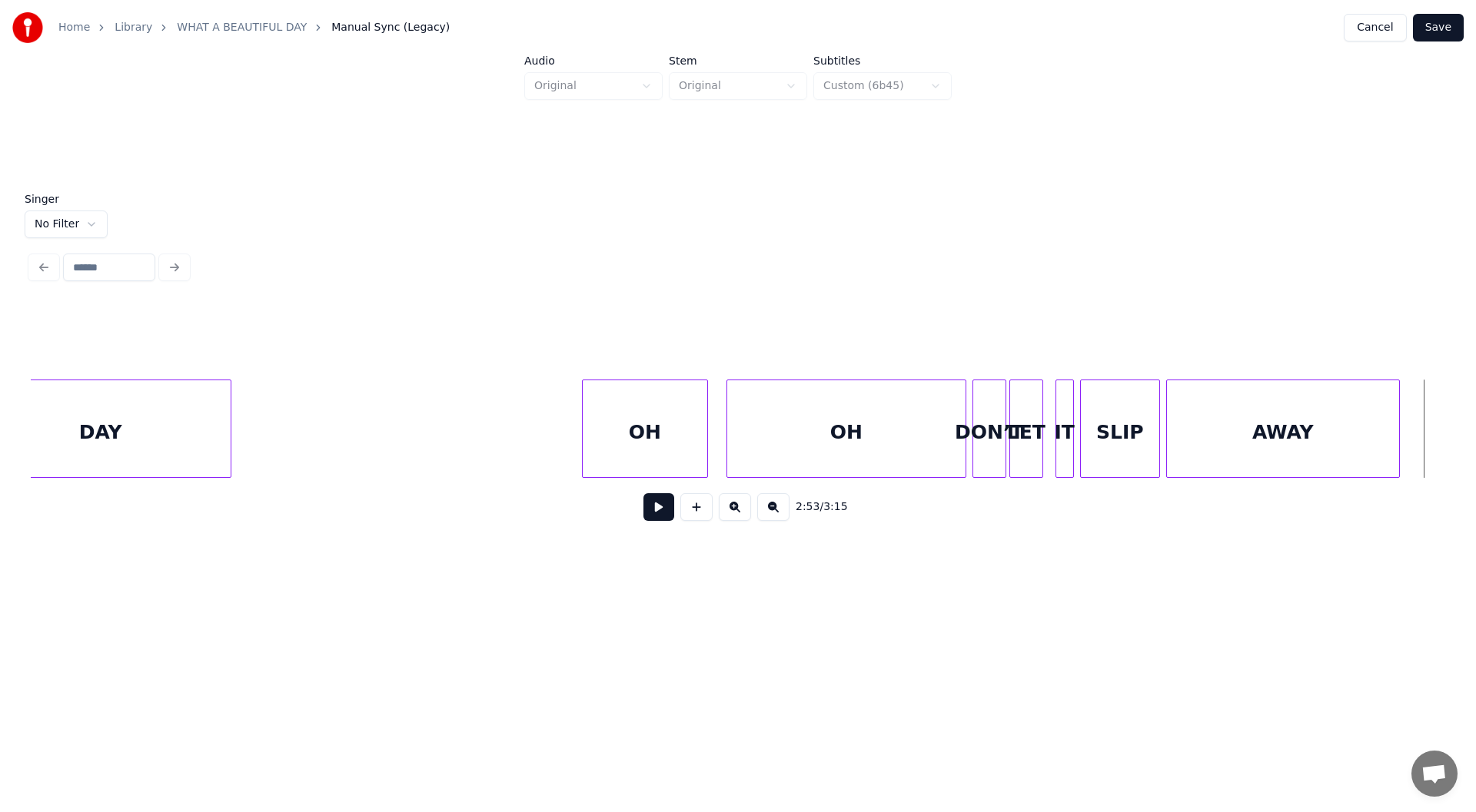
click at [1399, 448] on div at bounding box center [1397, 428] width 5 height 97
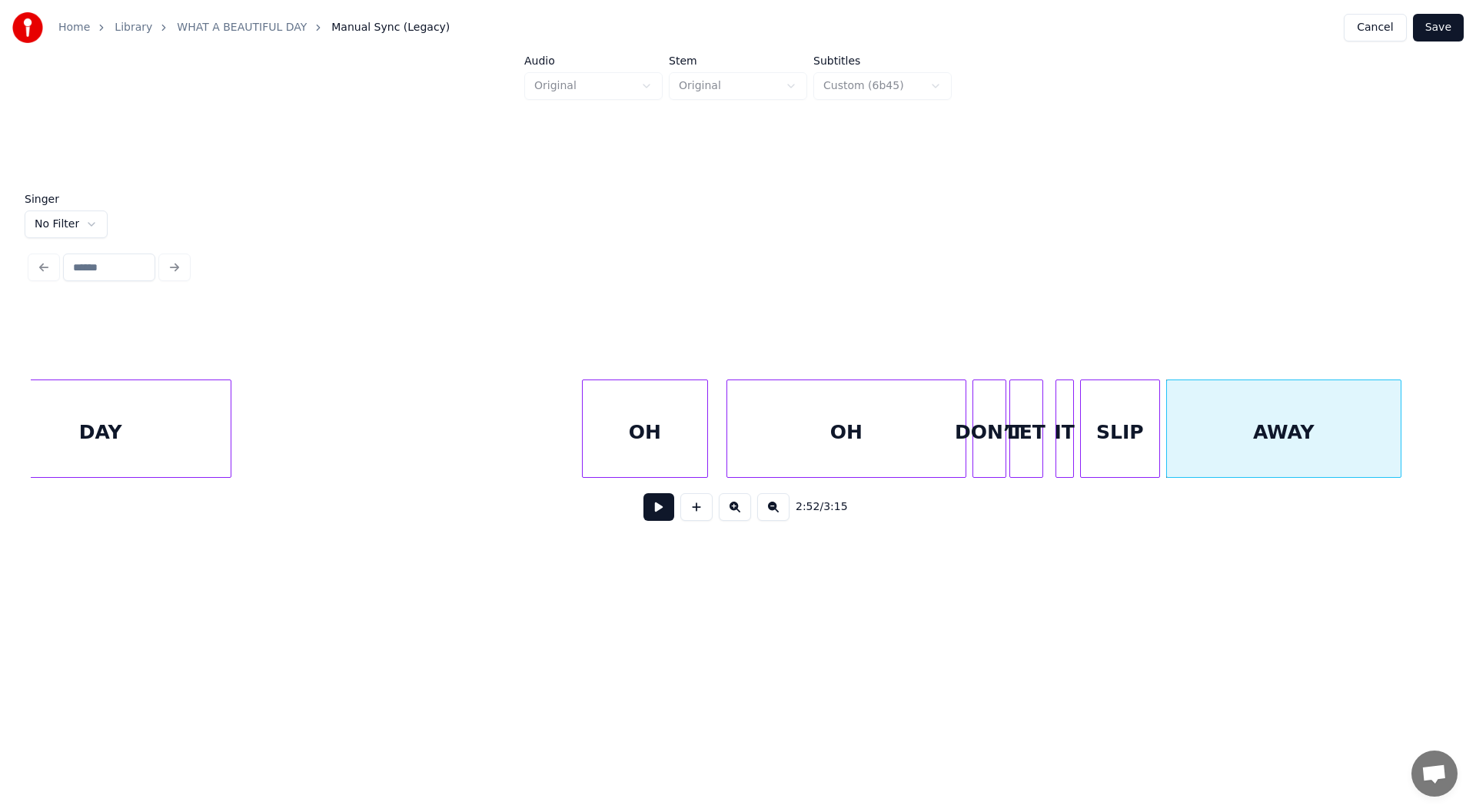
click at [656, 512] on button at bounding box center [659, 507] width 31 height 28
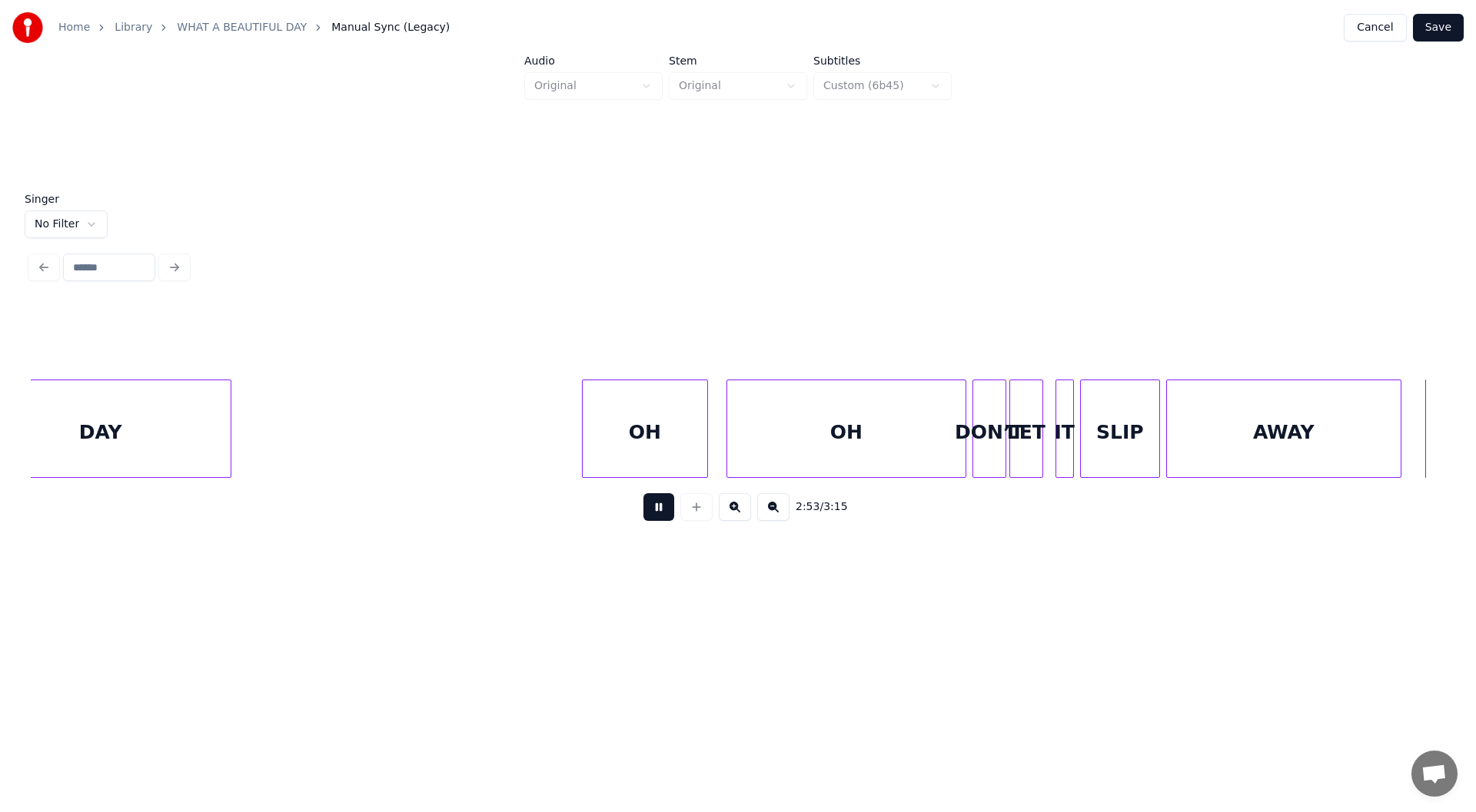
scroll to position [0, 26730]
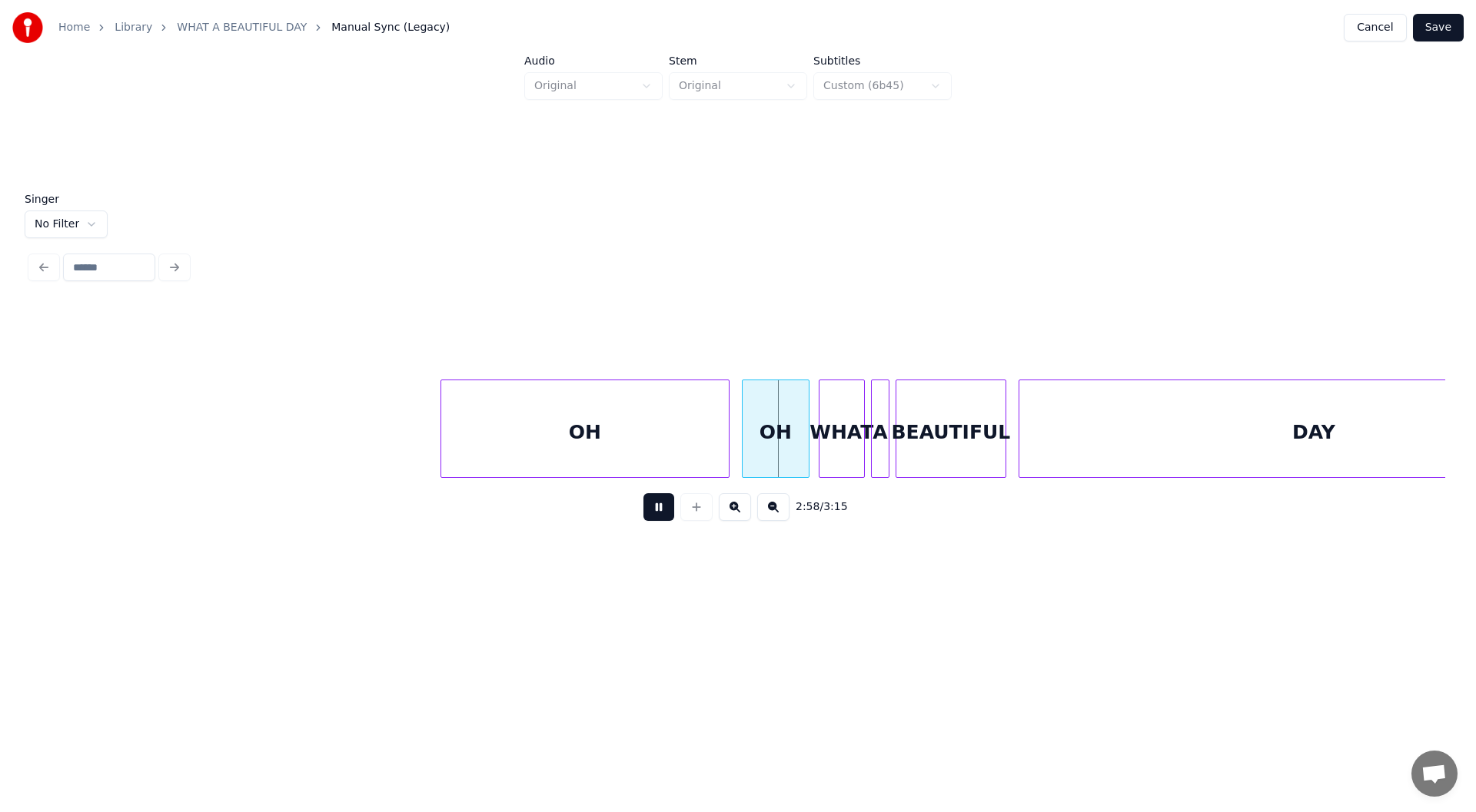
click at [655, 512] on button at bounding box center [659, 507] width 31 height 28
click at [413, 455] on div at bounding box center [415, 428] width 5 height 97
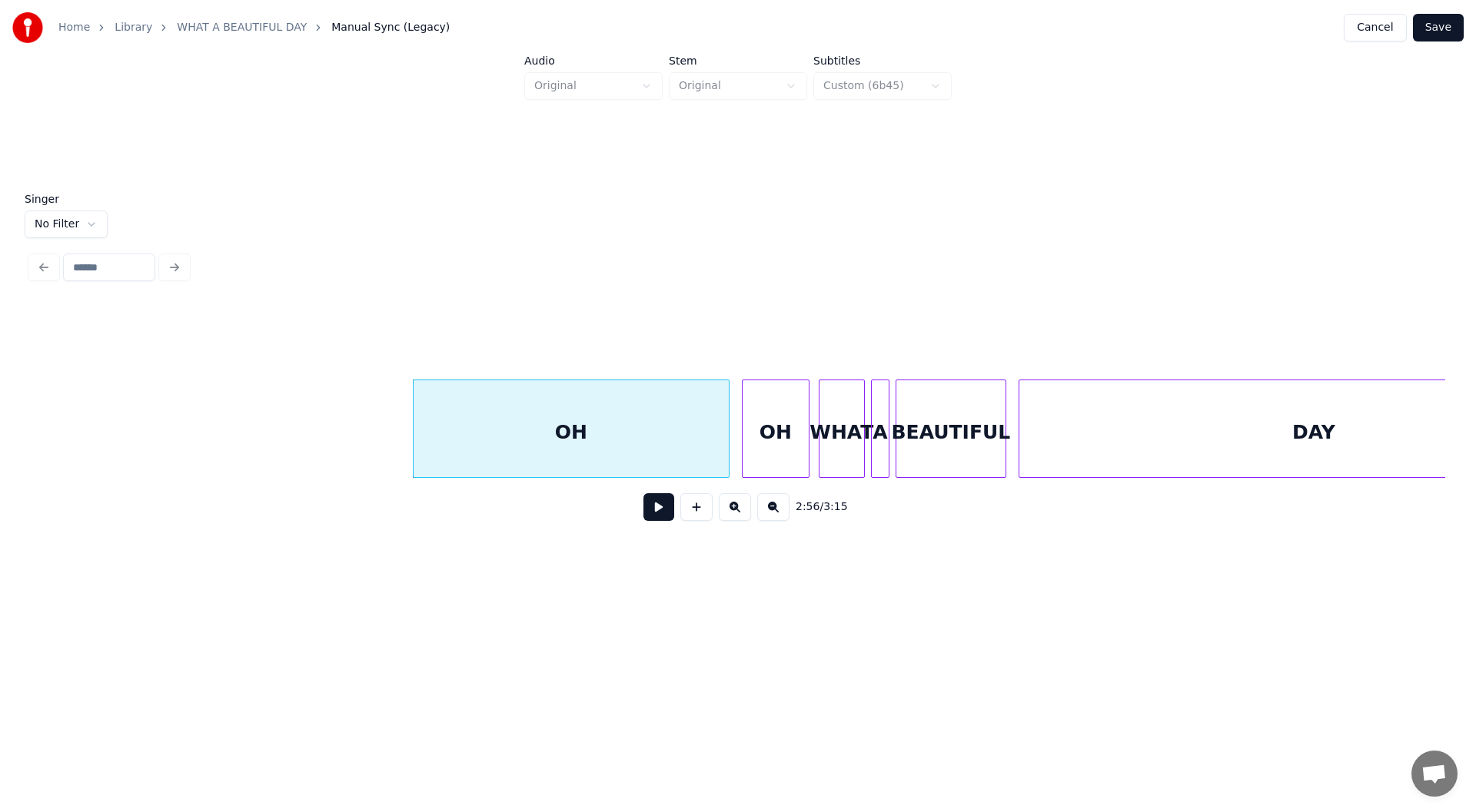
click at [660, 514] on button at bounding box center [659, 507] width 31 height 28
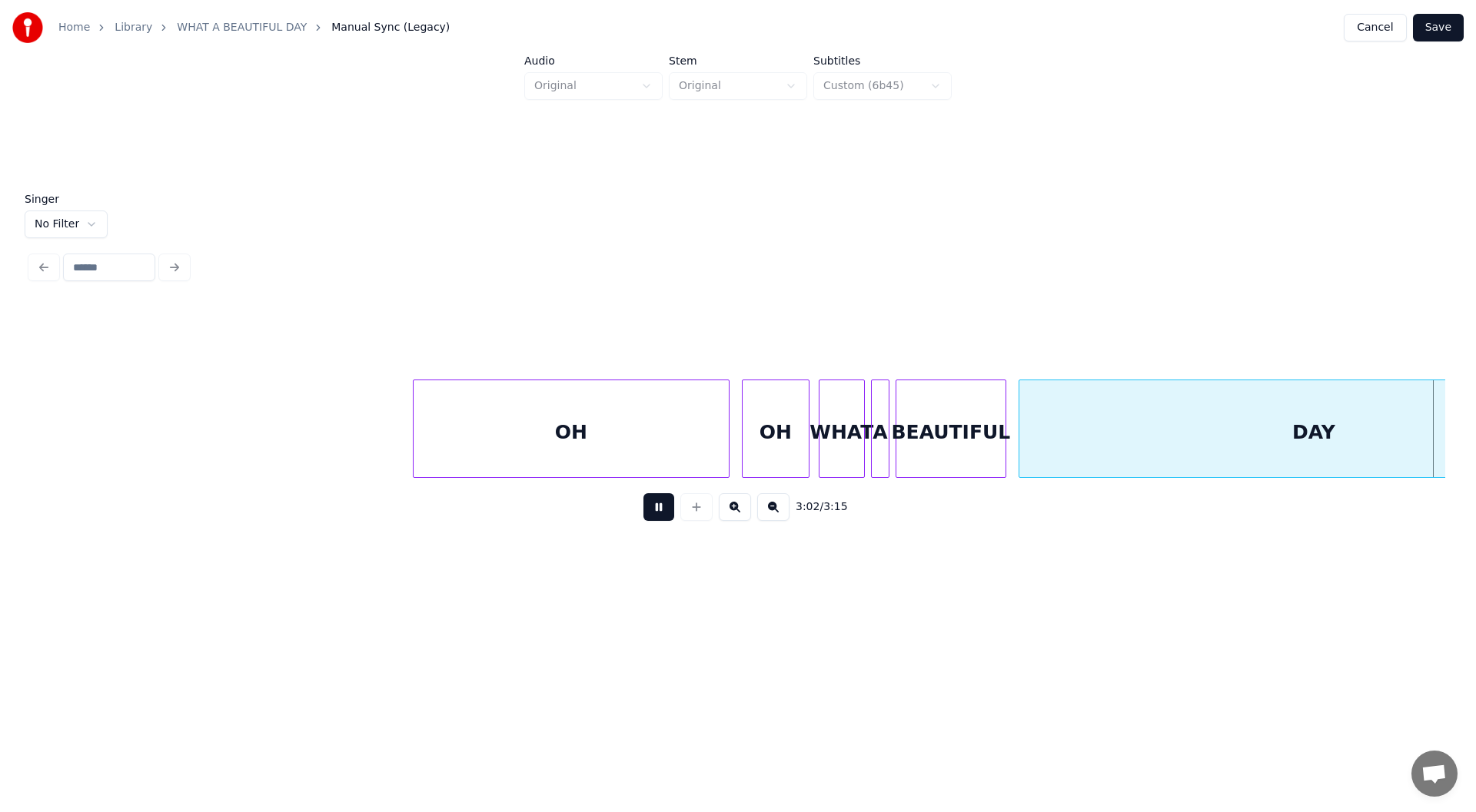
scroll to position [0, 28145]
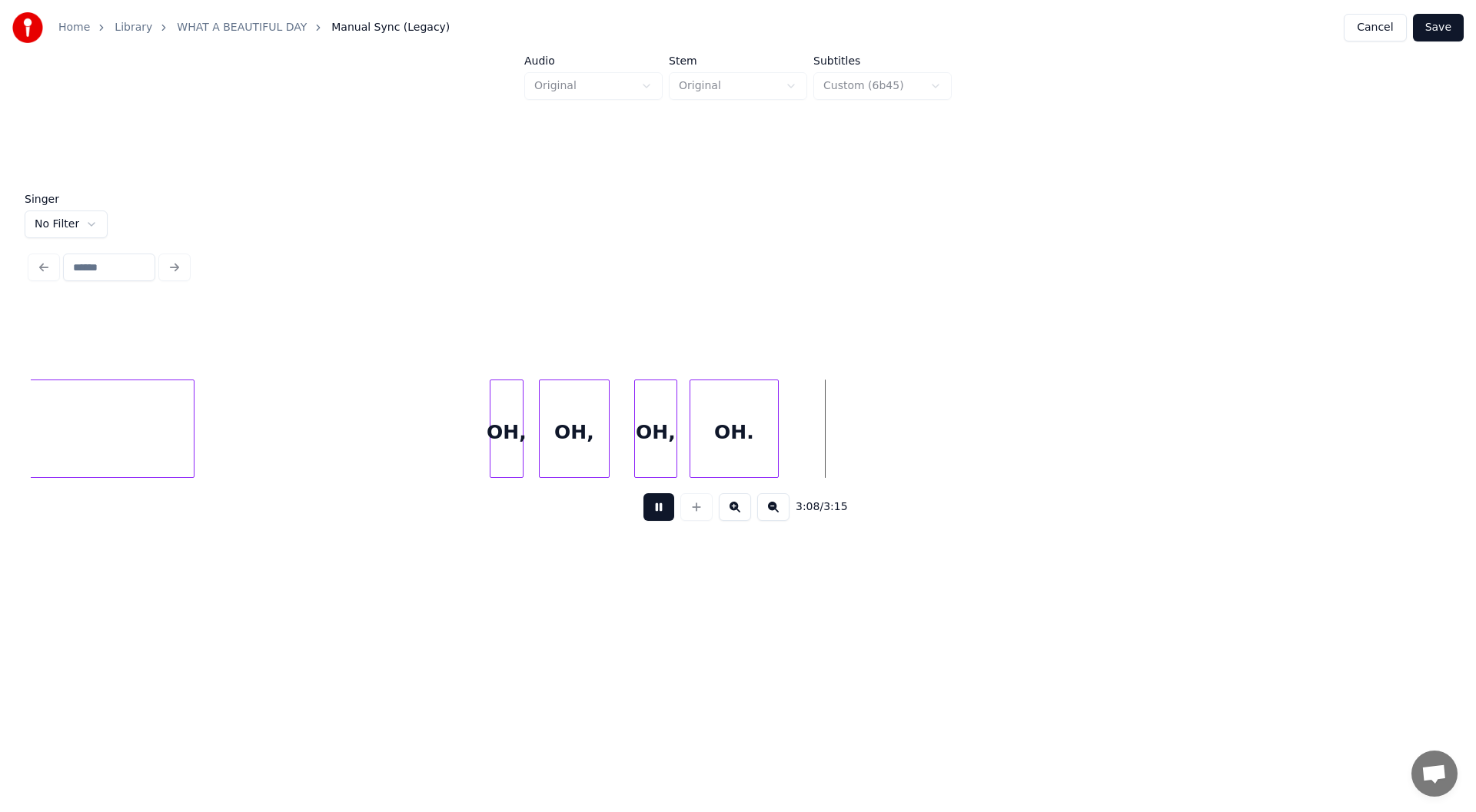
click at [654, 510] on button at bounding box center [659, 507] width 31 height 28
click at [803, 441] on div at bounding box center [803, 428] width 5 height 97
click at [654, 511] on button at bounding box center [659, 507] width 31 height 28
click at [1436, 25] on button "Save" at bounding box center [1438, 27] width 51 height 28
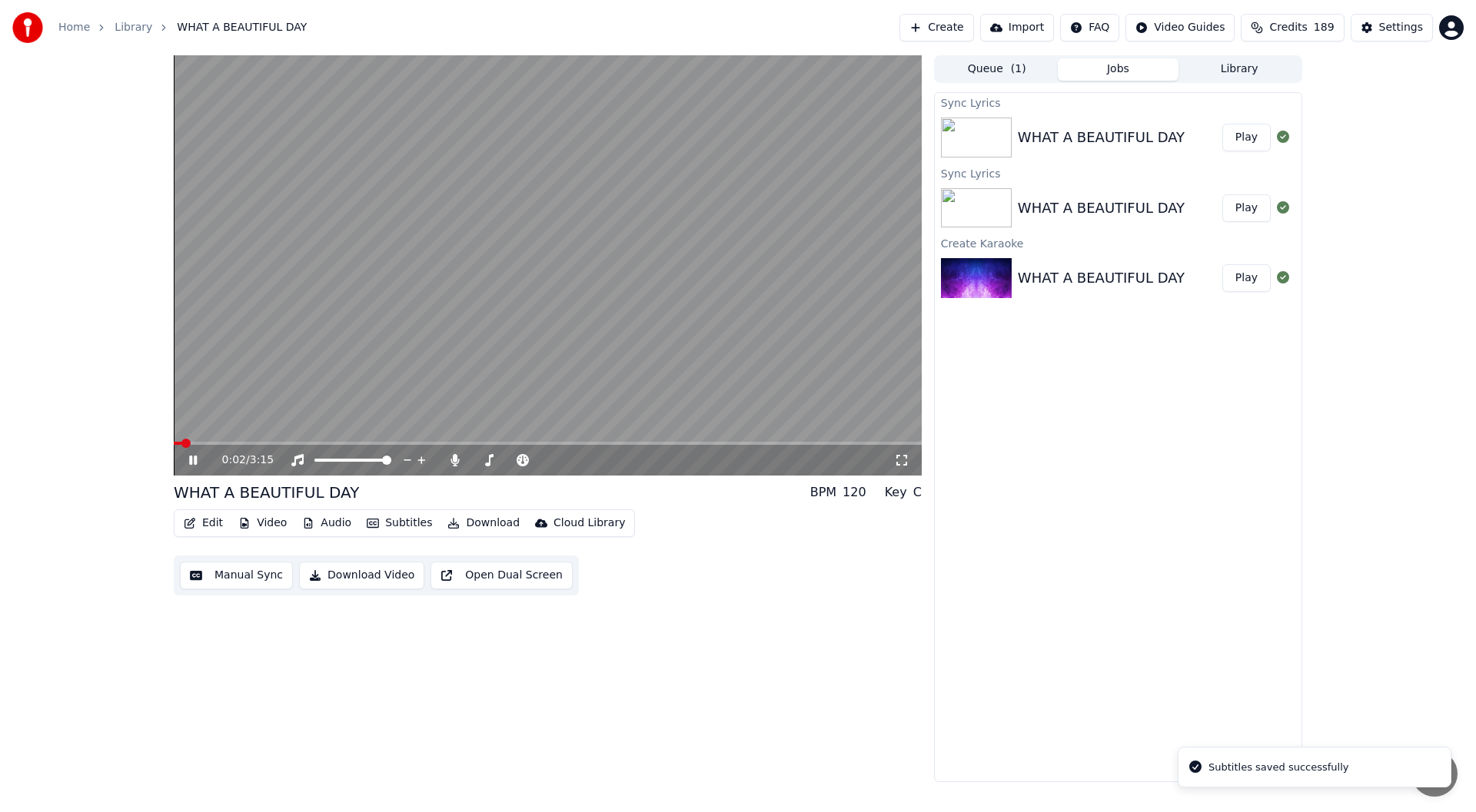
click at [903, 458] on icon at bounding box center [901, 460] width 15 height 13
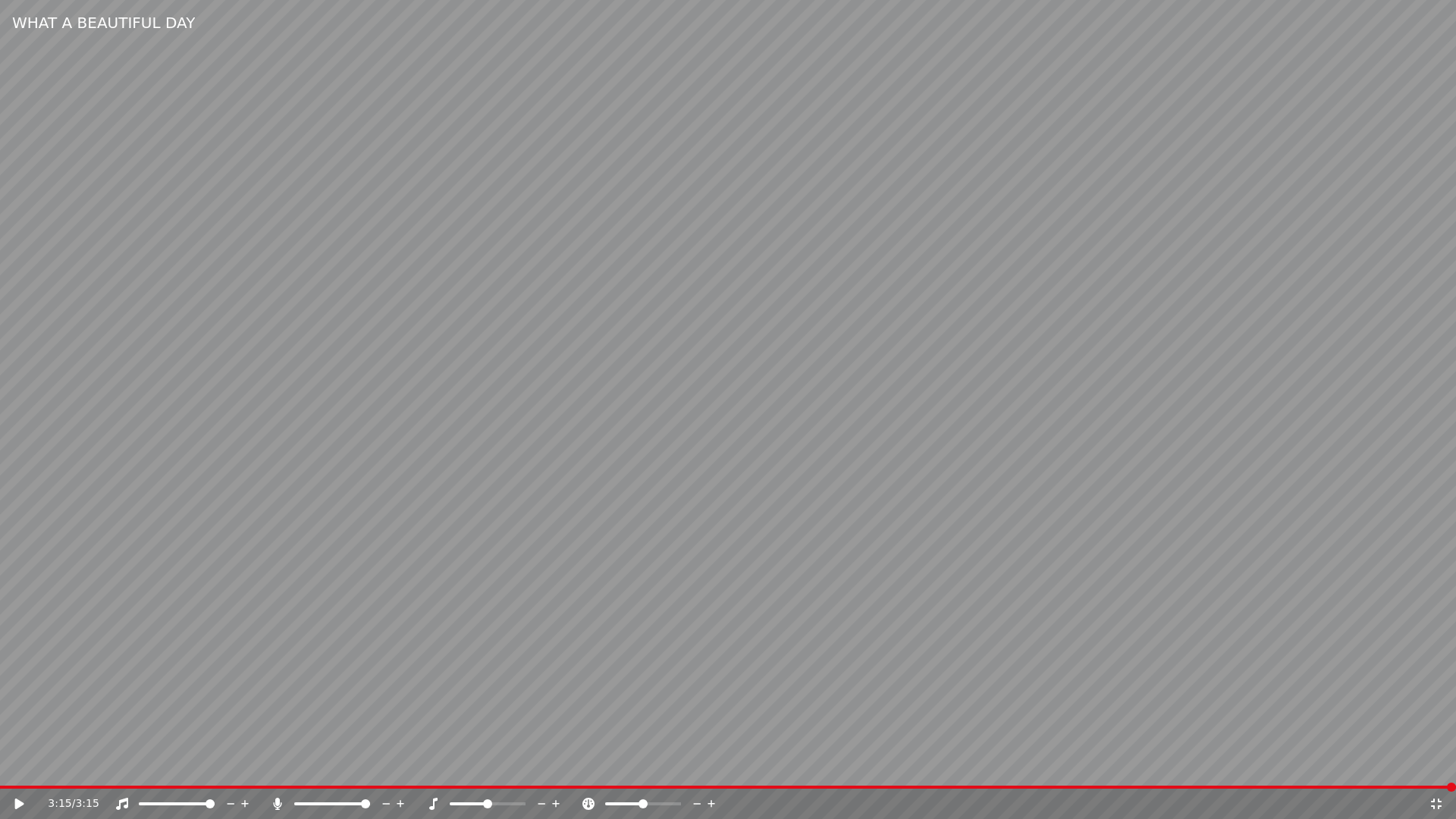
click at [1439, 800] on icon at bounding box center [1436, 804] width 11 height 11
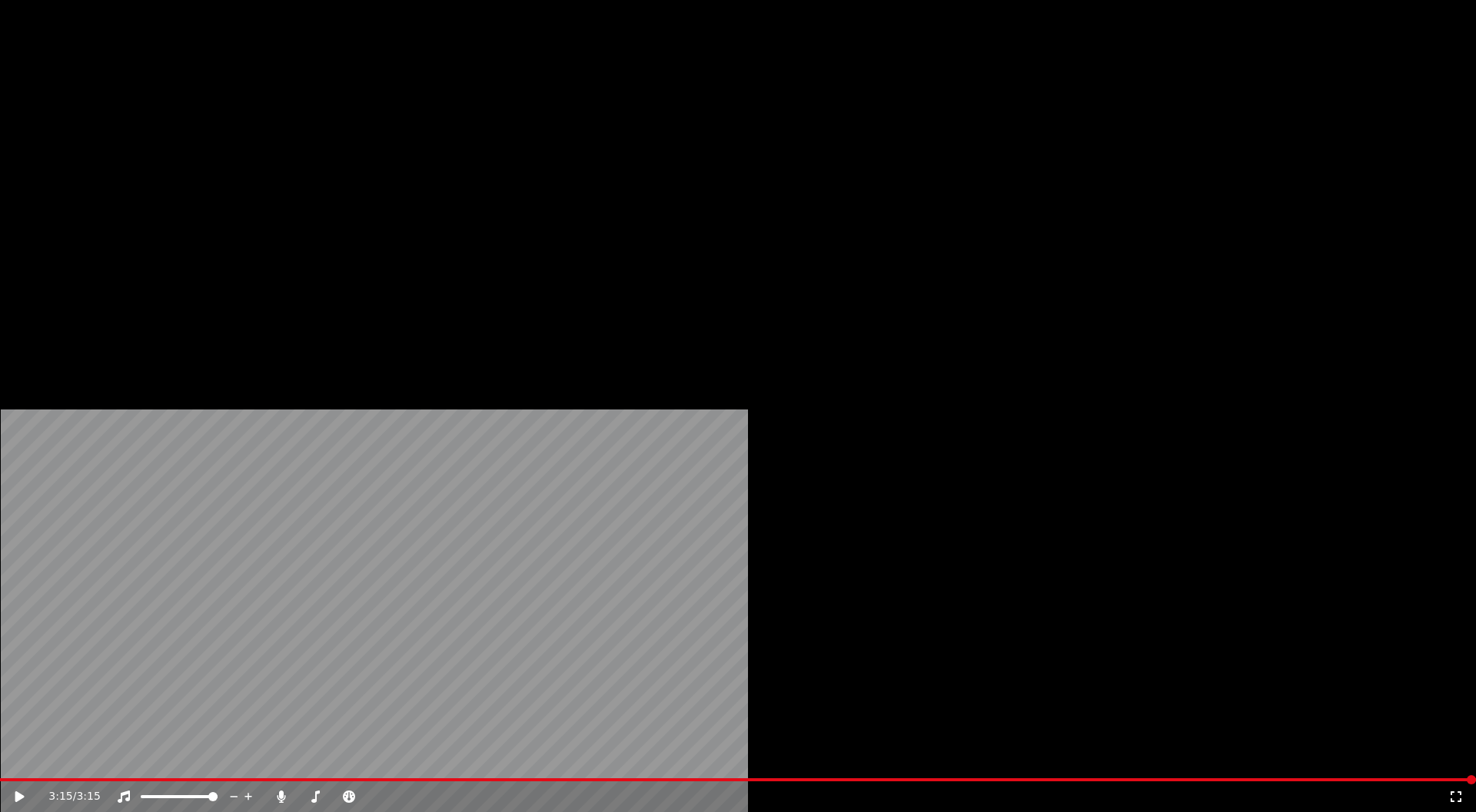
click at [207, 114] on button "Edit" at bounding box center [203, 103] width 51 height 22
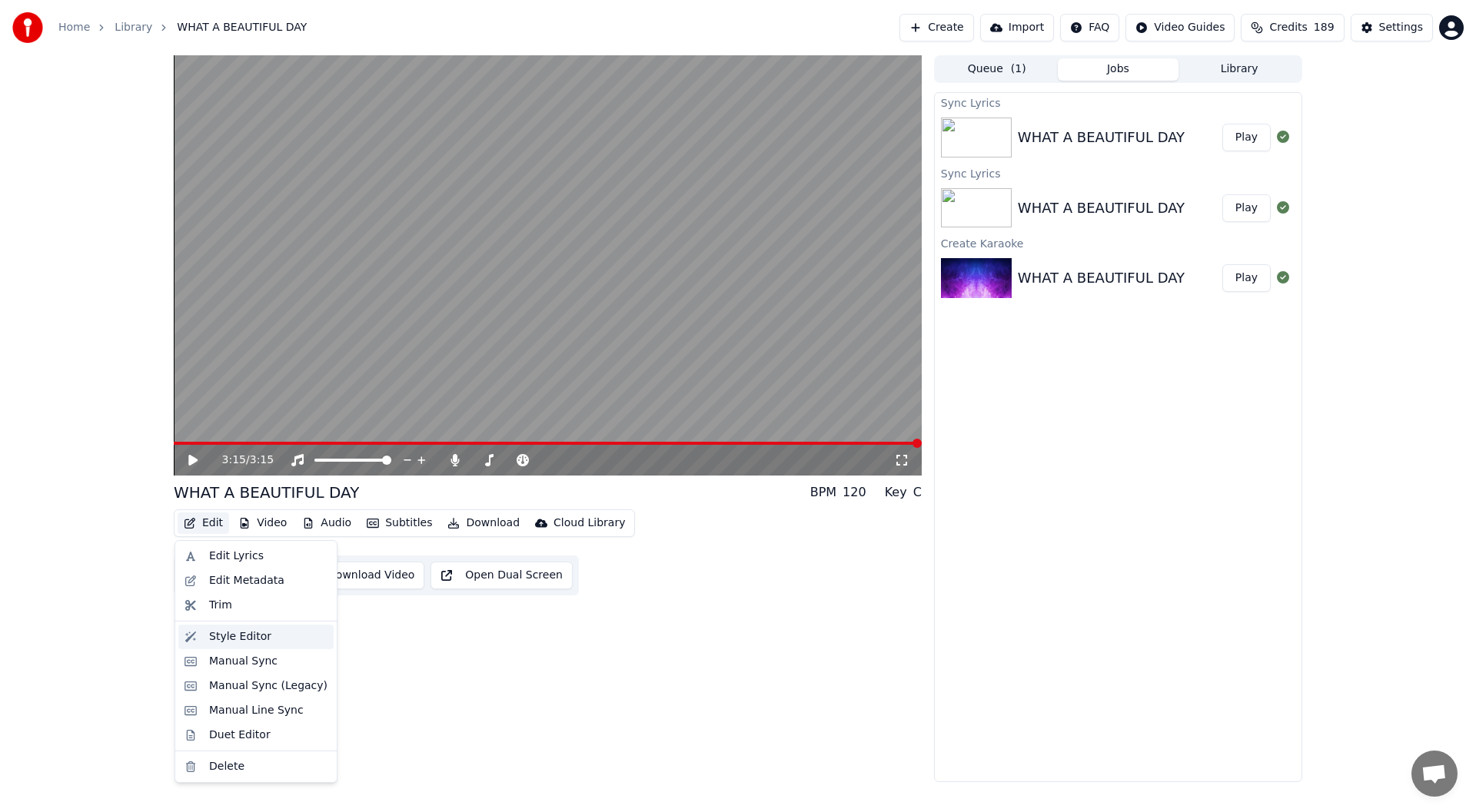
click at [230, 632] on div "Style Editor" at bounding box center [240, 636] width 62 height 15
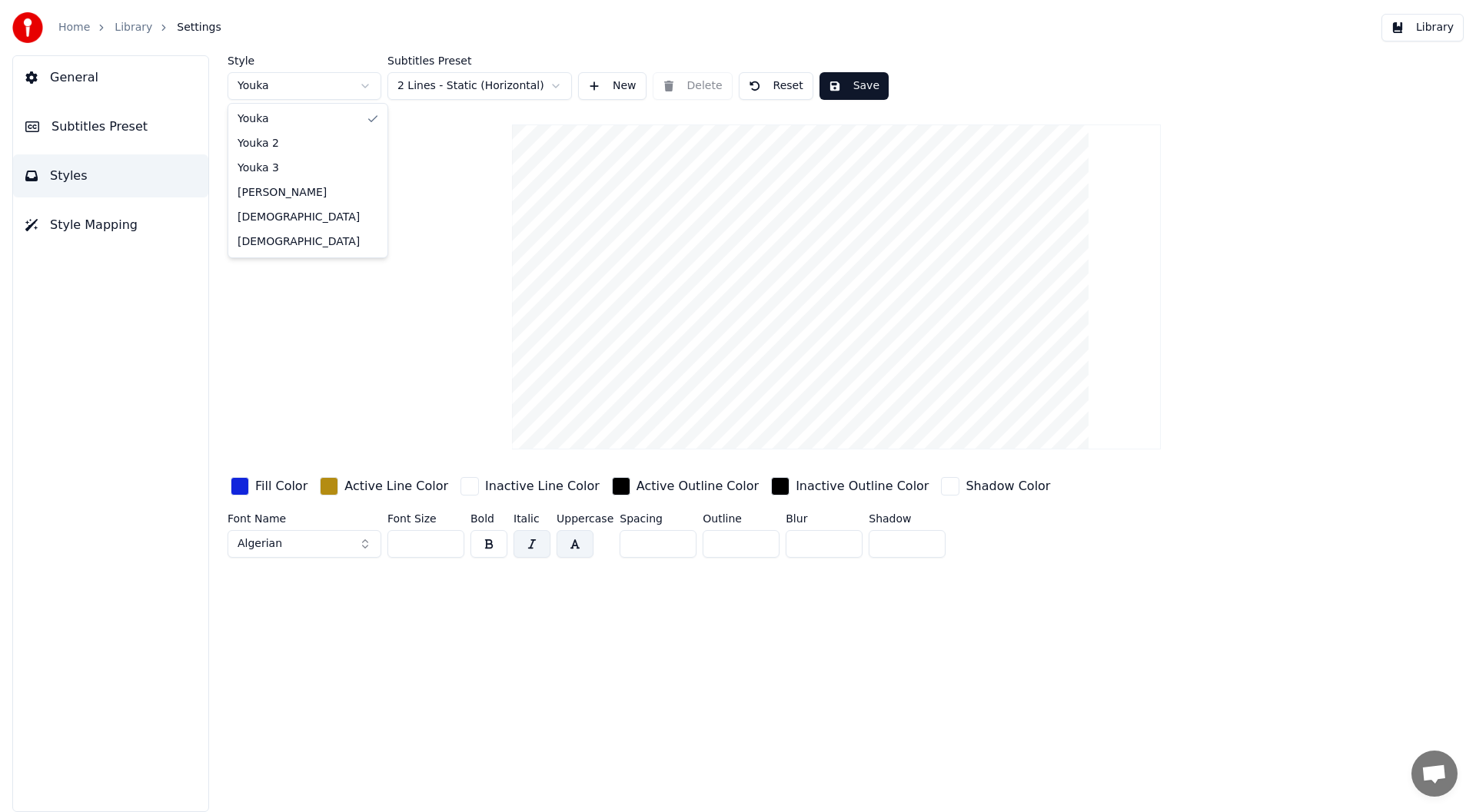
click at [363, 83] on html "Home Library Settings Library General Subtitles Preset Styles Style Mapping Sty…" at bounding box center [738, 406] width 1476 height 812
type input "***"
click at [366, 83] on html "Home Library Settings Library General Subtitles Preset Styles Style Mapping Sty…" at bounding box center [738, 406] width 1476 height 812
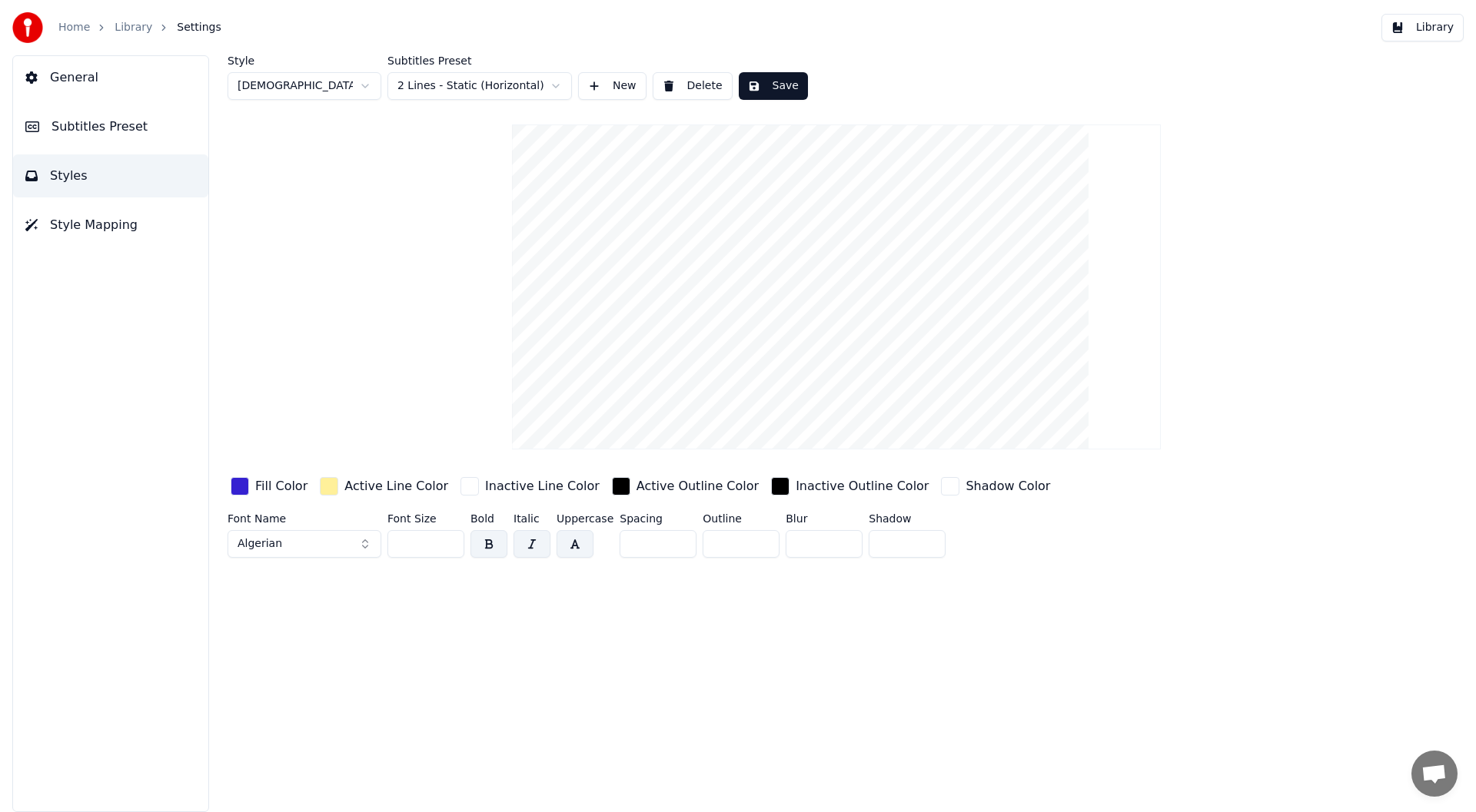
click at [92, 225] on span "Style Mapping" at bounding box center [93, 225] width 88 height 18
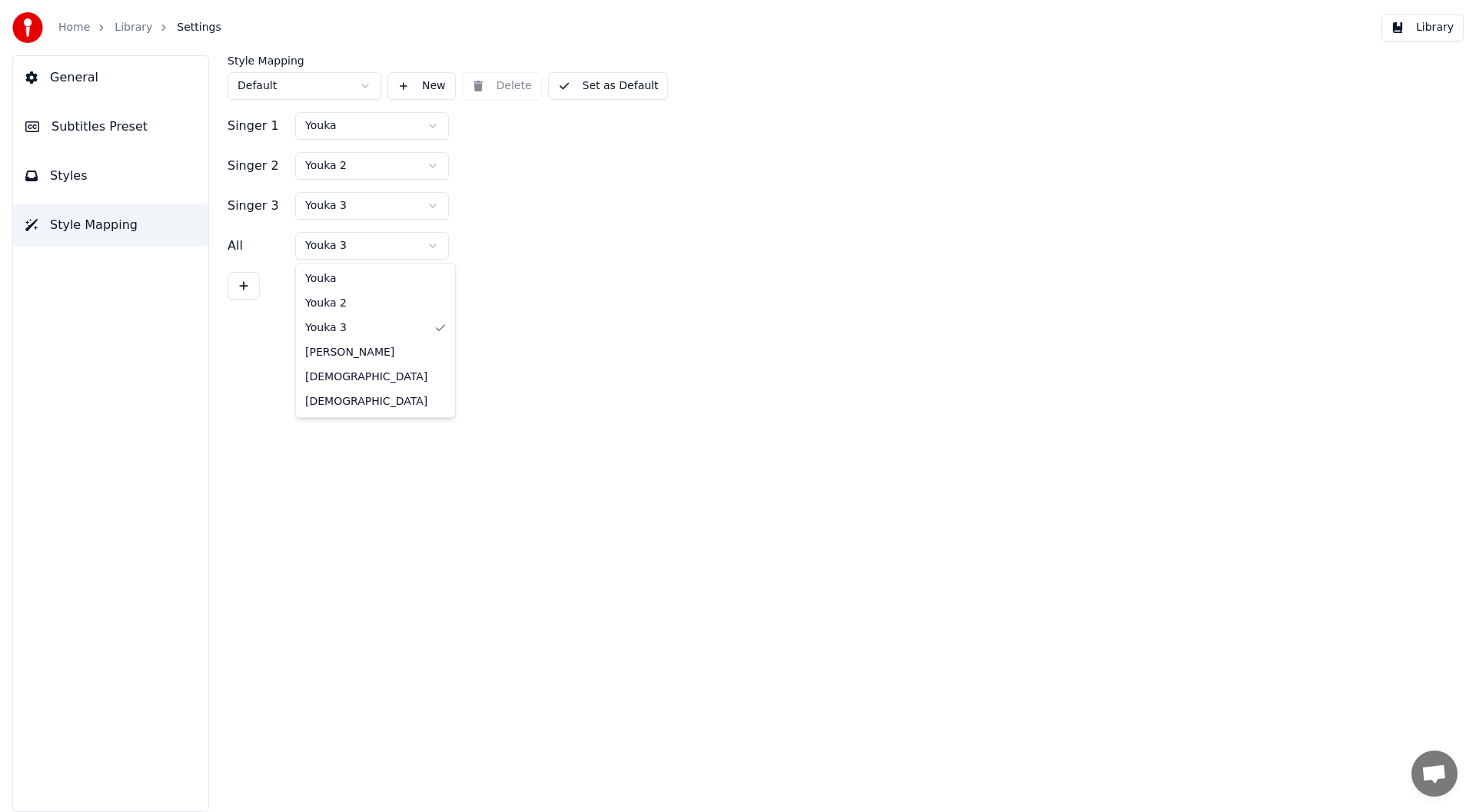
click at [432, 240] on html "Home Library Settings Library General Subtitles Preset Styles Style Mapping Sty…" at bounding box center [738, 406] width 1476 height 812
click at [74, 178] on html "Home Library Settings Library General Subtitles Preset Styles Style Mapping Sty…" at bounding box center [738, 406] width 1476 height 812
click at [70, 171] on span "Styles" at bounding box center [69, 176] width 38 height 18
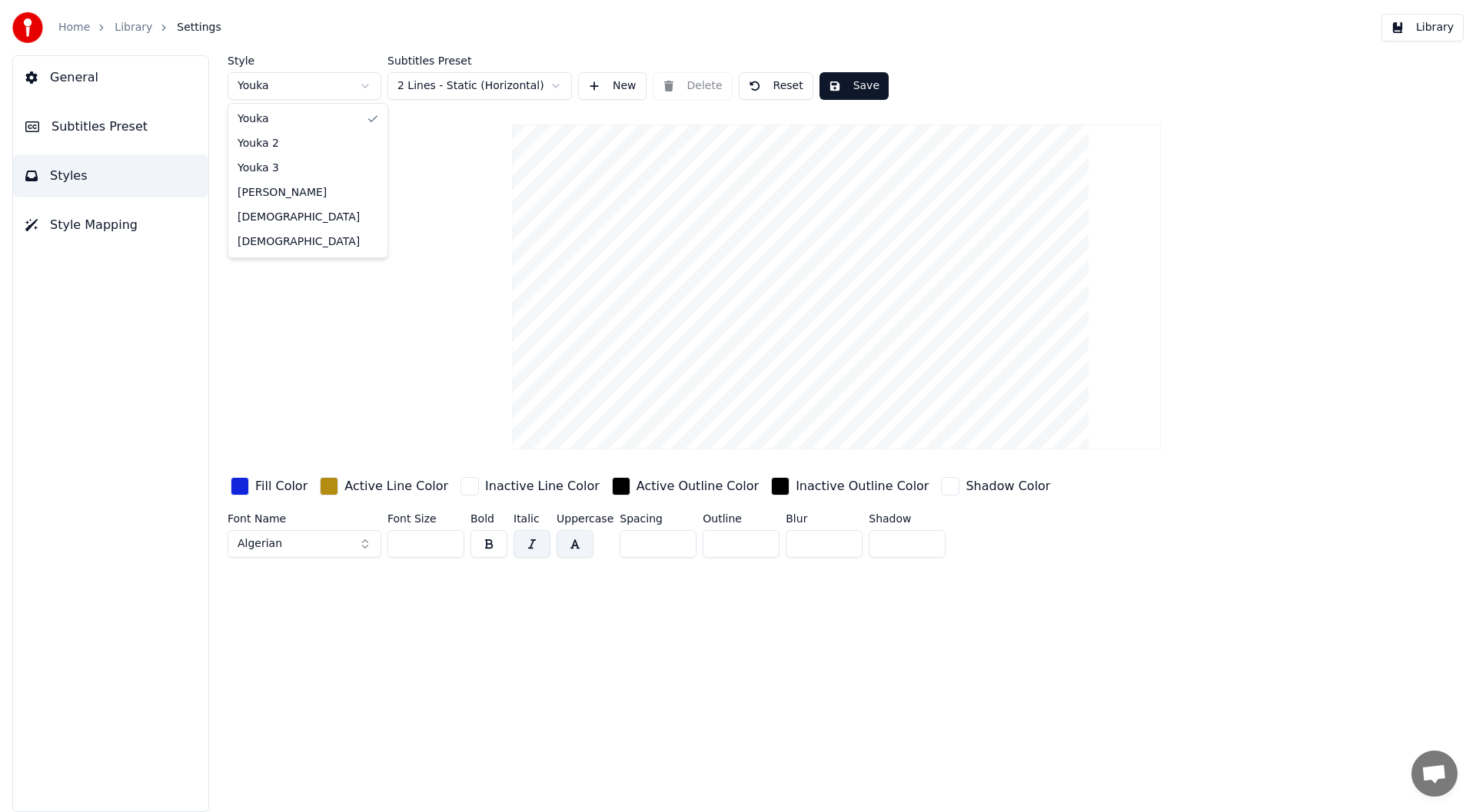
click at [359, 86] on html "Home Library Settings Library General Subtitles Preset Styles Style Mapping Sty…" at bounding box center [738, 406] width 1476 height 812
type input "***"
click at [238, 483] on div "button" at bounding box center [239, 486] width 18 height 18
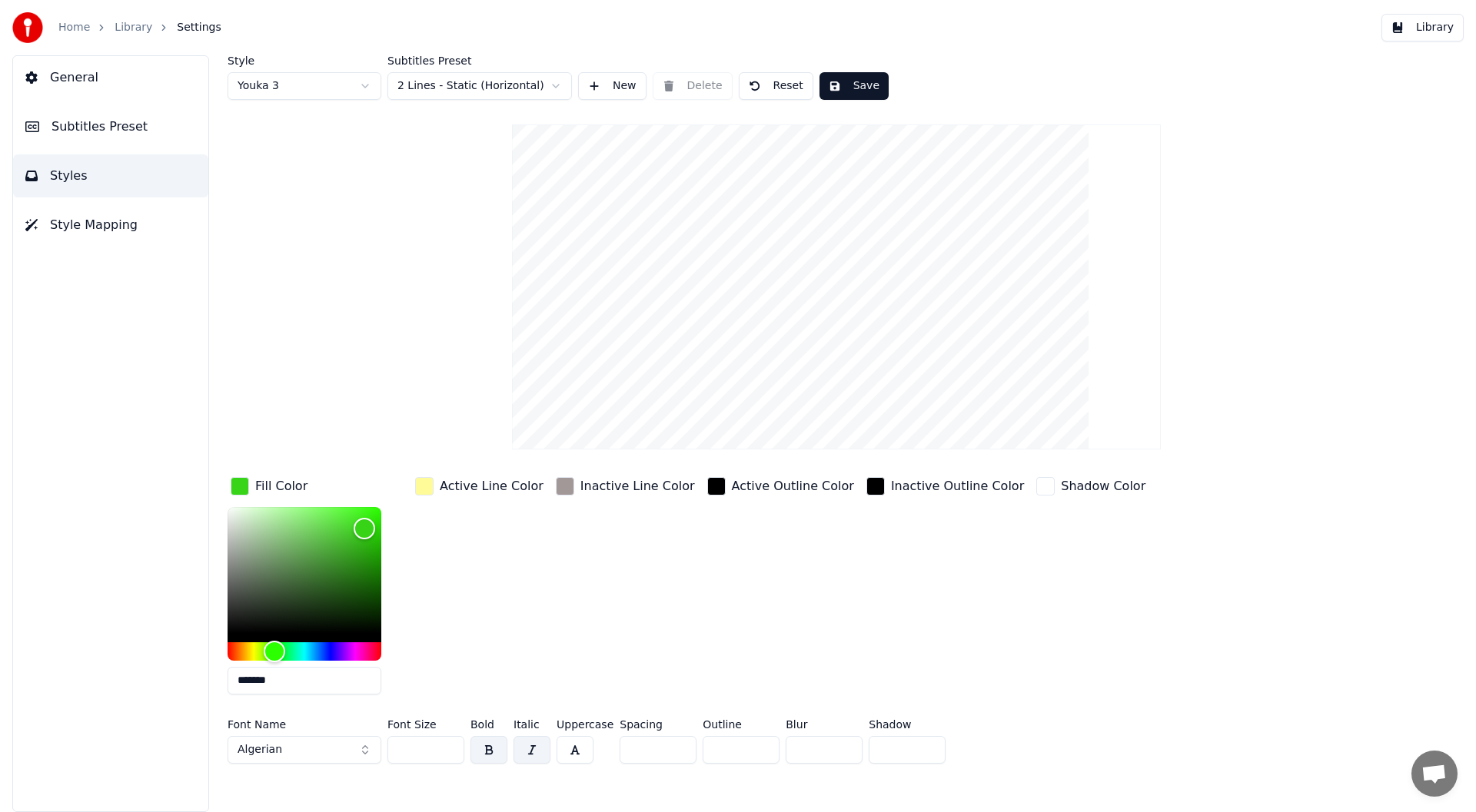
click at [423, 486] on div "button" at bounding box center [424, 486] width 18 height 18
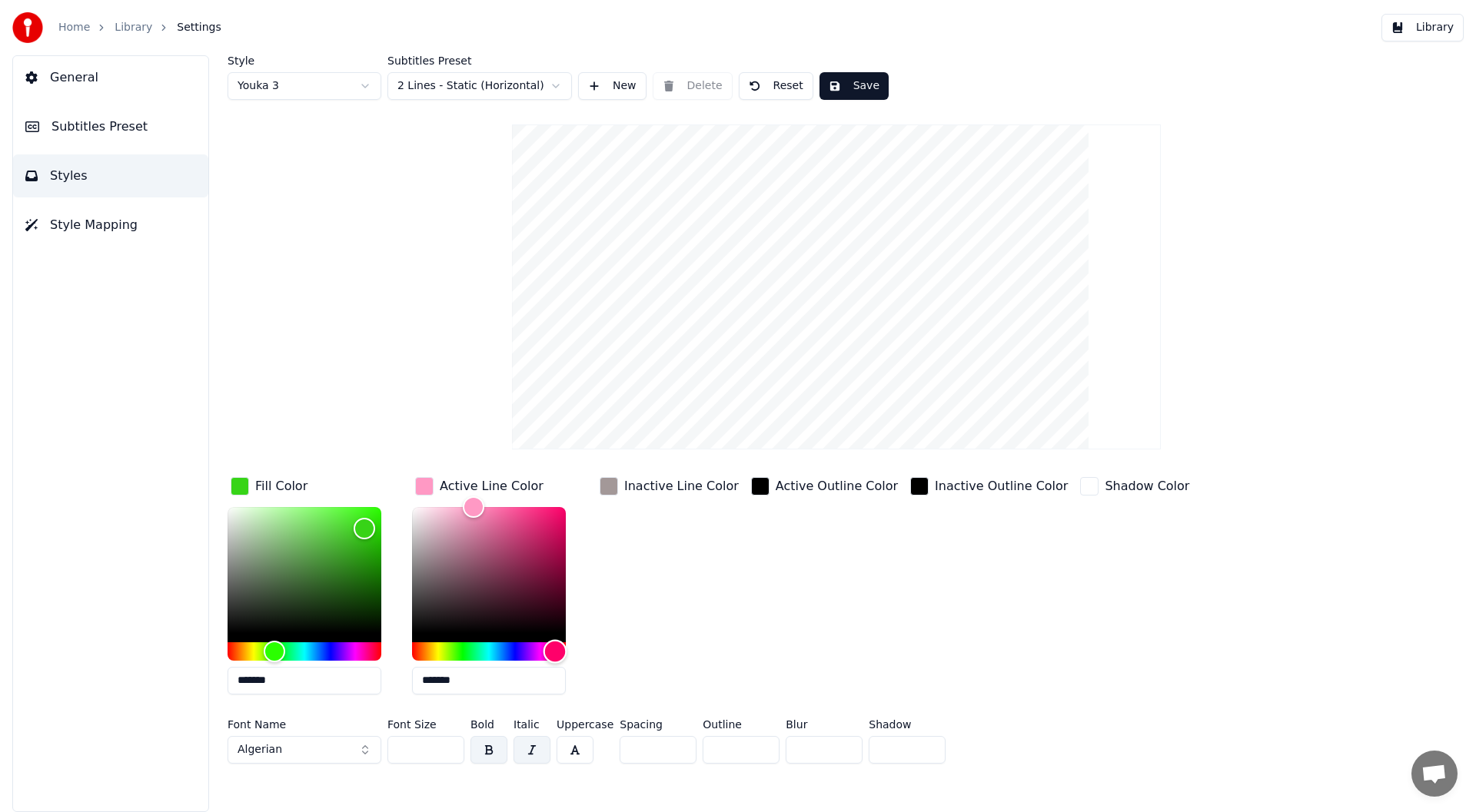
drag, startPoint x: 436, startPoint y: 649, endPoint x: 554, endPoint y: 646, distance: 118.0
click at [555, 646] on div "Hue" at bounding box center [555, 651] width 23 height 23
type input "*******"
drag, startPoint x: 469, startPoint y: 501, endPoint x: 551, endPoint y: 530, distance: 87.0
click at [551, 530] on div "Color" at bounding box center [551, 531] width 23 height 23
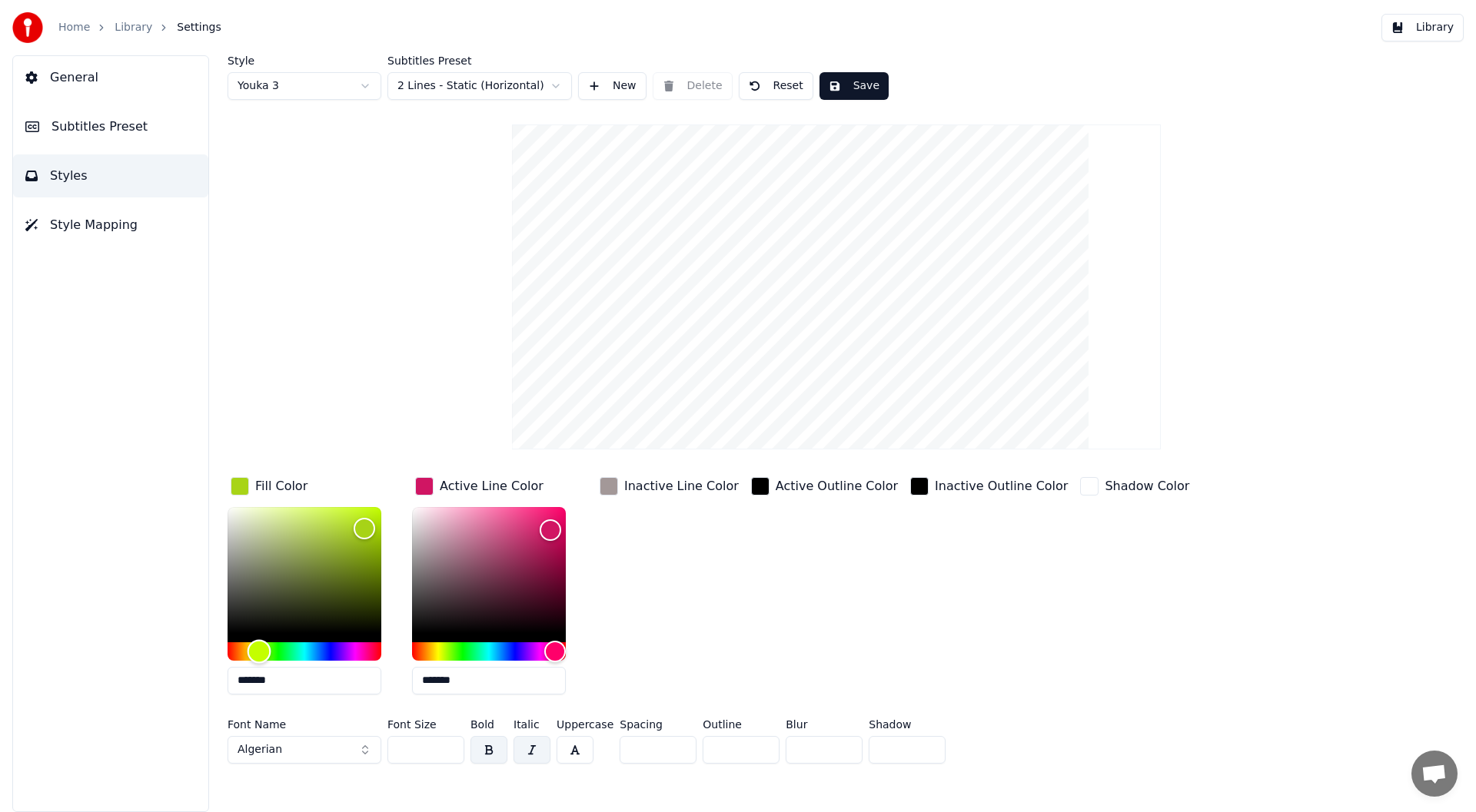
type input "*******"
drag, startPoint x: 274, startPoint y: 646, endPoint x: 256, endPoint y: 652, distance: 19.0
click at [256, 652] on div "Hue" at bounding box center [256, 651] width 23 height 23
click at [849, 77] on button "Save" at bounding box center [854, 86] width 70 height 28
click at [856, 77] on button "Save" at bounding box center [854, 86] width 70 height 28
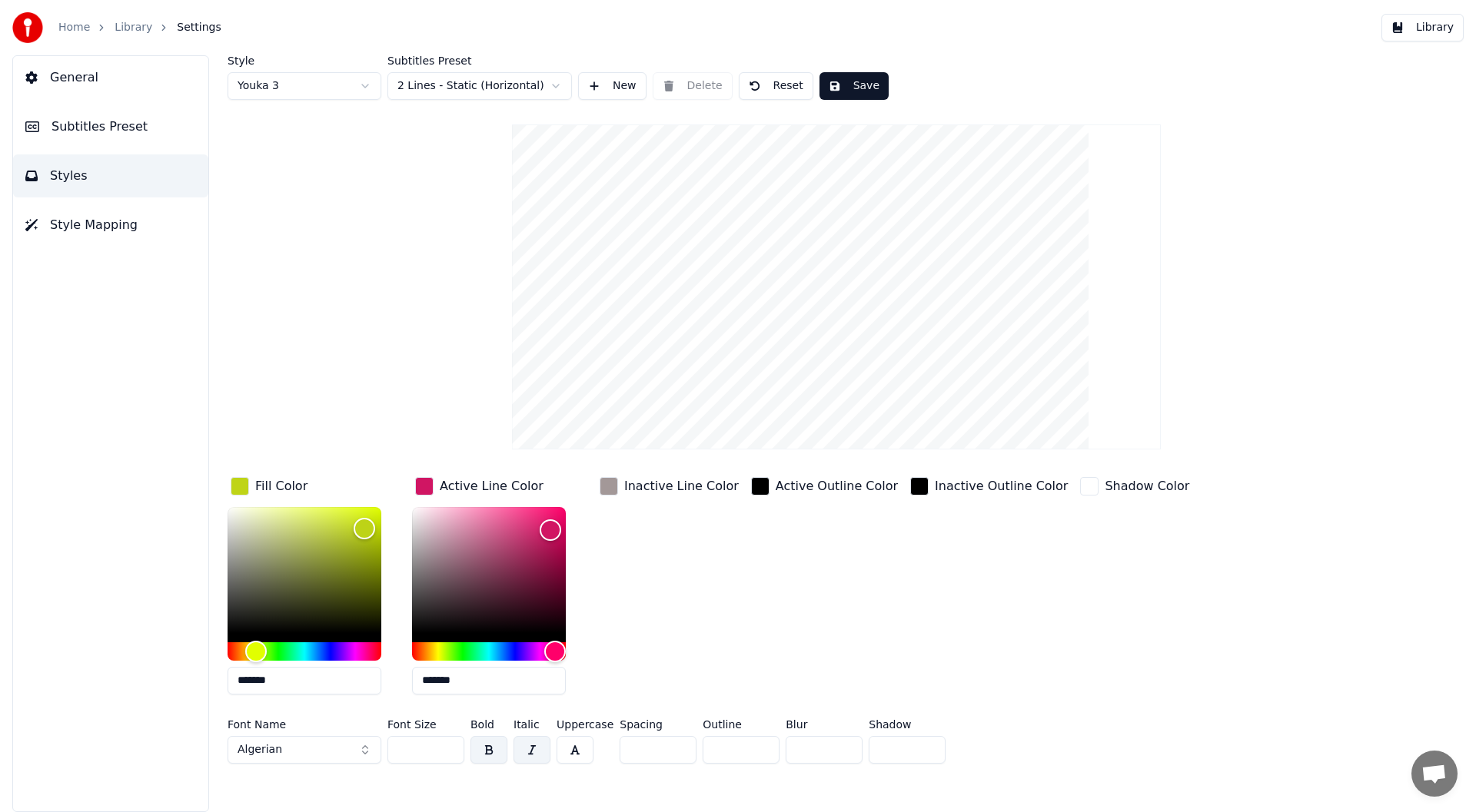
click at [1444, 23] on button "Library" at bounding box center [1422, 27] width 82 height 28
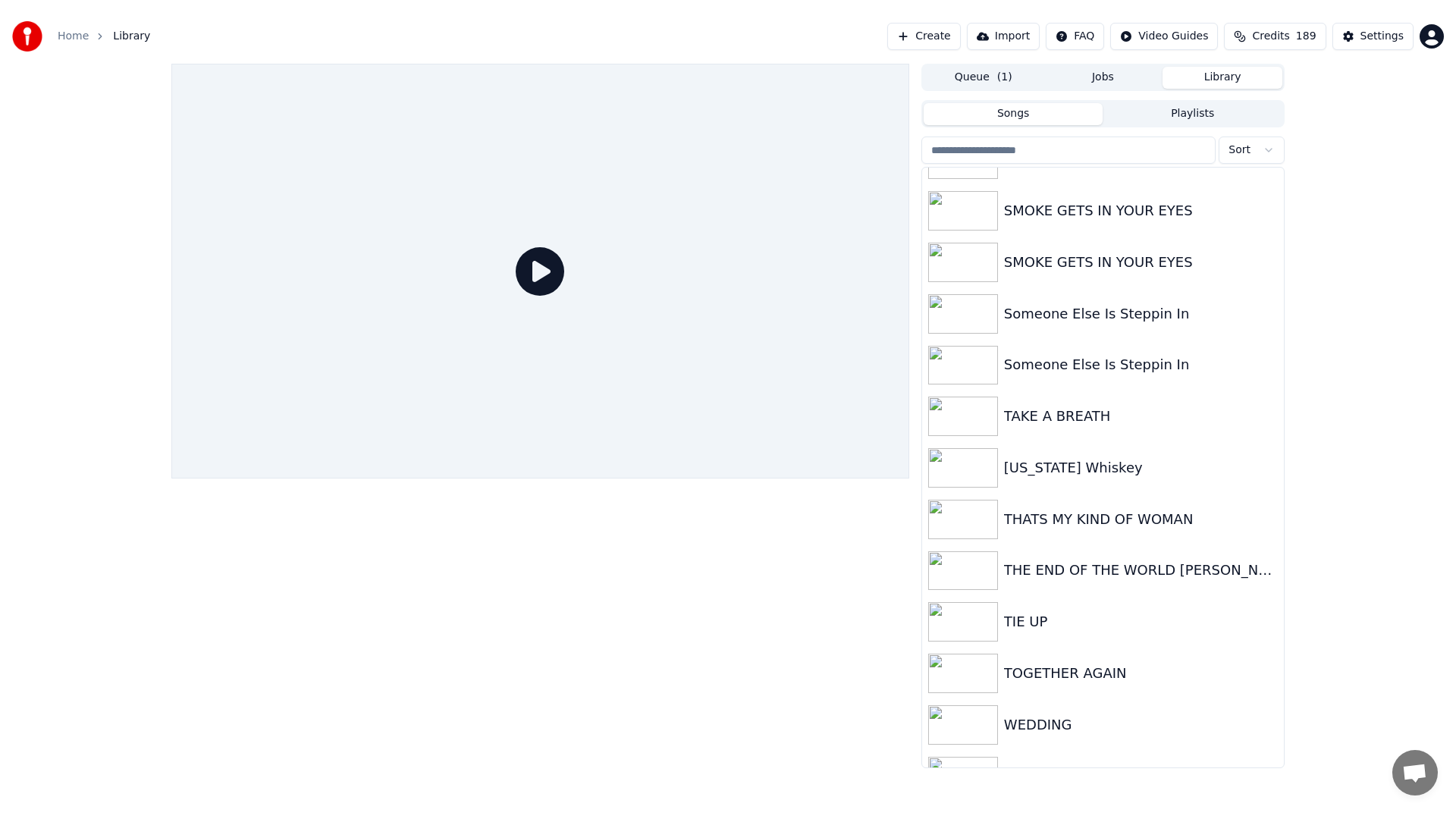
scroll to position [3418, 0]
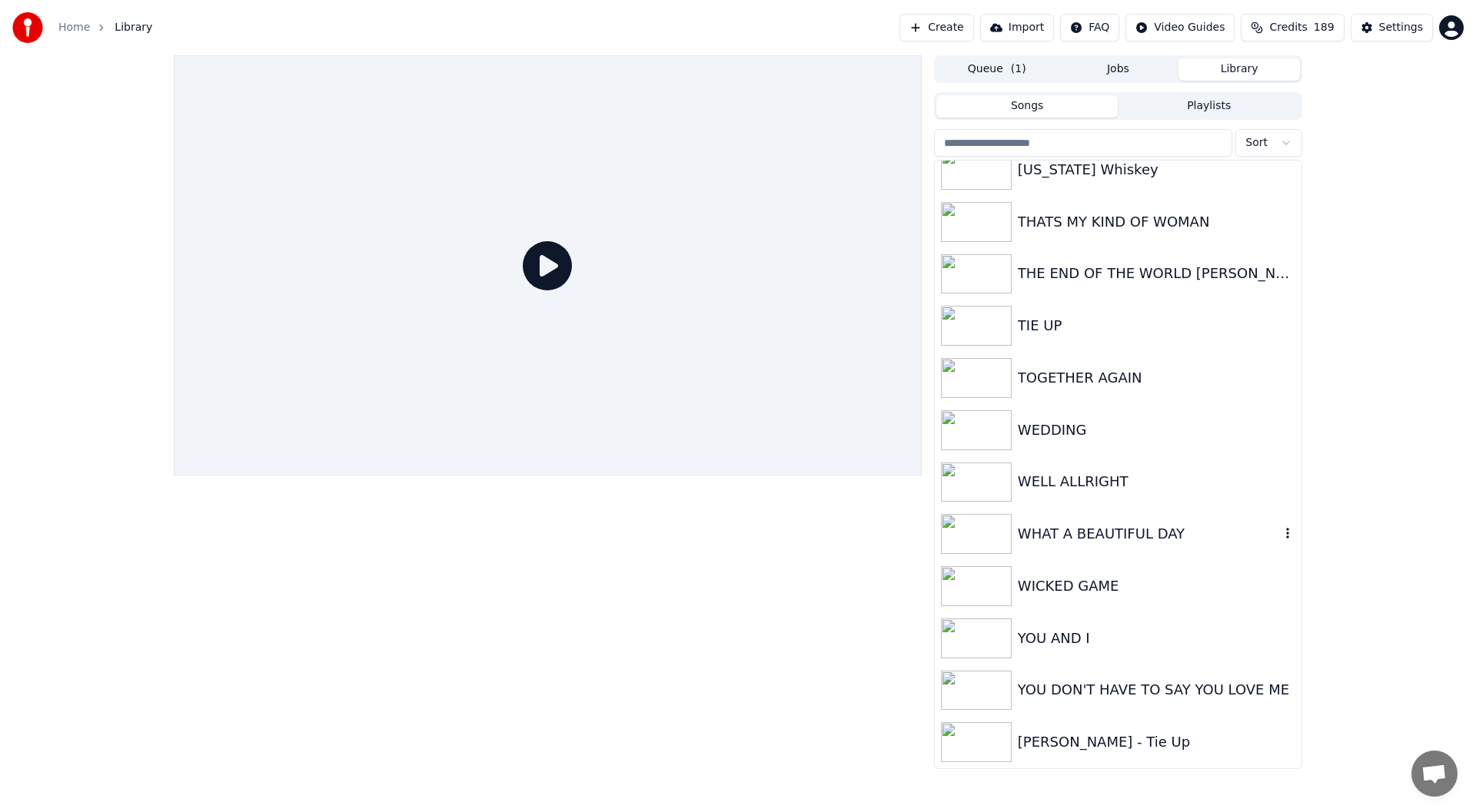
click at [1074, 523] on div "WHAT A BEAUTIFUL DAY" at bounding box center [1148, 534] width 262 height 22
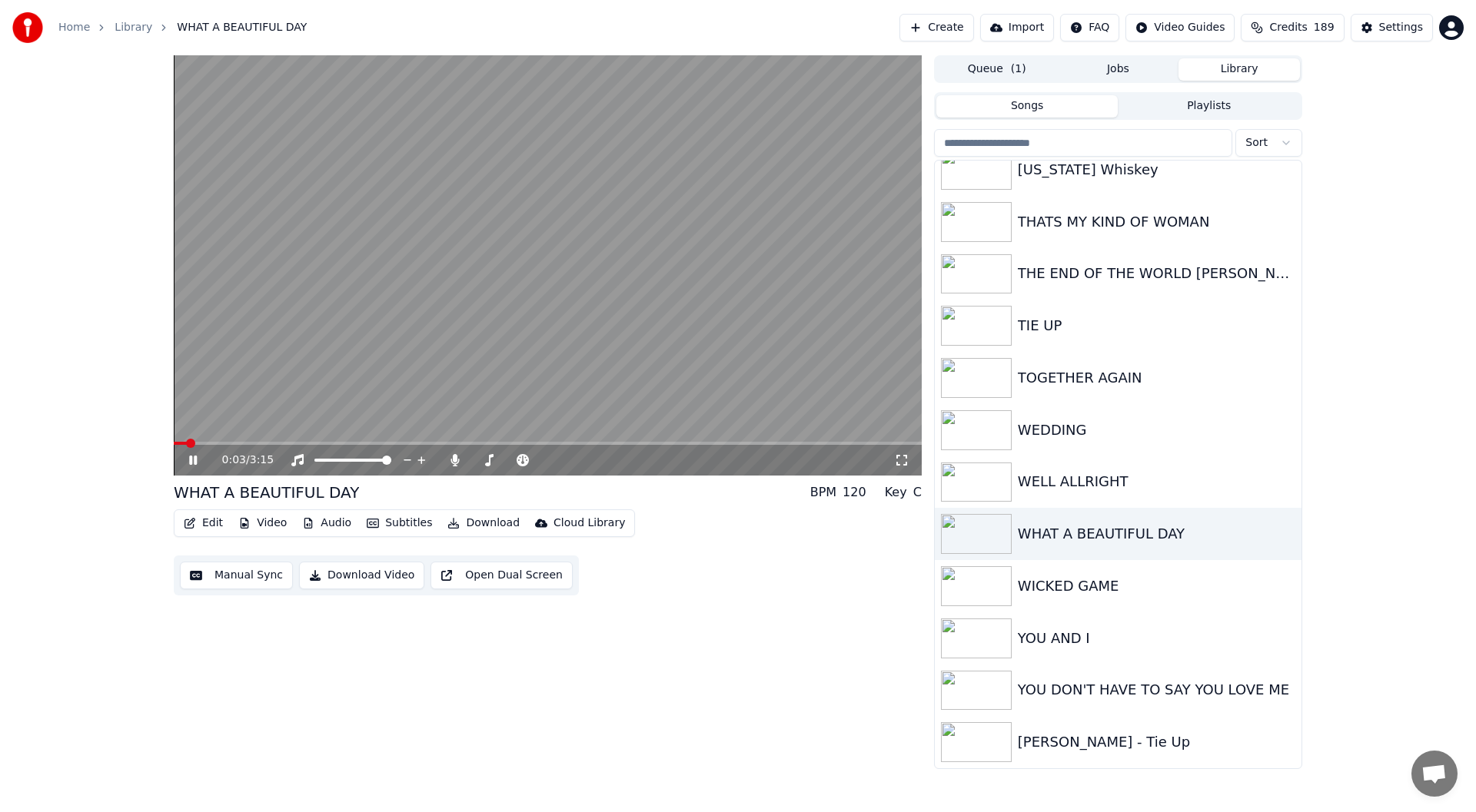
click at [907, 456] on icon at bounding box center [901, 460] width 15 height 13
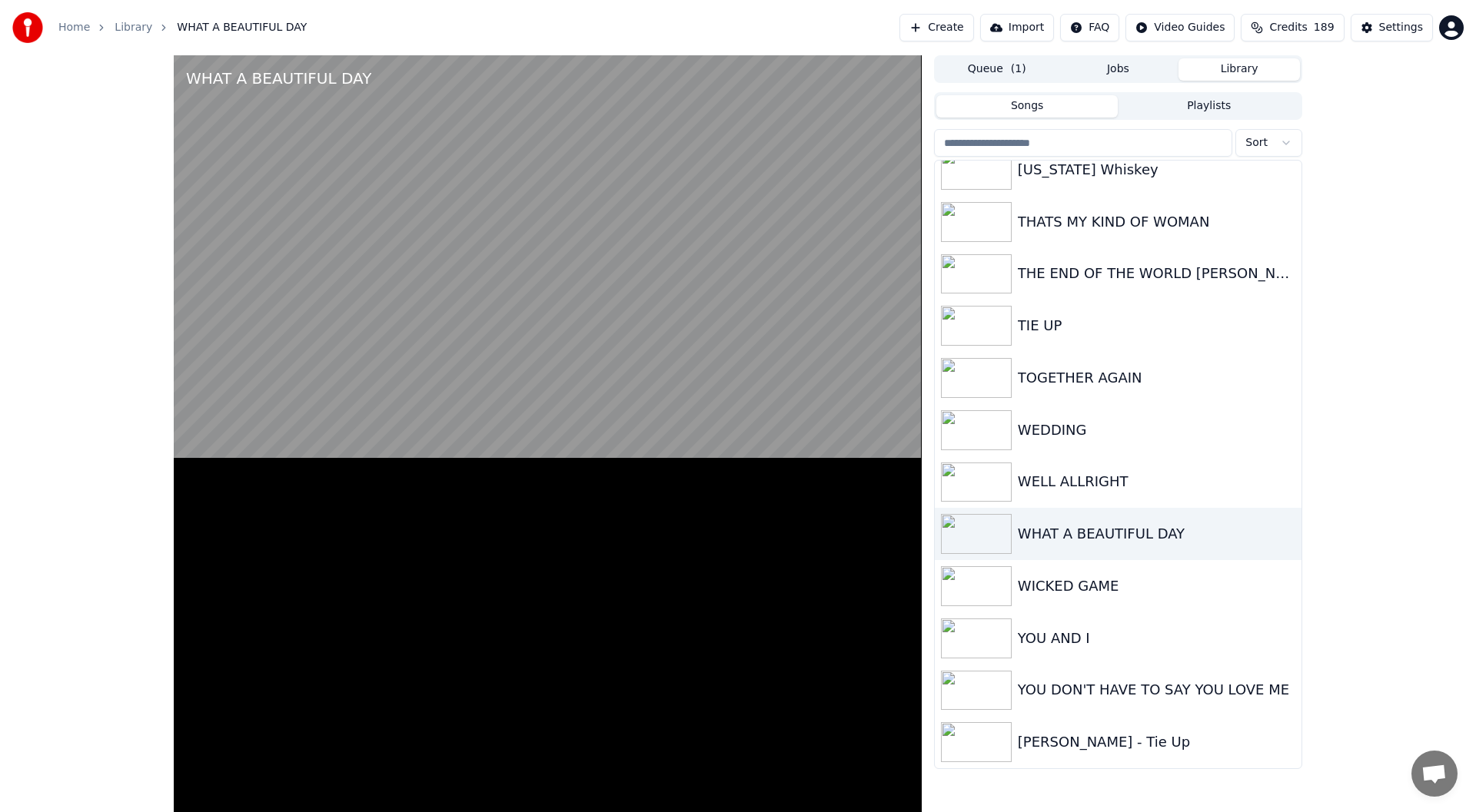
scroll to position [3451, 0]
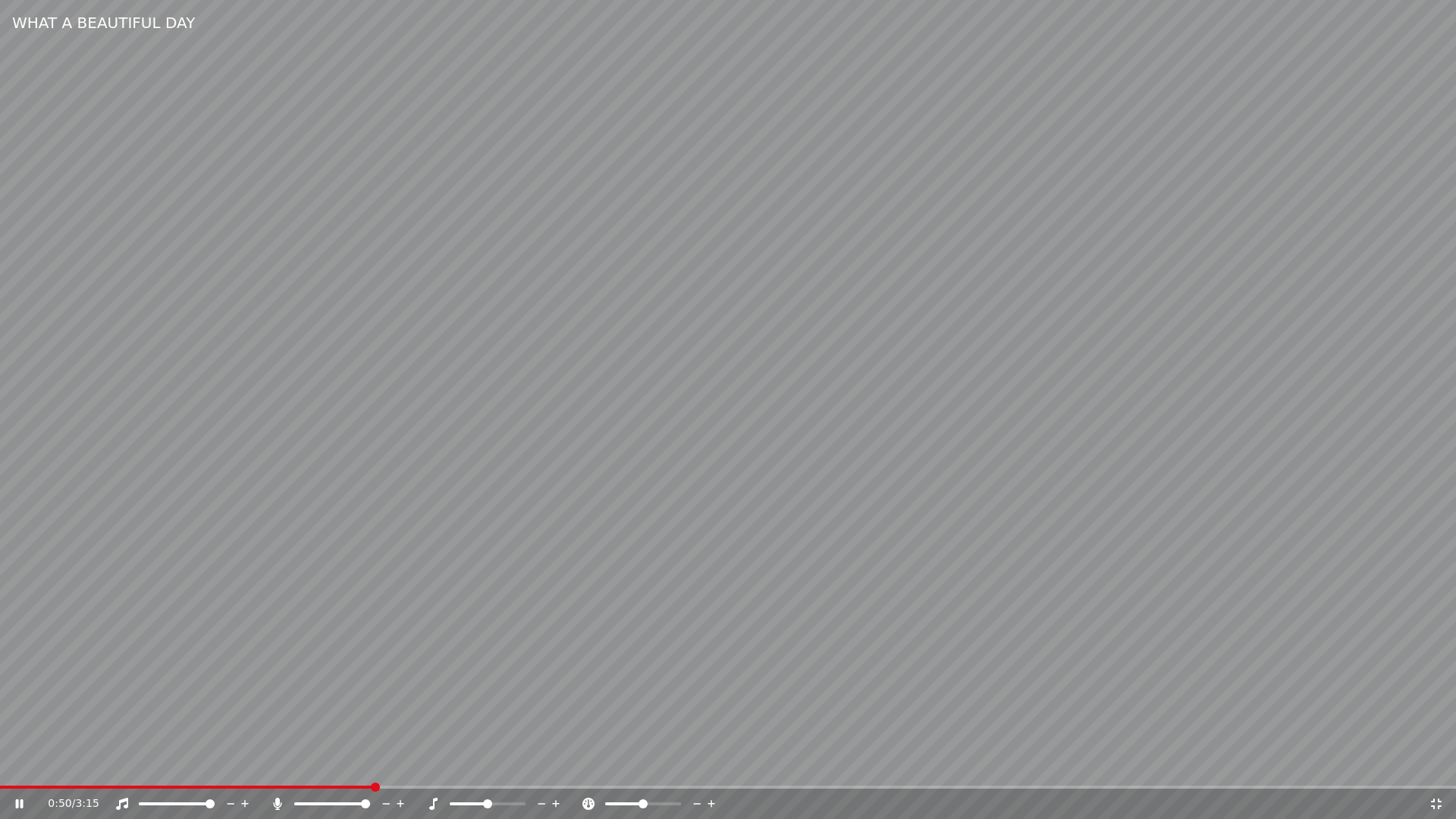
click at [370, 786] on span at bounding box center [728, 786] width 1456 height 3
click at [1308, 788] on span at bounding box center [728, 786] width 1456 height 3
click at [1436, 798] on icon at bounding box center [1436, 804] width 15 height 12
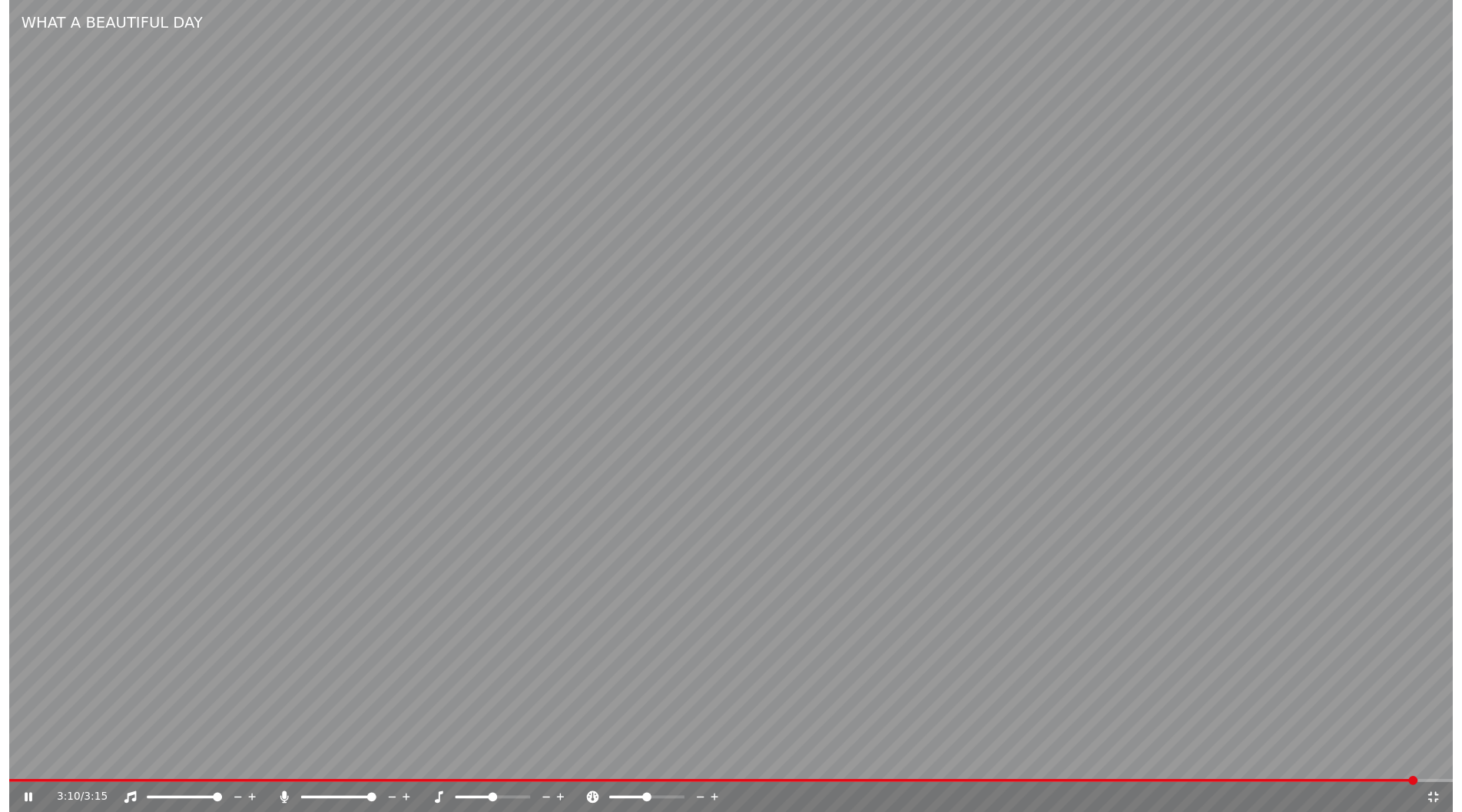
scroll to position [3464, 0]
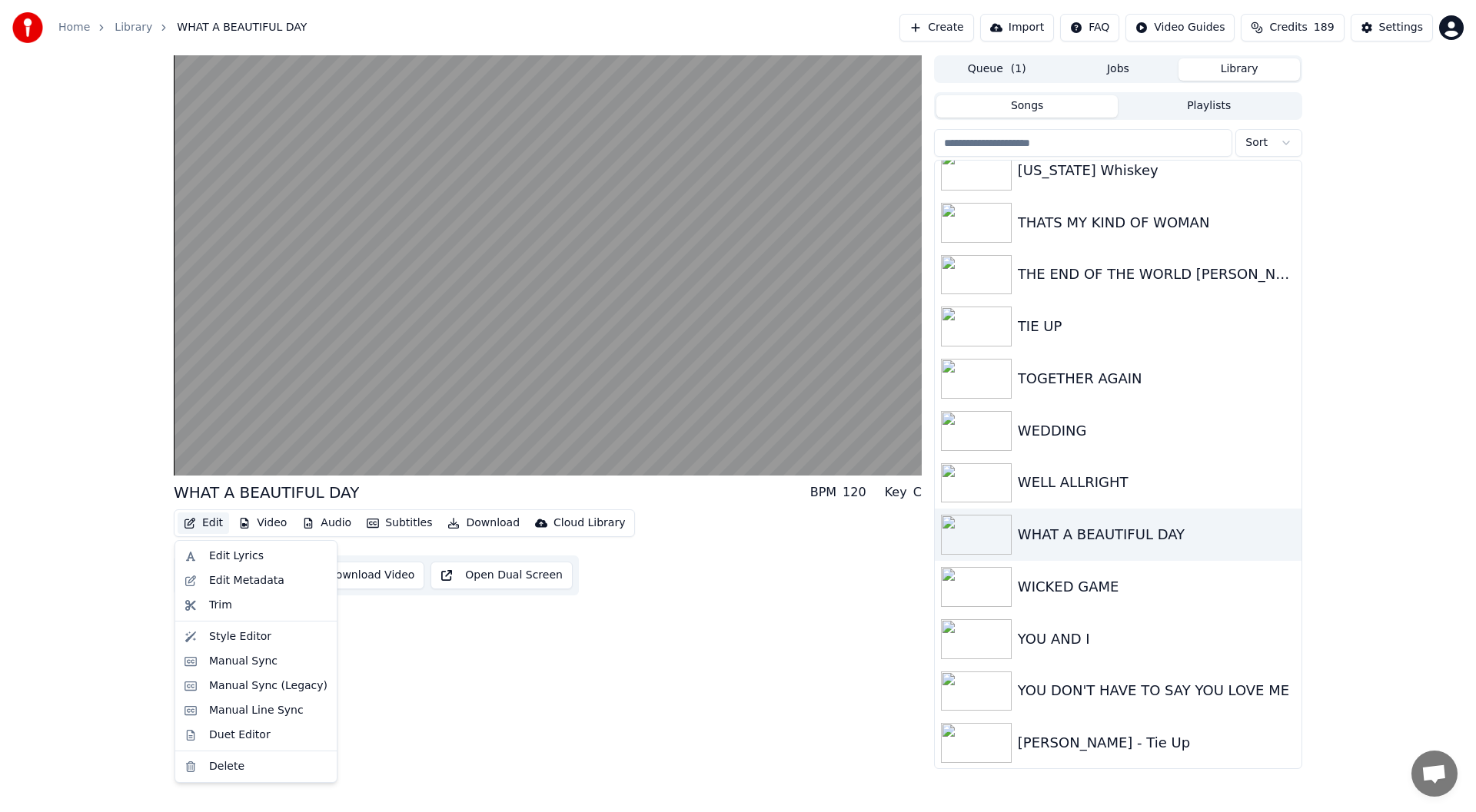
click at [204, 522] on button "Edit" at bounding box center [203, 523] width 51 height 22
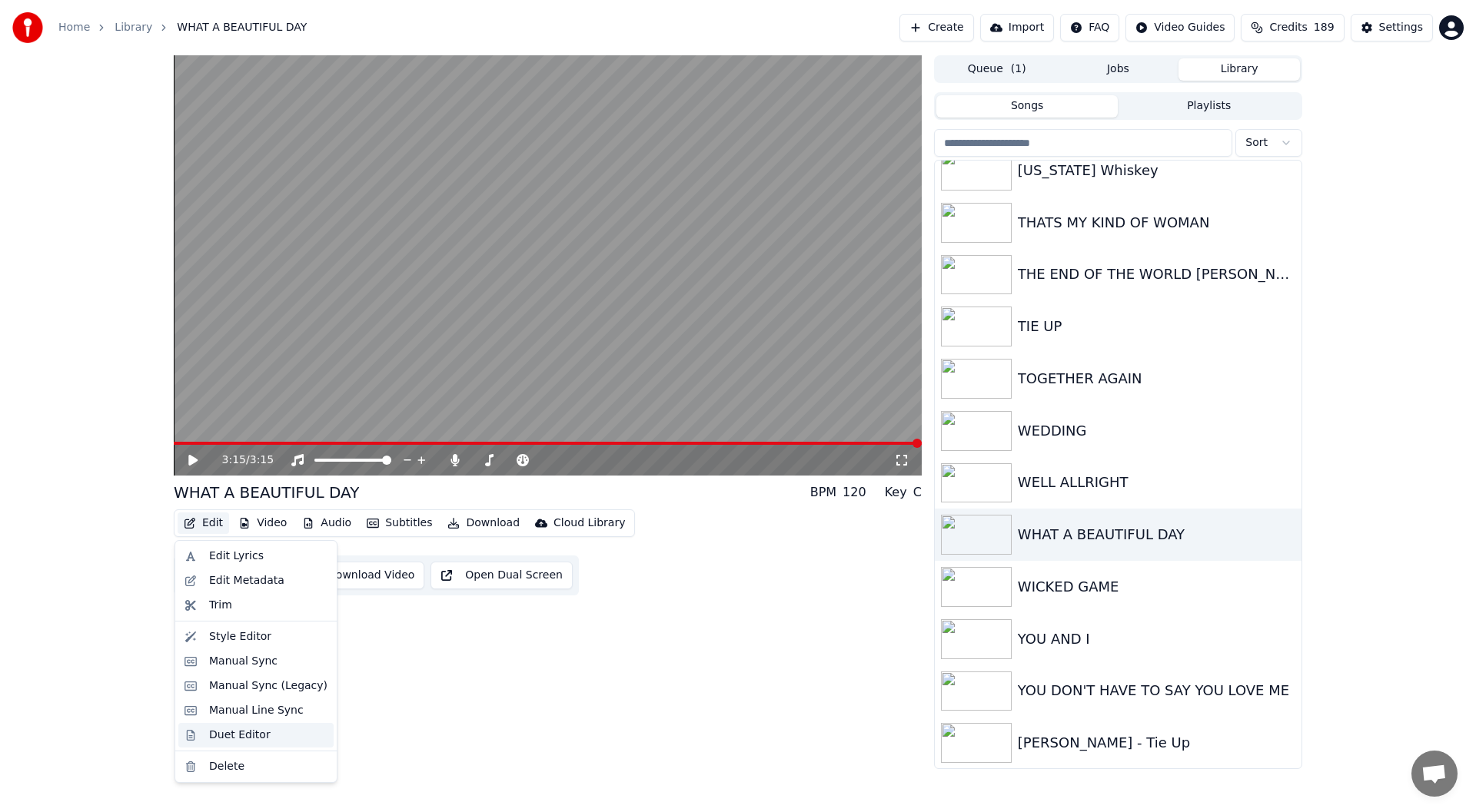
click at [229, 732] on div "Duet Editor" at bounding box center [240, 734] width 61 height 15
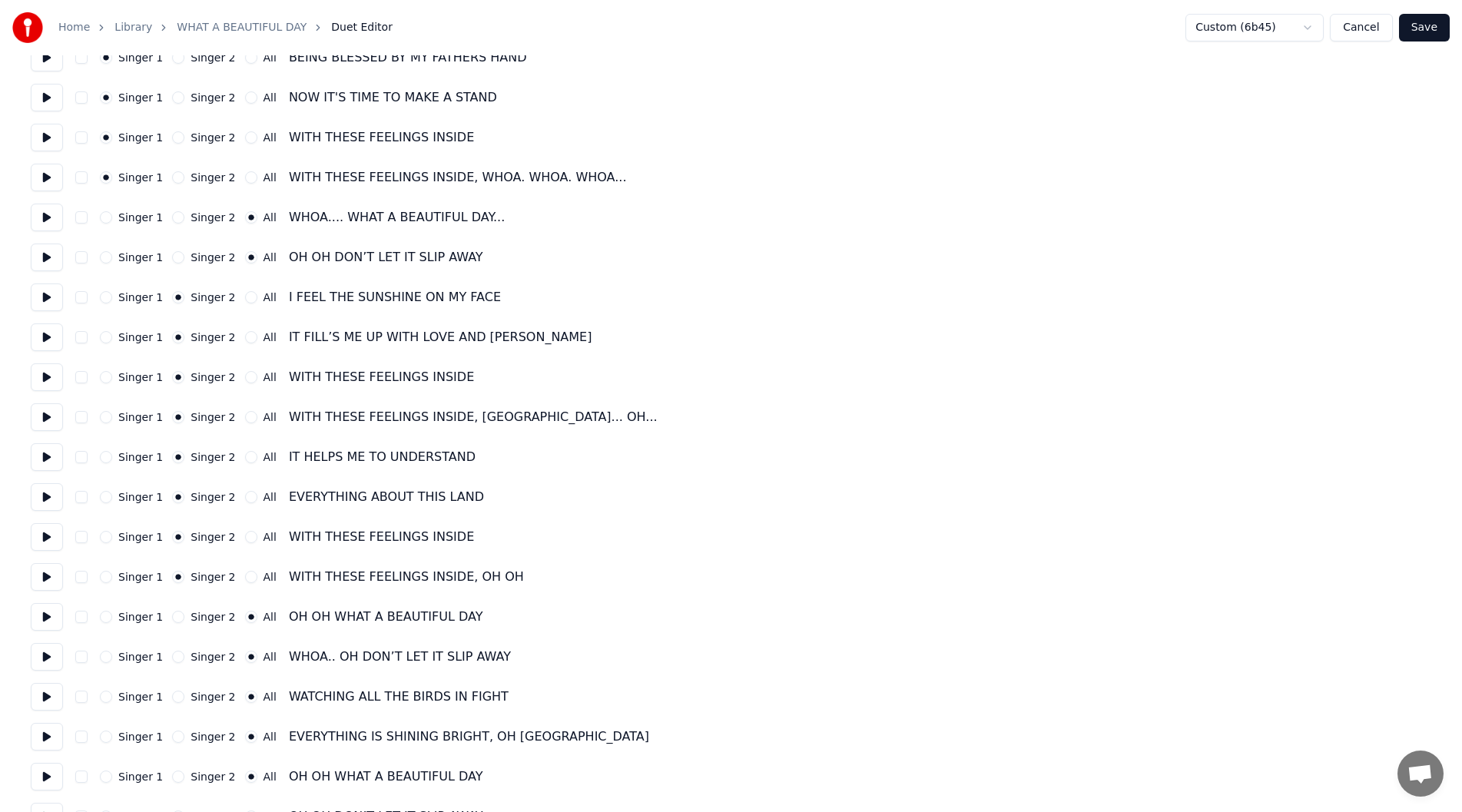
scroll to position [193, 0]
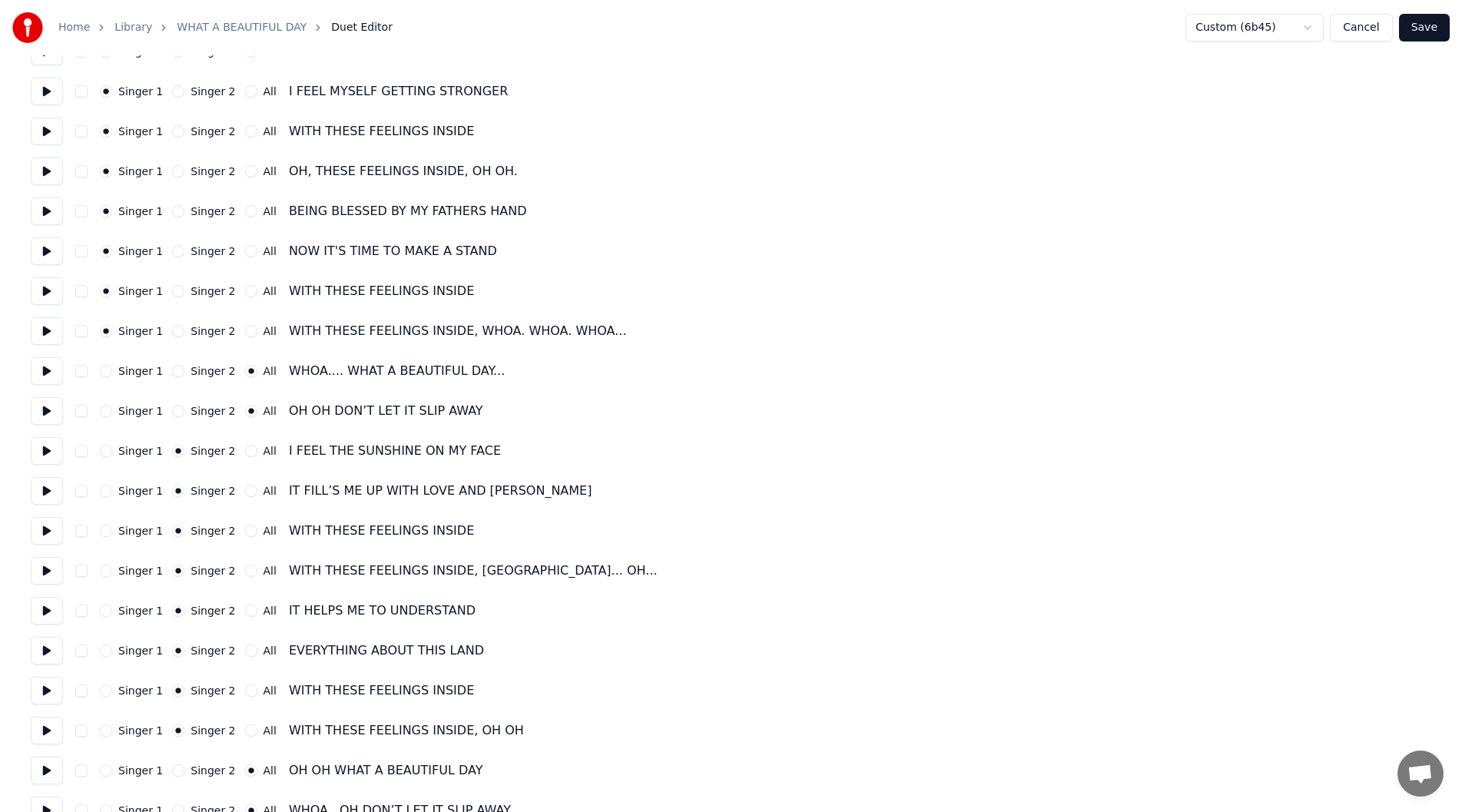
click at [1368, 18] on button "Cancel" at bounding box center [1361, 27] width 62 height 28
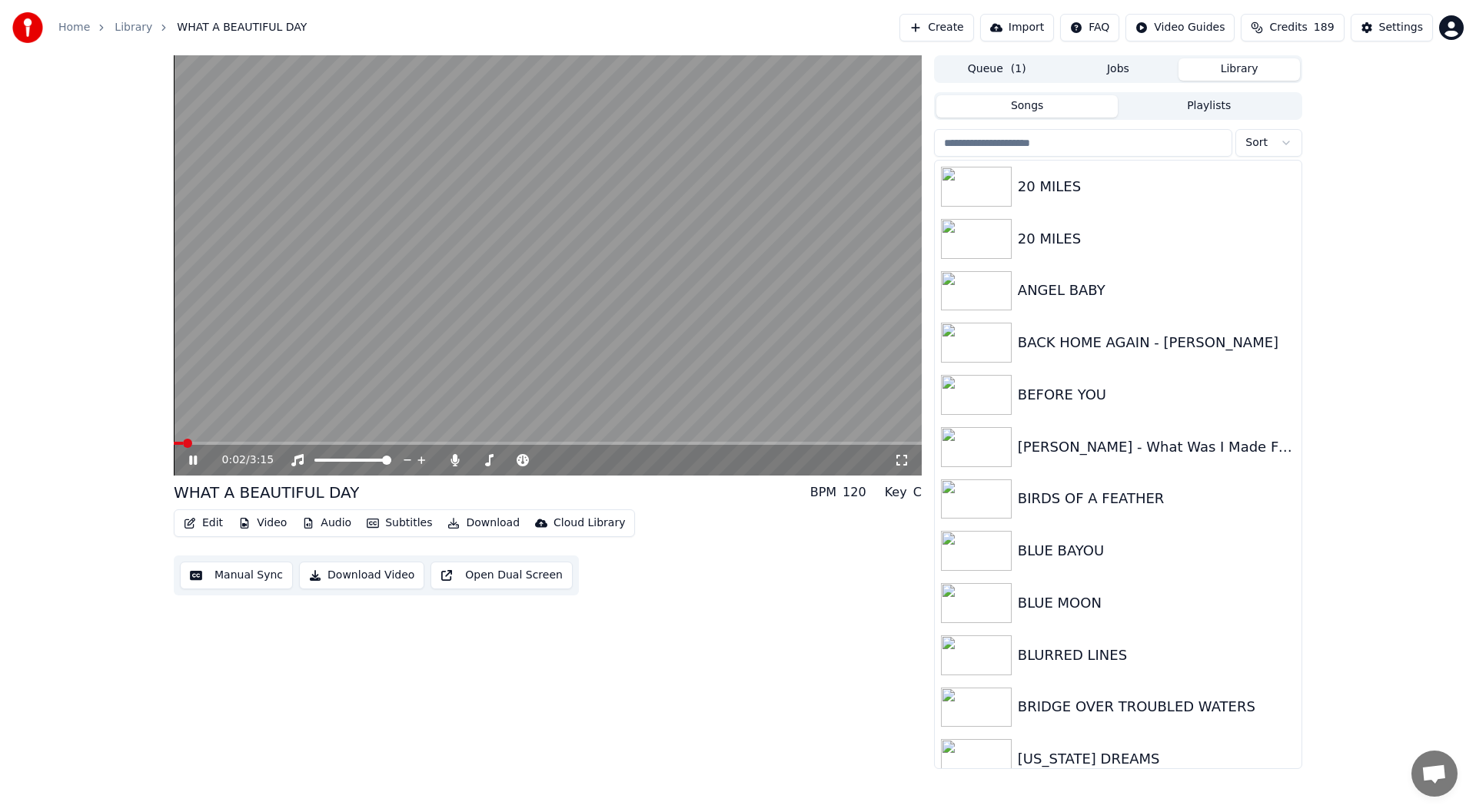
click at [189, 456] on icon at bounding box center [204, 460] width 36 height 13
click at [1395, 23] on div "Settings" at bounding box center [1400, 27] width 44 height 15
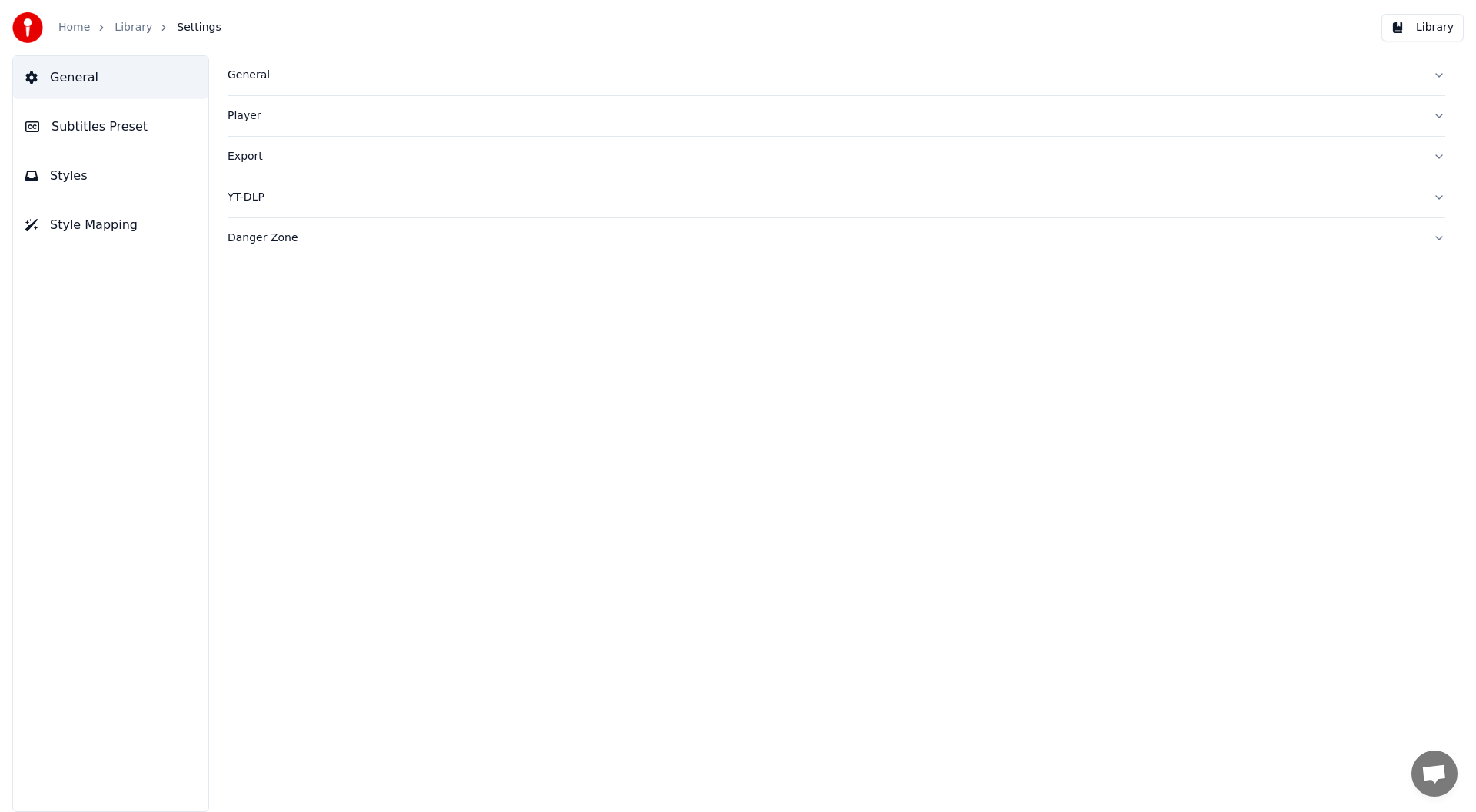
click at [98, 122] on span "Subtitles Preset" at bounding box center [99, 126] width 96 height 18
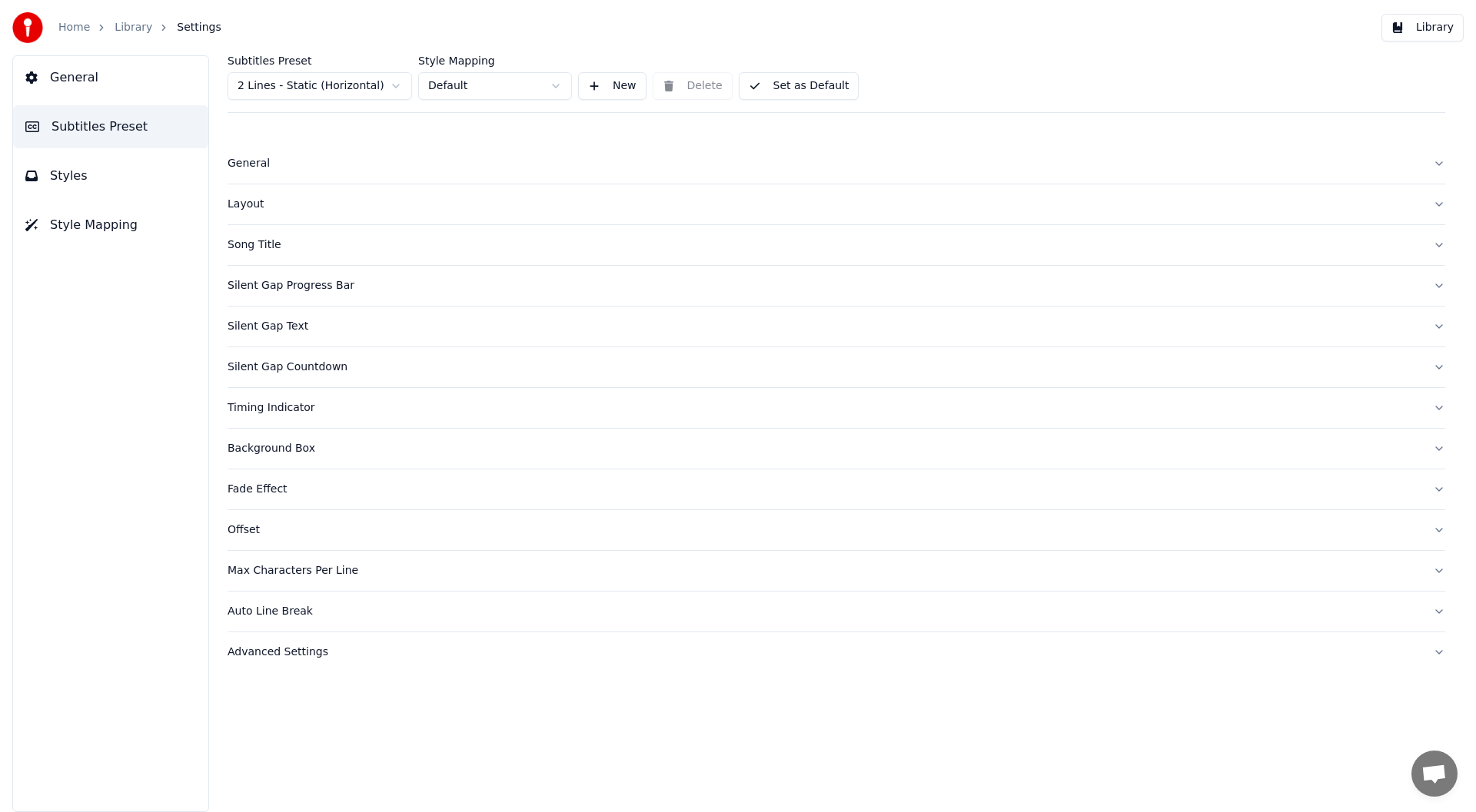
click at [238, 201] on div "Layout" at bounding box center [823, 204] width 1193 height 15
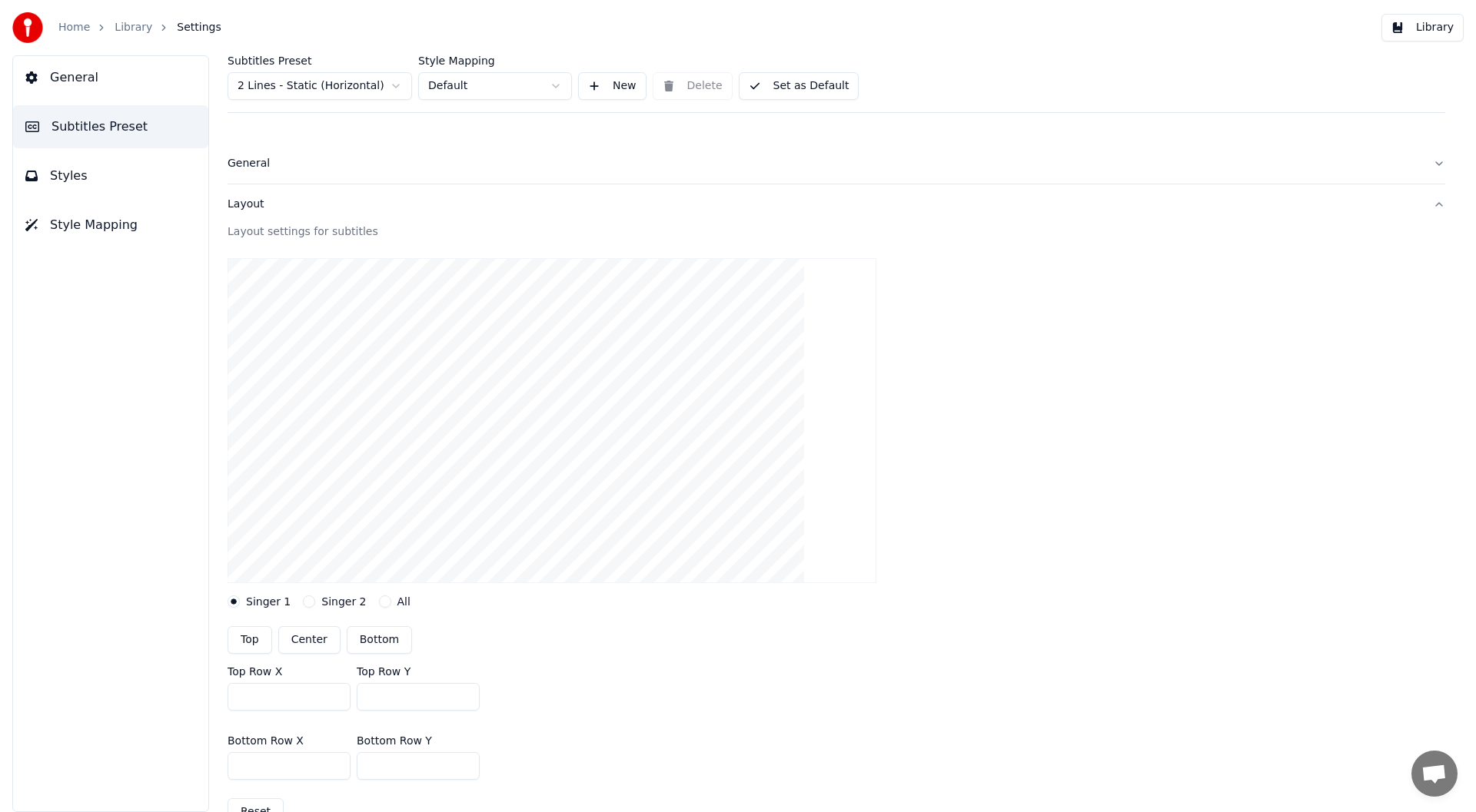
scroll to position [77, 0]
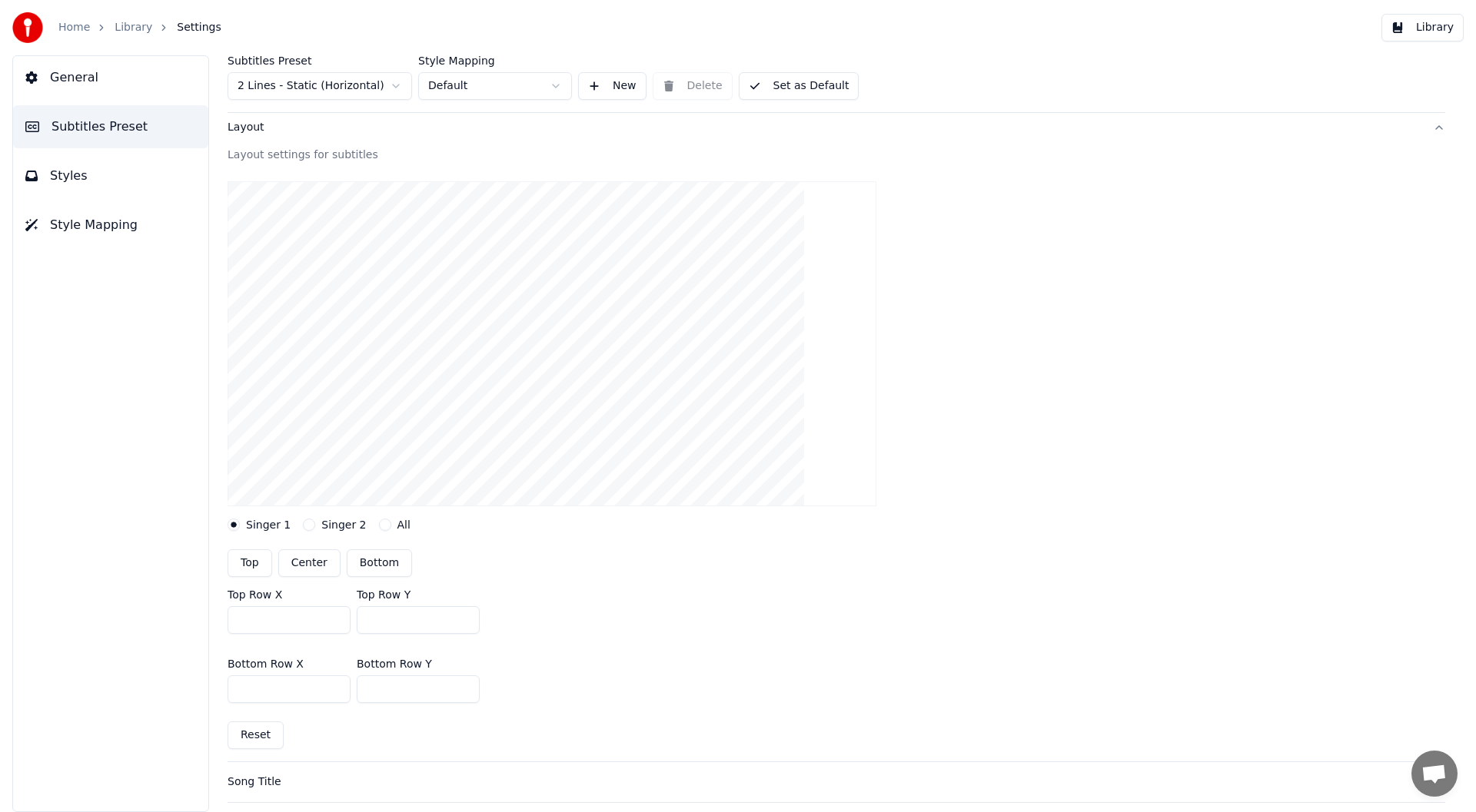
click at [379, 521] on button "All" at bounding box center [385, 525] width 13 height 13
click at [231, 575] on button "button" at bounding box center [234, 577] width 13 height 13
click at [793, 78] on button "Set as Default" at bounding box center [799, 86] width 121 height 28
click at [1434, 23] on button "Library" at bounding box center [1422, 27] width 82 height 28
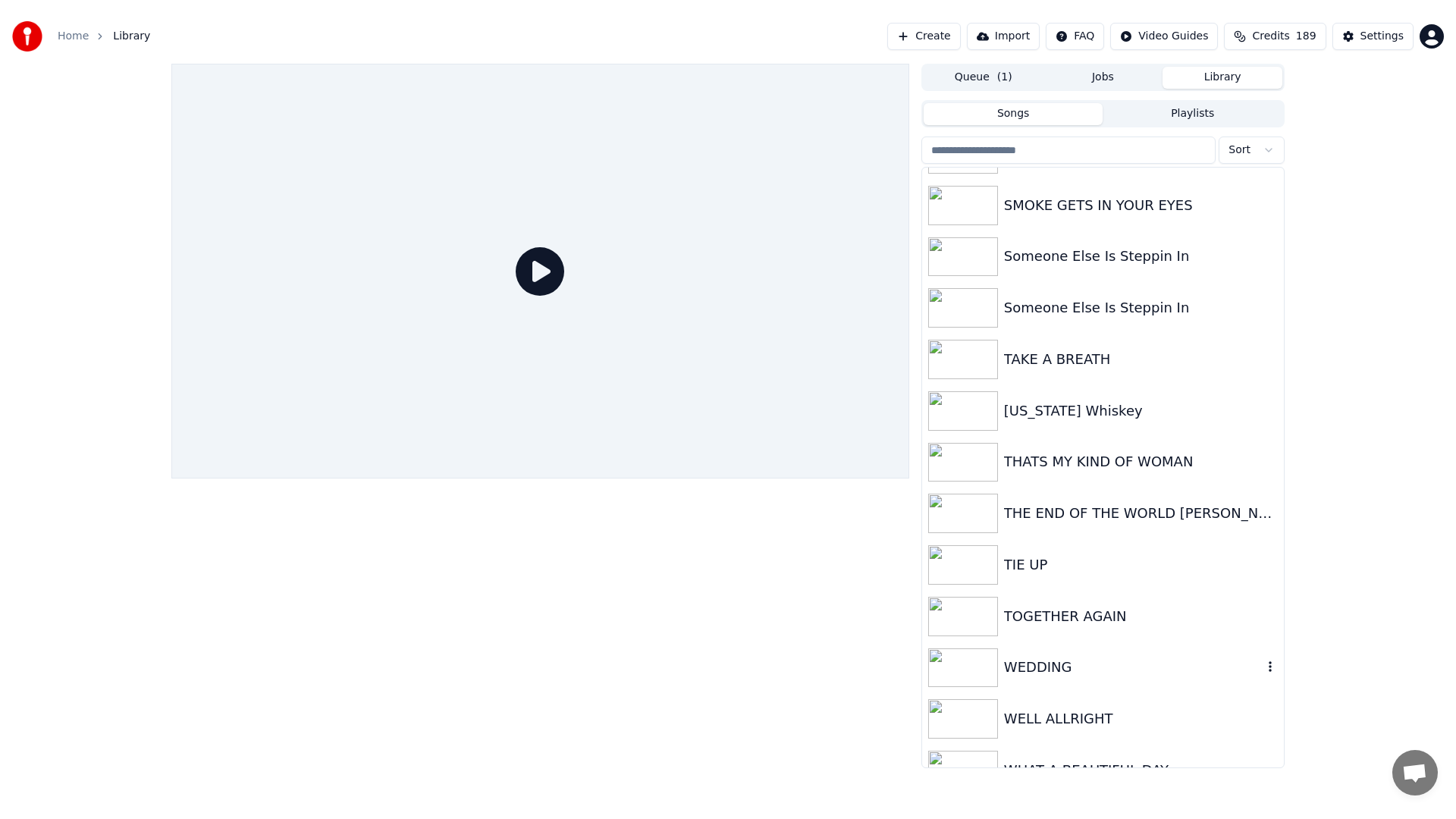
scroll to position [3410, 0]
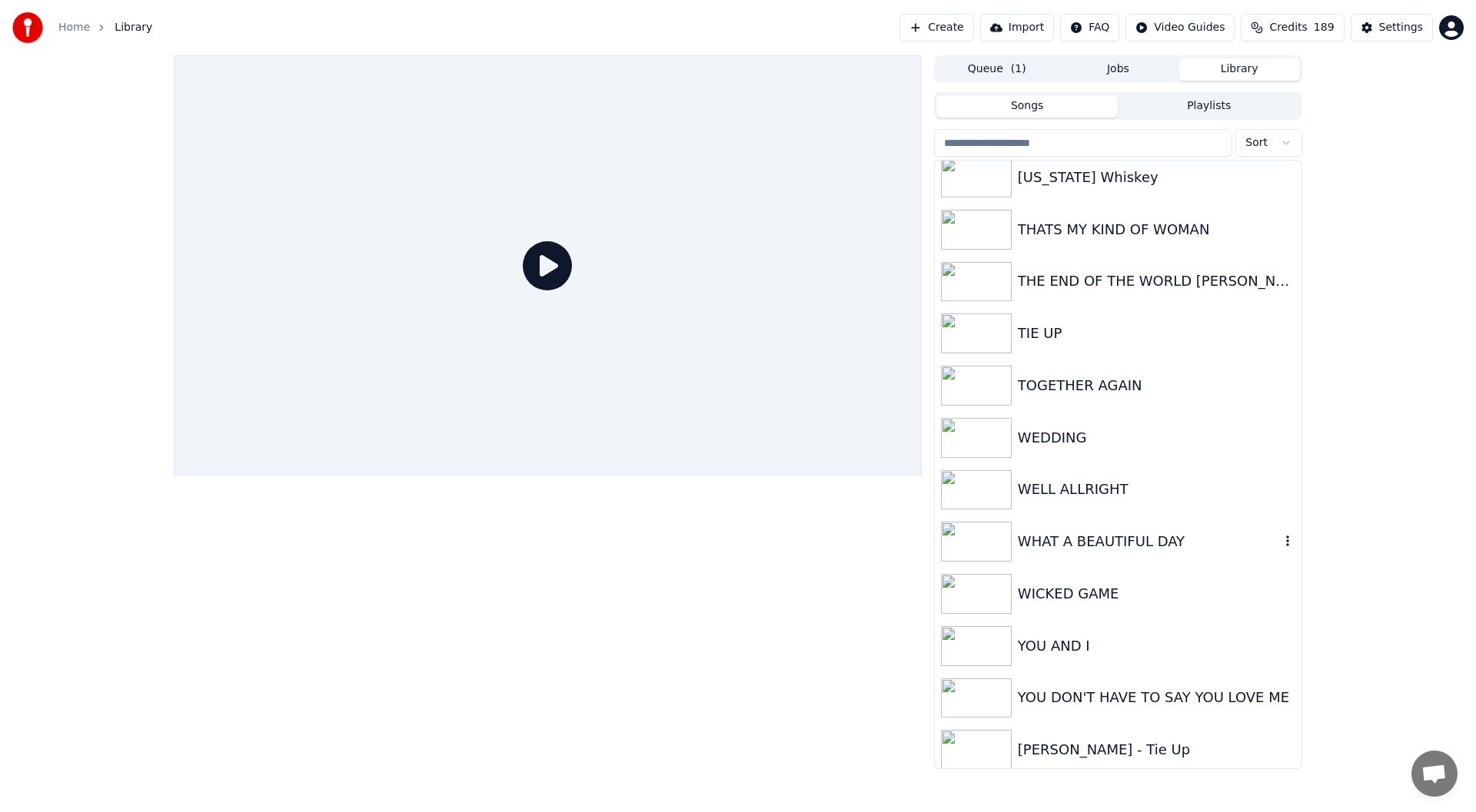
click at [1092, 535] on div "WHAT A BEAUTIFUL DAY" at bounding box center [1148, 541] width 262 height 22
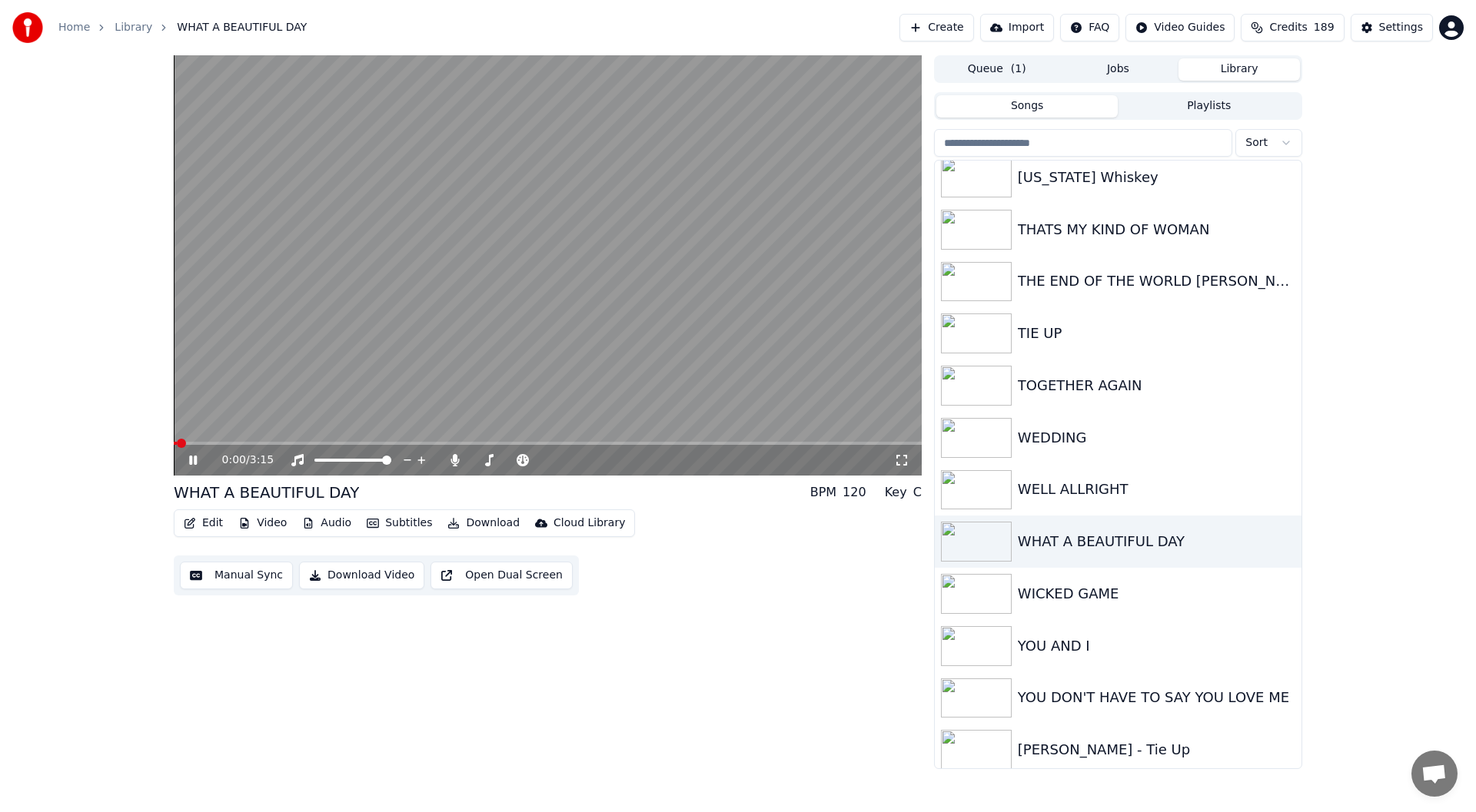
click at [902, 455] on icon at bounding box center [901, 460] width 15 height 13
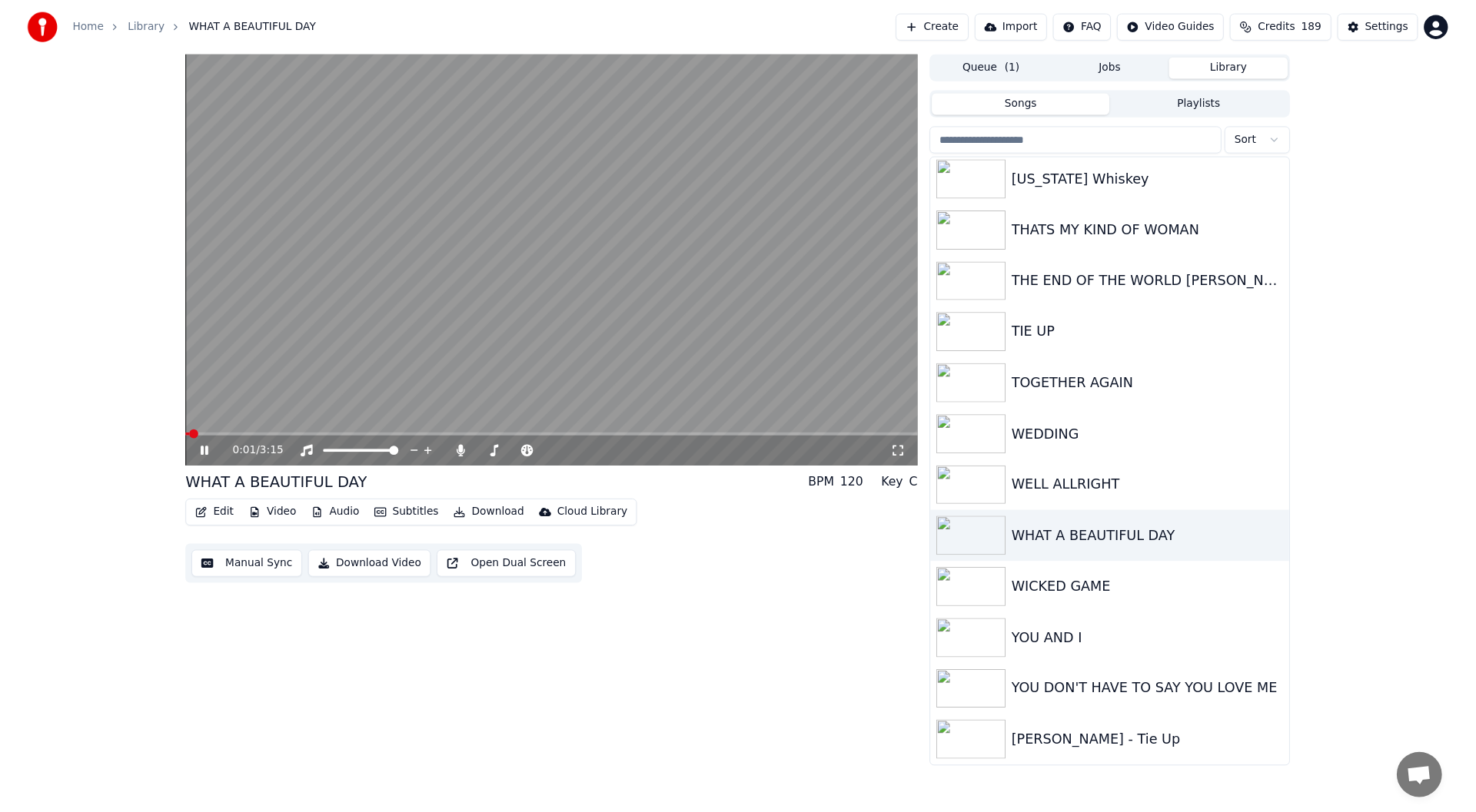
scroll to position [3451, 0]
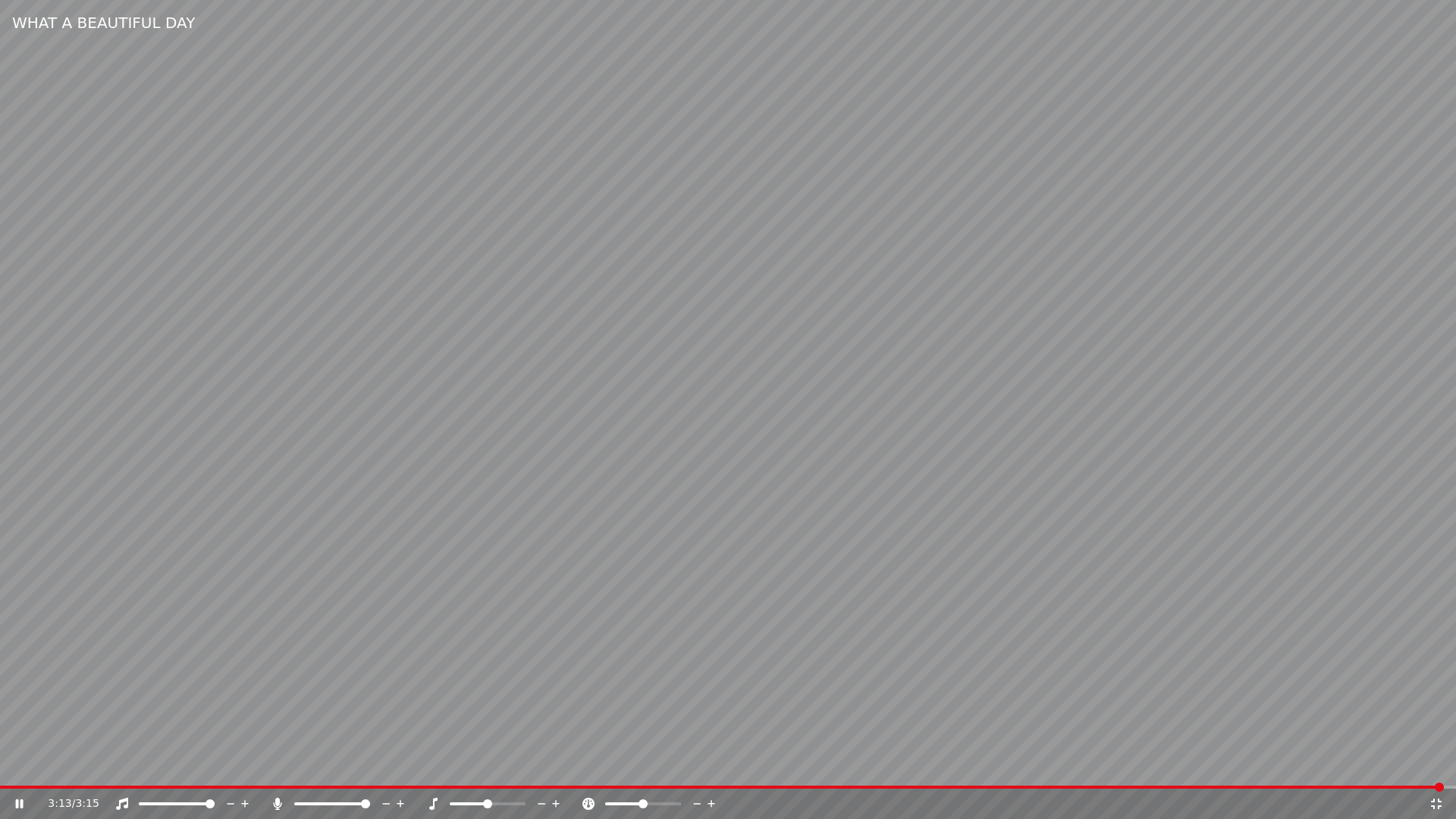
click at [1436, 800] on icon at bounding box center [1436, 804] width 15 height 12
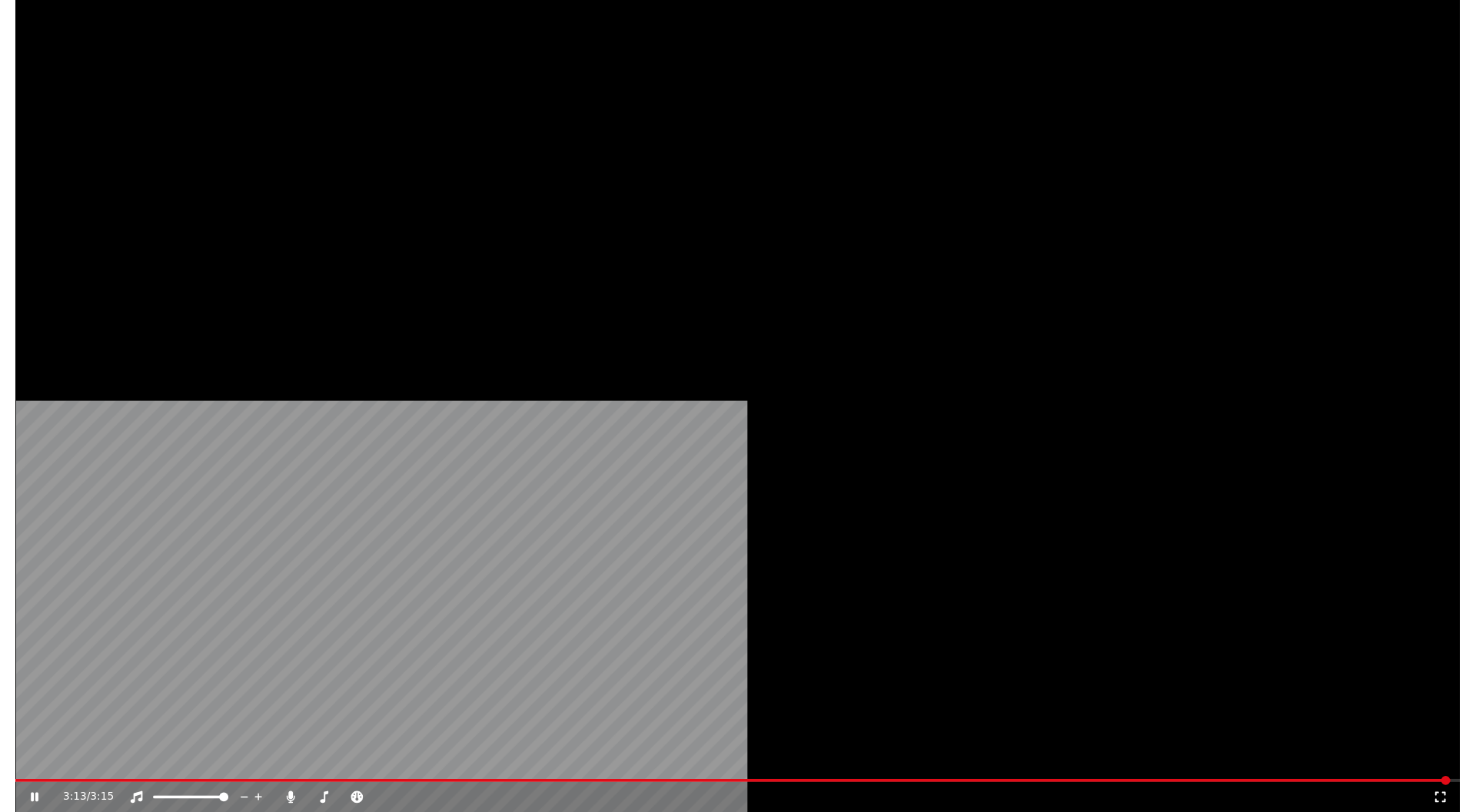
scroll to position [3456, 0]
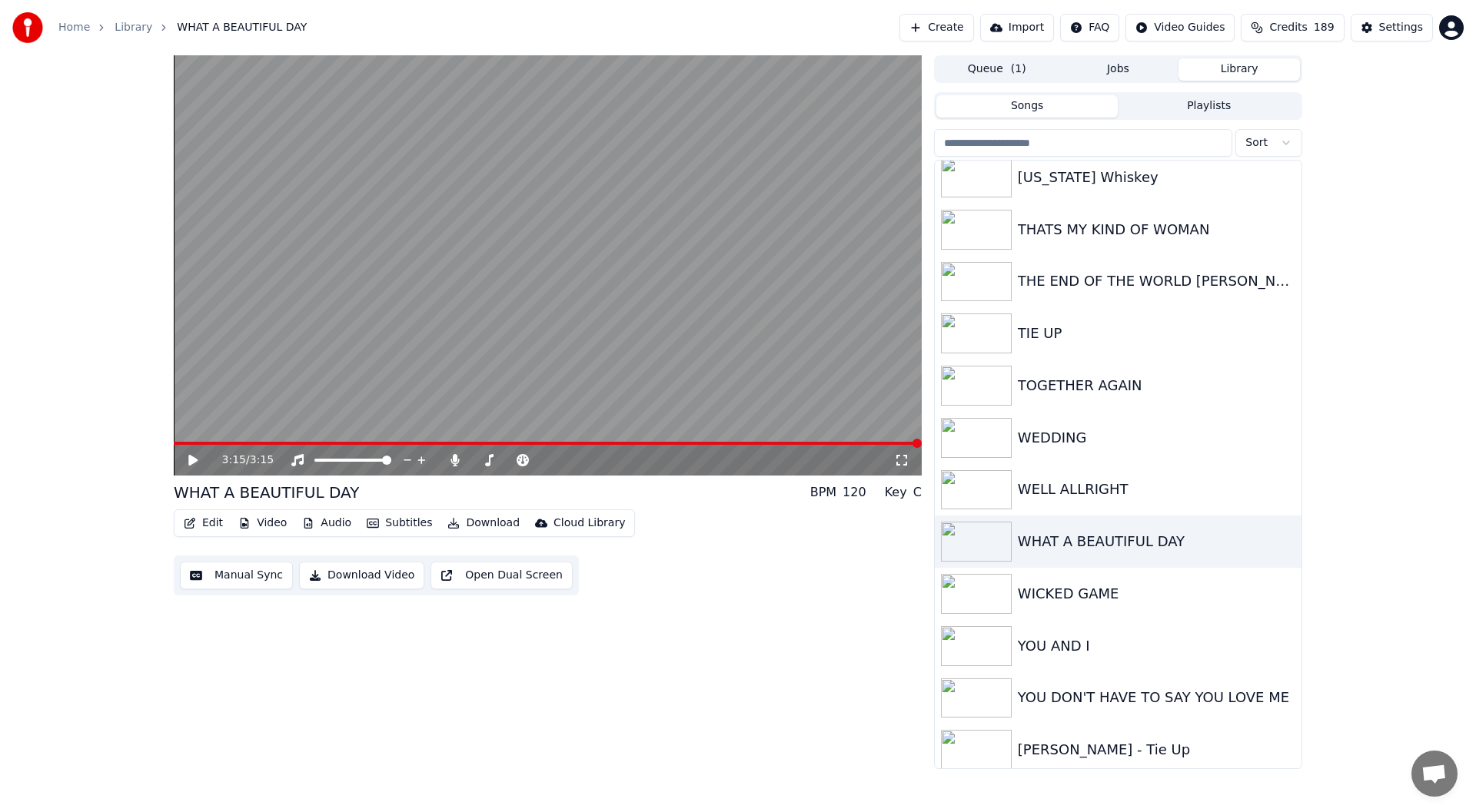
click at [473, 521] on button "Download" at bounding box center [484, 523] width 85 height 22
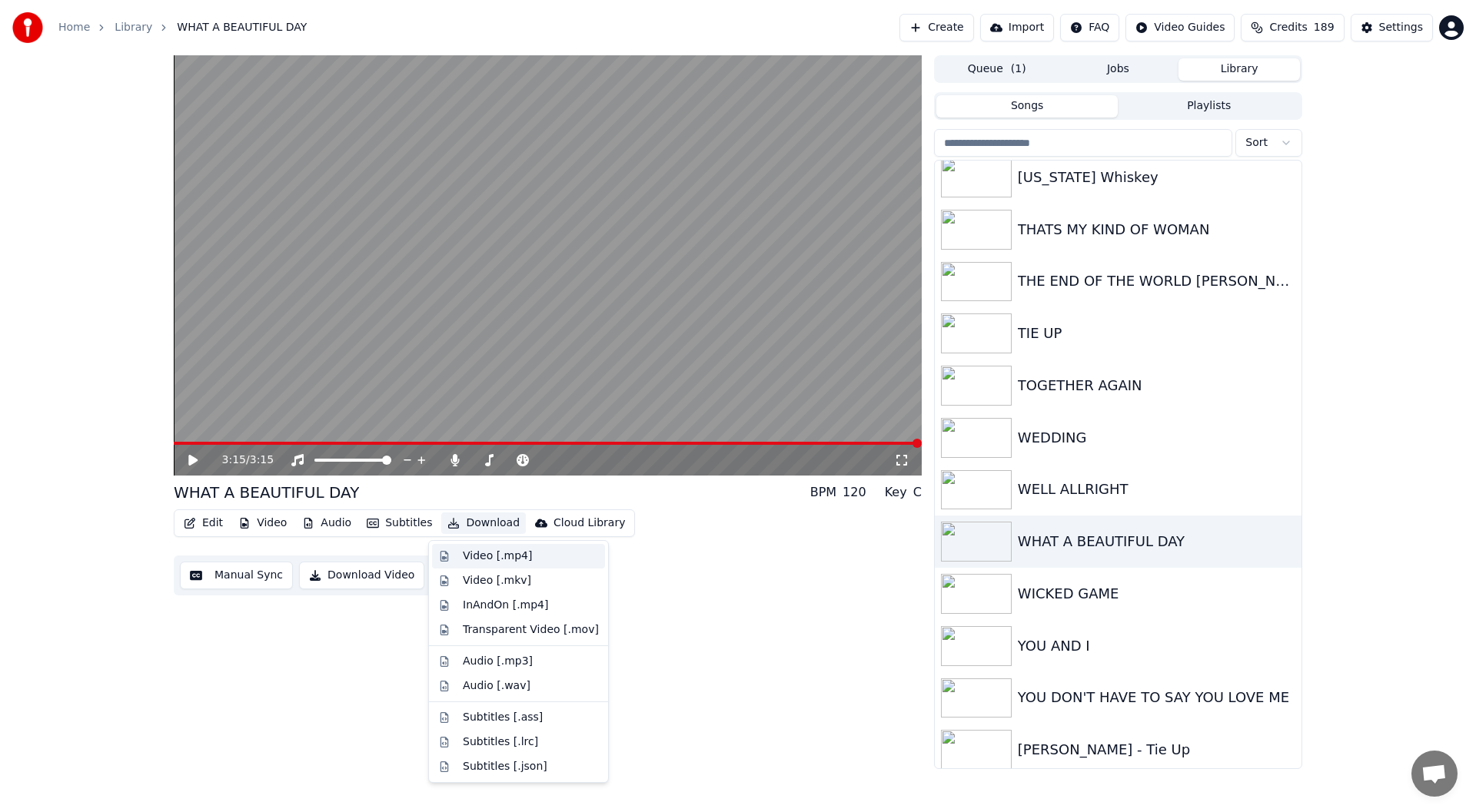
click at [492, 553] on div "Video [.mp4]" at bounding box center [497, 556] width 70 height 15
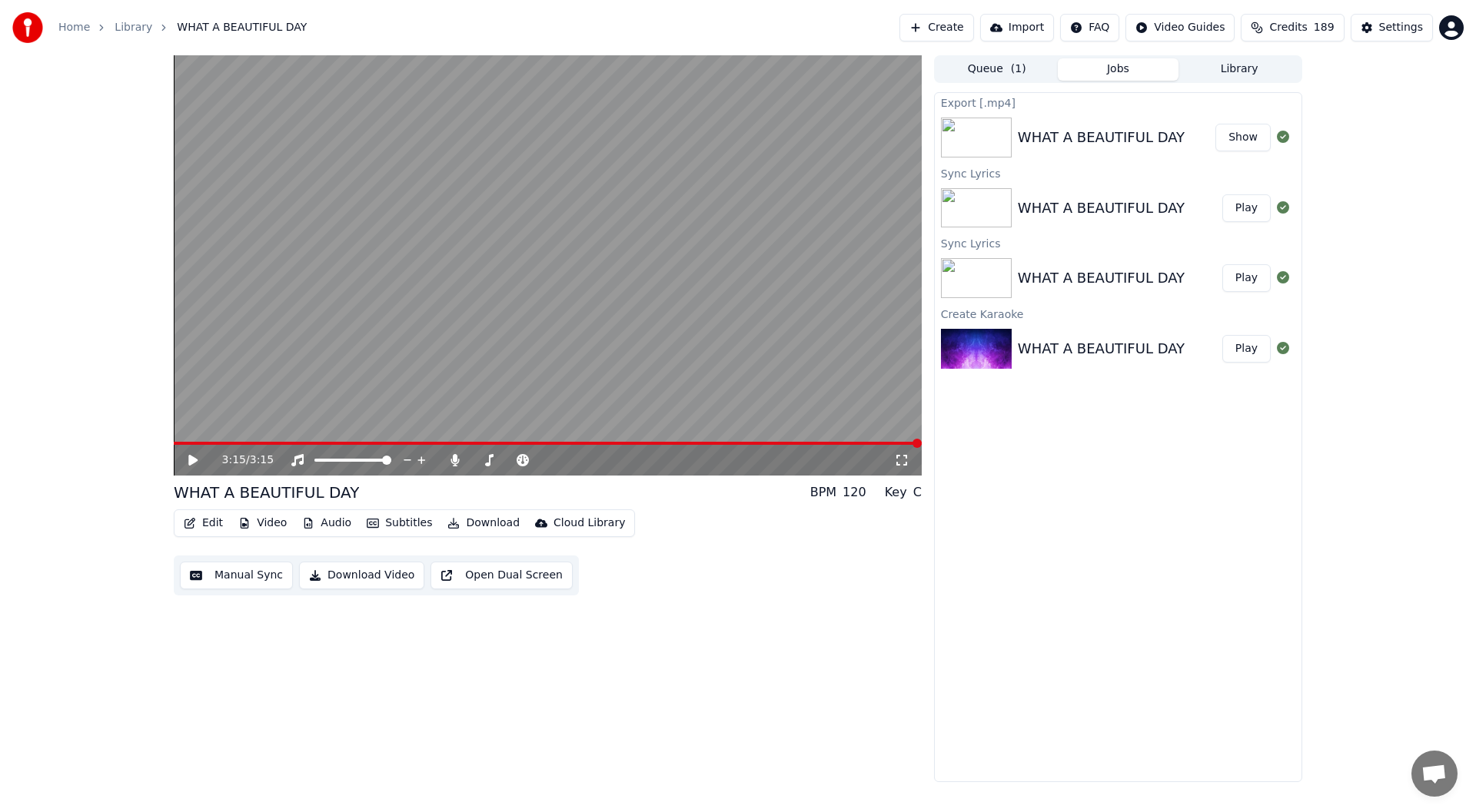
click at [1243, 132] on button "Show" at bounding box center [1242, 137] width 55 height 28
